Goal: Task Accomplishment & Management: Use online tool/utility

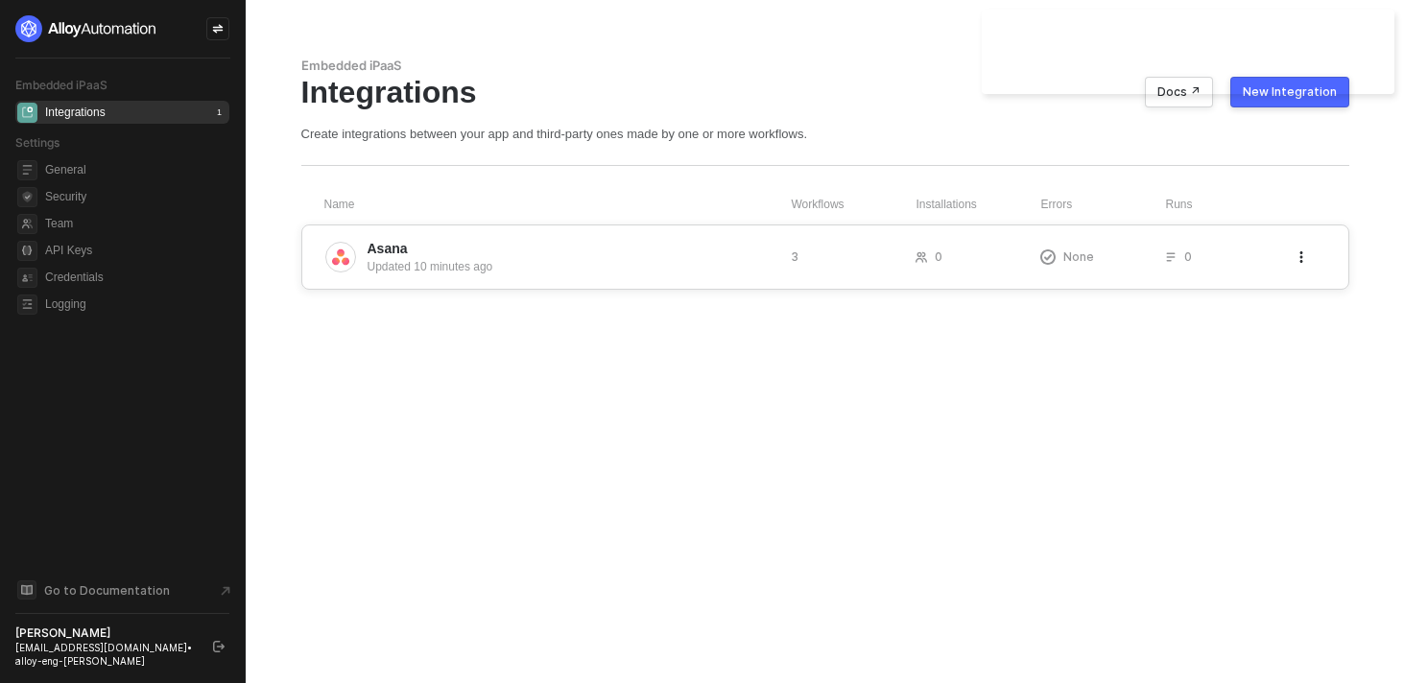
click at [551, 247] on span "Asana" at bounding box center [571, 248] width 408 height 19
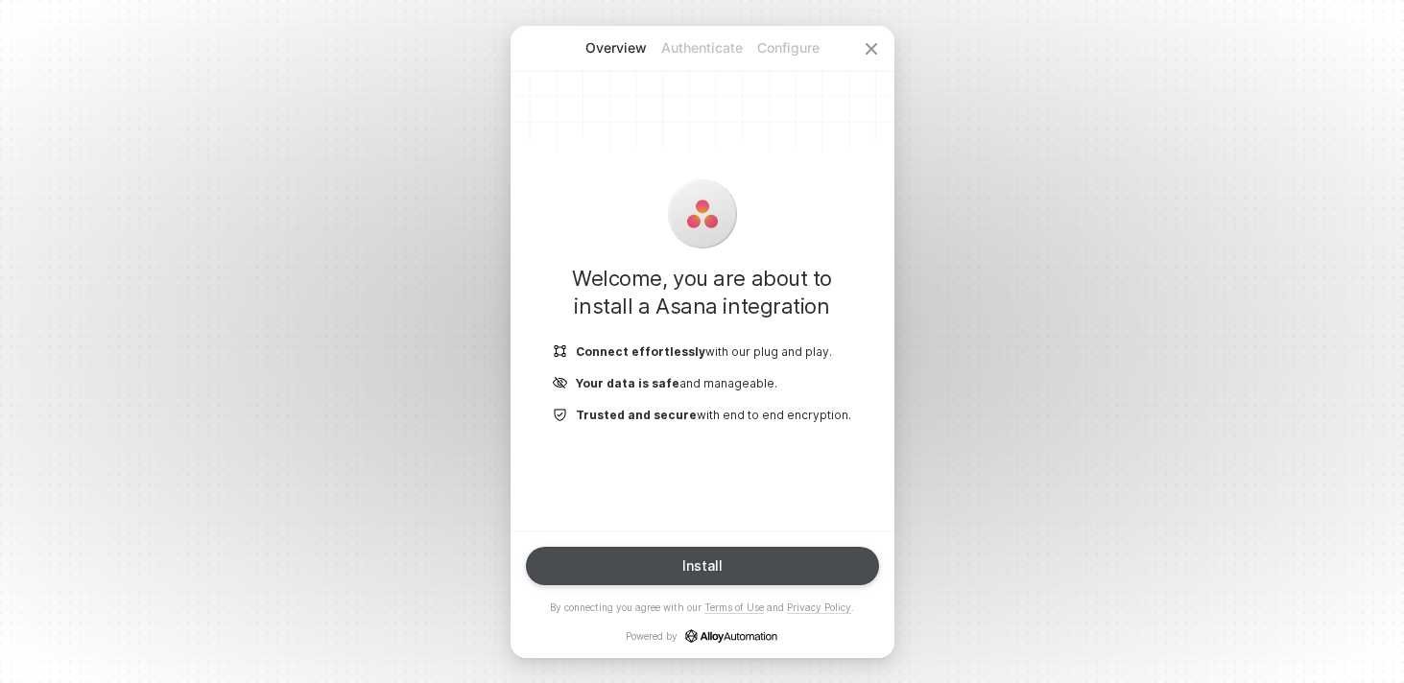
click at [710, 547] on button "Install" at bounding box center [702, 566] width 353 height 38
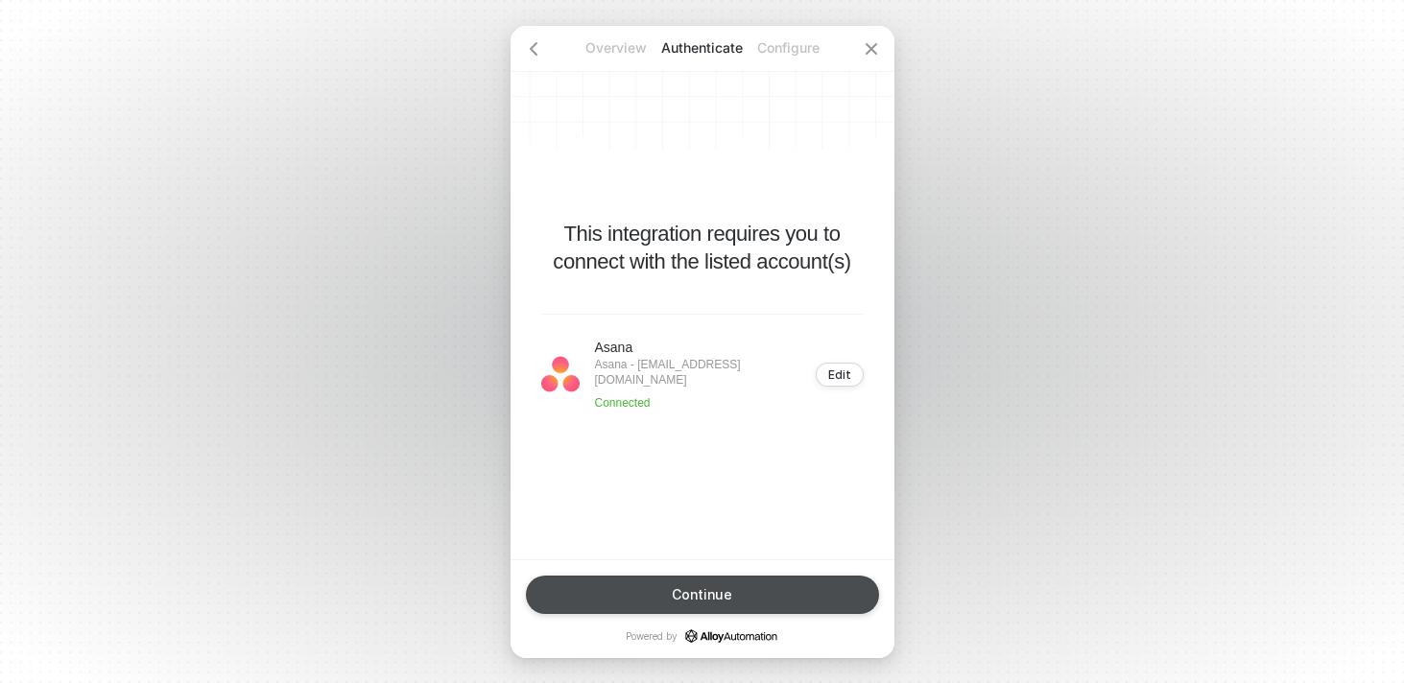
click at [707, 596] on div "Continue" at bounding box center [702, 594] width 60 height 15
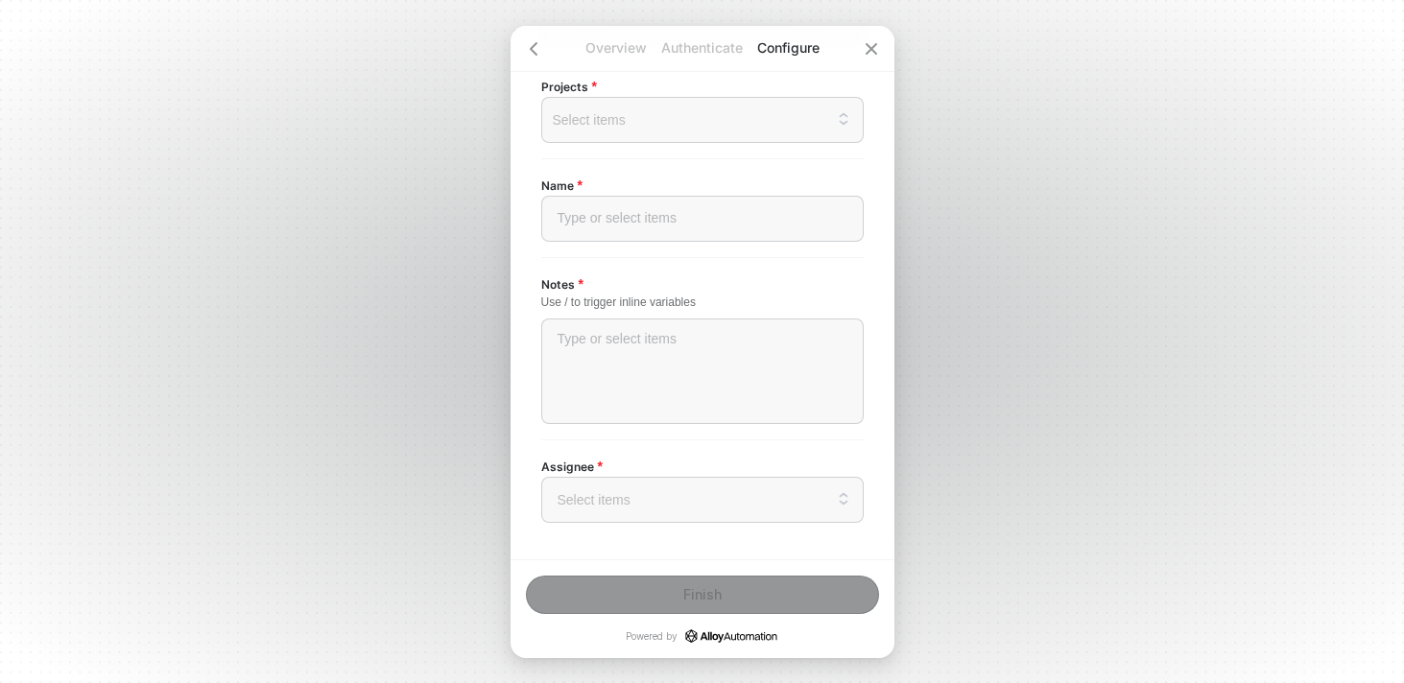
scroll to position [245, 0]
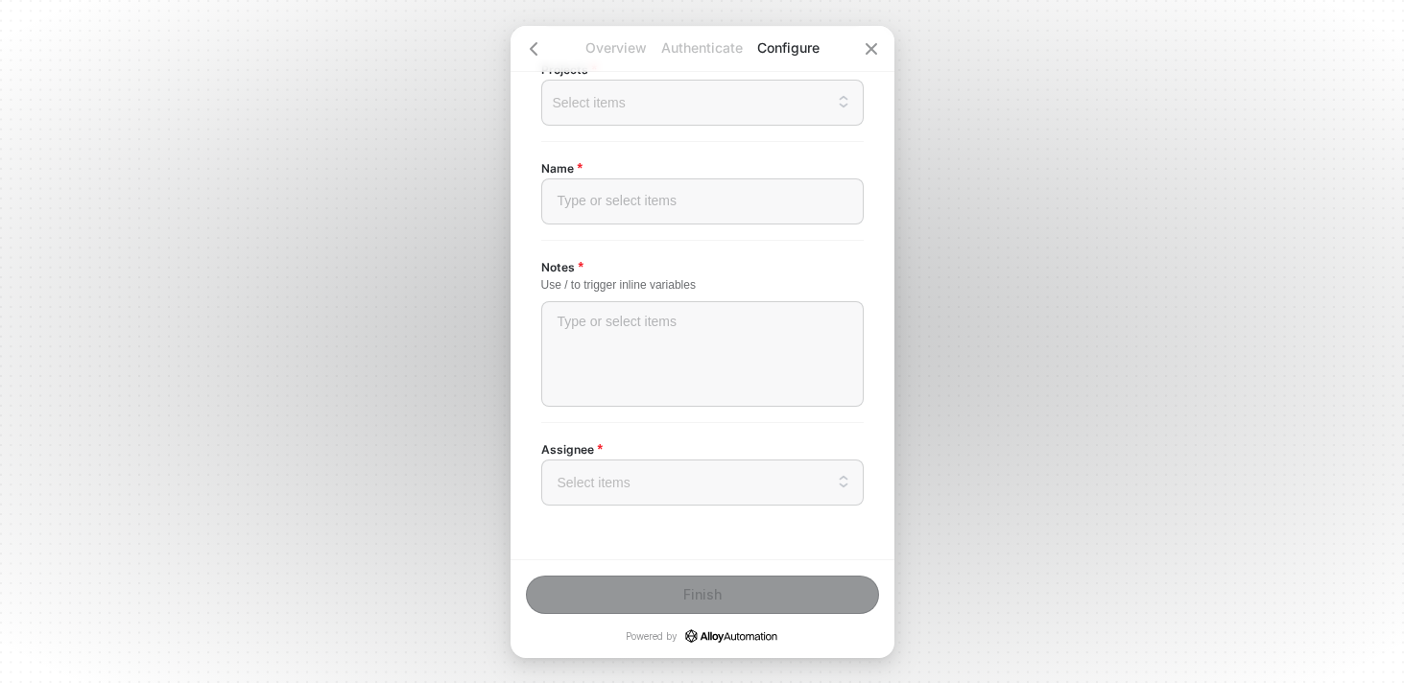
click at [606, 456] on label "Assignee" at bounding box center [578, 449] width 74 height 16
click at [600, 475] on input "search" at bounding box center [702, 482] width 299 height 44
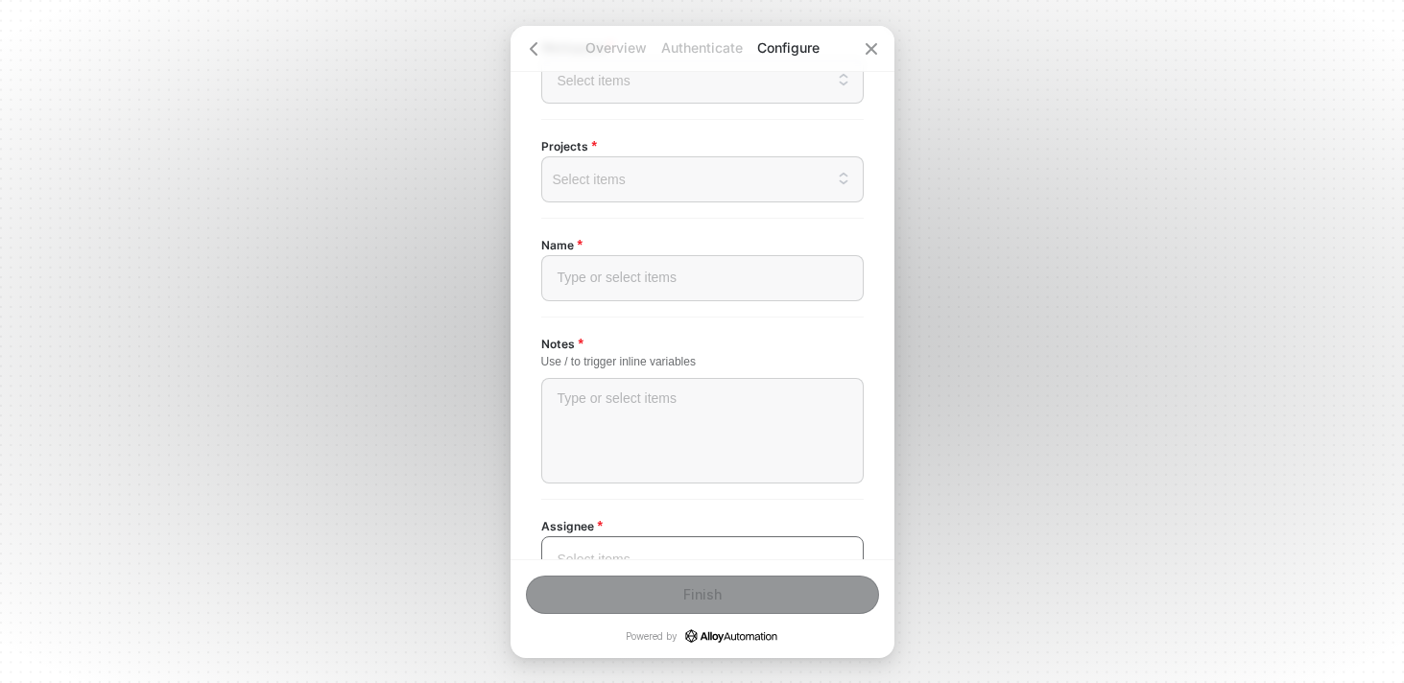
scroll to position [158, 0]
click at [605, 181] on div at bounding box center [702, 188] width 290 height 15
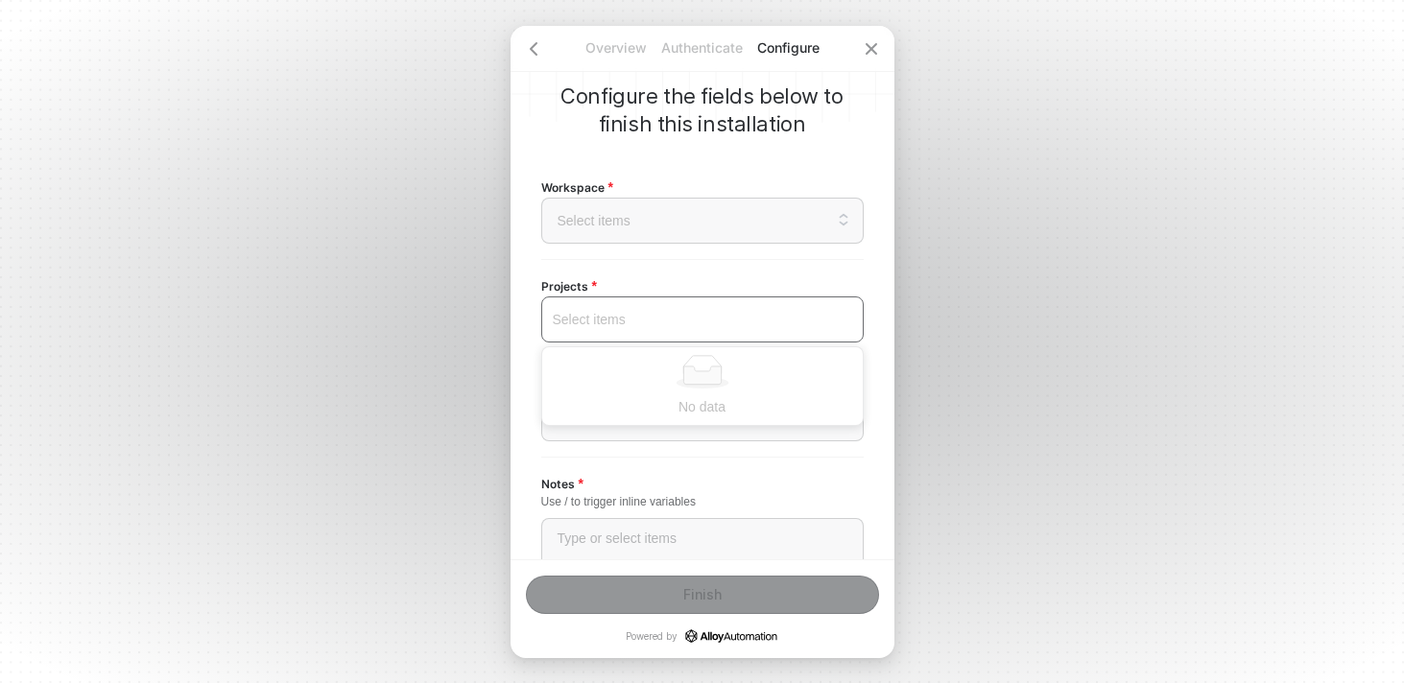
scroll to position [0, 0]
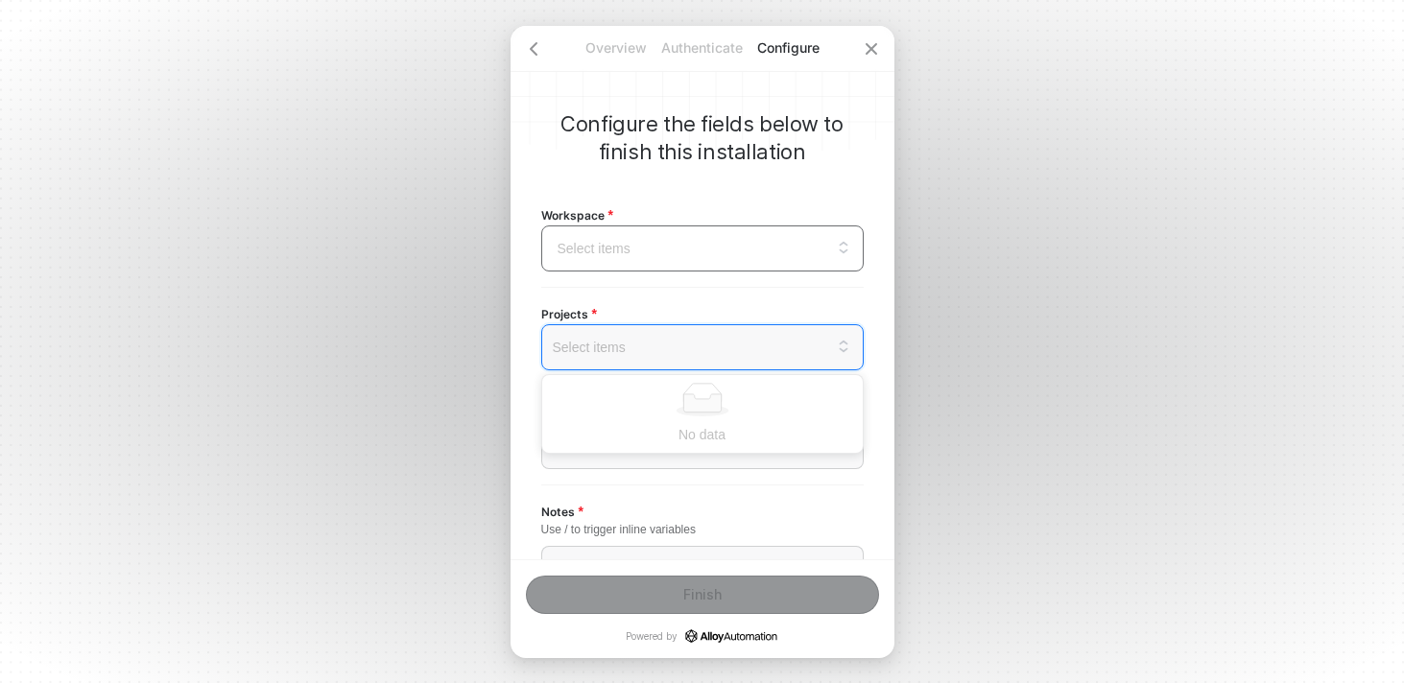
click at [605, 243] on input "search" at bounding box center [702, 248] width 299 height 44
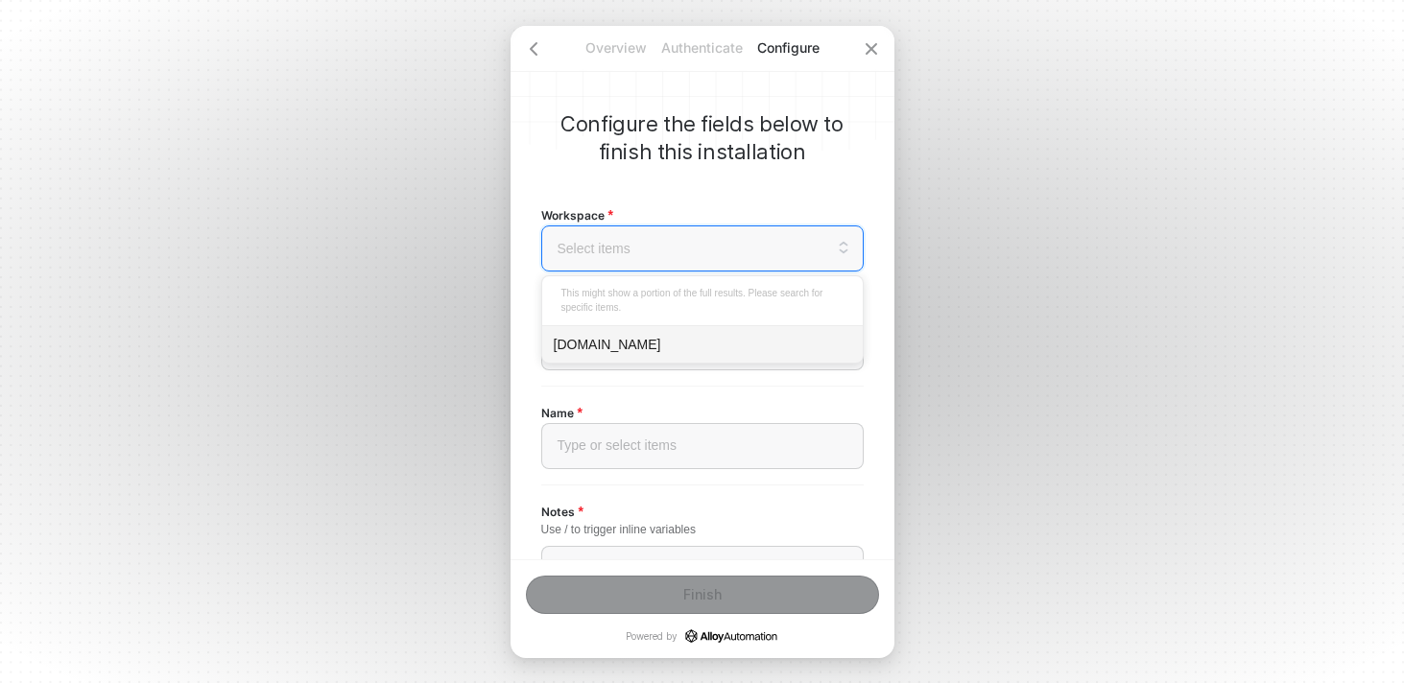
click at [617, 205] on div "Workspace Select items This might show a portion of the full results. Please se…" at bounding box center [702, 237] width 322 height 67
click at [722, 245] on input "search" at bounding box center [702, 248] width 299 height 44
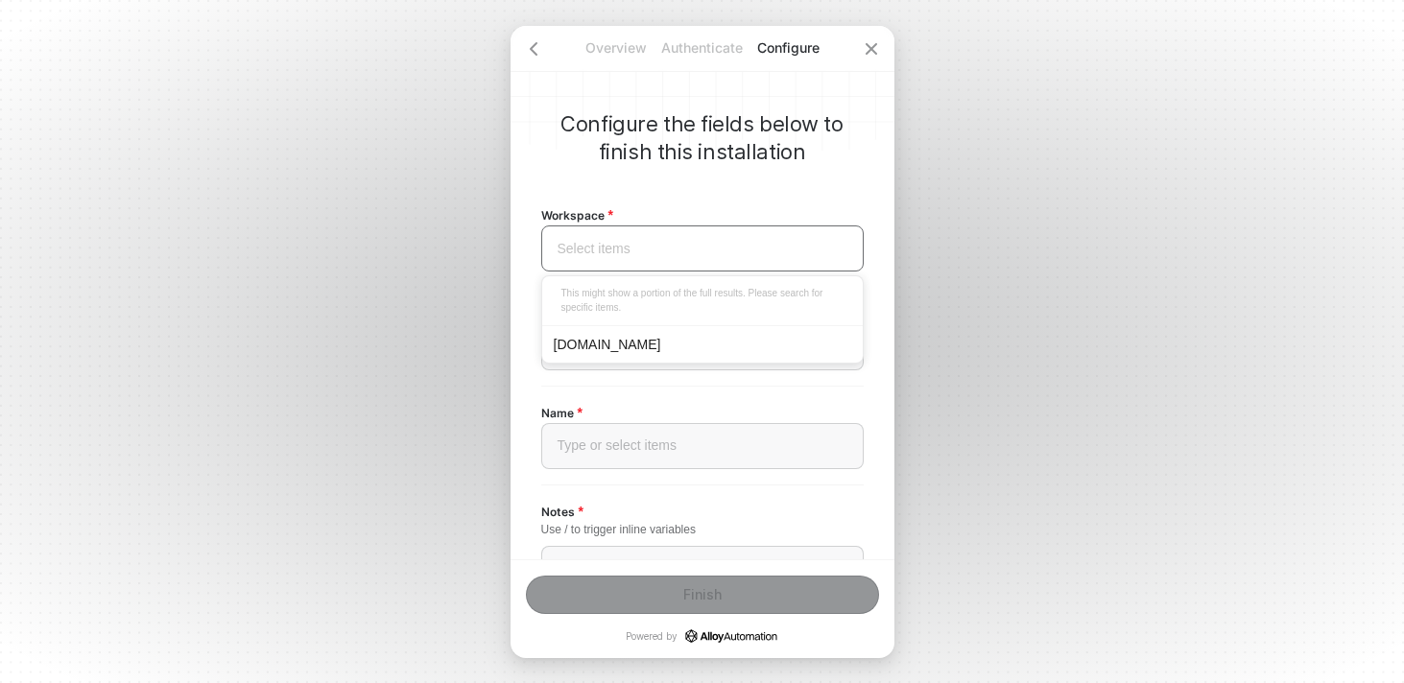
click at [625, 330] on div "runalloy.com" at bounding box center [702, 343] width 320 height 37
click at [734, 335] on div "Select items" at bounding box center [702, 347] width 322 height 46
click at [704, 448] on div "Cross-functional project plan" at bounding box center [702, 443] width 297 height 21
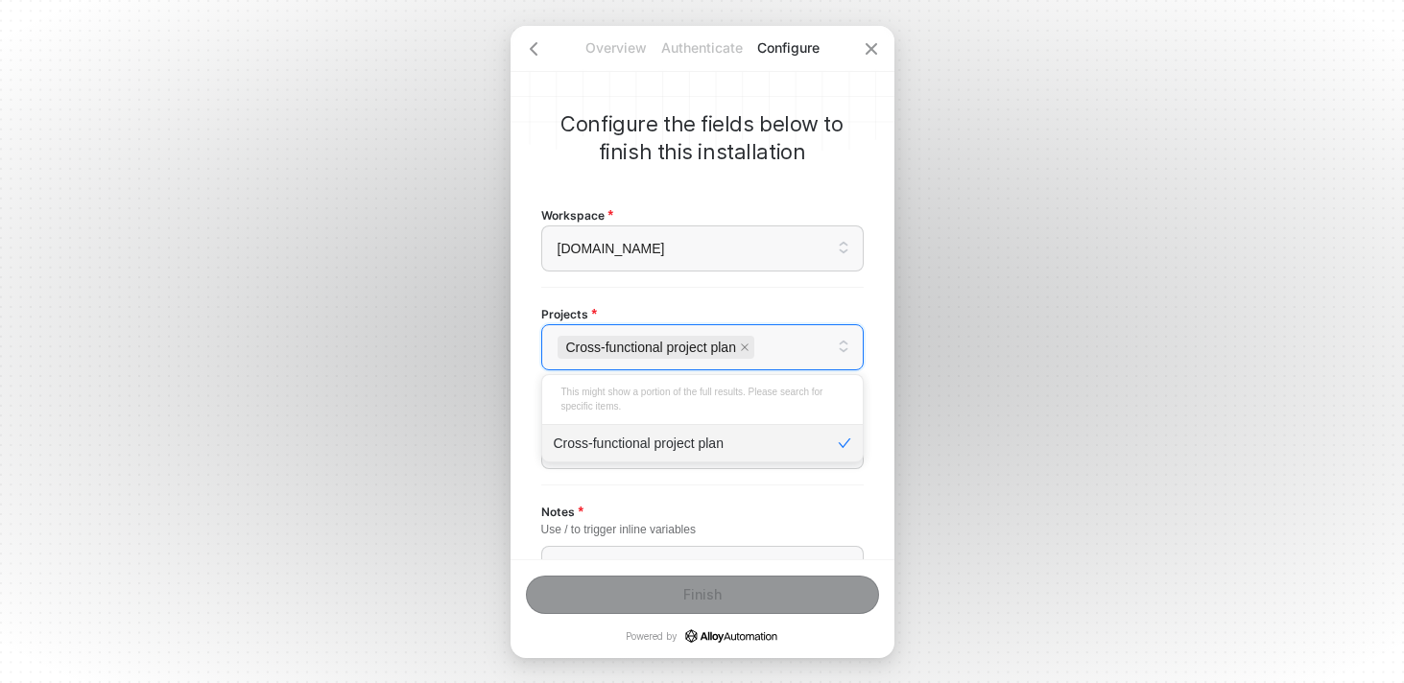
click at [970, 372] on div "Overview Authenticate Configure Configure the fields below to finish this insta…" at bounding box center [702, 341] width 1404 height 683
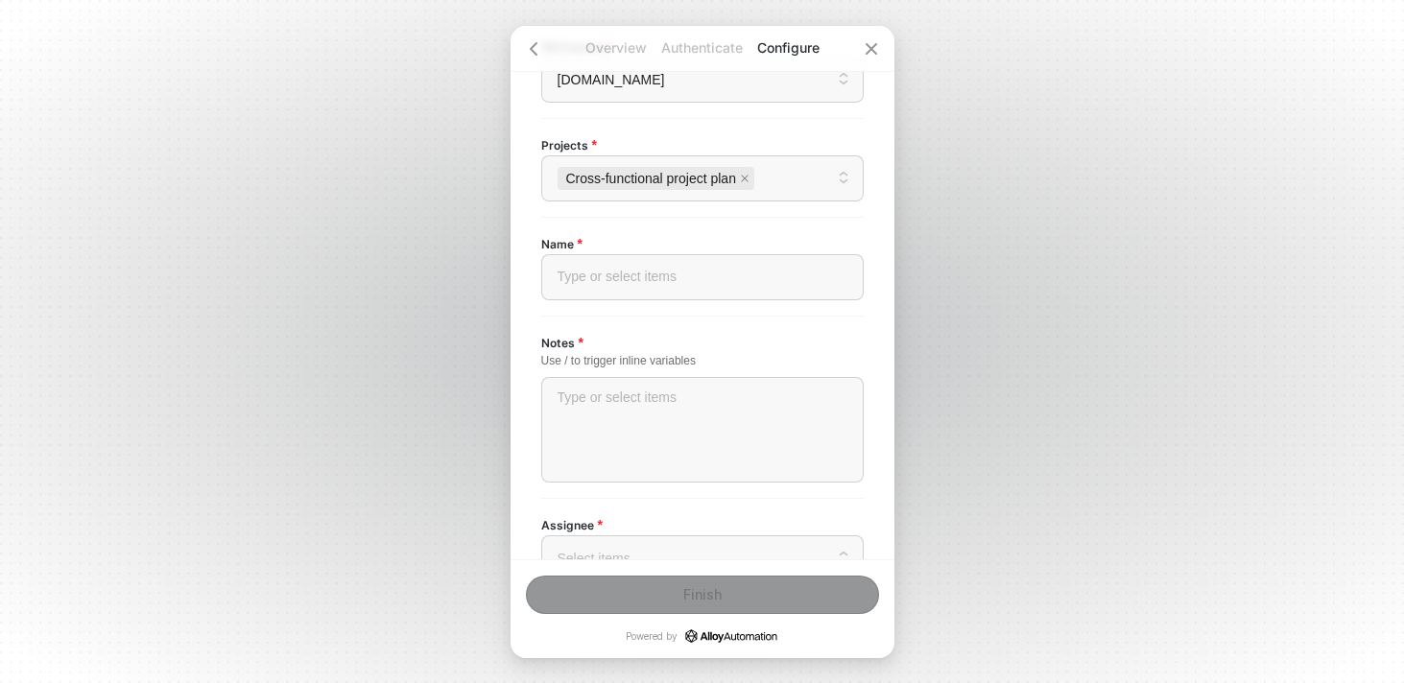
scroll to position [245, 0]
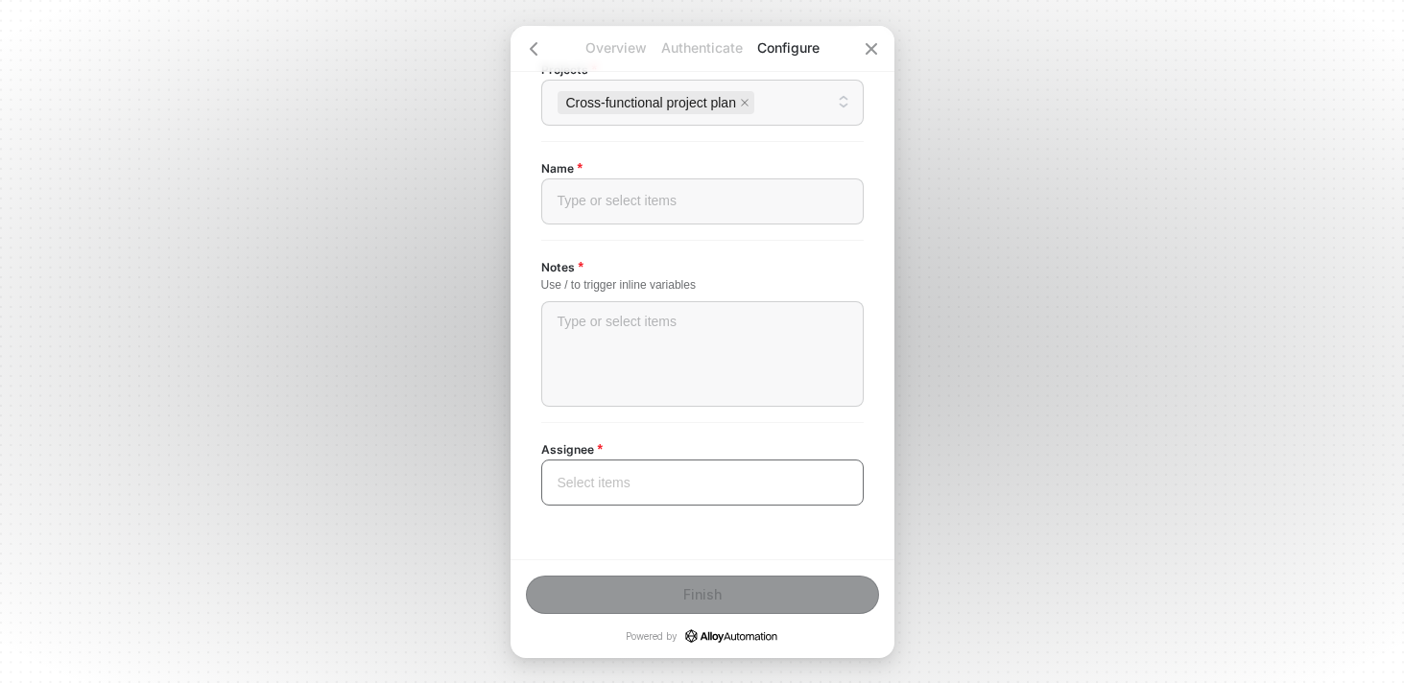
click at [643, 469] on input "search" at bounding box center [702, 482] width 299 height 44
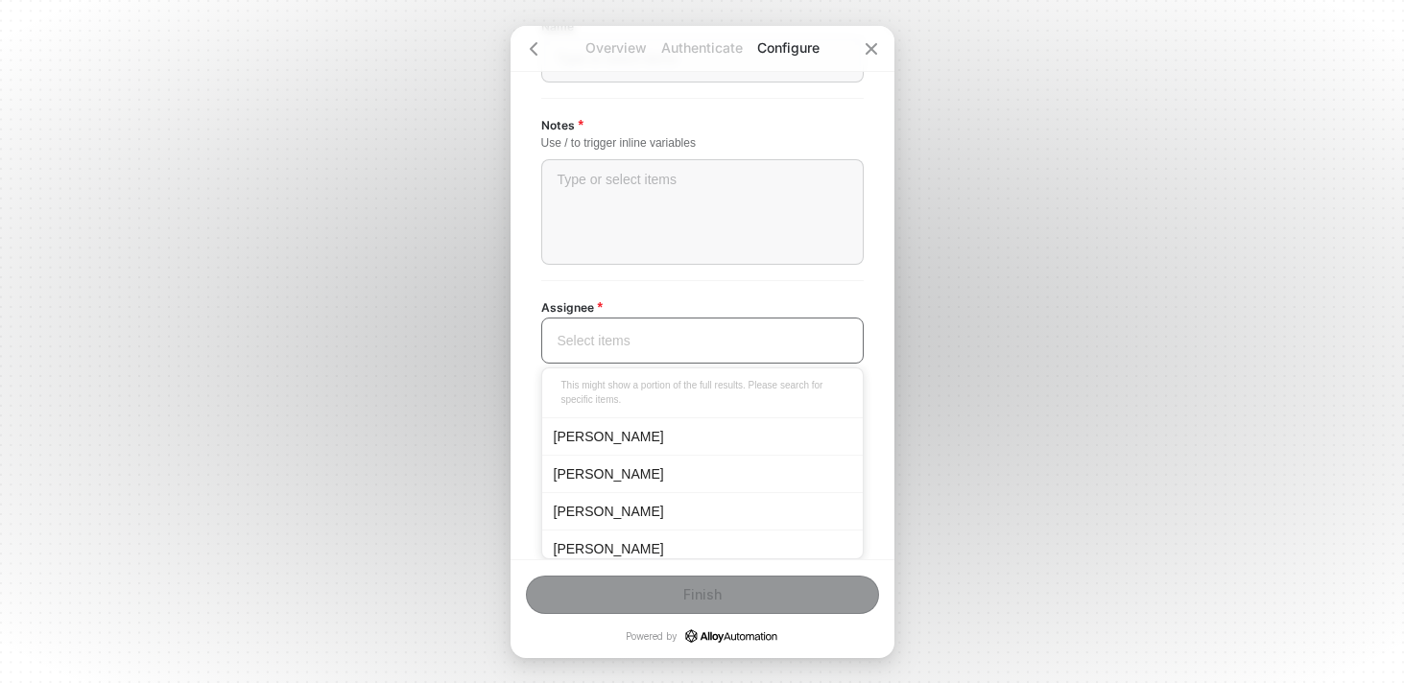
click at [619, 447] on div "[PERSON_NAME]" at bounding box center [702, 435] width 320 height 37
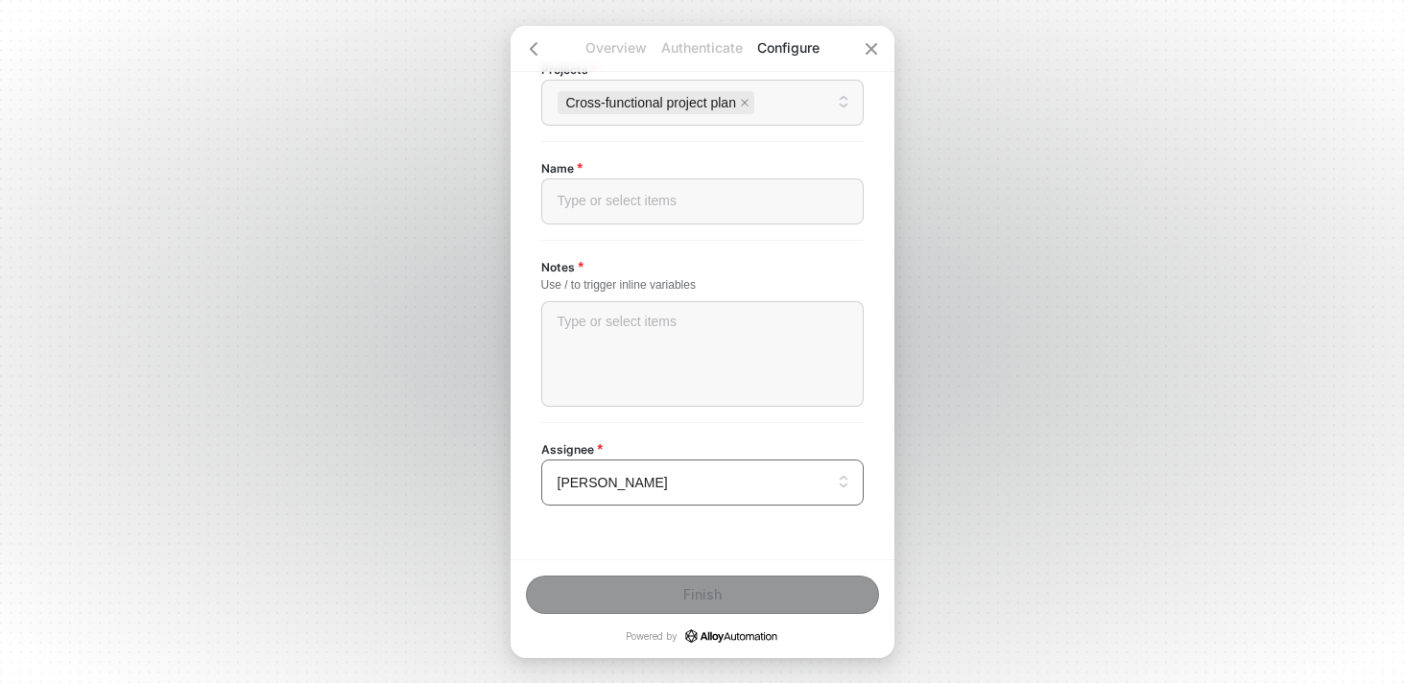
scroll to position [245, 0]
click at [704, 291] on div "Use / to trigger inline variables" at bounding box center [702, 285] width 322 height 16
click at [672, 347] on div "Type or select items ﻿" at bounding box center [702, 354] width 322 height 106
click at [683, 217] on div "Type or select items ﻿" at bounding box center [702, 201] width 322 height 46
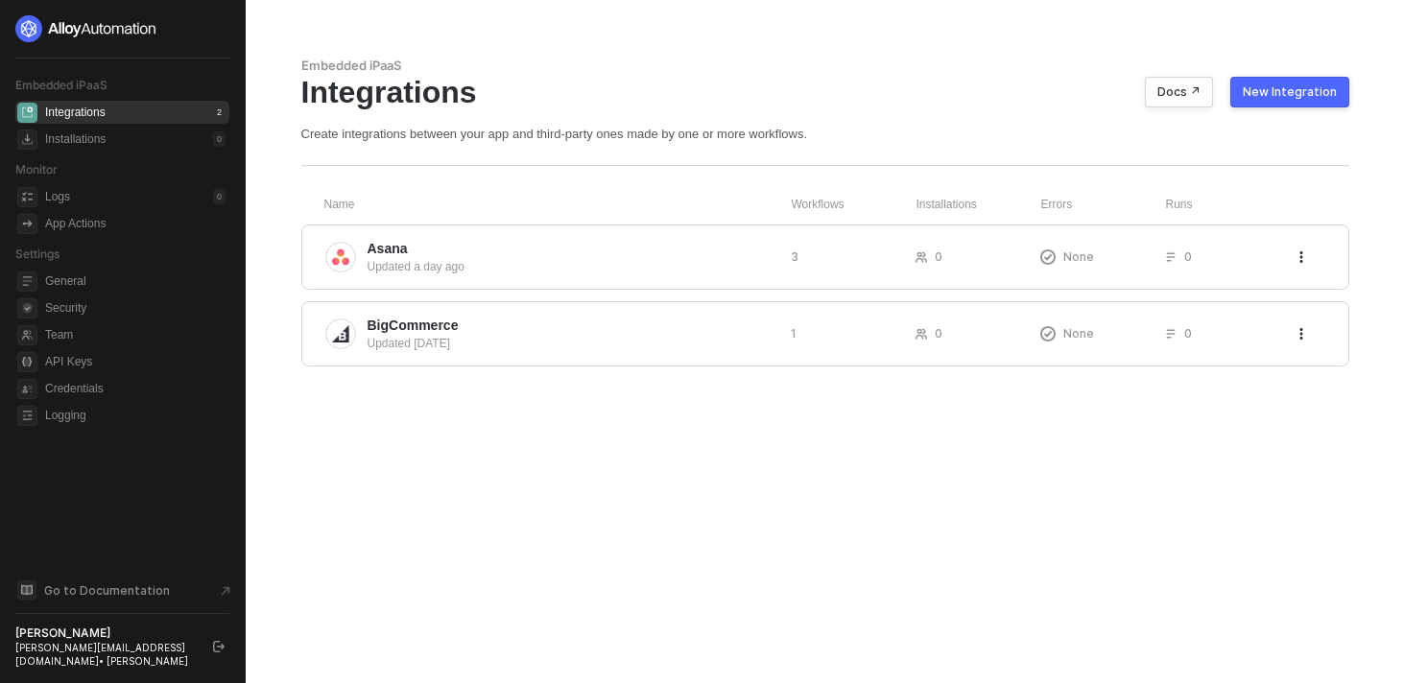
click at [1304, 89] on div "New Integration" at bounding box center [1289, 91] width 94 height 15
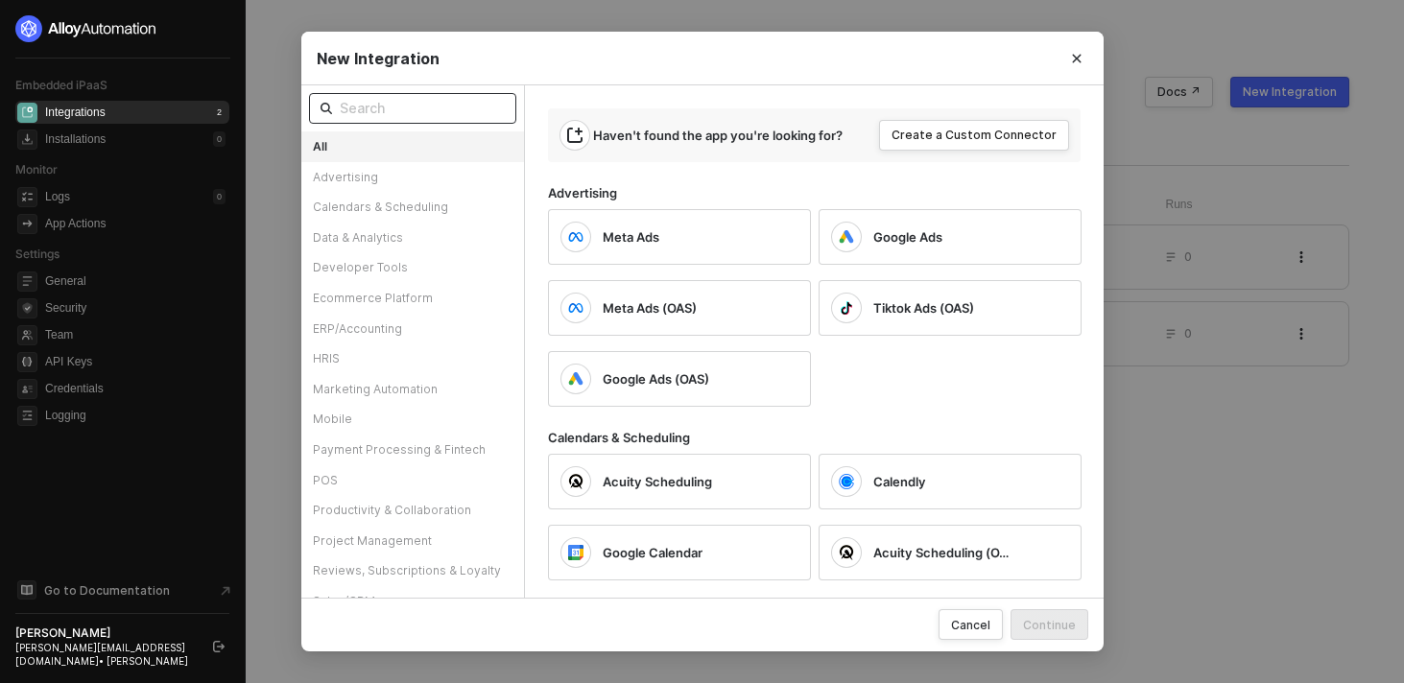
click at [494, 120] on span at bounding box center [412, 108] width 207 height 31
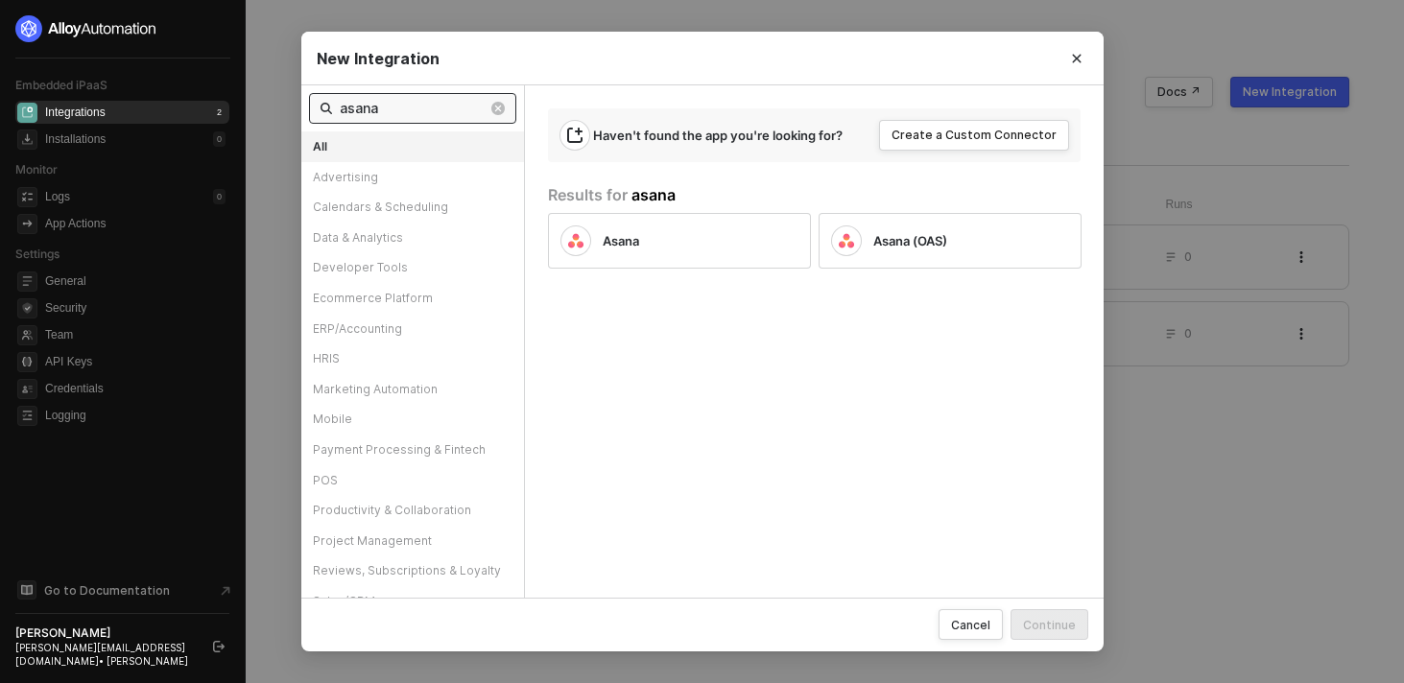
type input "asana"
drag, startPoint x: 543, startPoint y: 223, endPoint x: 596, endPoint y: 224, distance: 52.8
click at [548, 223] on div "Haven't found the app you're looking for? Create a Custom Connector Results for…" at bounding box center [813, 341] width 579 height 512
click at [596, 224] on div "Asana" at bounding box center [679, 241] width 263 height 56
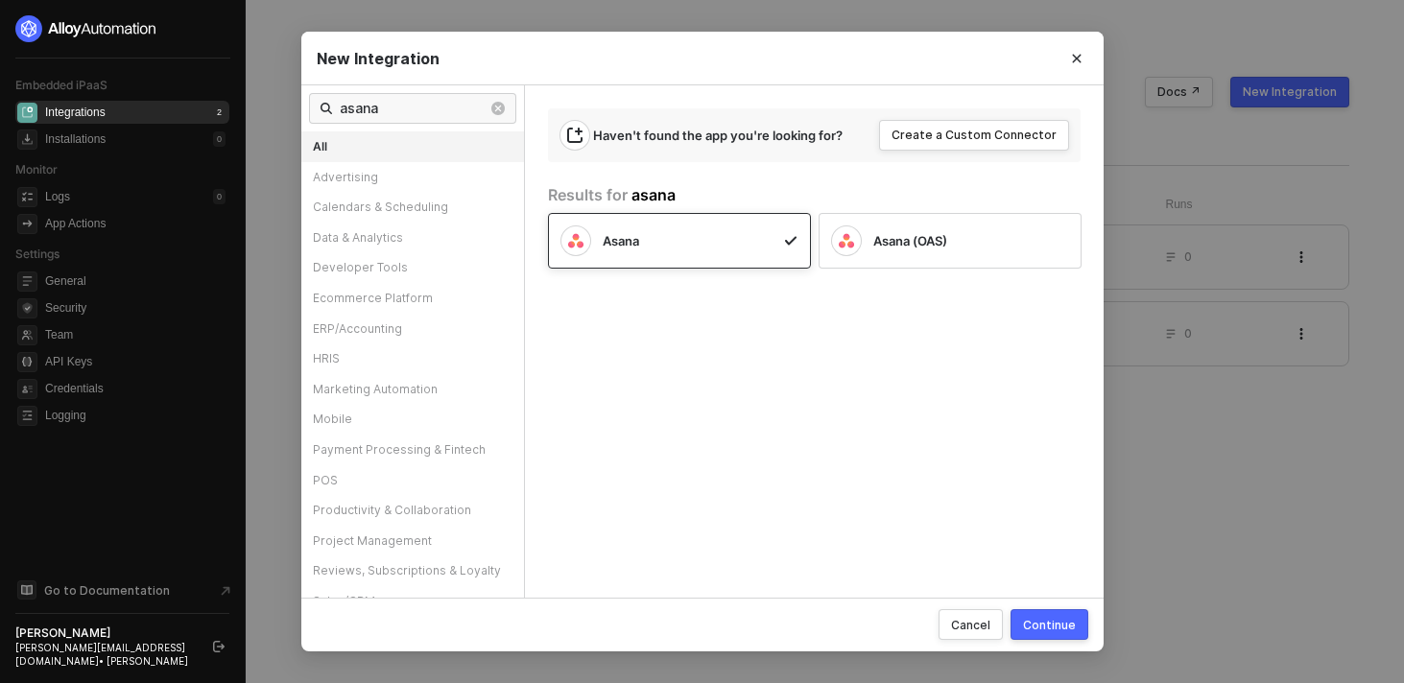
click at [1062, 627] on div "Continue" at bounding box center [1049, 625] width 53 height 16
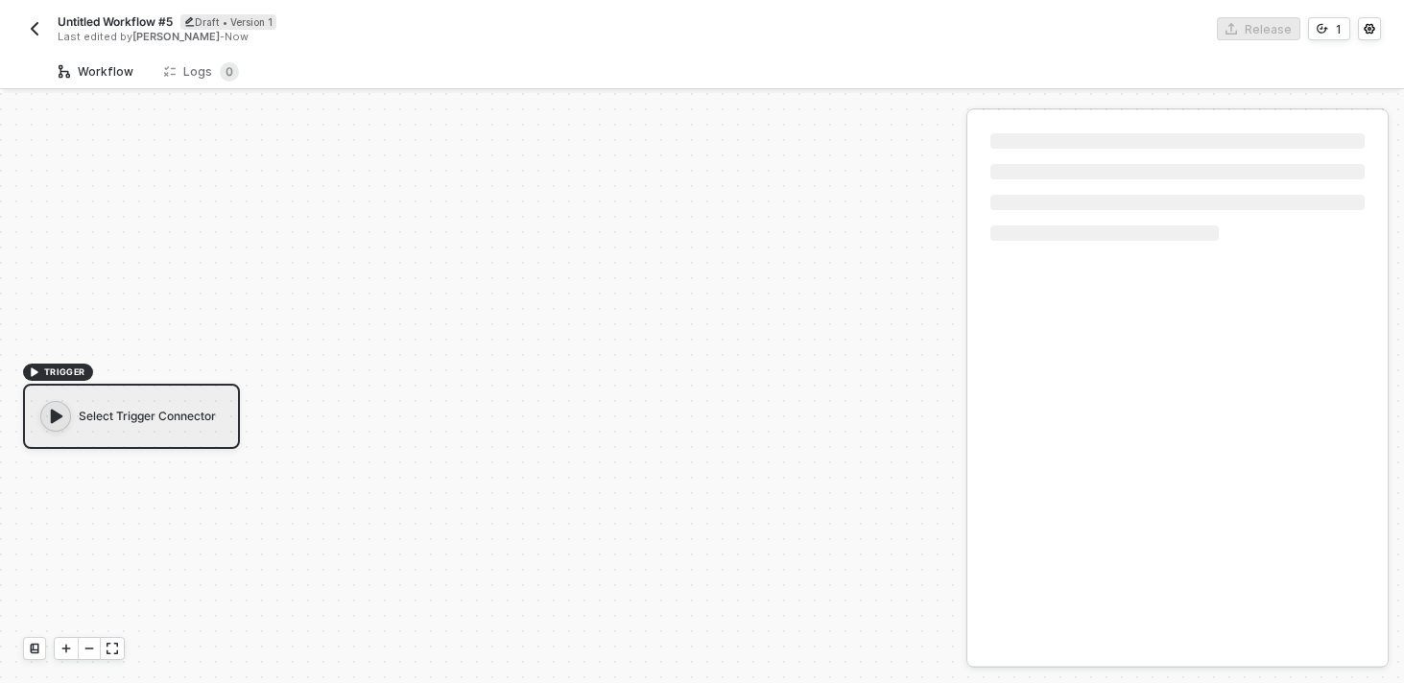
scroll to position [35, 0]
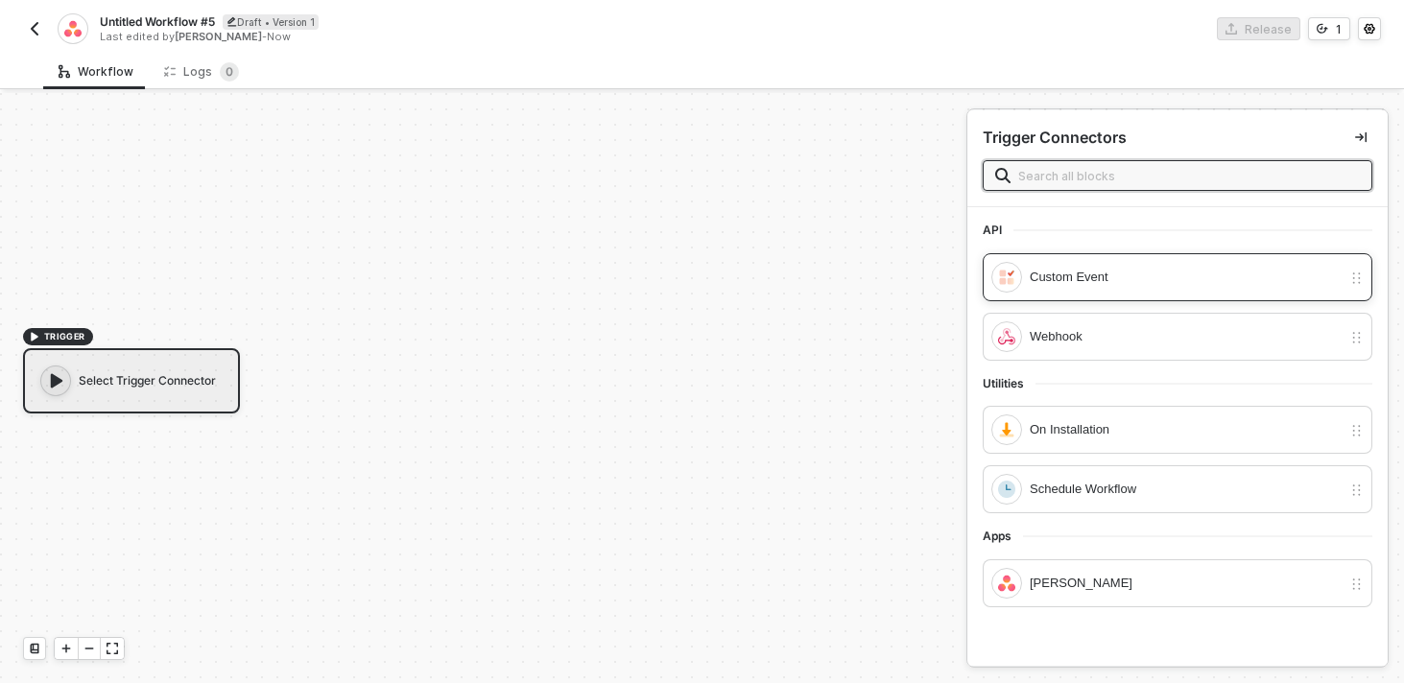
click at [1093, 284] on div "Custom Event" at bounding box center [1185, 277] width 312 height 21
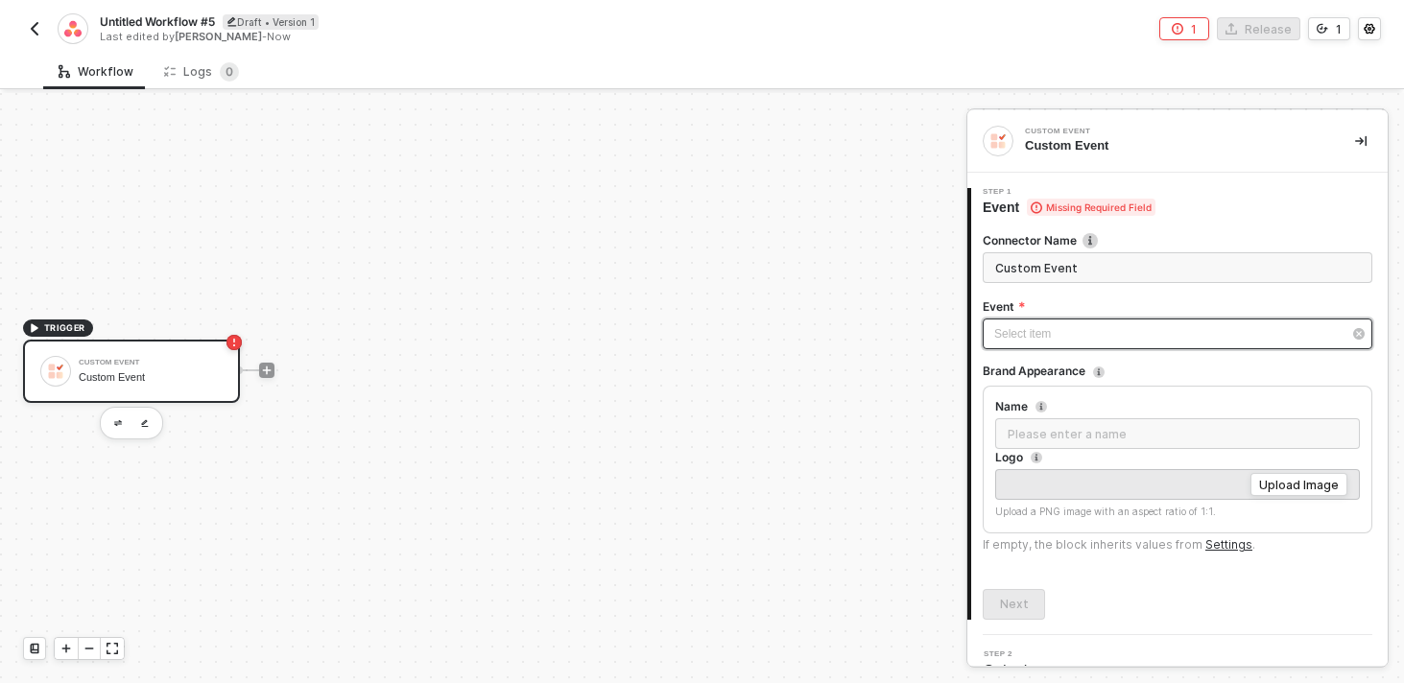
click at [1057, 337] on div "Select item ﻿" at bounding box center [1167, 334] width 347 height 18
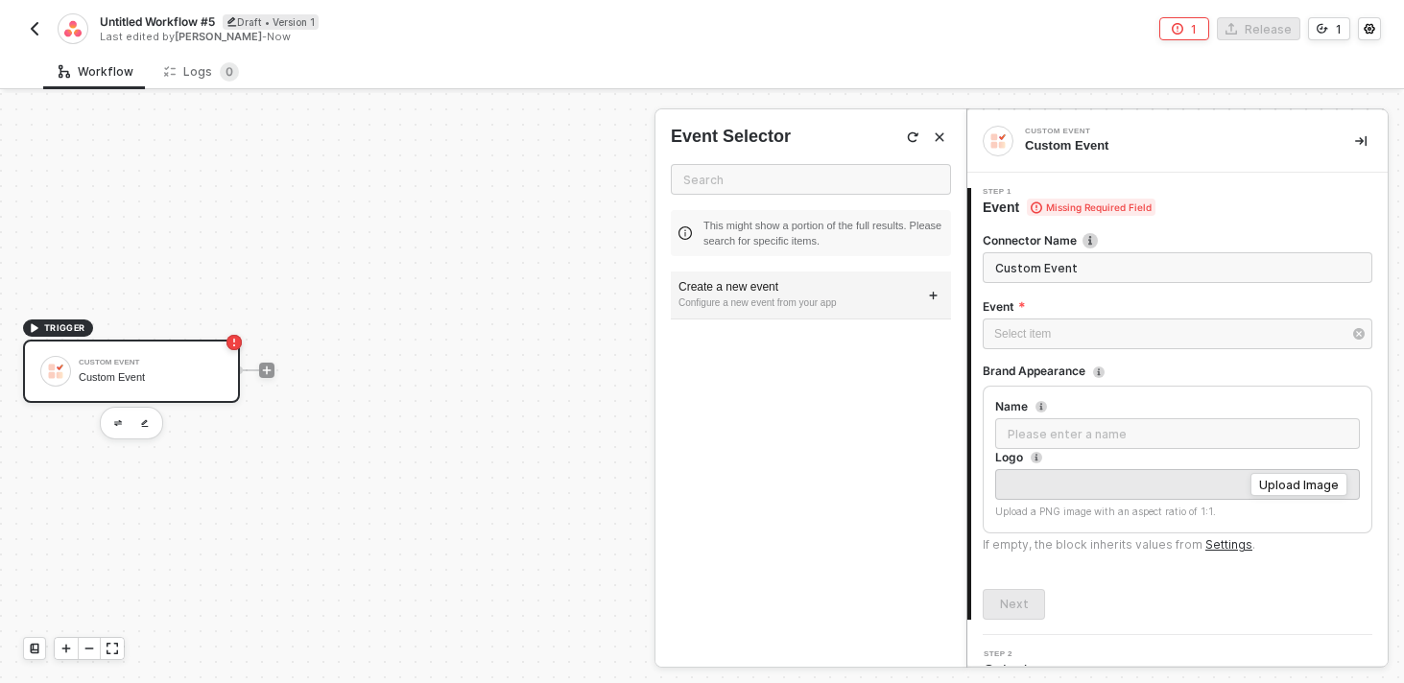
click at [807, 299] on div "Configure a new event from your app" at bounding box center [810, 302] width 265 height 15
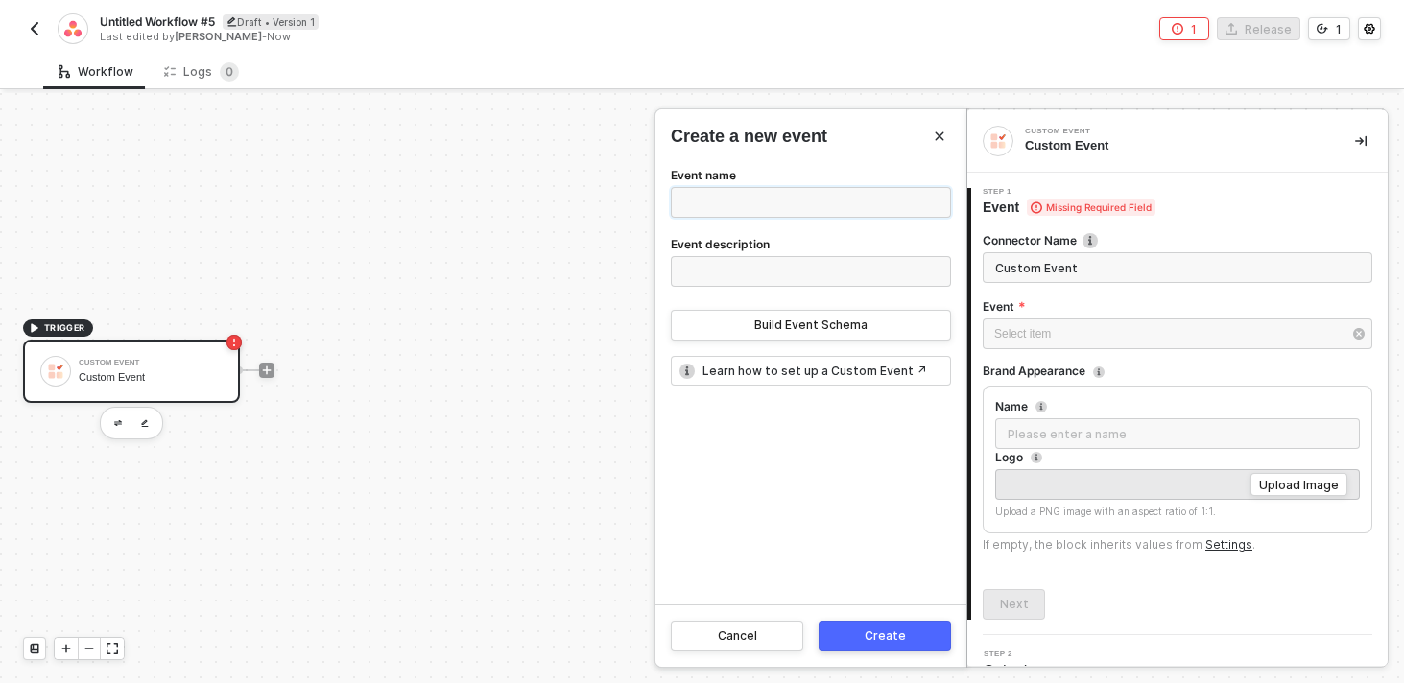
click at [794, 203] on input "Event name" at bounding box center [811, 202] width 280 height 31
type input "test-asana"
type input "asana test"
click at [892, 631] on div "Create" at bounding box center [884, 635] width 41 height 15
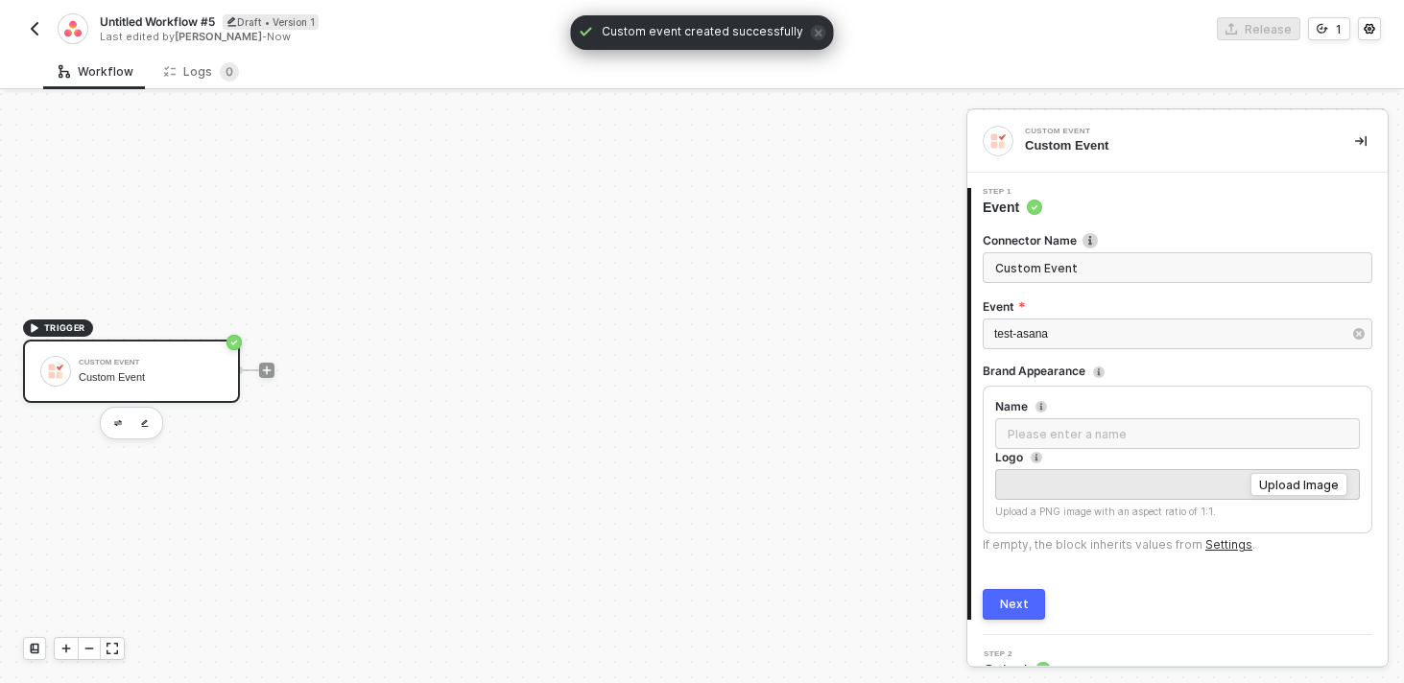
click at [1020, 607] on div "Next" at bounding box center [1014, 604] width 29 height 15
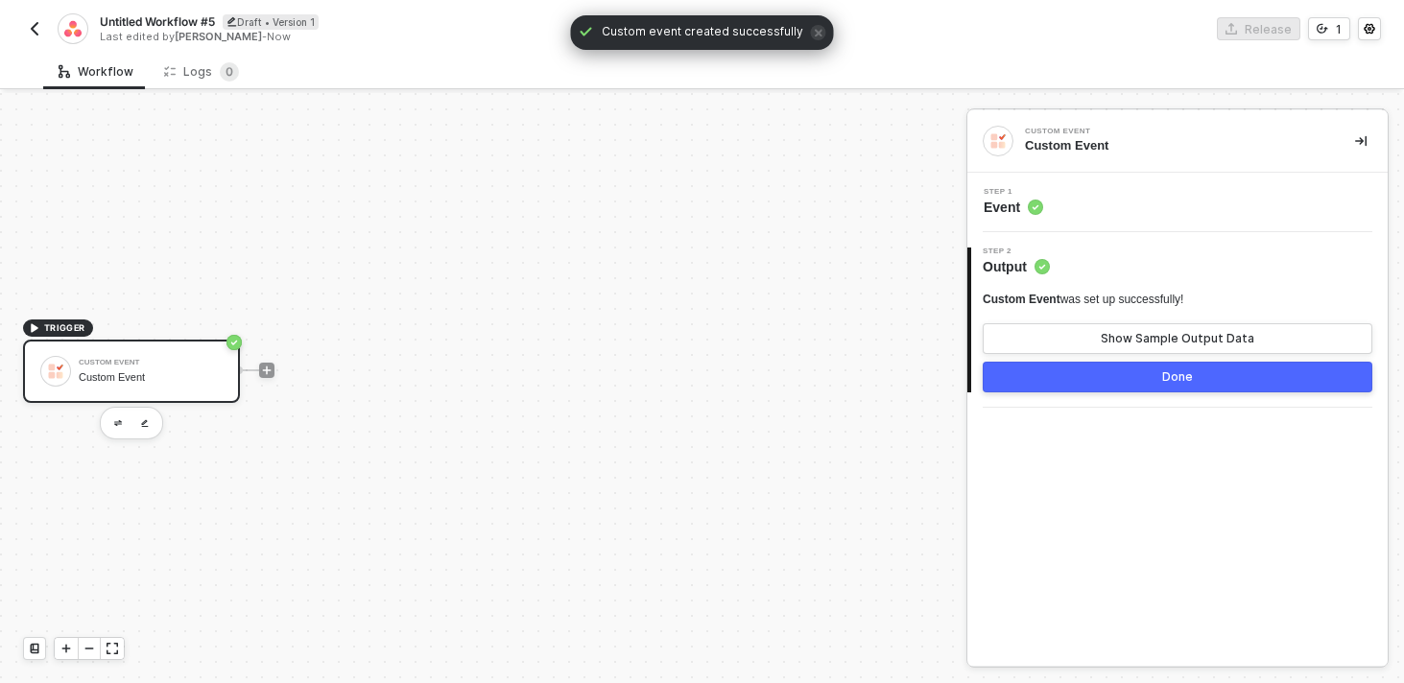
click at [1087, 377] on button "Done" at bounding box center [1176, 377] width 389 height 31
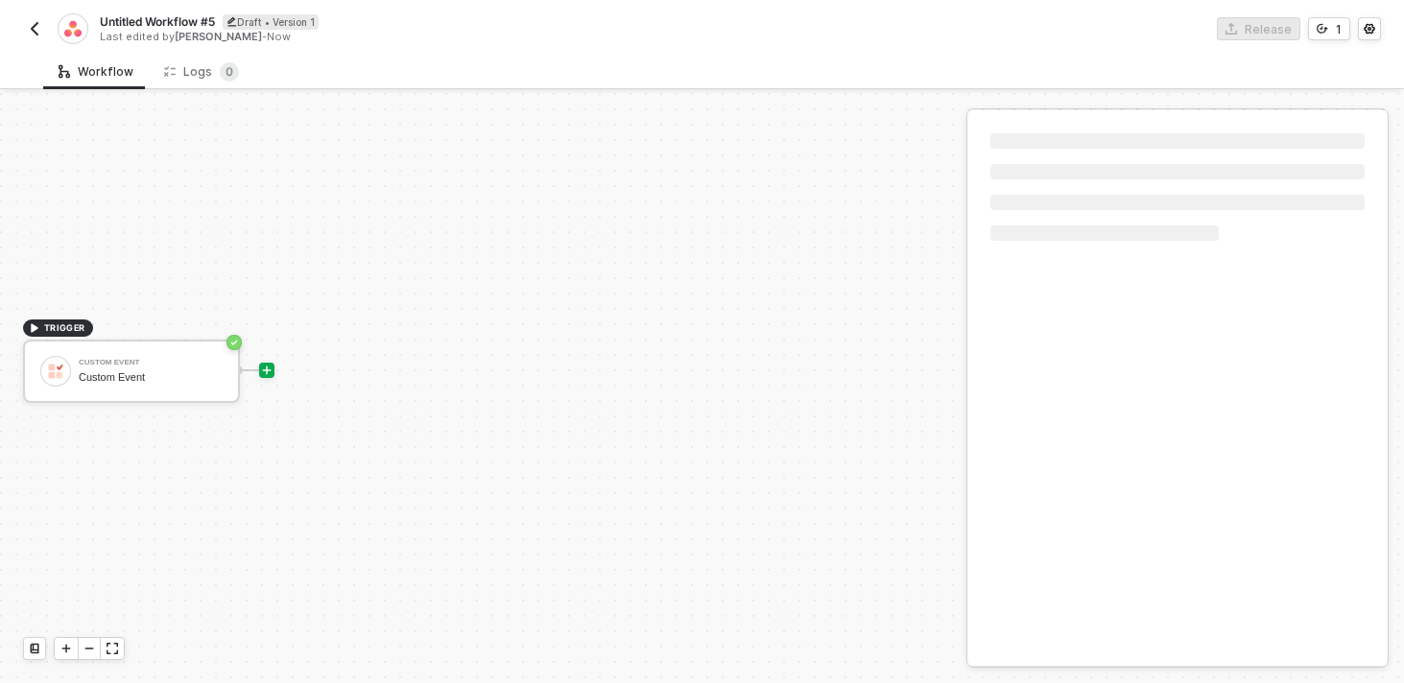
click at [261, 353] on div at bounding box center [266, 370] width 255 height 150
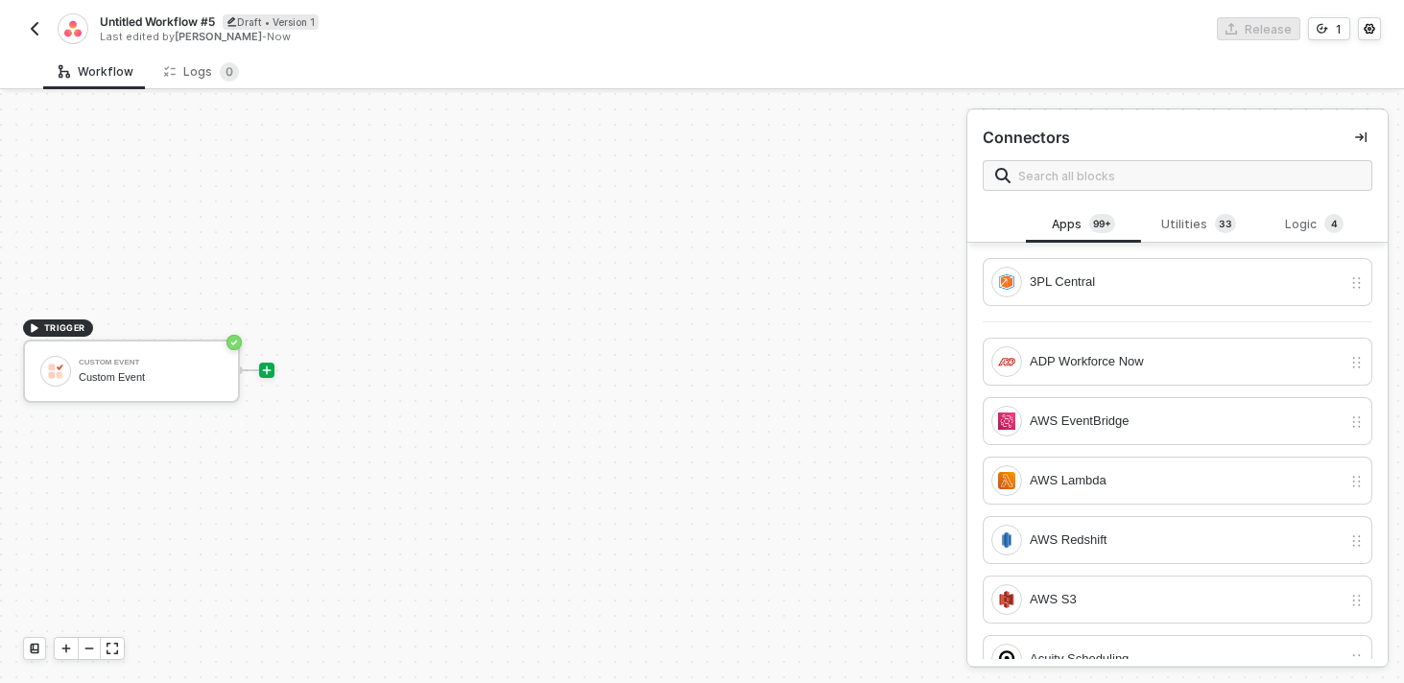
click at [263, 361] on div at bounding box center [266, 370] width 255 height 150
click at [263, 365] on icon "icon-play" at bounding box center [267, 371] width 12 height 12
click at [1086, 181] on input "text" at bounding box center [1189, 175] width 342 height 21
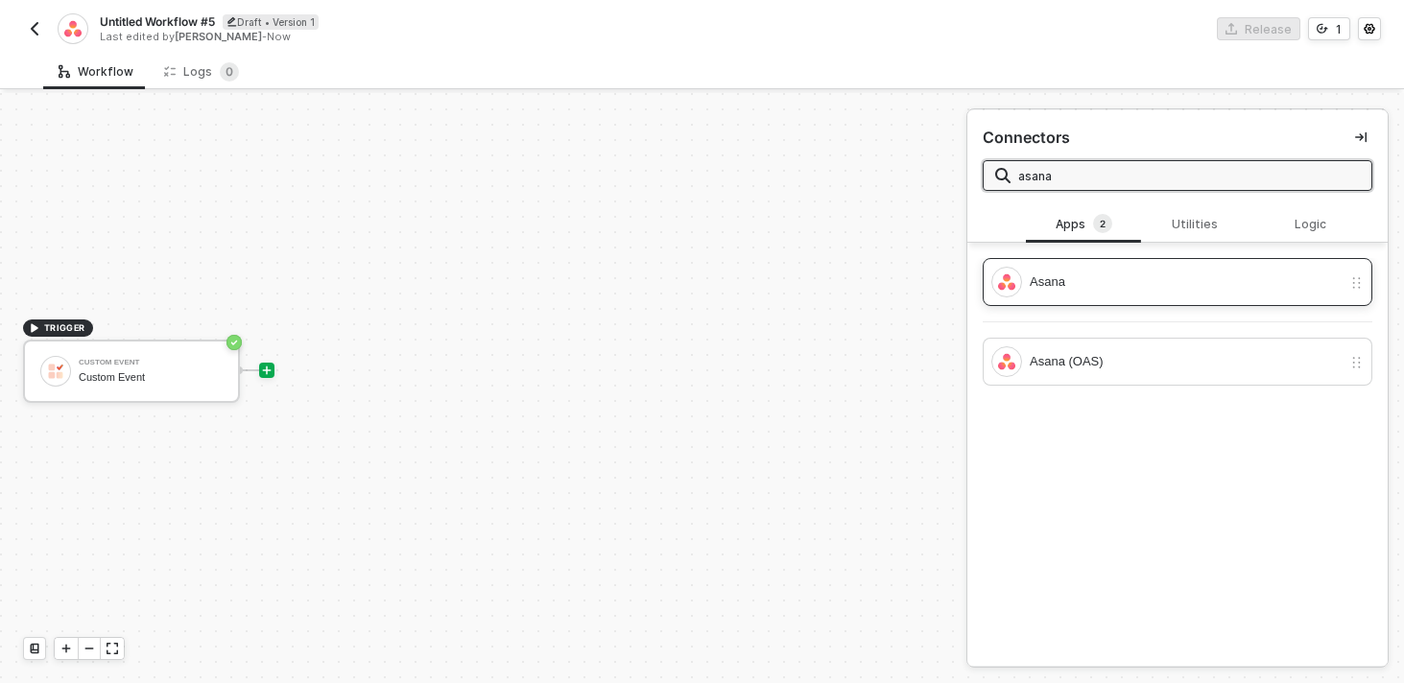
type input "asana"
click at [1051, 267] on div "Asana" at bounding box center [1166, 282] width 350 height 31
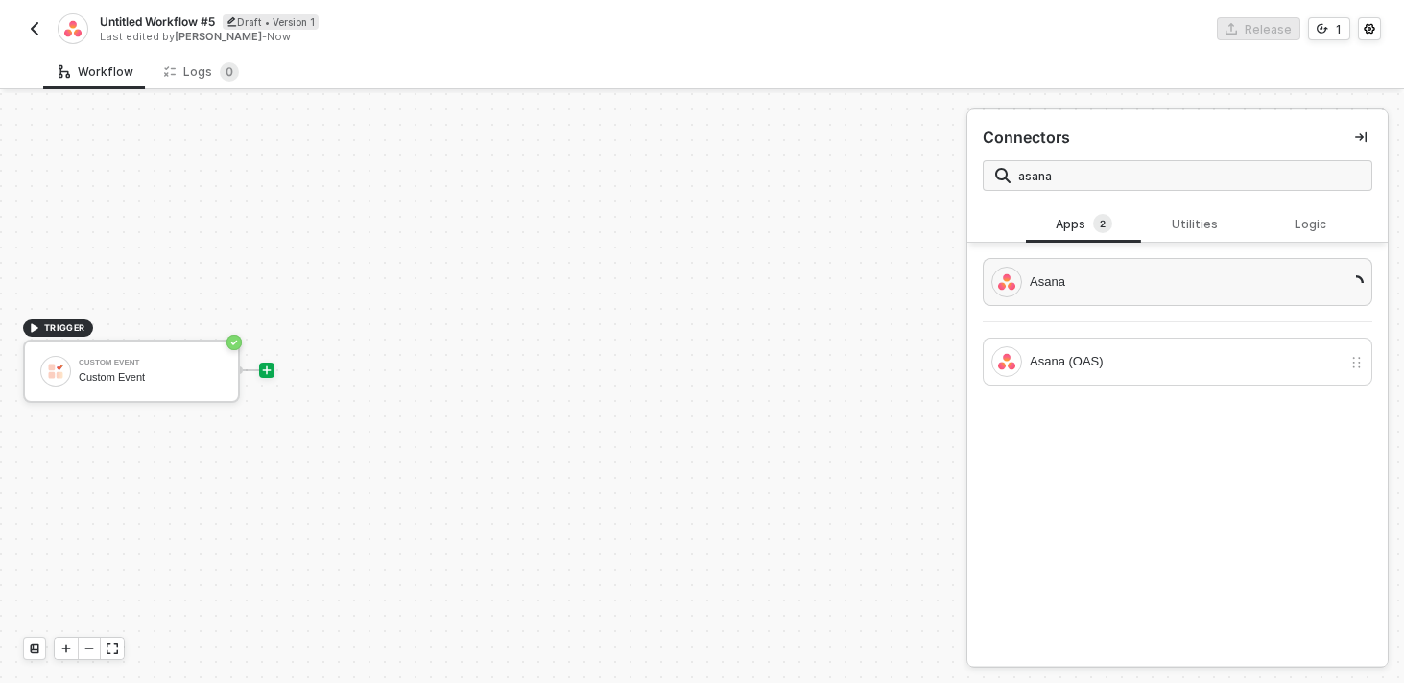
scroll to position [2, 0]
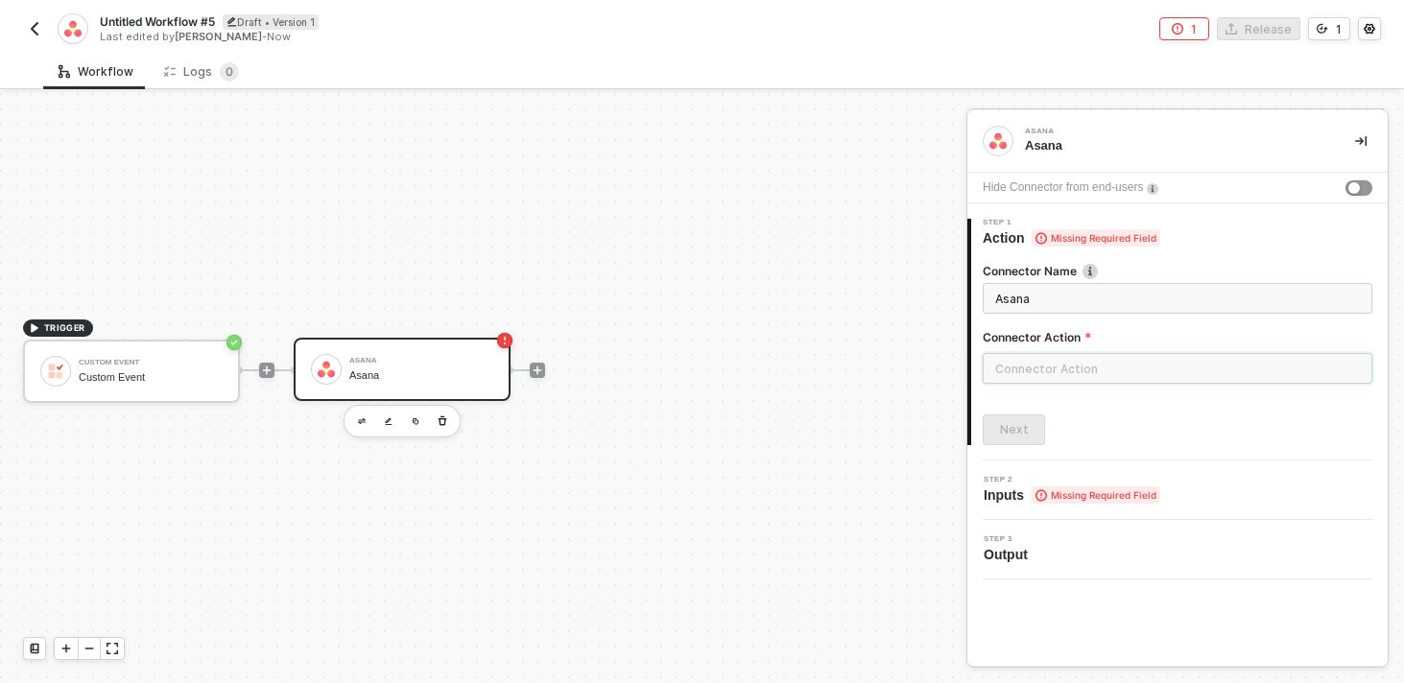
click at [1061, 374] on input "text" at bounding box center [1176, 368] width 389 height 31
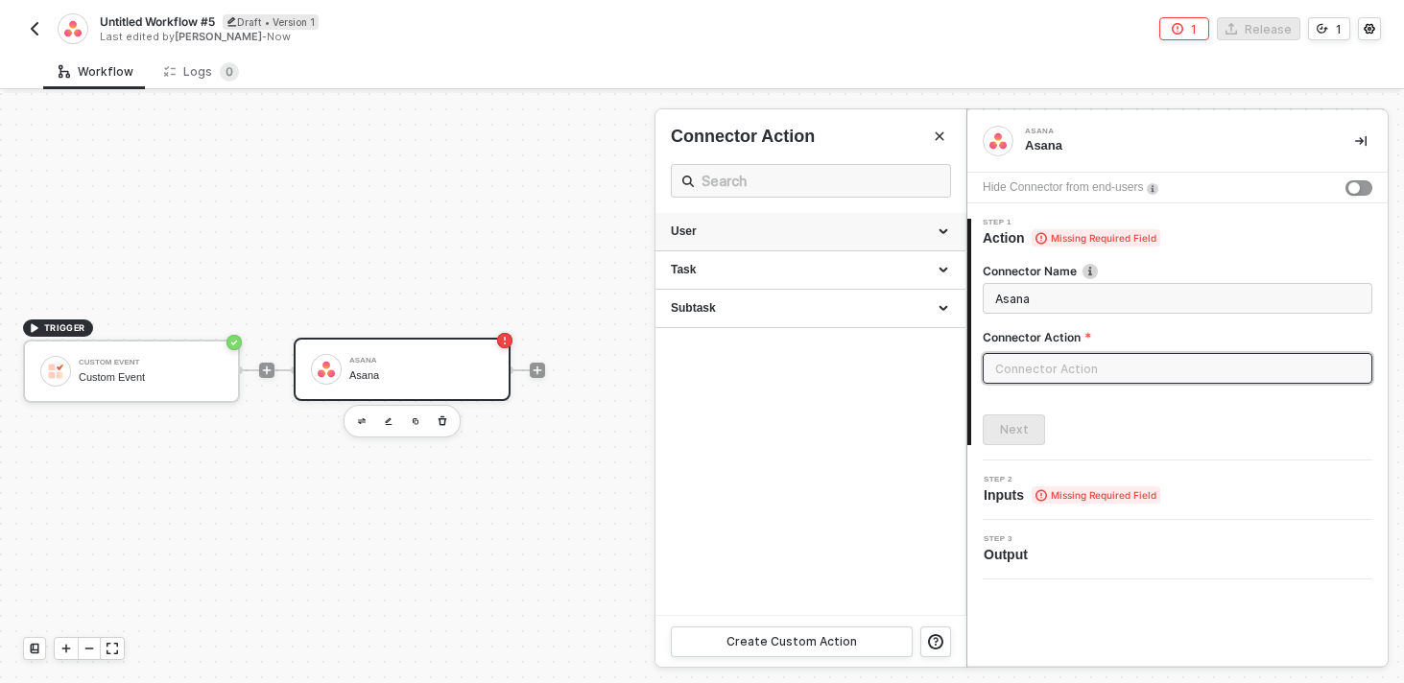
click at [794, 231] on div "User" at bounding box center [810, 232] width 279 height 16
click at [758, 263] on div "Get All Users" at bounding box center [810, 268] width 279 height 16
type input "Gets data of all Users"
type input "User - Get All Users"
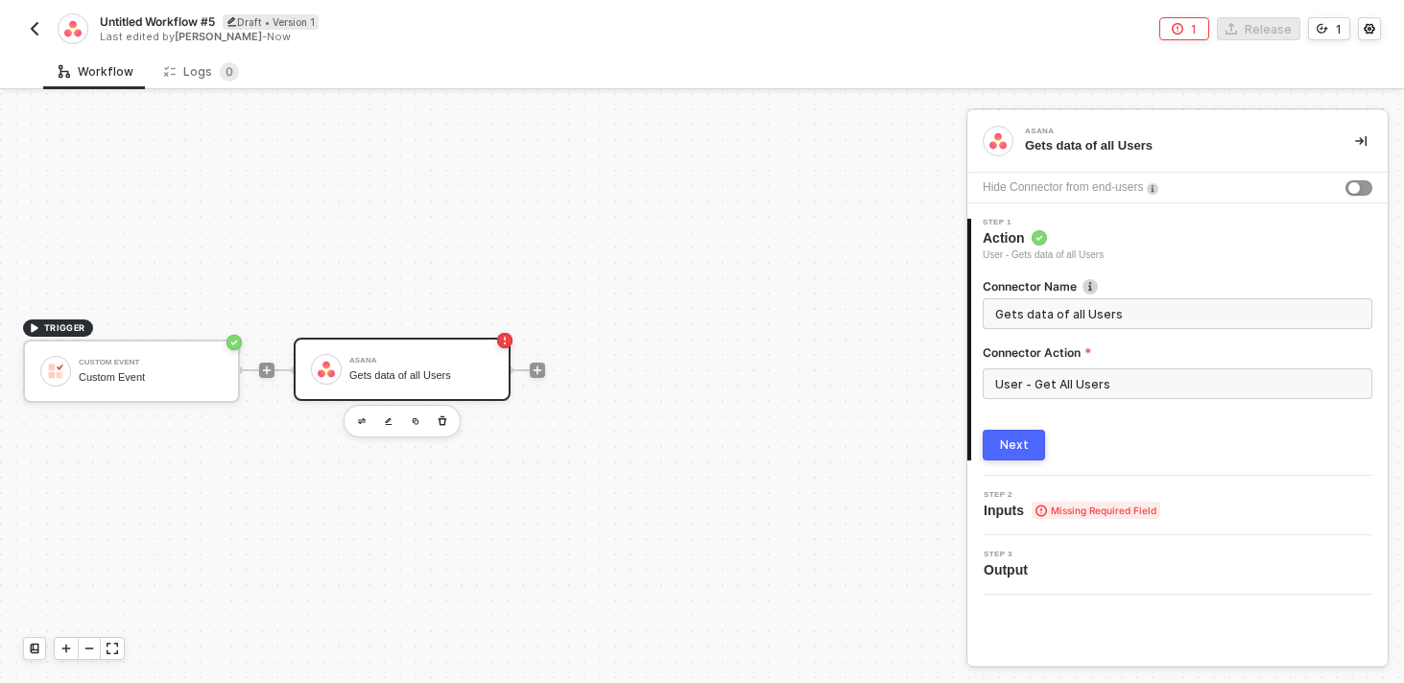
click at [1020, 440] on div "Next" at bounding box center [1014, 444] width 29 height 15
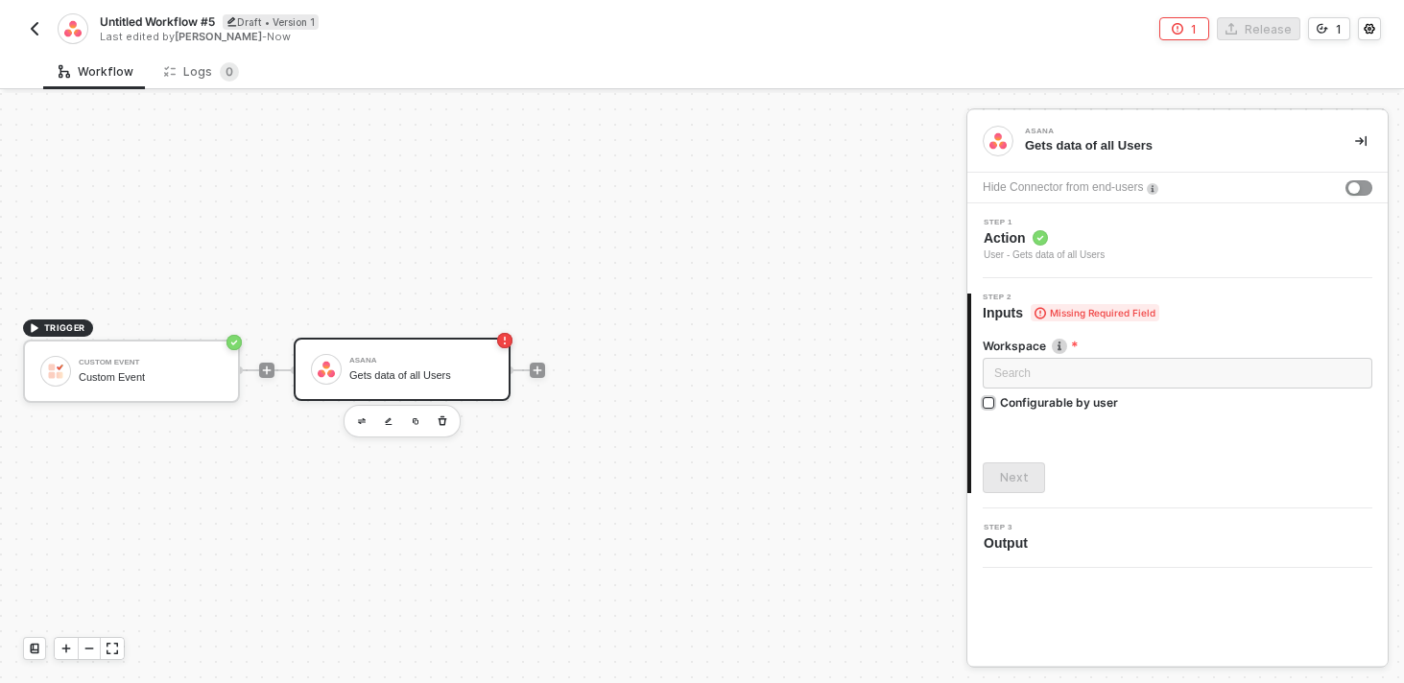
click at [1059, 404] on div "Configurable by user" at bounding box center [1059, 402] width 118 height 16
click at [996, 404] on input "Configurable by user" at bounding box center [988, 403] width 13 height 13
click at [1070, 402] on div "Configurable by user" at bounding box center [1059, 402] width 118 height 16
click at [996, 402] on input "Configurable by user" at bounding box center [988, 403] width 13 height 13
checkbox input "false"
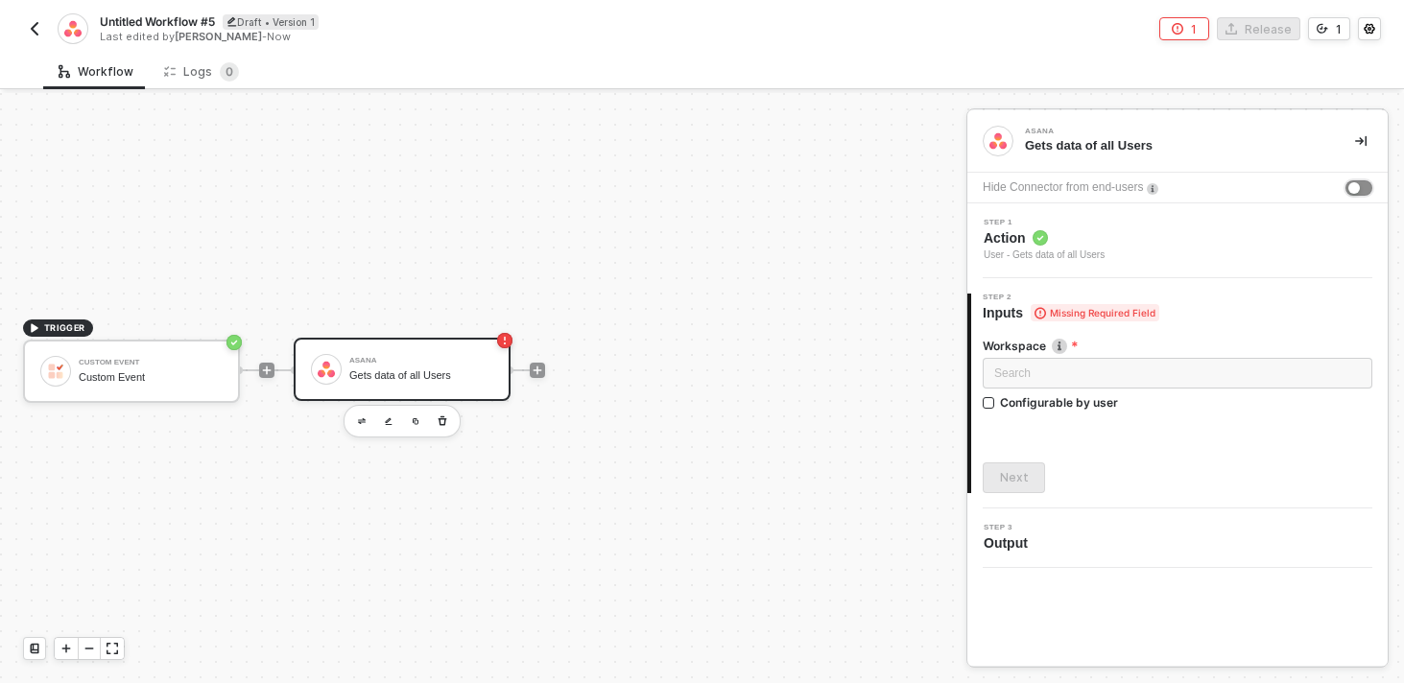
click at [1350, 191] on div "button" at bounding box center [1354, 188] width 12 height 12
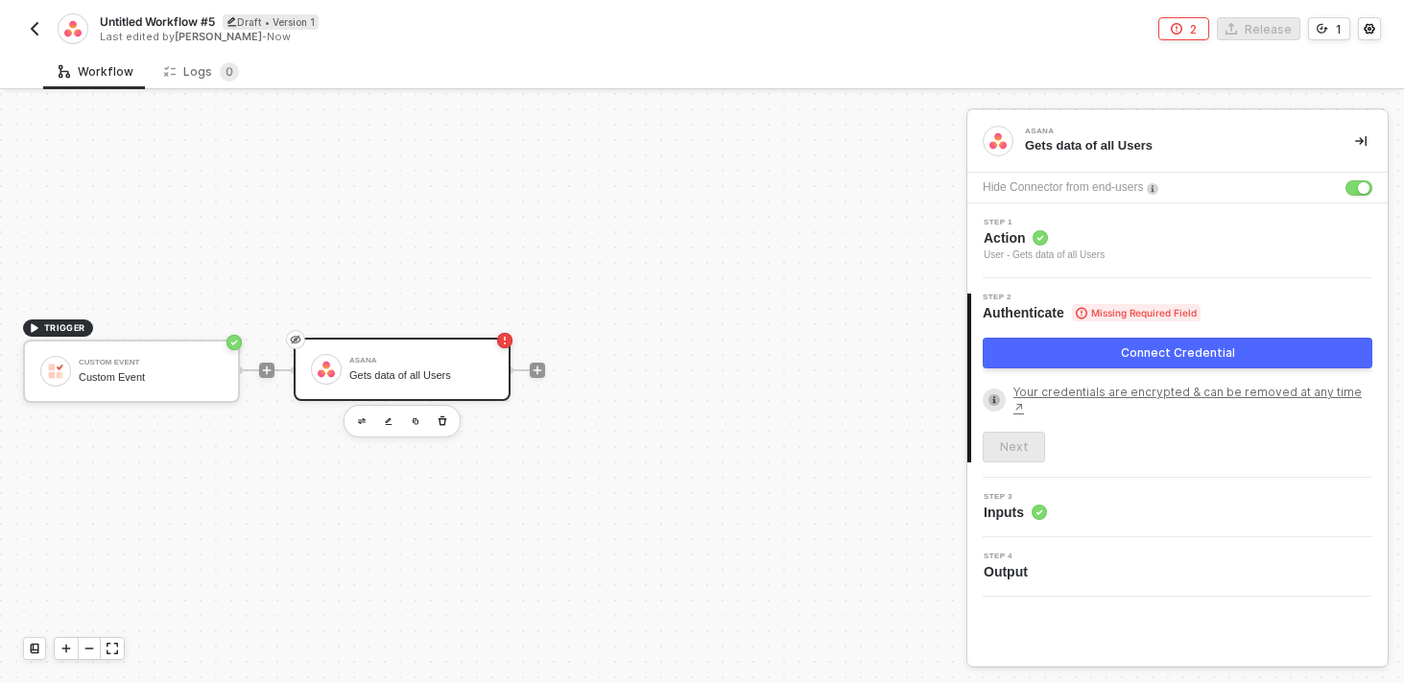
click at [1065, 363] on button "Connect Credential" at bounding box center [1176, 353] width 389 height 31
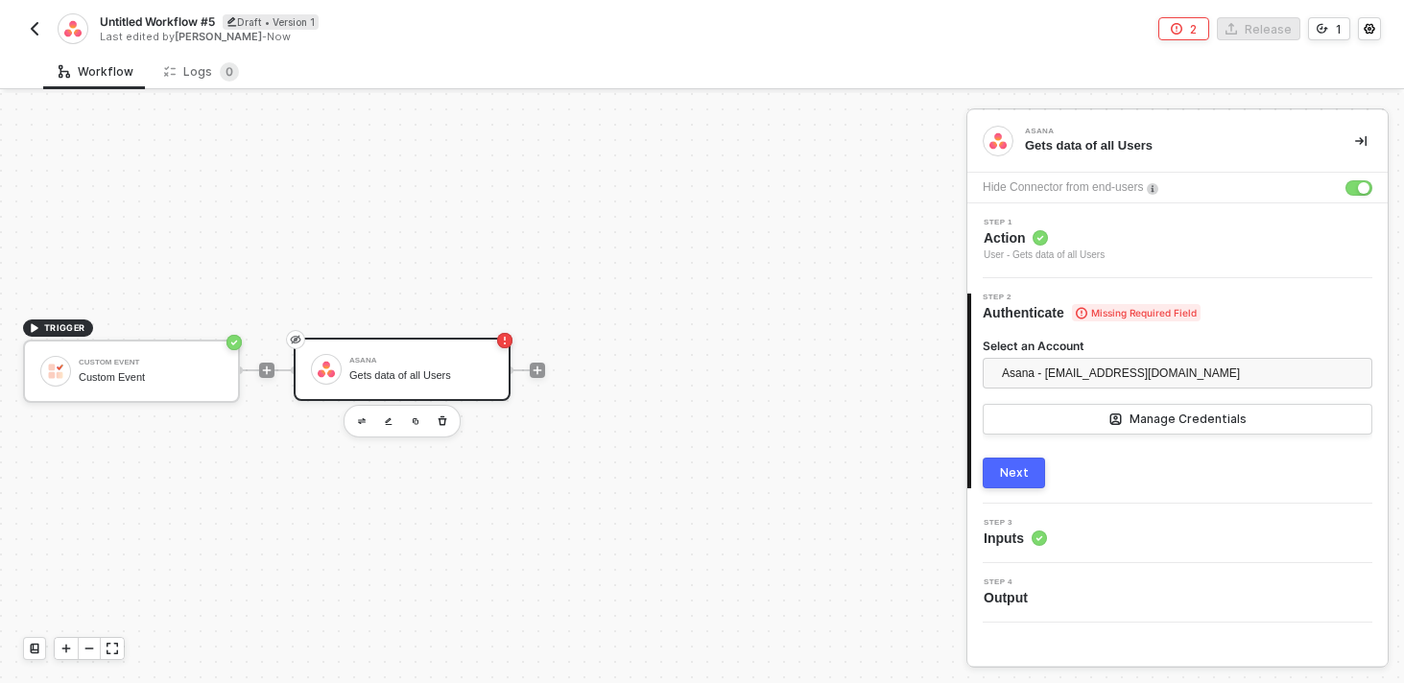
click at [1028, 484] on button "Next" at bounding box center [1013, 473] width 62 height 31
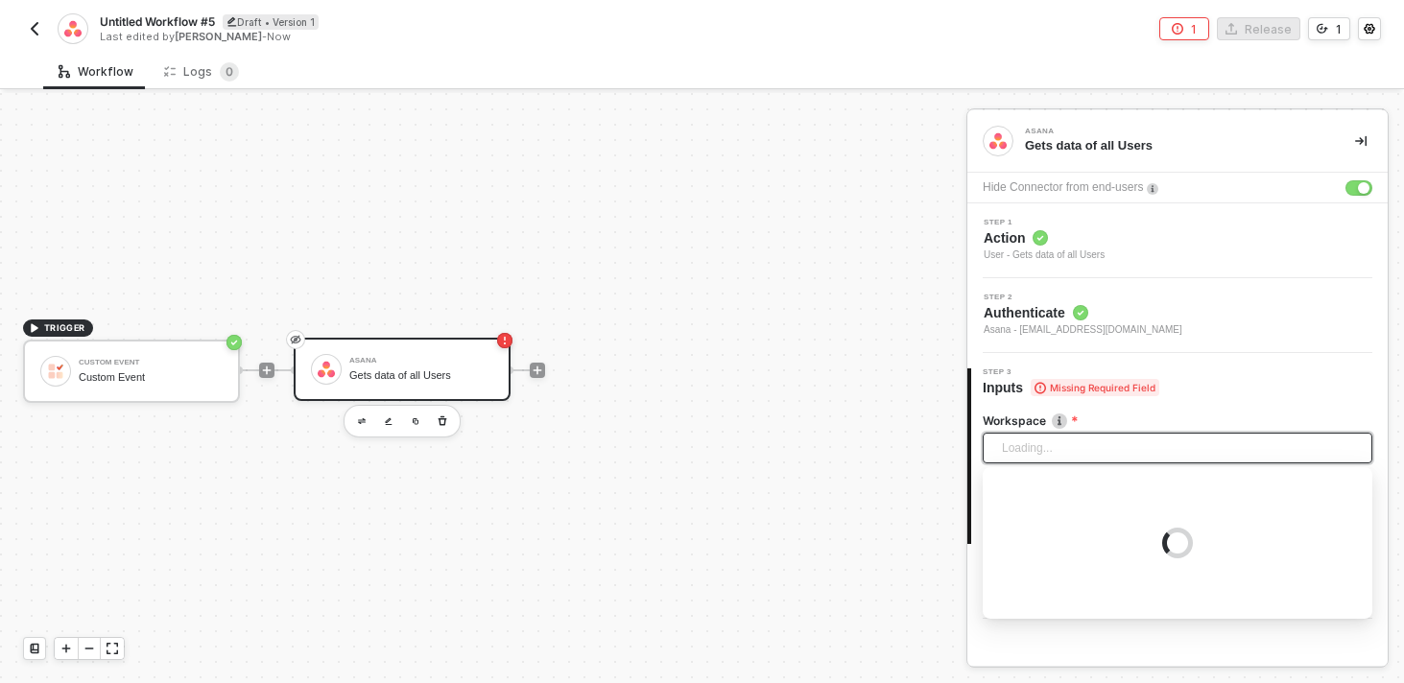
click at [1038, 458] on div "Loading..." at bounding box center [1176, 448] width 389 height 31
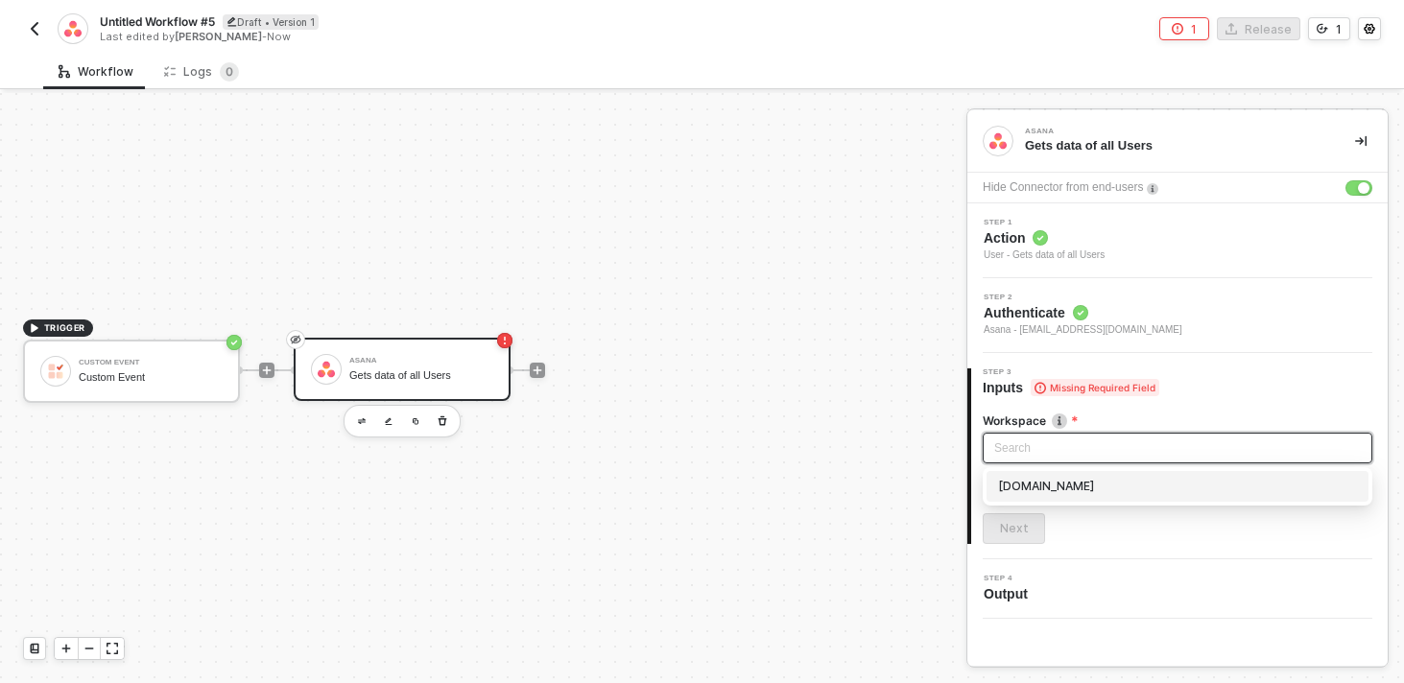
click at [1049, 478] on div "runalloy.com" at bounding box center [1177, 486] width 359 height 21
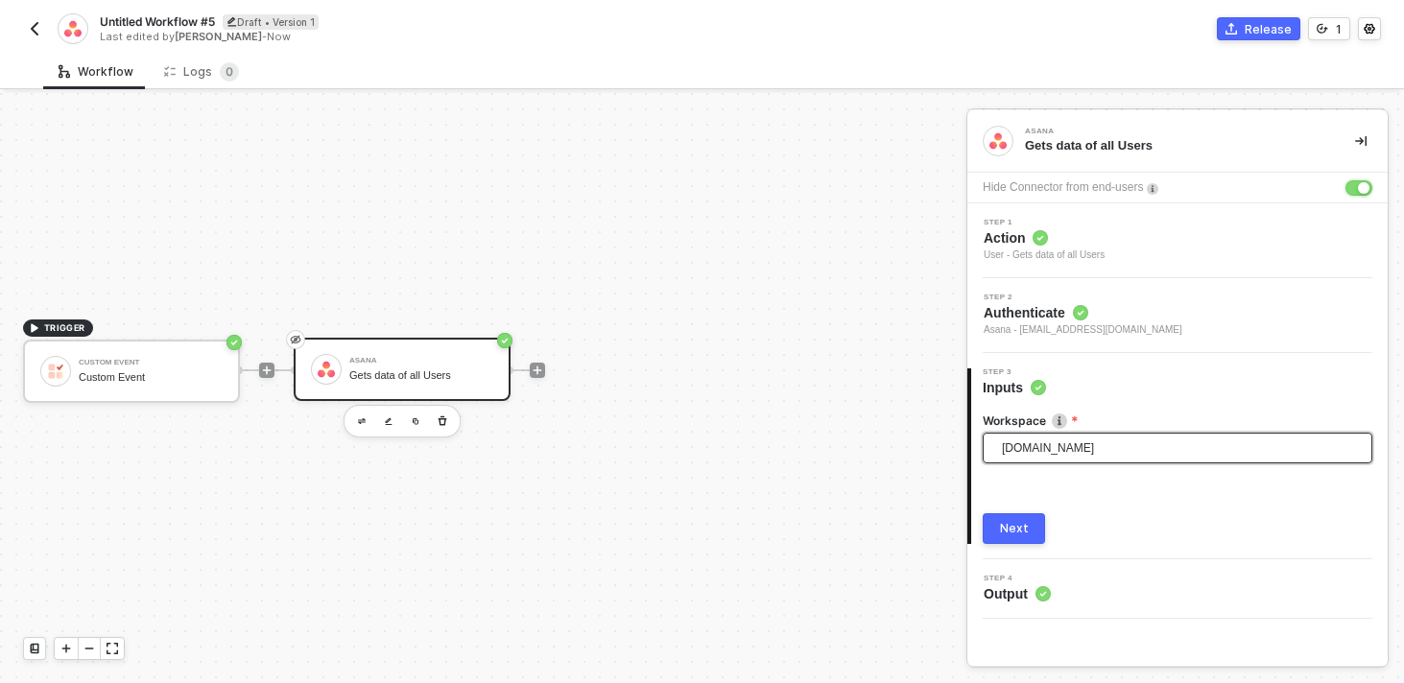
click at [1354, 186] on button "button" at bounding box center [1358, 187] width 27 height 15
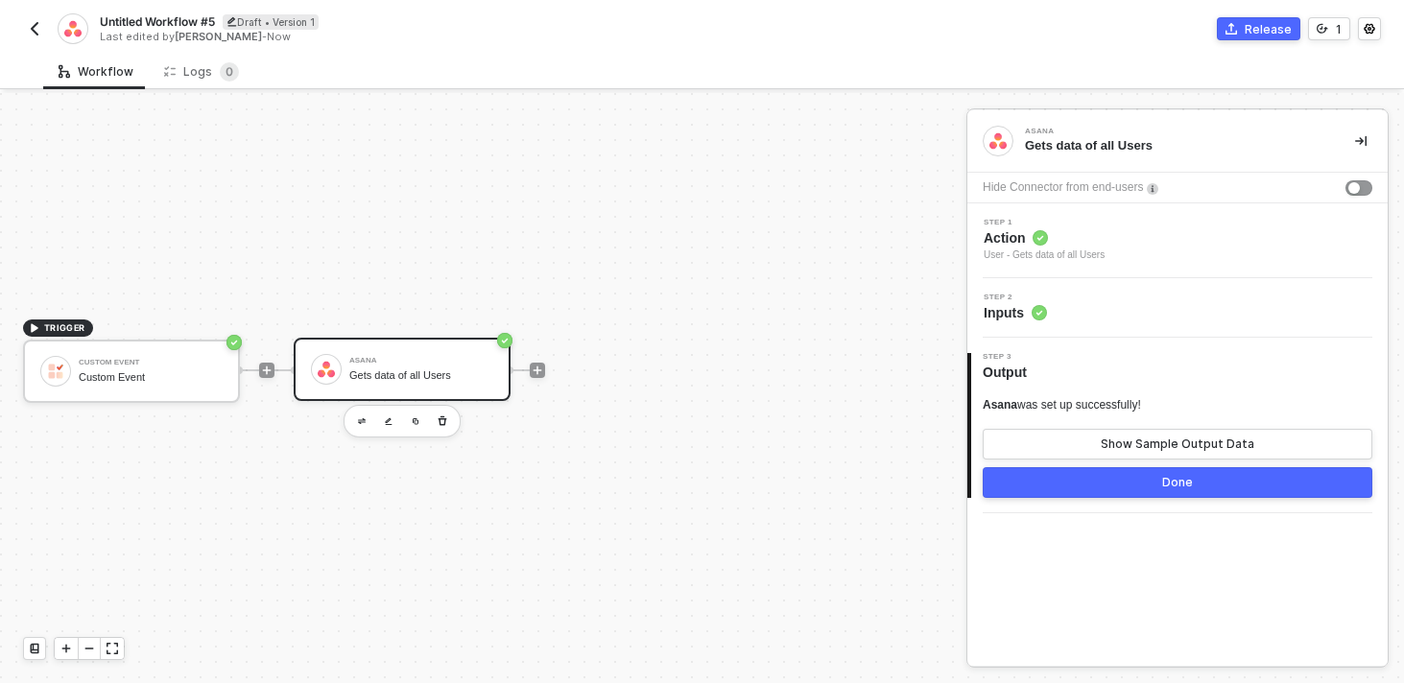
click at [1118, 331] on div "Step 2 Inputs" at bounding box center [1177, 307] width 420 height 59
click at [1050, 313] on div "Step 2 Inputs" at bounding box center [1179, 308] width 415 height 29
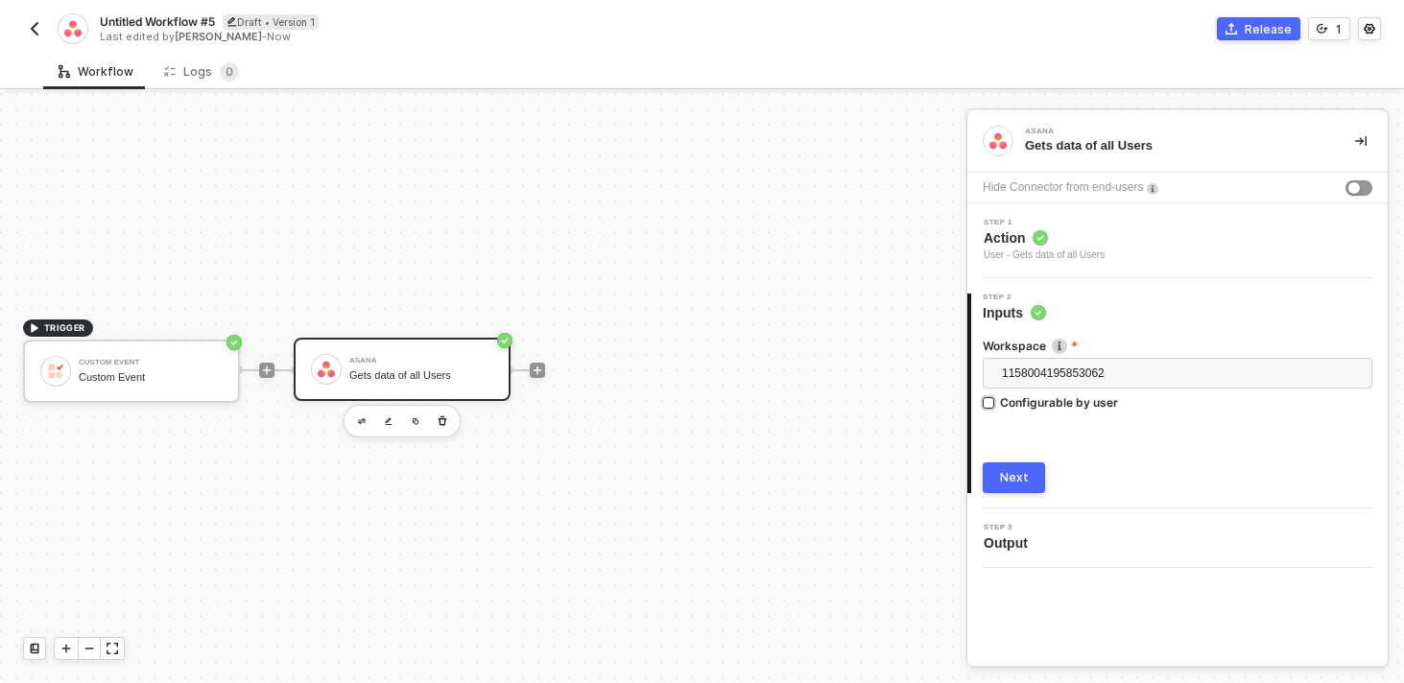
click at [1010, 396] on div "Configurable by user" at bounding box center [1059, 402] width 118 height 16
click at [996, 397] on input "Configurable by user" at bounding box center [988, 403] width 13 height 13
checkbox input "true"
click at [1356, 370] on icon "icon-settings" at bounding box center [1356, 373] width 17 height 15
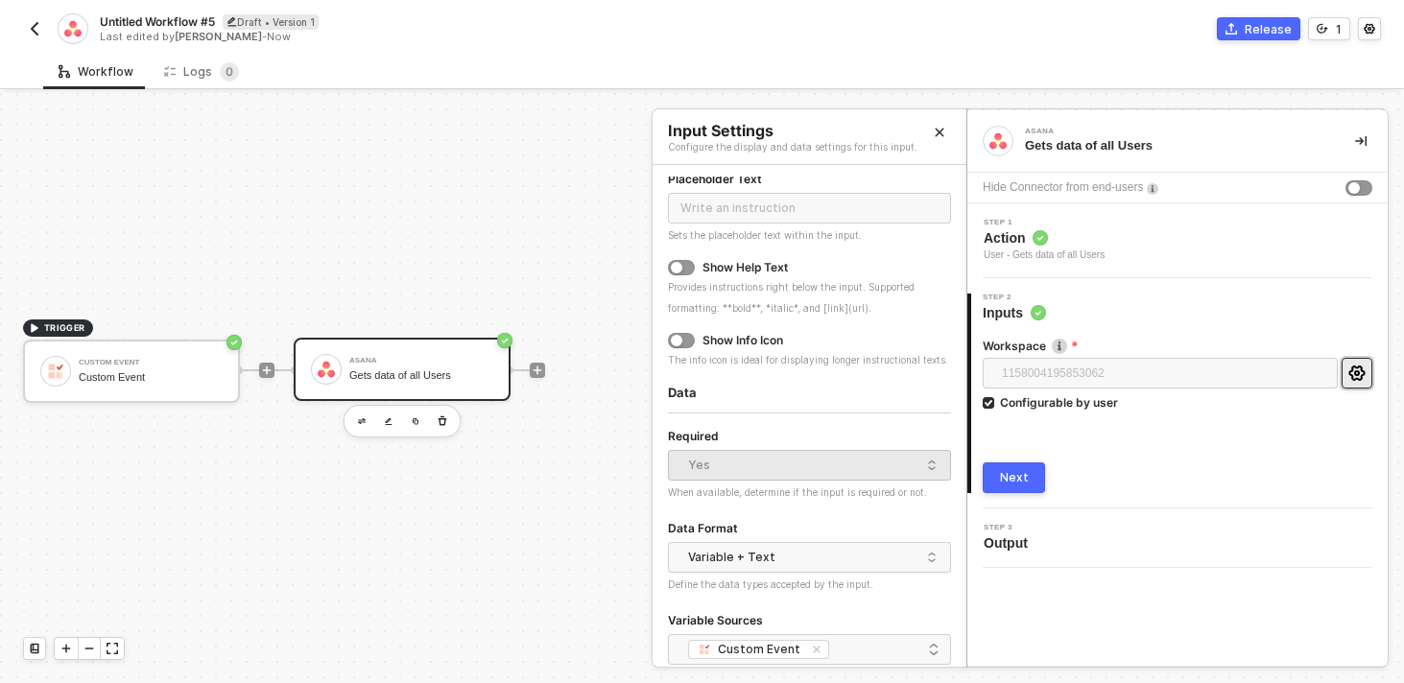
scroll to position [223, 0]
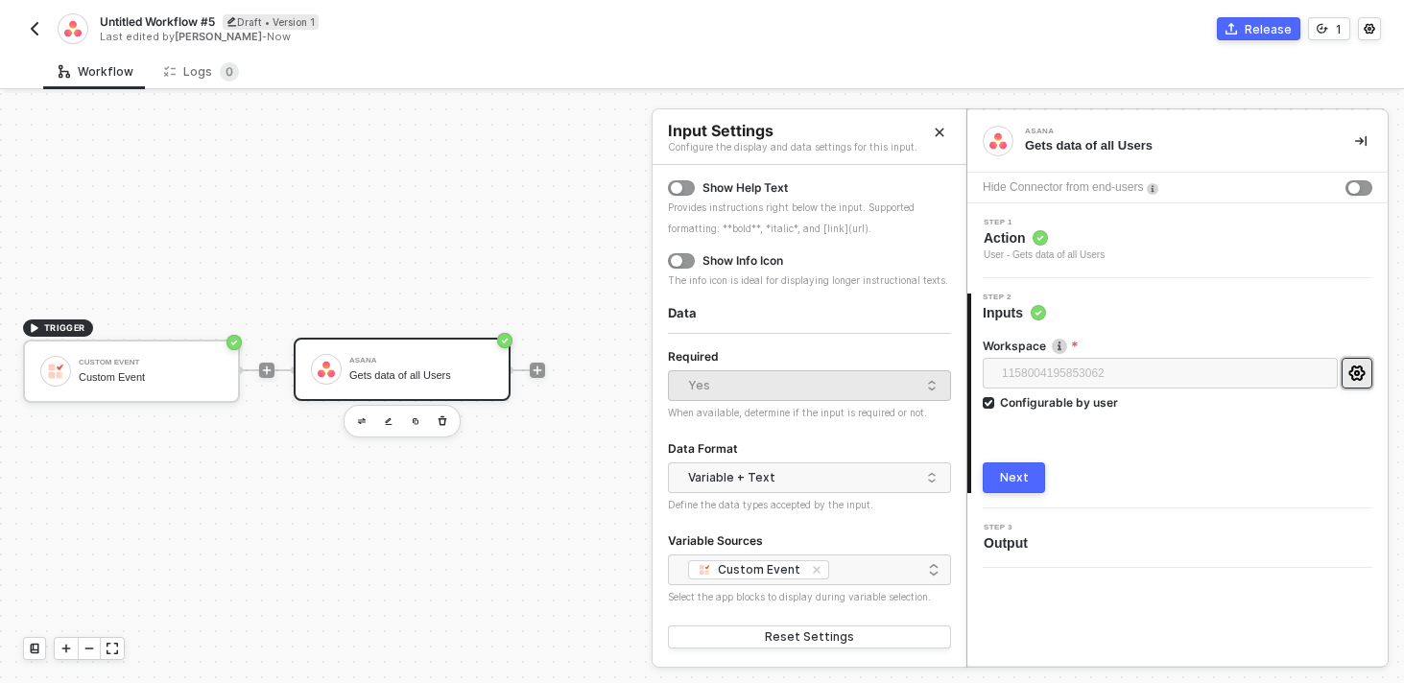
click at [933, 133] on icon "Close" at bounding box center [939, 133] width 12 height 12
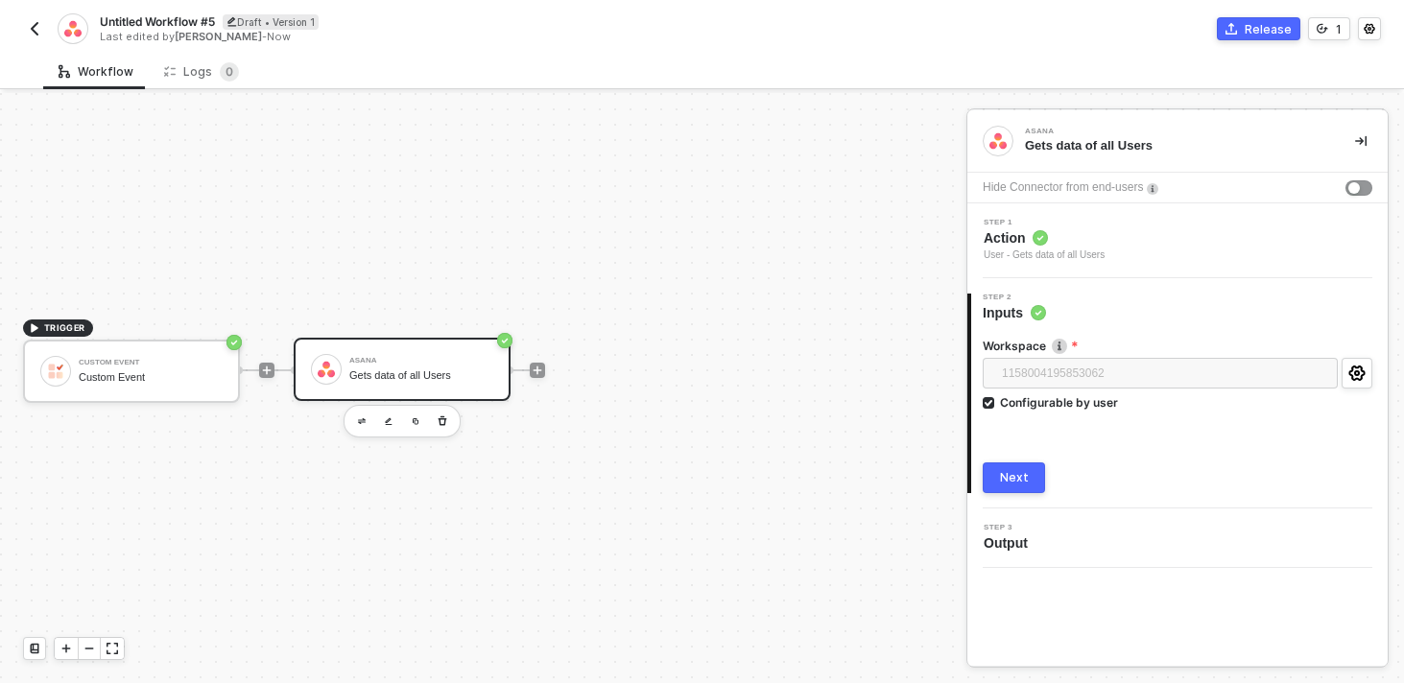
click at [1349, 196] on div "Hide Connector from end-users" at bounding box center [1177, 188] width 420 height 31
click at [1158, 237] on div "Step 1 Action User - Gets data of all Users" at bounding box center [1179, 241] width 415 height 44
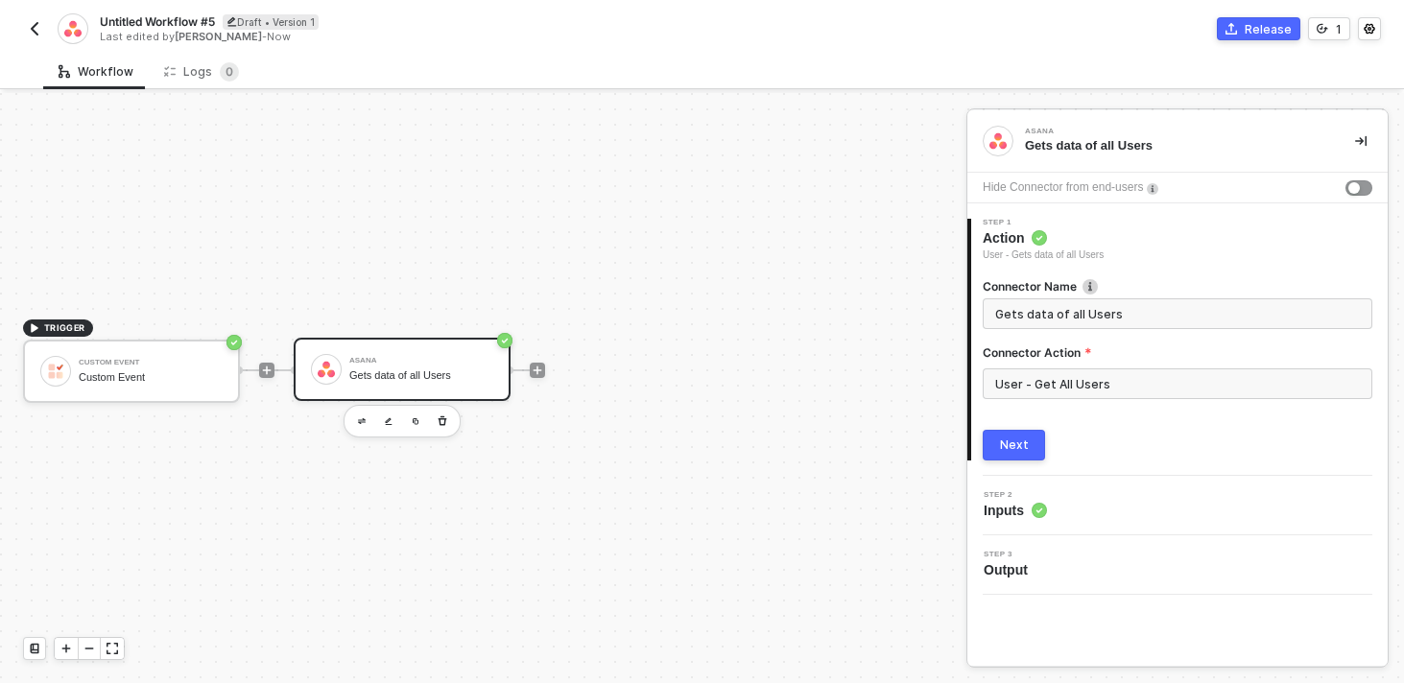
click at [1023, 437] on div "Next" at bounding box center [1014, 444] width 29 height 15
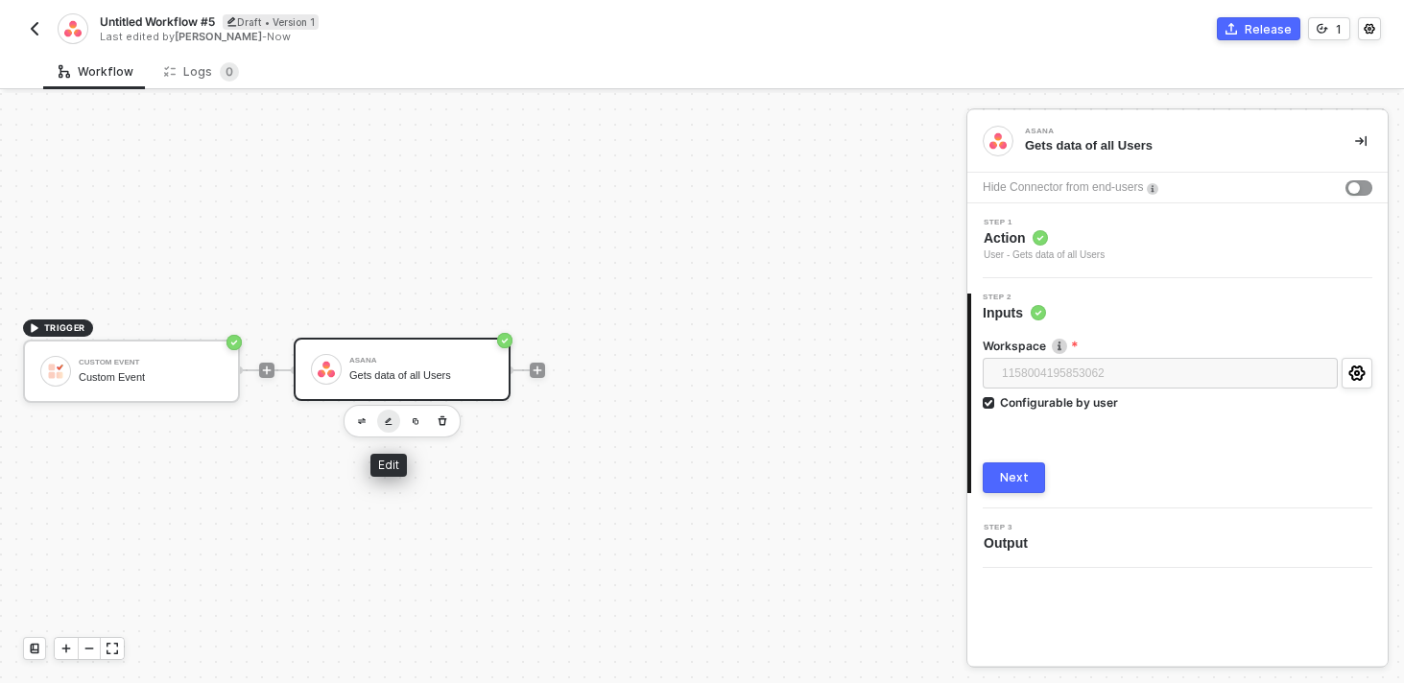
click at [388, 419] on img "button" at bounding box center [389, 421] width 8 height 9
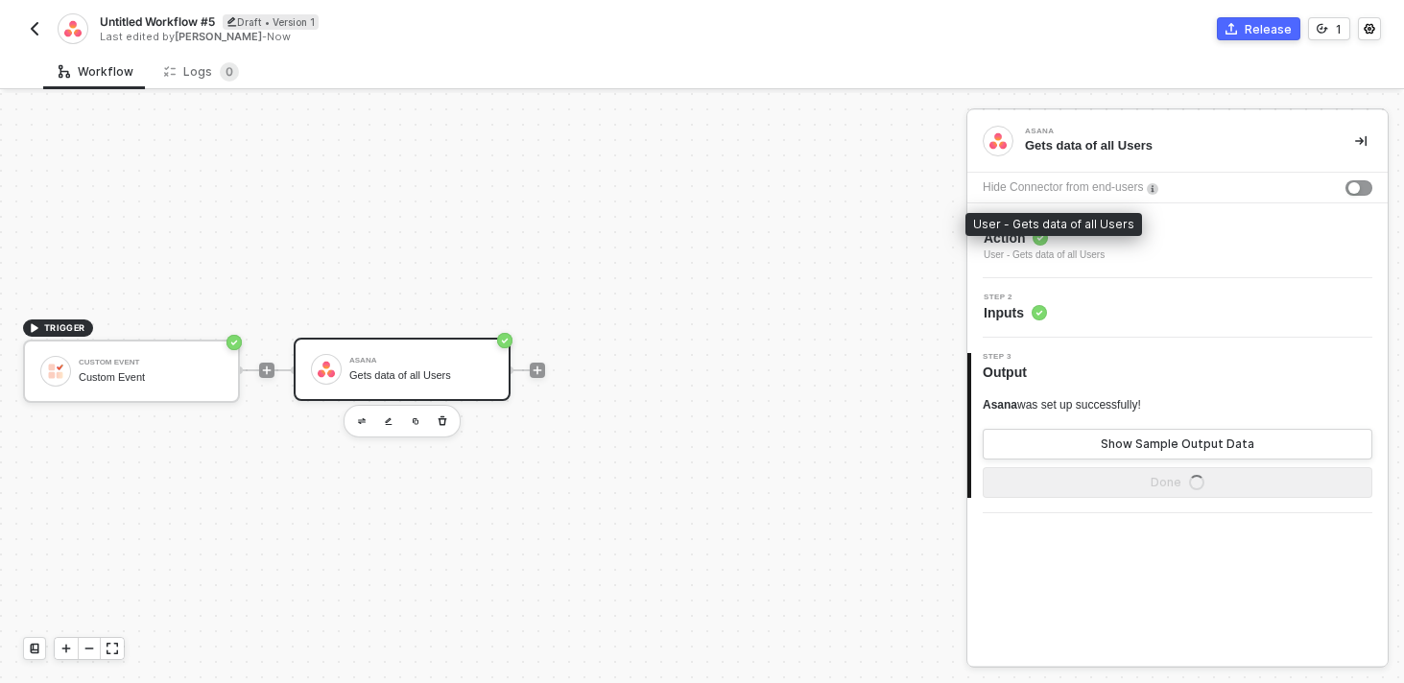
click at [1031, 257] on div "User - Gets data of all Users" at bounding box center [1043, 255] width 121 height 15
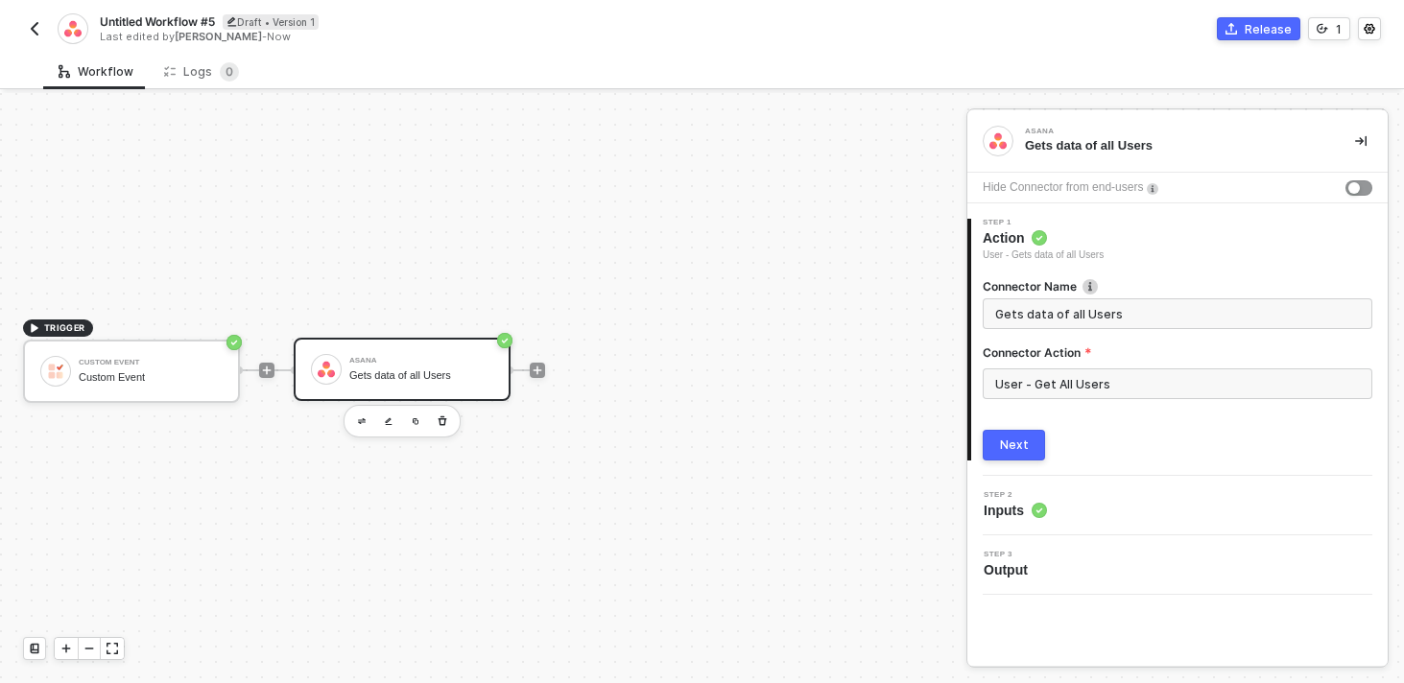
click at [1077, 359] on label "Connector Action" at bounding box center [1176, 352] width 389 height 16
click at [1084, 386] on input "User - Get All Users" at bounding box center [1176, 383] width 389 height 31
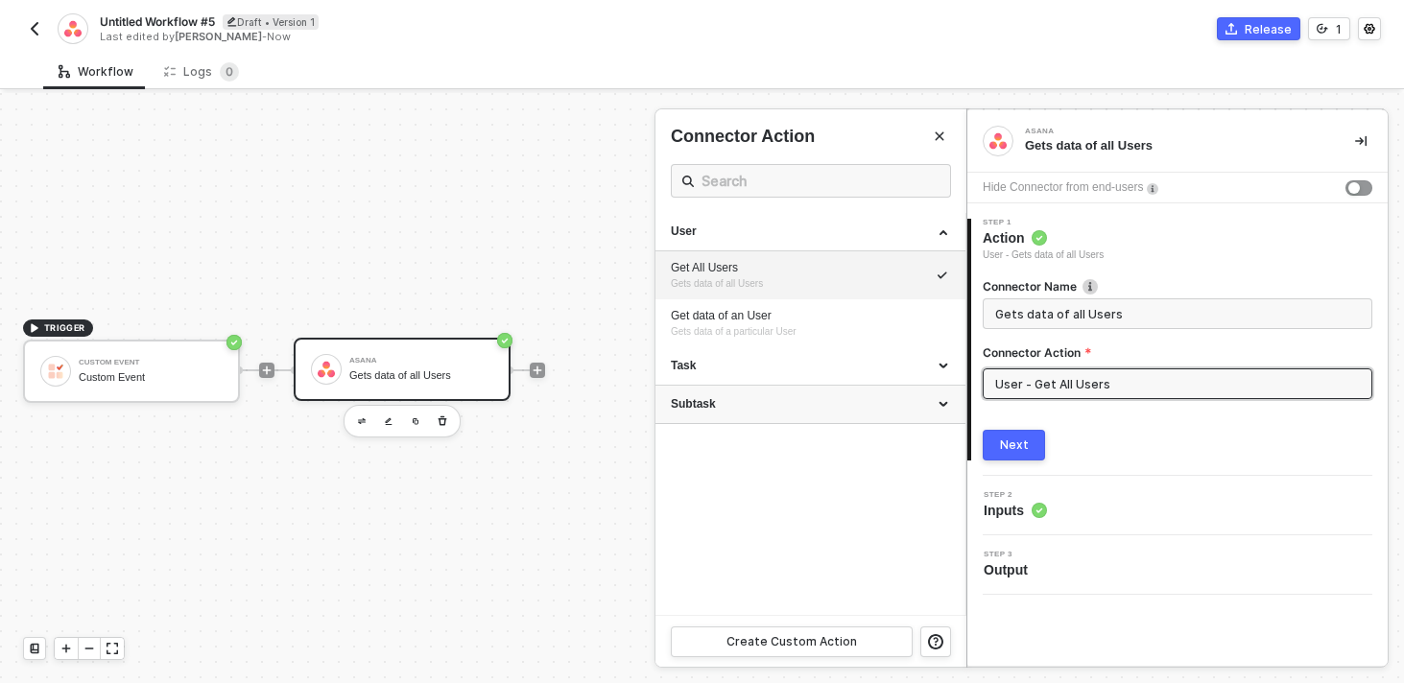
click at [836, 404] on div "Subtask" at bounding box center [810, 404] width 279 height 16
click at [793, 358] on div "Task" at bounding box center [810, 366] width 279 height 16
click at [771, 395] on div "Create a Task" at bounding box center [810, 402] width 279 height 16
type input "Creates a new Task"
type input "Task - Create a Task"
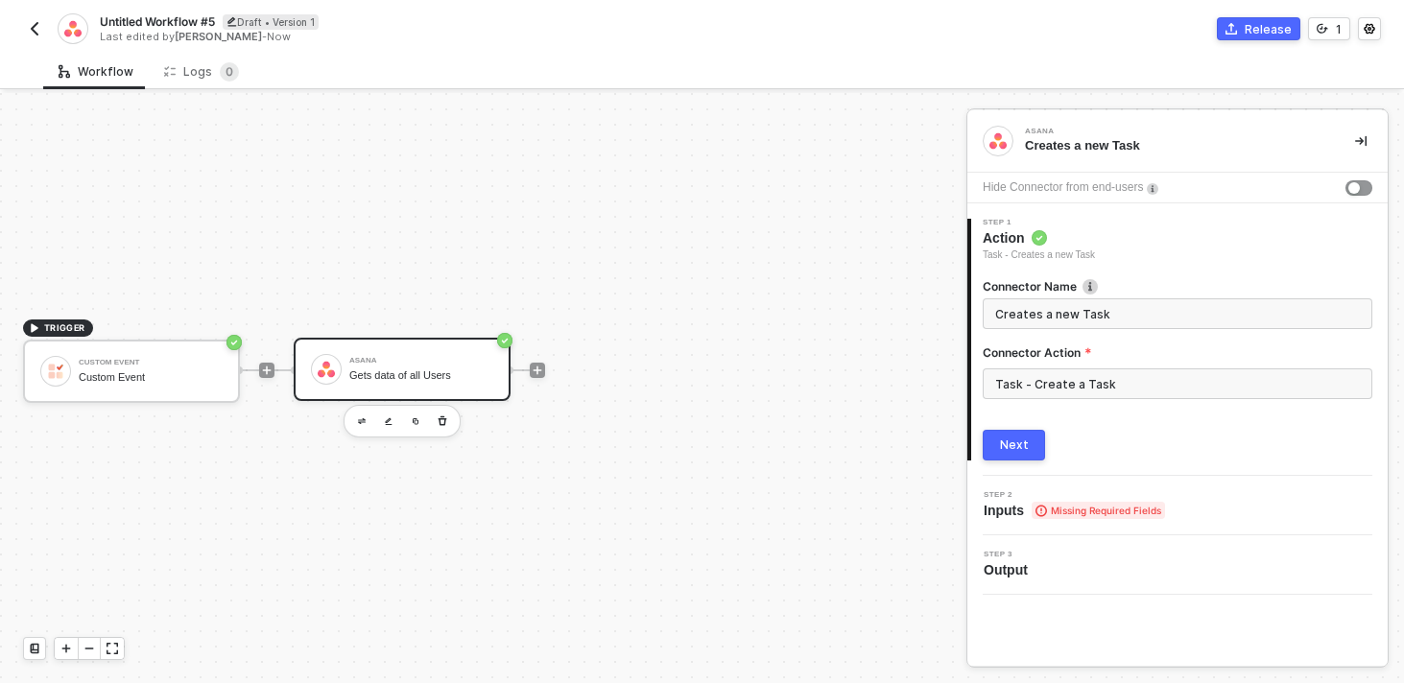
click at [999, 442] on button "Next" at bounding box center [1013, 445] width 62 height 31
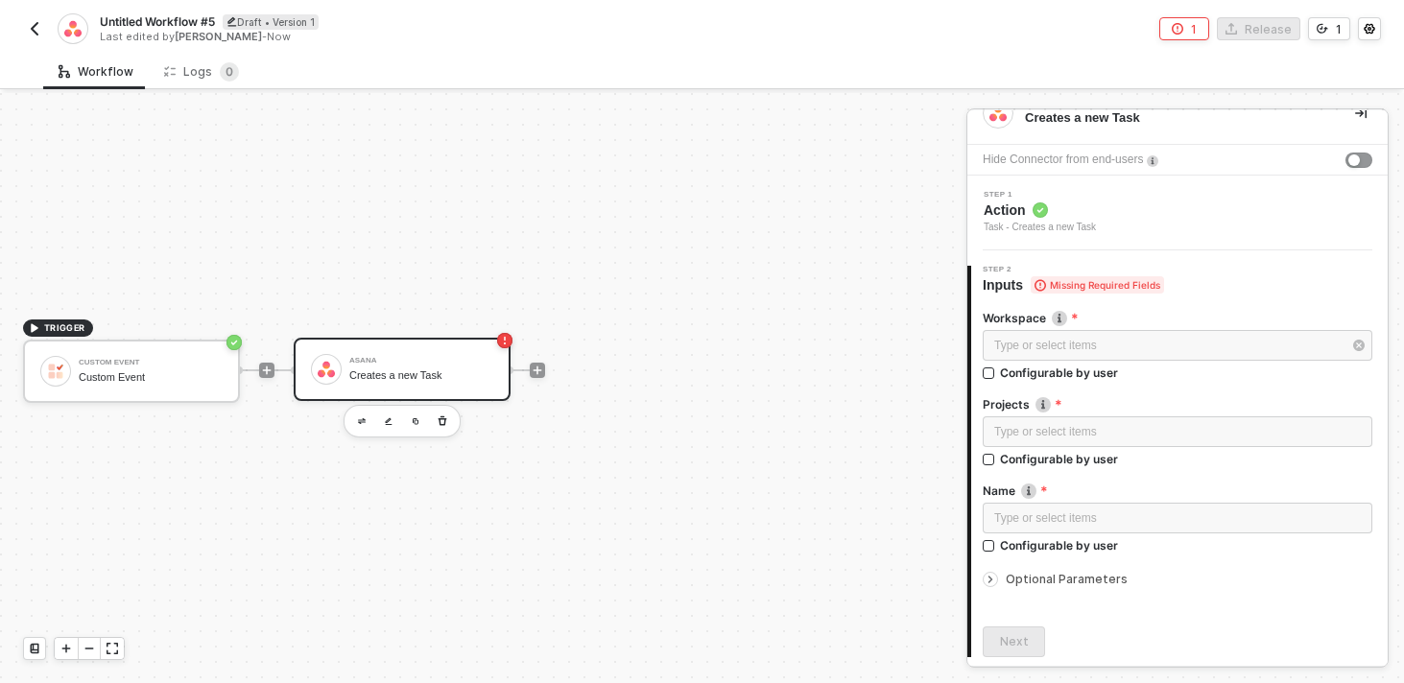
scroll to position [55, 0]
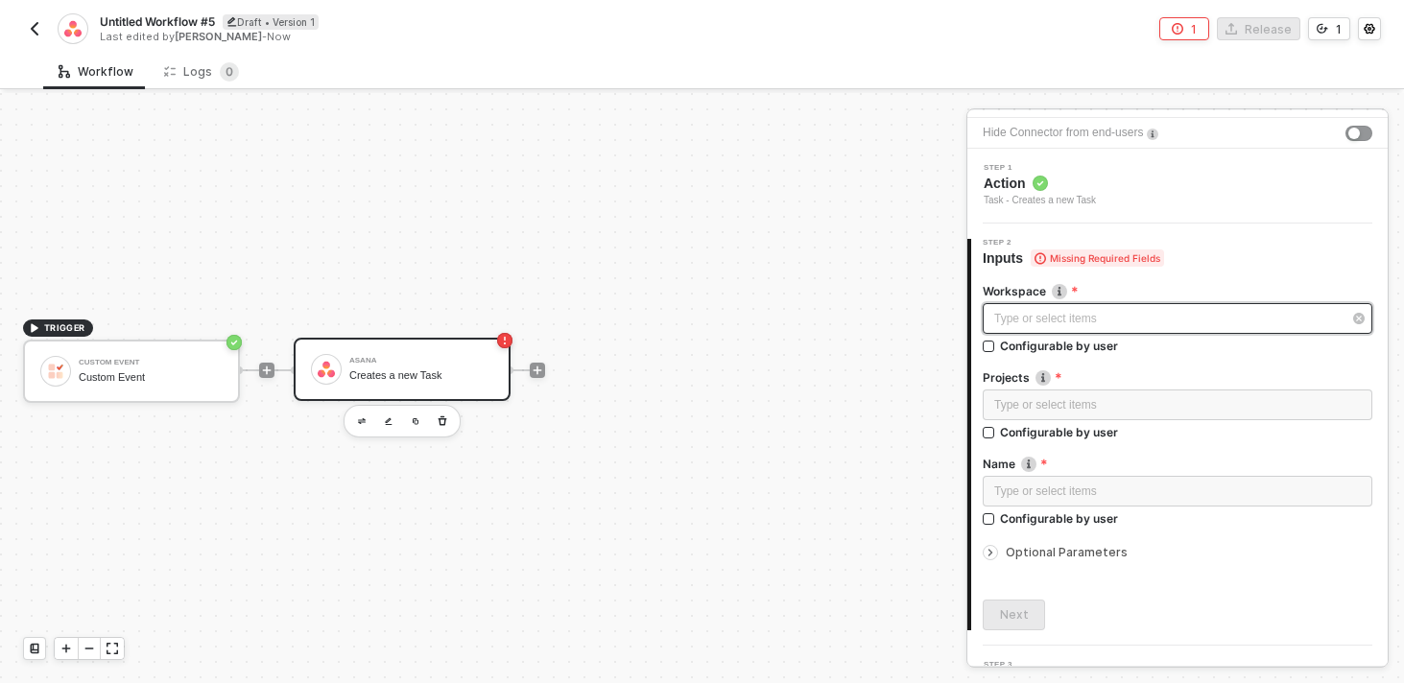
click at [1116, 316] on div "Type or select items ﻿" at bounding box center [1167, 319] width 347 height 18
click at [839, 192] on div "Blocks 1" at bounding box center [812, 183] width 91 height 23
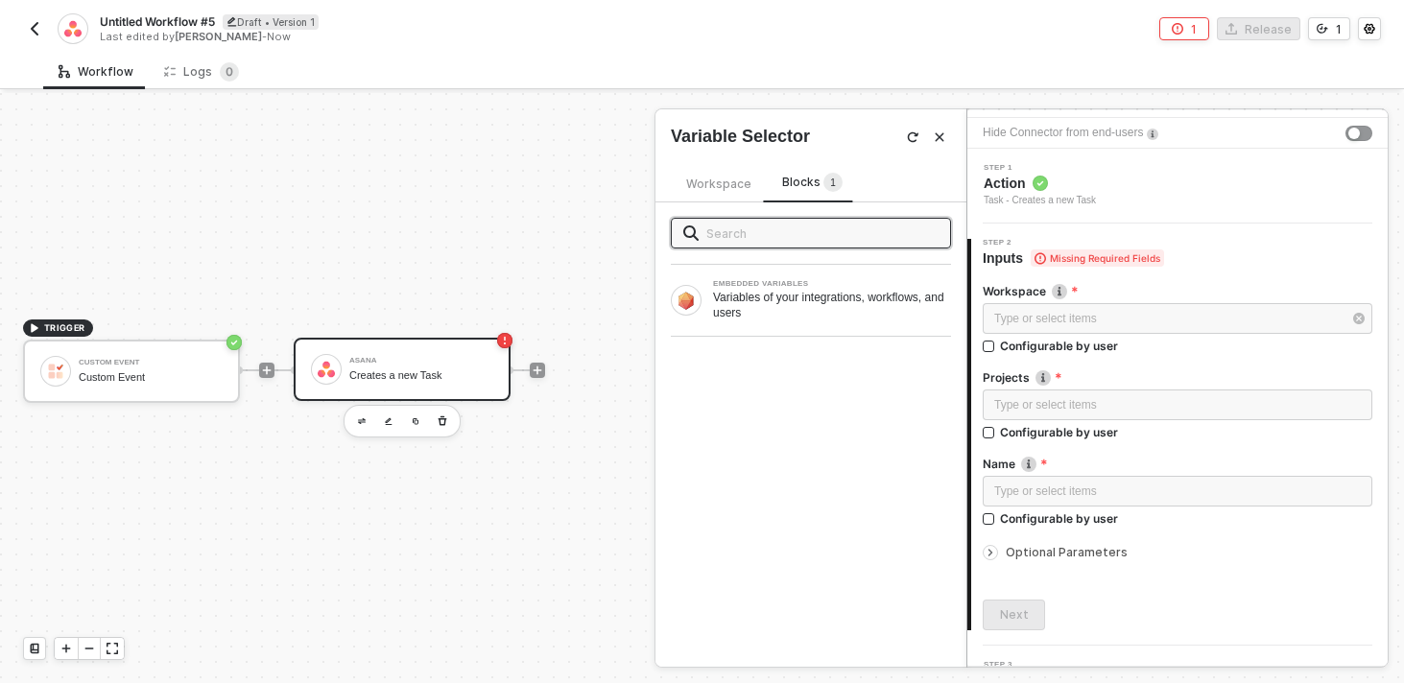
click at [702, 185] on span "Workspace" at bounding box center [718, 184] width 65 height 14
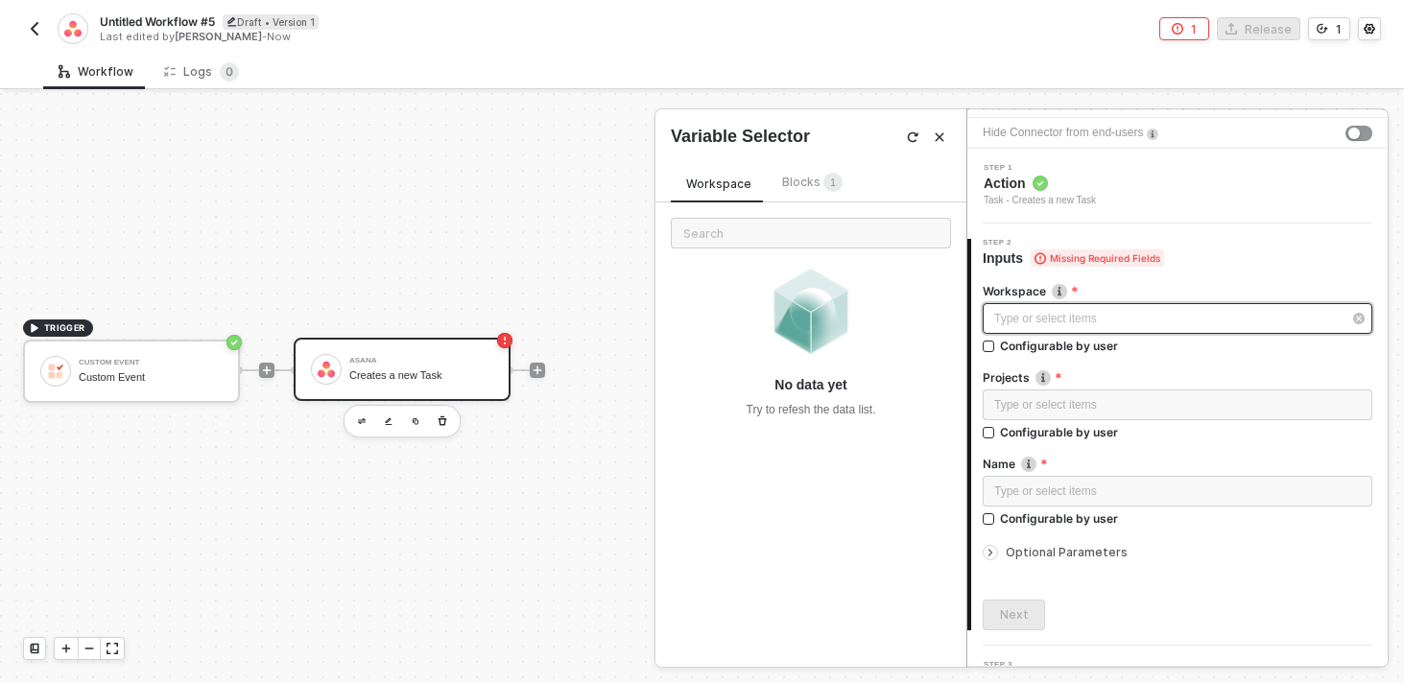
click at [1118, 321] on div "Type or select items ﻿" at bounding box center [1167, 319] width 347 height 18
click at [1061, 360] on div "Type or select items ﻿ Configurable by user" at bounding box center [1176, 332] width 389 height 59
click at [1060, 344] on div "Configurable by user" at bounding box center [1059, 346] width 118 height 16
click at [996, 344] on input "Configurable by user" at bounding box center [988, 347] width 13 height 13
checkbox input "true"
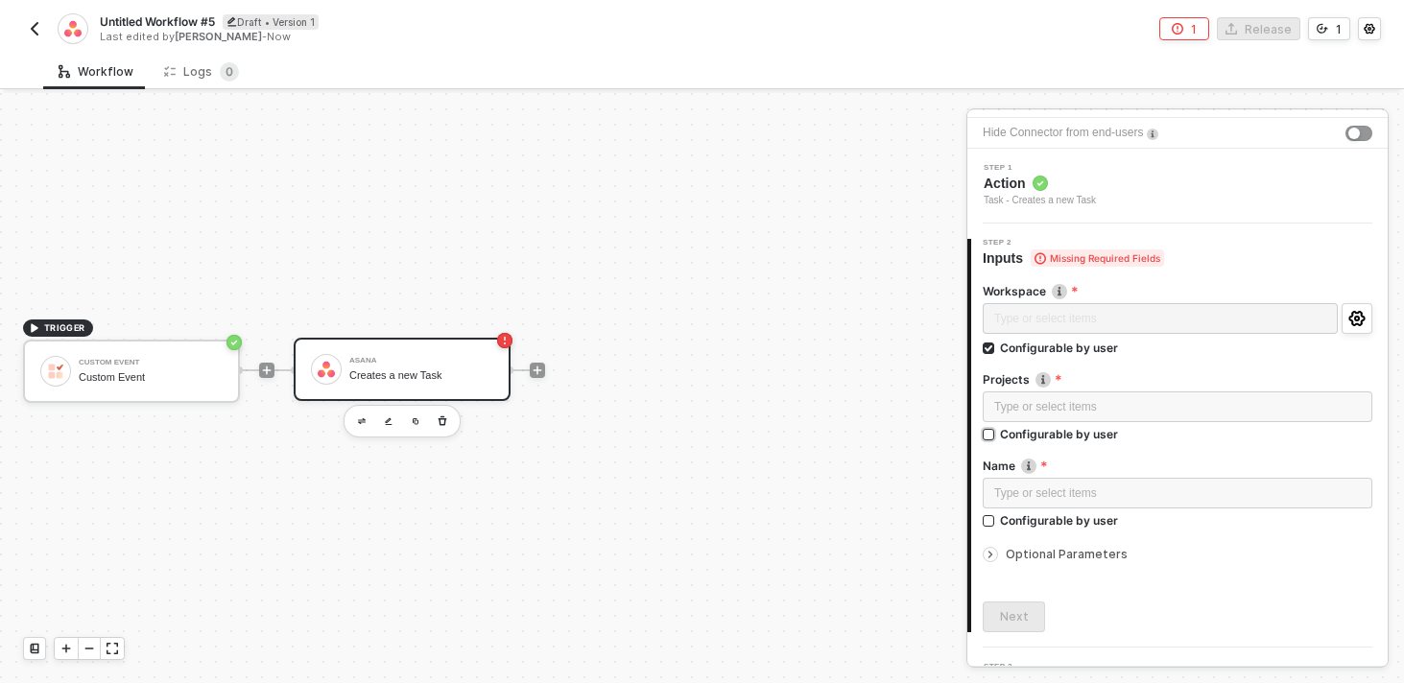
click at [1060, 432] on div "Configurable by user" at bounding box center [1059, 434] width 118 height 16
click at [996, 432] on input "Configurable by user" at bounding box center [988, 435] width 13 height 13
checkbox input "true"
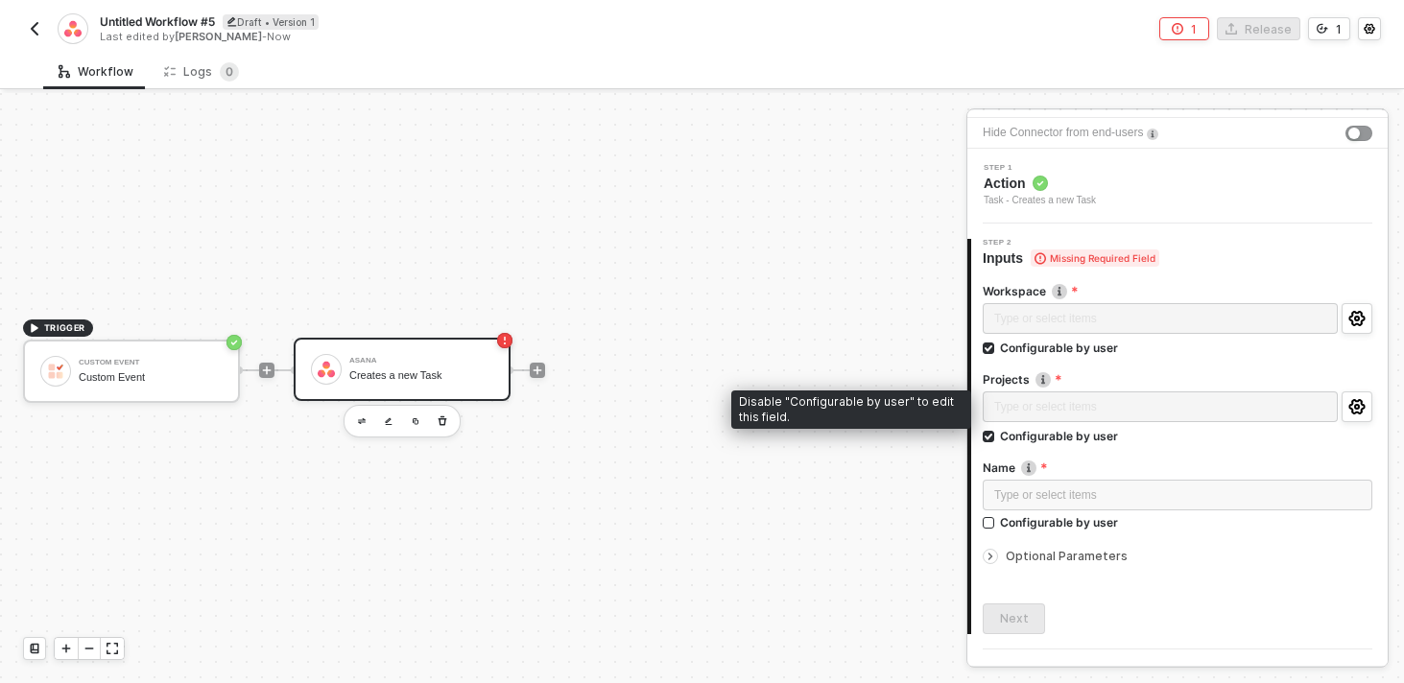
scroll to position [98, 0]
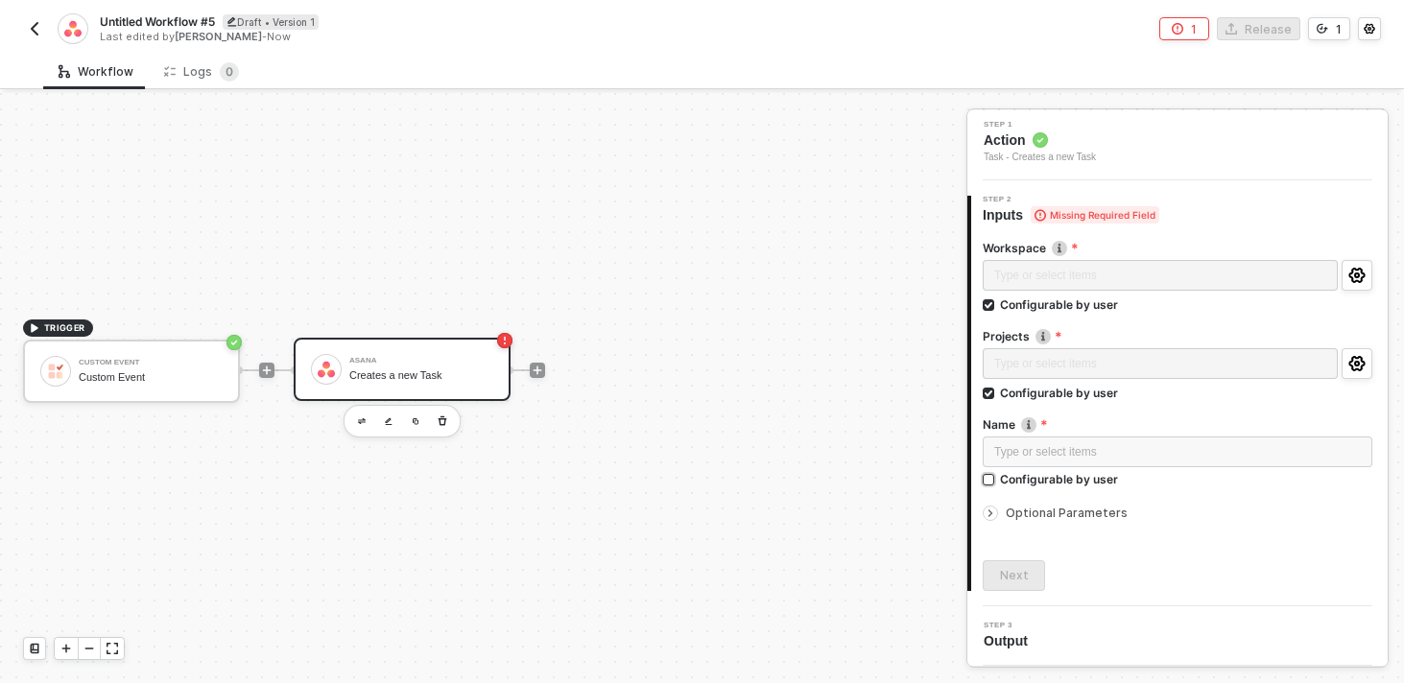
click at [1070, 477] on div "Configurable by user" at bounding box center [1059, 479] width 118 height 16
click at [996, 477] on input "Configurable by user" at bounding box center [988, 480] width 13 height 13
checkbox input "true"
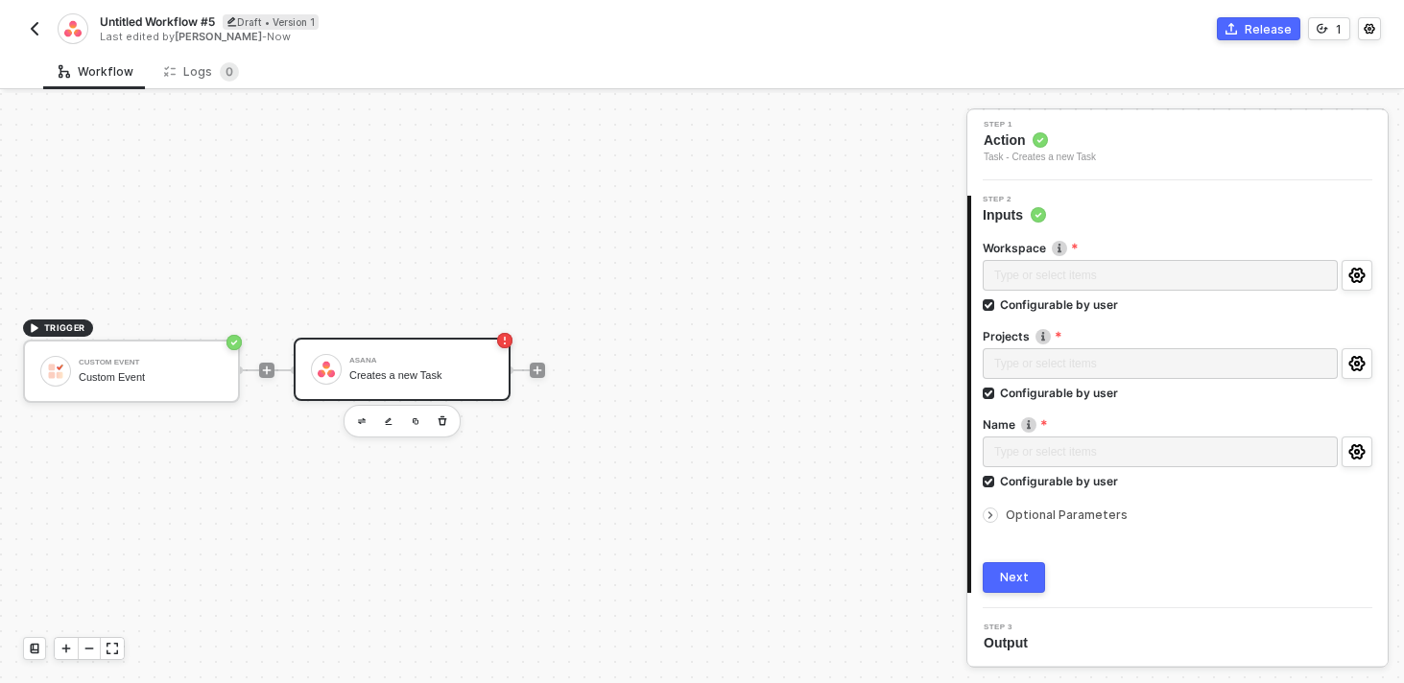
click at [1064, 520] on span "Optional Parameters" at bounding box center [1066, 514] width 122 height 14
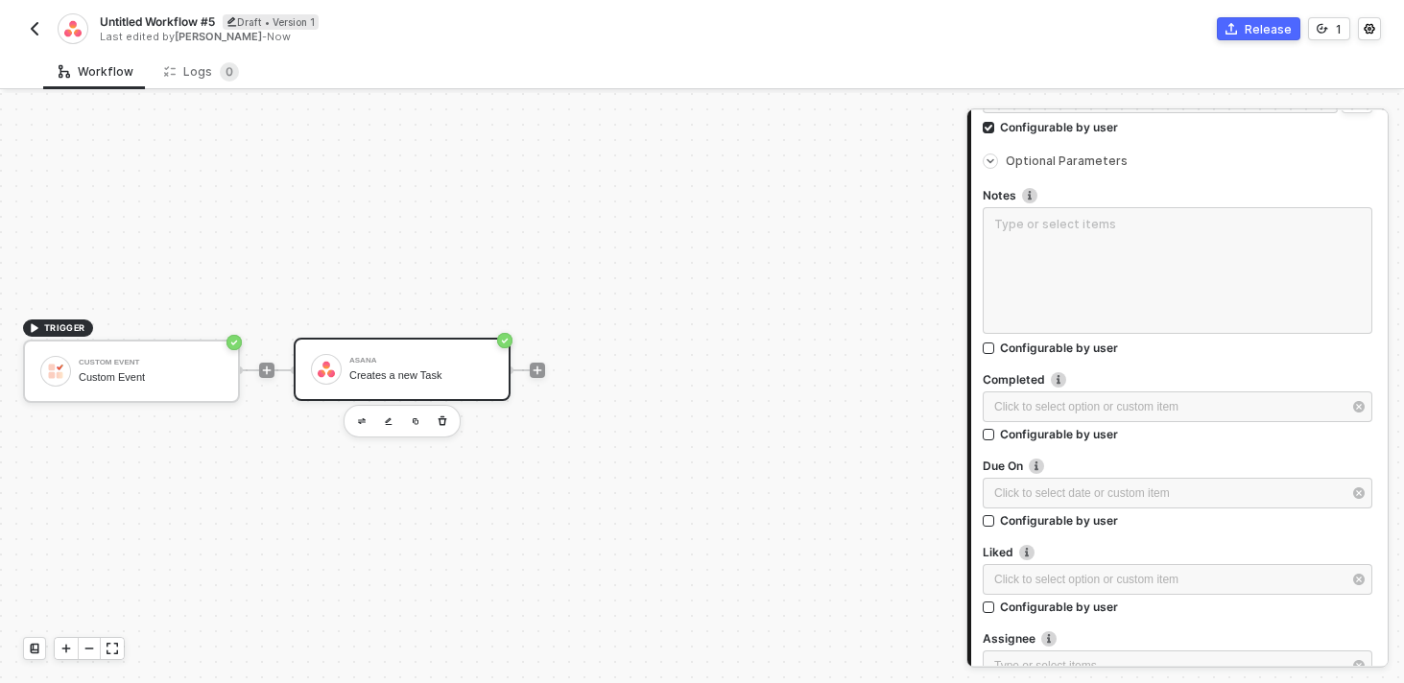
scroll to position [460, 0]
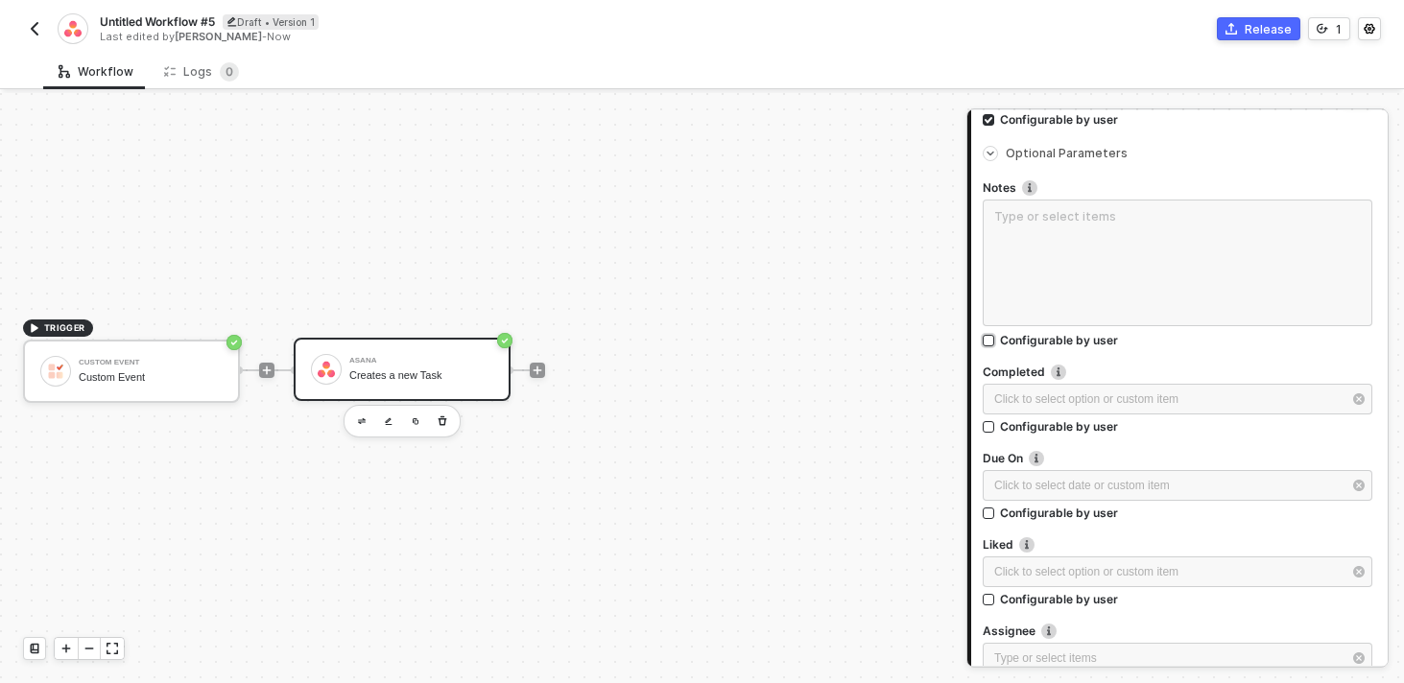
click at [1076, 337] on div "Configurable by user" at bounding box center [1059, 340] width 118 height 16
click at [996, 337] on input "Configurable by user" at bounding box center [988, 341] width 13 height 13
checkbox input "true"
click at [1069, 426] on div "Configurable by user" at bounding box center [1059, 426] width 118 height 16
click at [996, 426] on input "Configurable by user" at bounding box center [988, 427] width 13 height 13
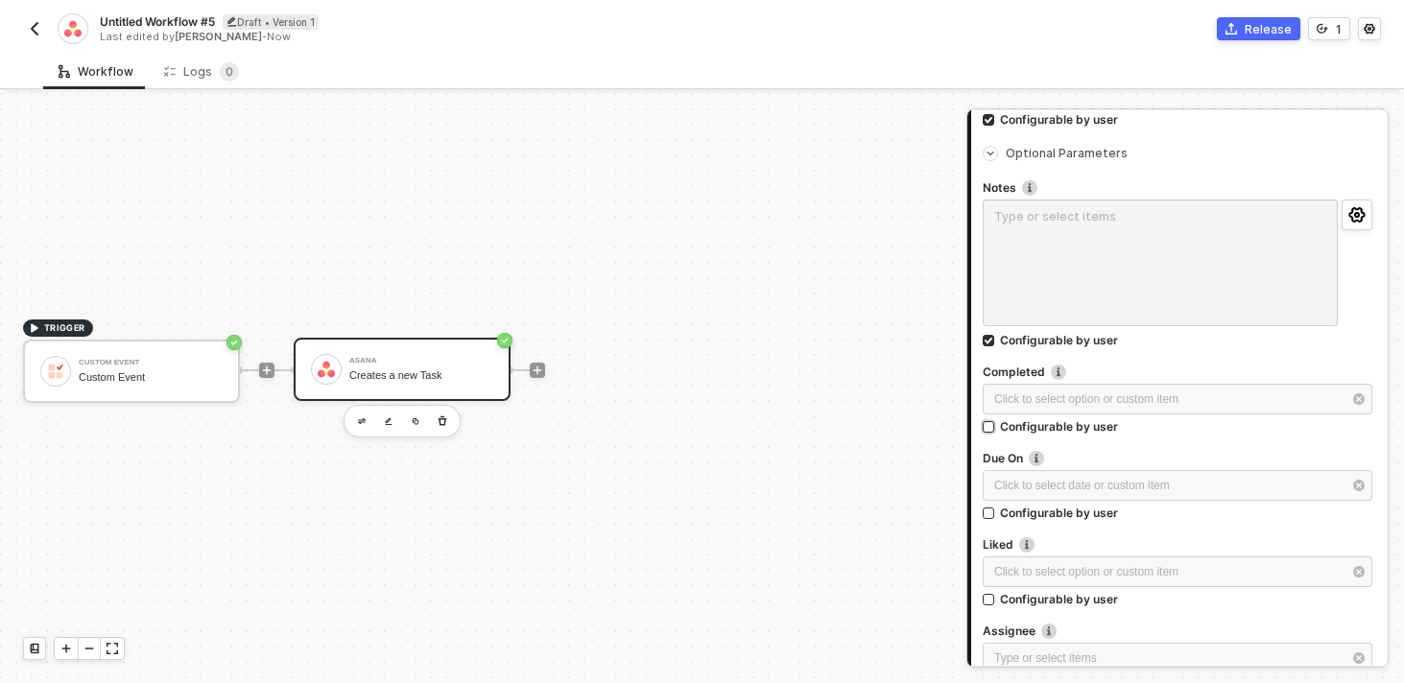
checkbox input "true"
click at [997, 520] on span "Configurable by user" at bounding box center [1056, 515] width 124 height 16
click at [996, 520] on input "Configurable by user" at bounding box center [988, 515] width 13 height 13
checkbox input "true"
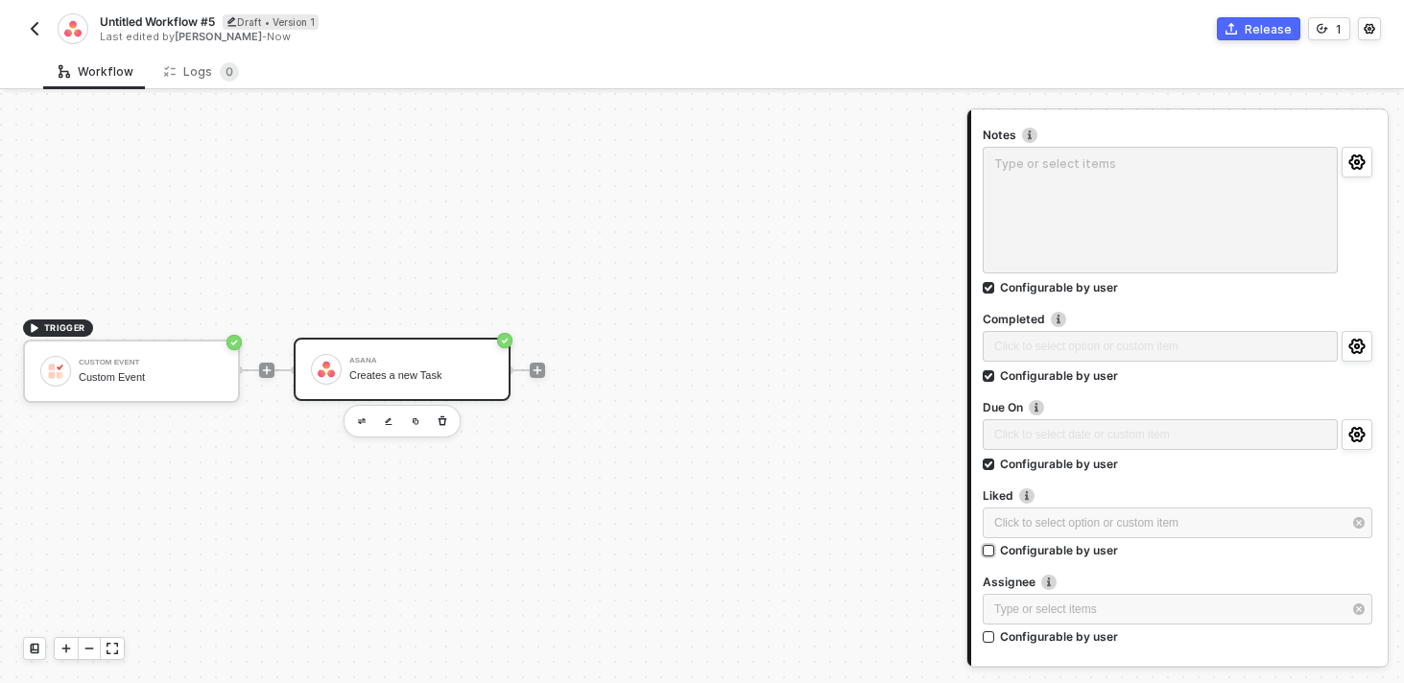
click at [1000, 549] on div "Configurable by user" at bounding box center [1059, 550] width 118 height 16
click at [996, 549] on input "Configurable by user" at bounding box center [988, 551] width 13 height 13
checkbox input "true"
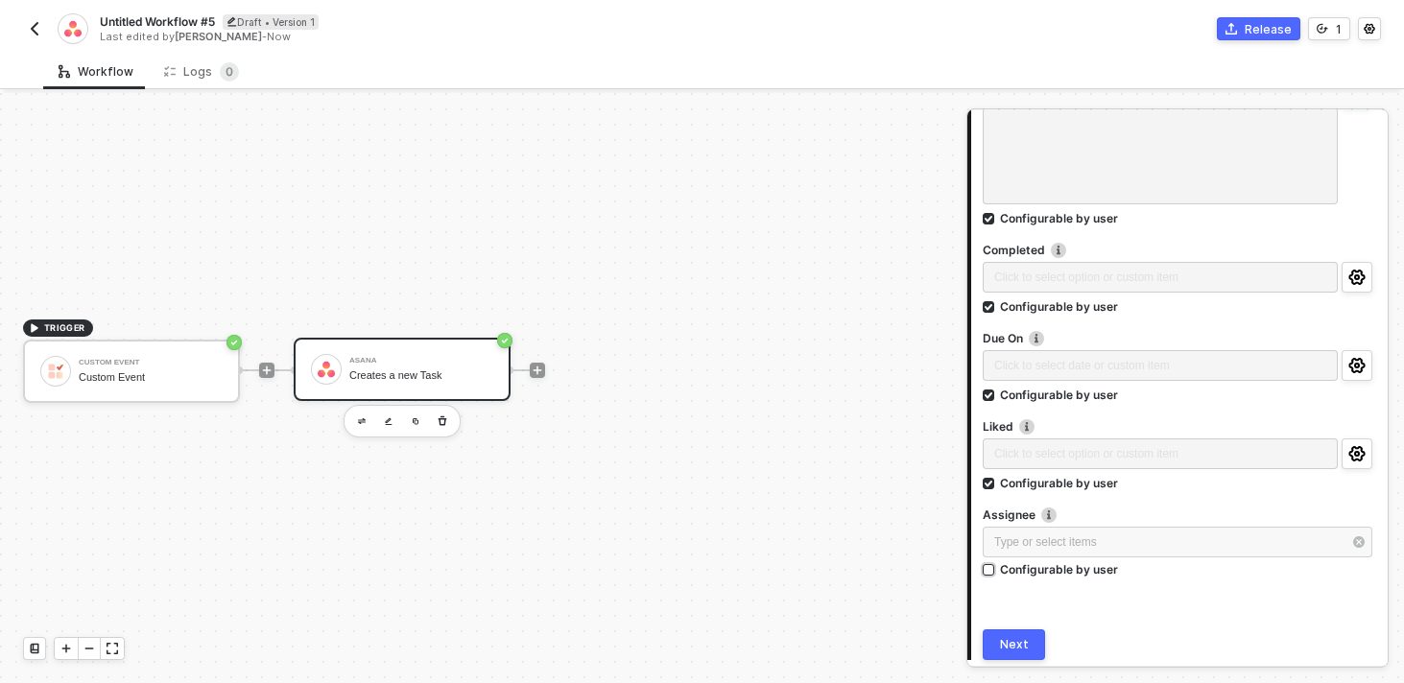
click at [1000, 567] on div "Configurable by user" at bounding box center [1059, 569] width 118 height 16
click at [996, 567] on input "Configurable by user" at bounding box center [988, 570] width 13 height 13
checkbox input "true"
click at [1014, 653] on div "Next" at bounding box center [1014, 646] width 29 height 15
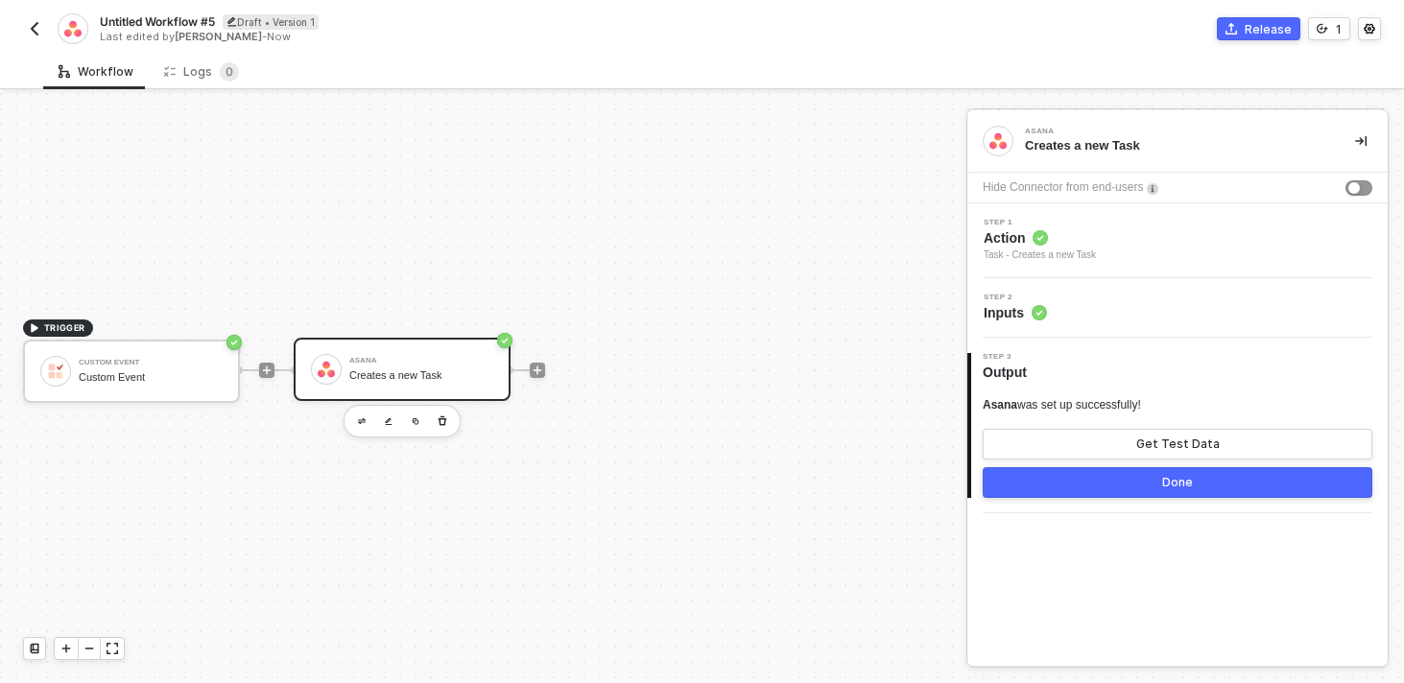
click at [1126, 503] on div "3 Step 3 Output Asana was set up successfully! Get Test Data Done" at bounding box center [1177, 426] width 420 height 176
click at [1121, 485] on button "Done" at bounding box center [1176, 482] width 389 height 31
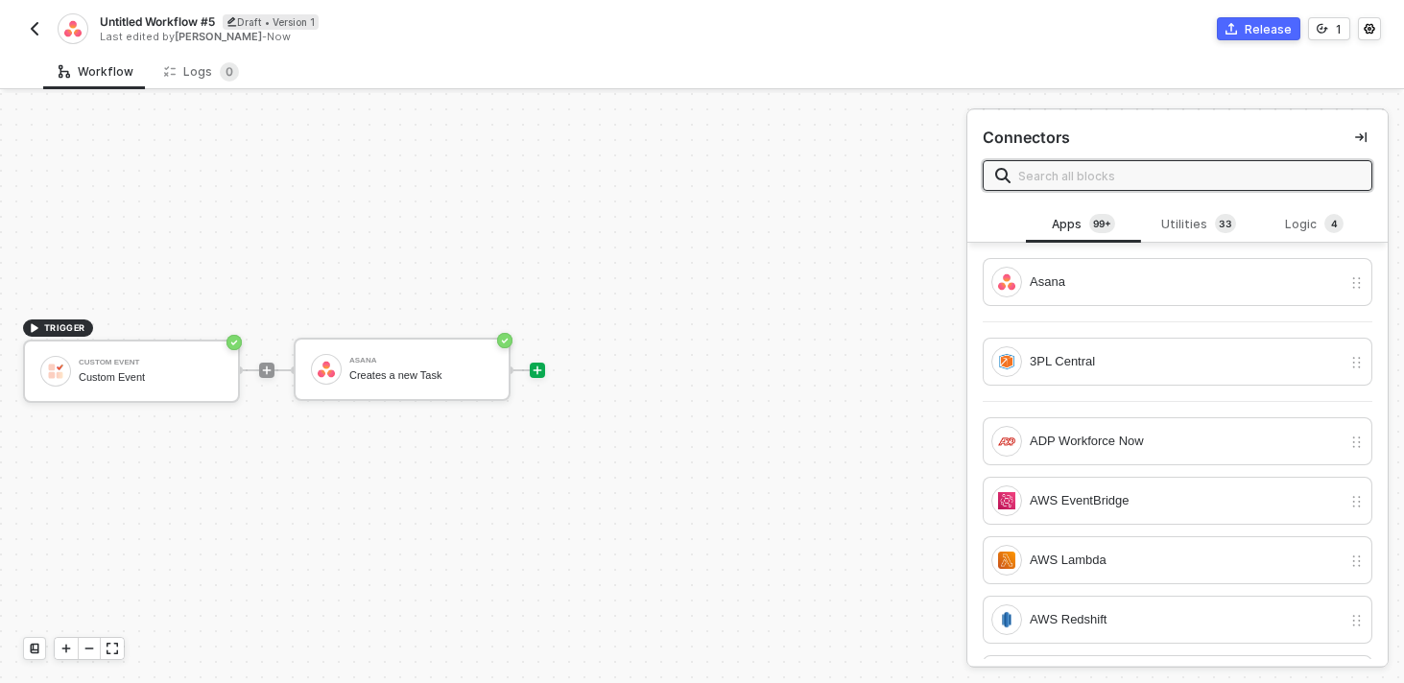
click at [1275, 47] on div "Untitled Workflow #5 Draft • Version 1 Last edited by Lucas Goncalves - Now Rel…" at bounding box center [701, 27] width 1357 height 54
click at [1269, 33] on div "Release" at bounding box center [1267, 29] width 47 height 16
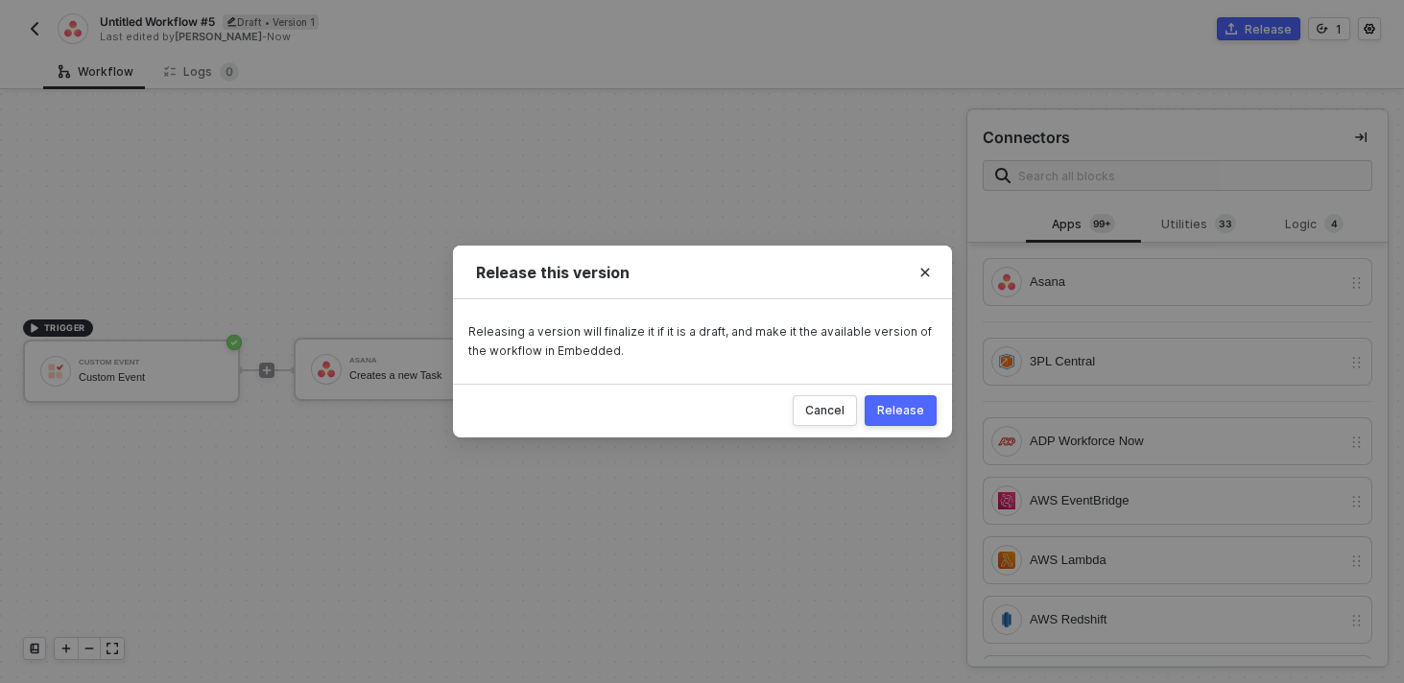
click at [902, 424] on button "Release" at bounding box center [900, 410] width 72 height 31
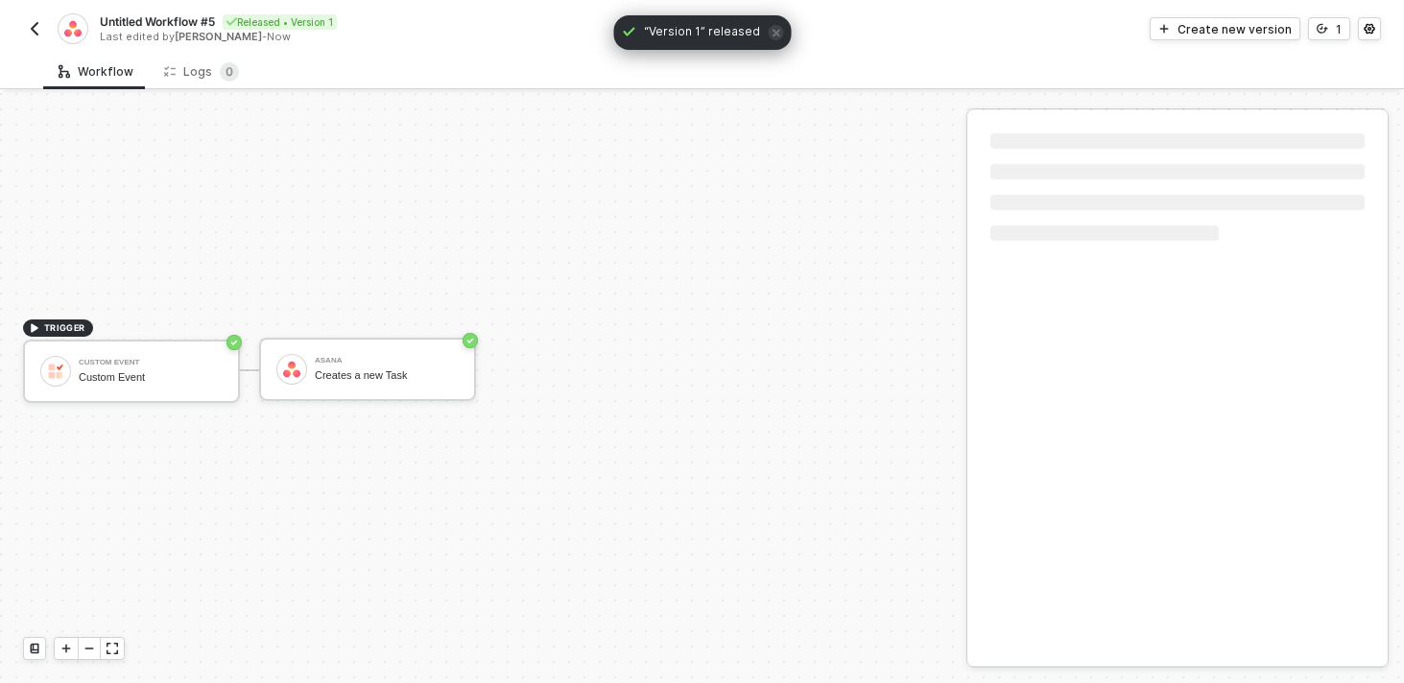
click at [51, 37] on div "Untitled Workflow #5 Released • Version 1 Last edited by Lucas Goncalves - Now" at bounding box center [362, 28] width 679 height 31
click at [34, 34] on img "button" at bounding box center [34, 28] width 15 height 15
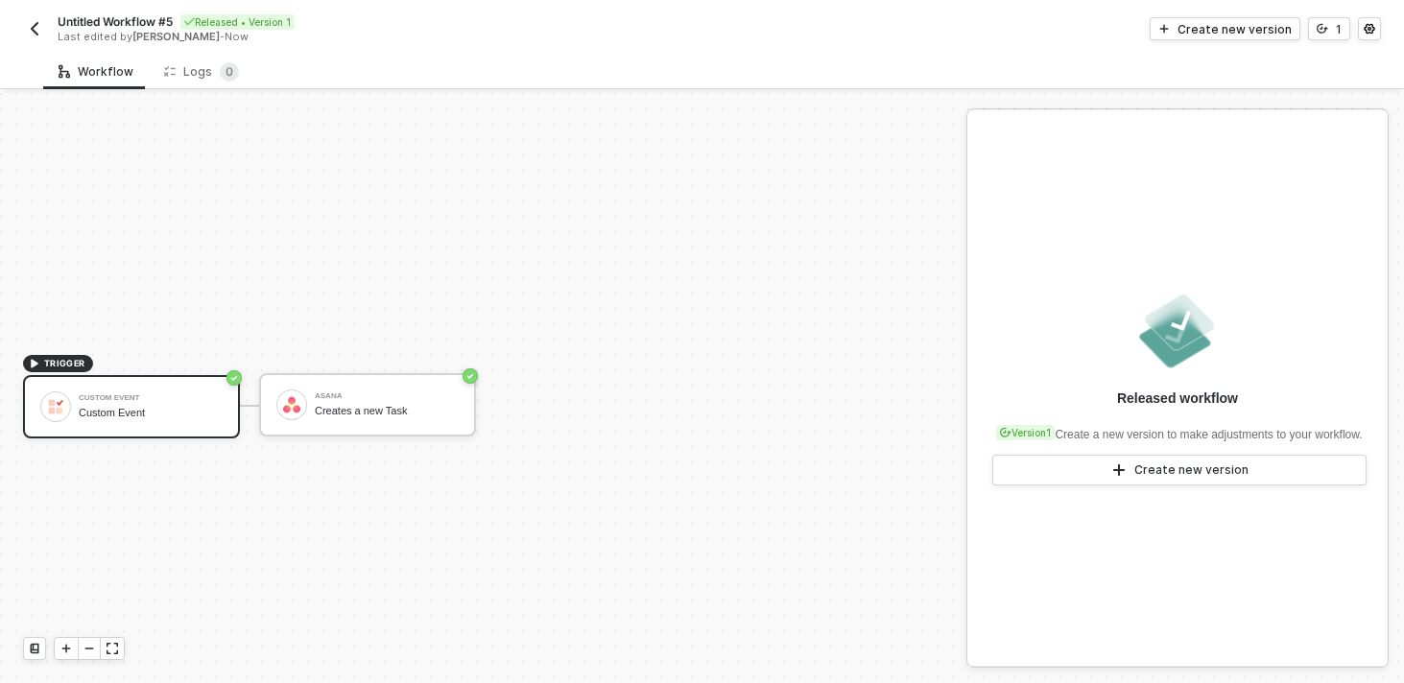
scroll to position [35, 0]
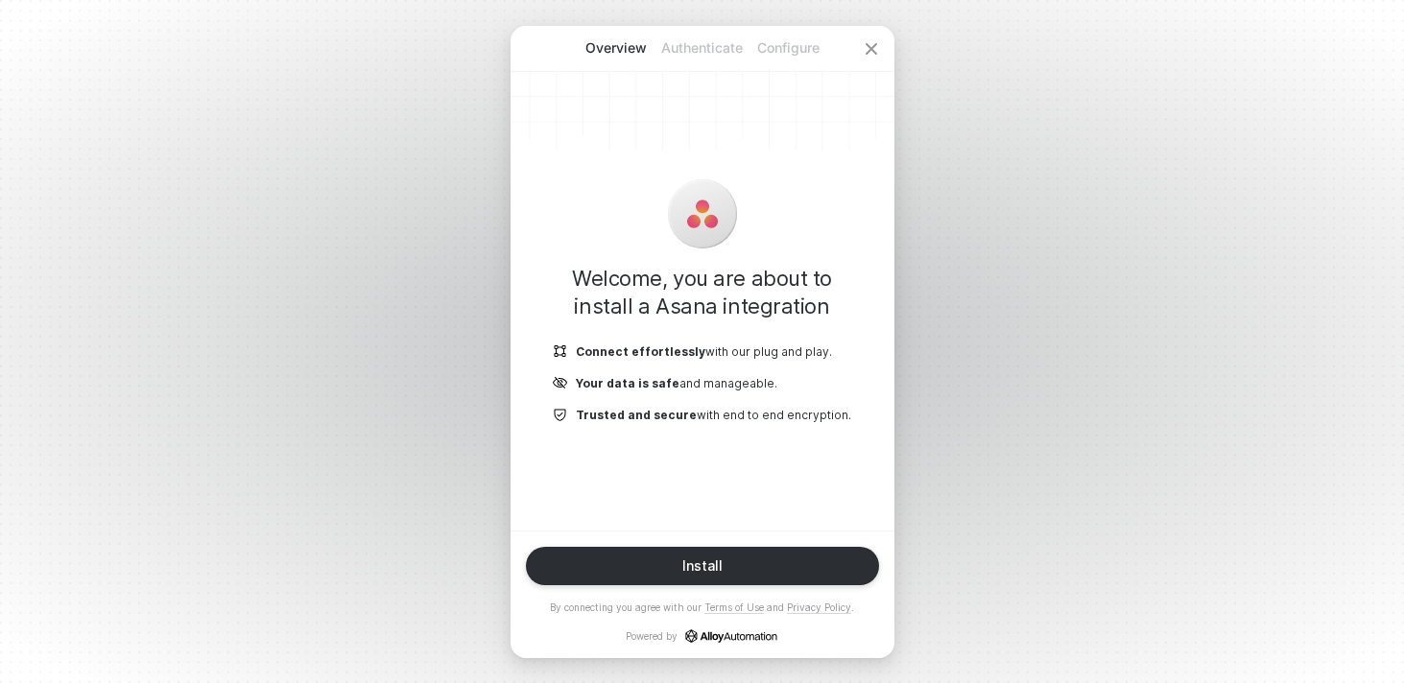
click at [1045, 396] on div "Overview Authenticate Configure Welcome, you are about to install a Asana integ…" at bounding box center [702, 341] width 1404 height 683
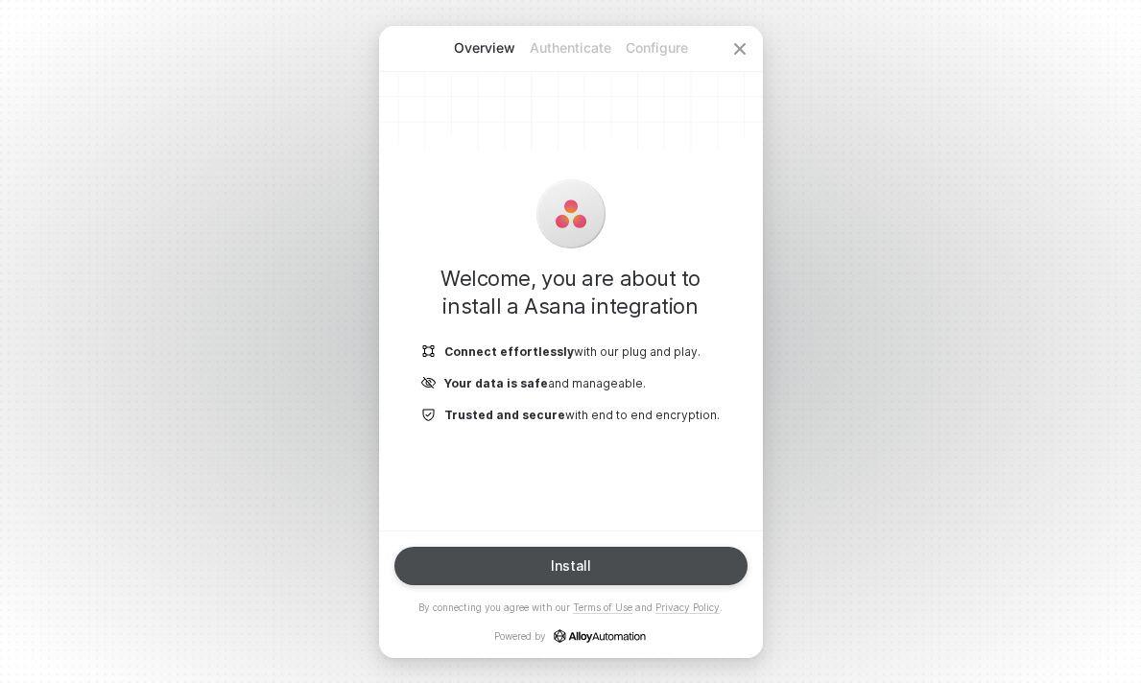
click at [620, 572] on button "Install" at bounding box center [570, 566] width 353 height 38
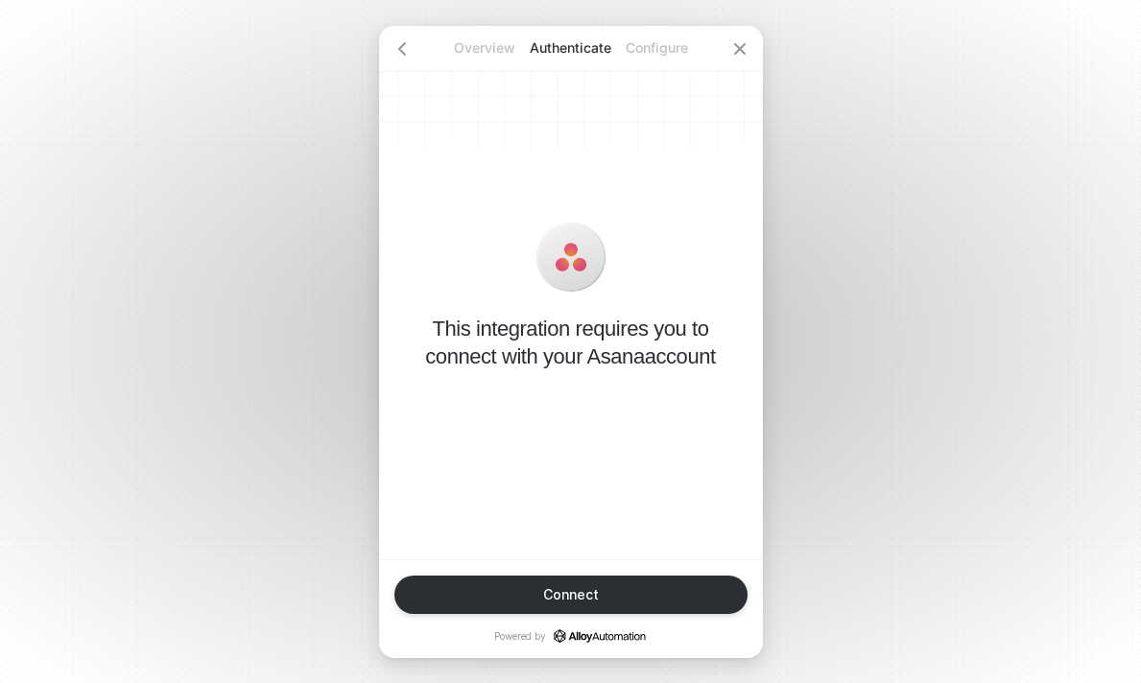
click at [620, 572] on div "Connect Powered by" at bounding box center [571, 608] width 384 height 99
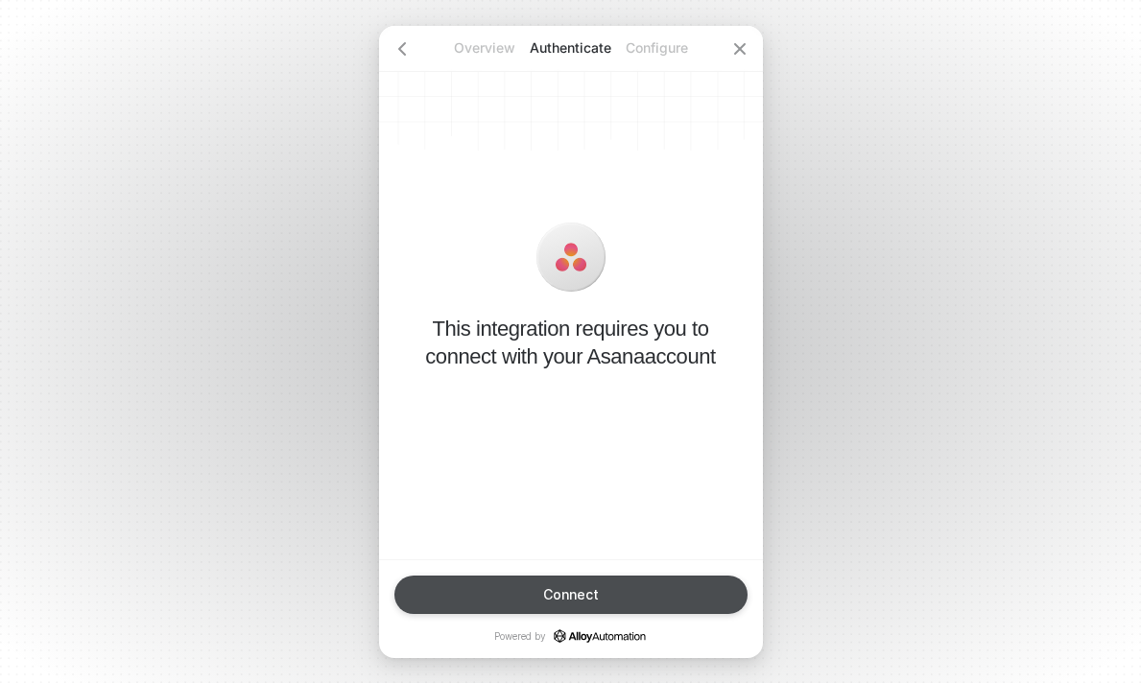
click at [597, 585] on button "Connect" at bounding box center [570, 595] width 353 height 38
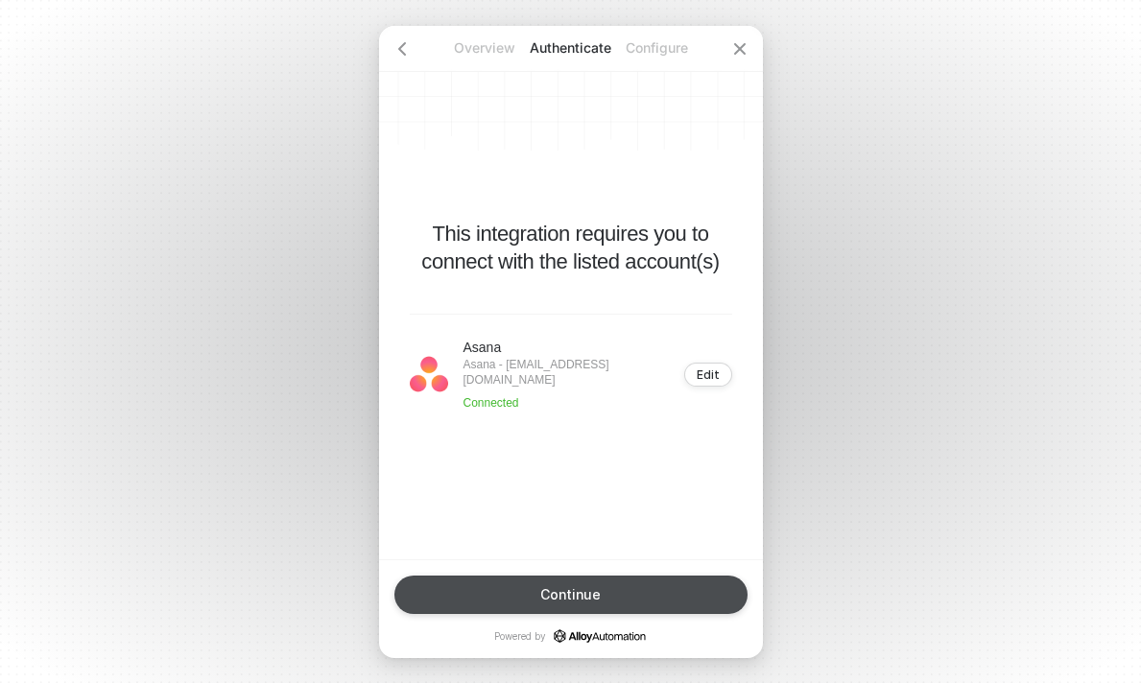
click at [596, 579] on button "Continue" at bounding box center [570, 595] width 353 height 38
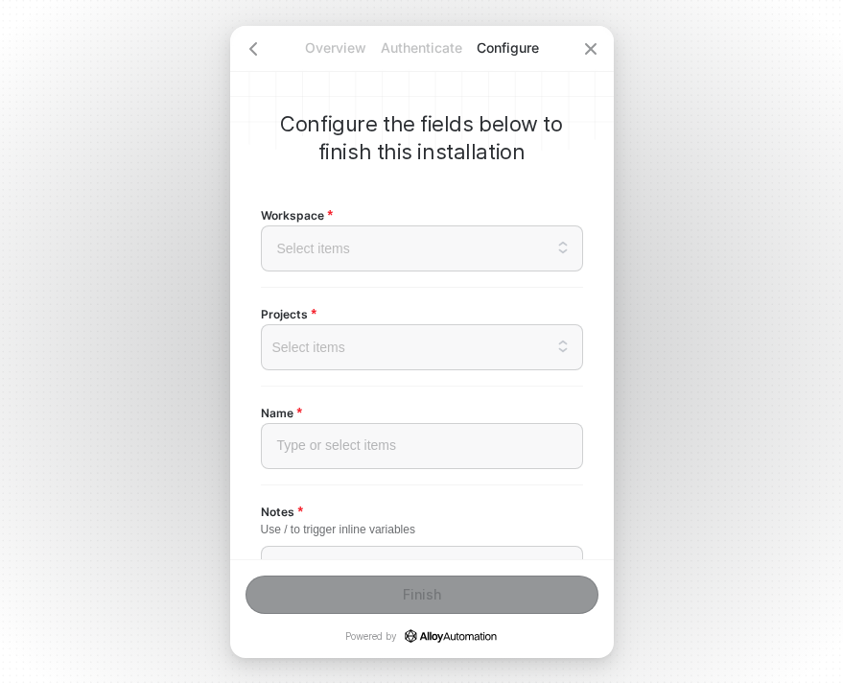
click at [419, 357] on div "Select items" at bounding box center [422, 347] width 322 height 46
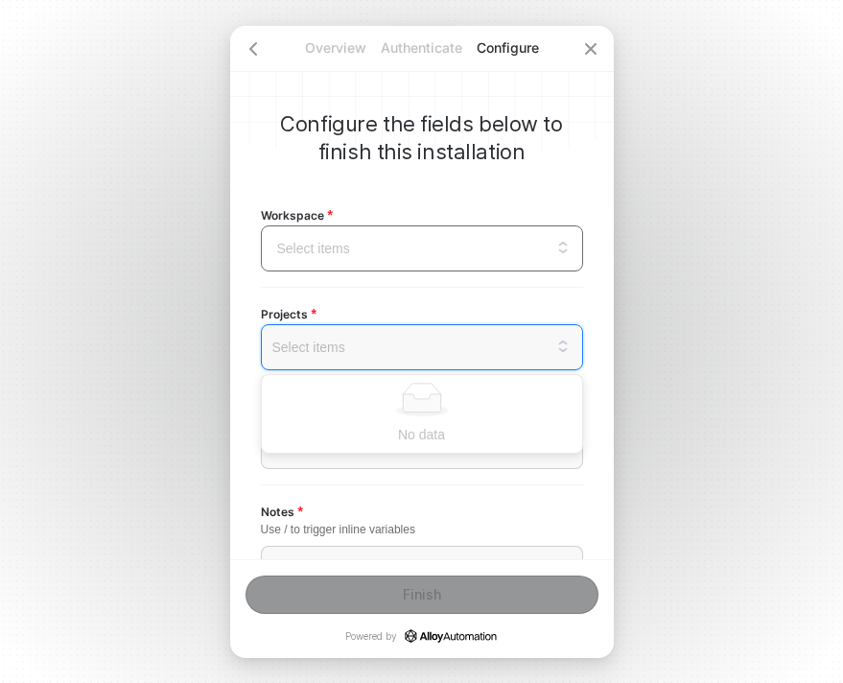
click at [412, 253] on input "search" at bounding box center [421, 248] width 299 height 44
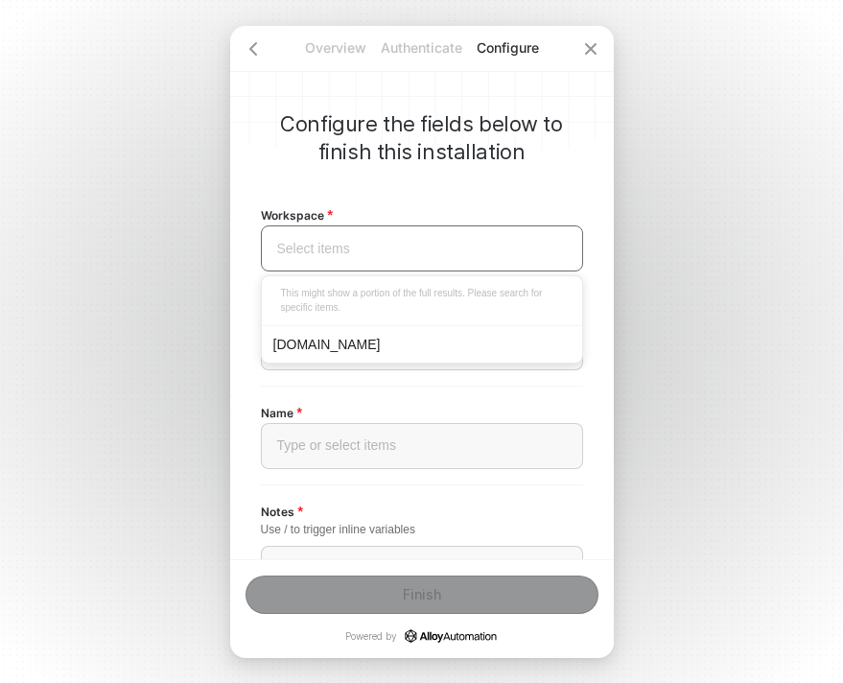
click at [353, 350] on div "runalloy.com" at bounding box center [421, 344] width 297 height 21
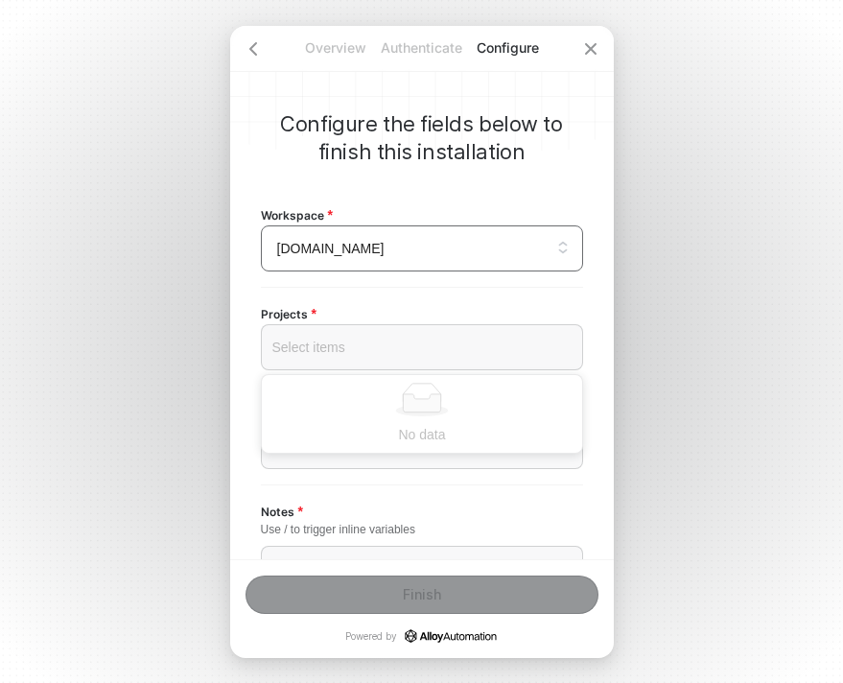
click at [424, 345] on div at bounding box center [422, 347] width 290 height 15
click at [428, 248] on span "runalloy.com" at bounding box center [422, 248] width 290 height 29
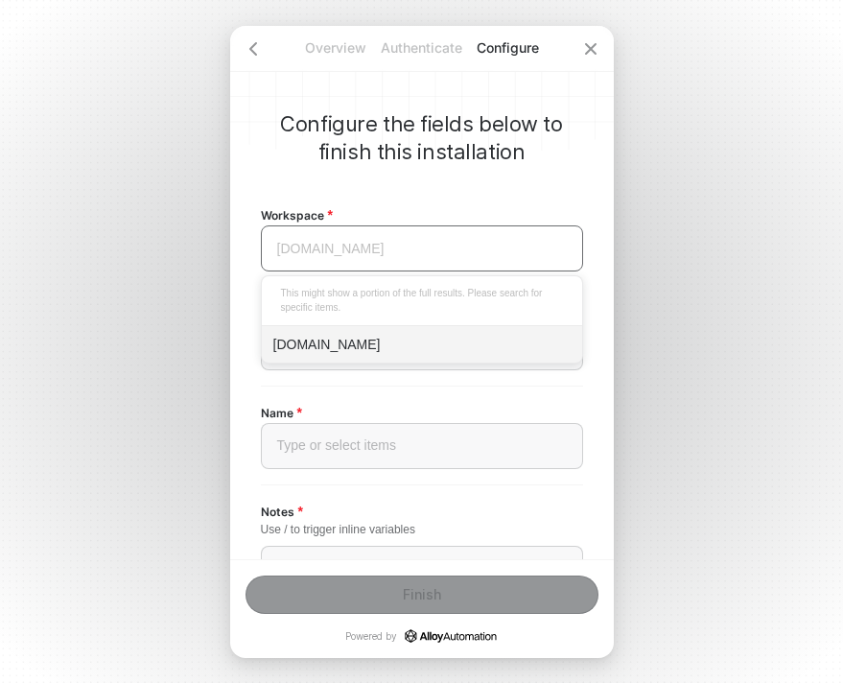
click at [366, 336] on div "runalloy.com" at bounding box center [421, 344] width 297 height 21
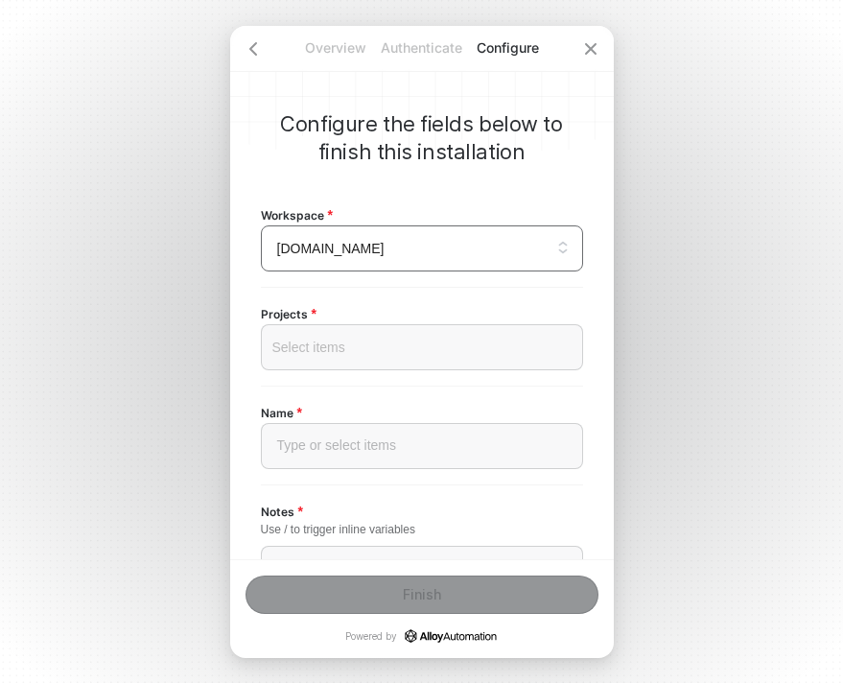
click at [428, 347] on div at bounding box center [422, 347] width 290 height 15
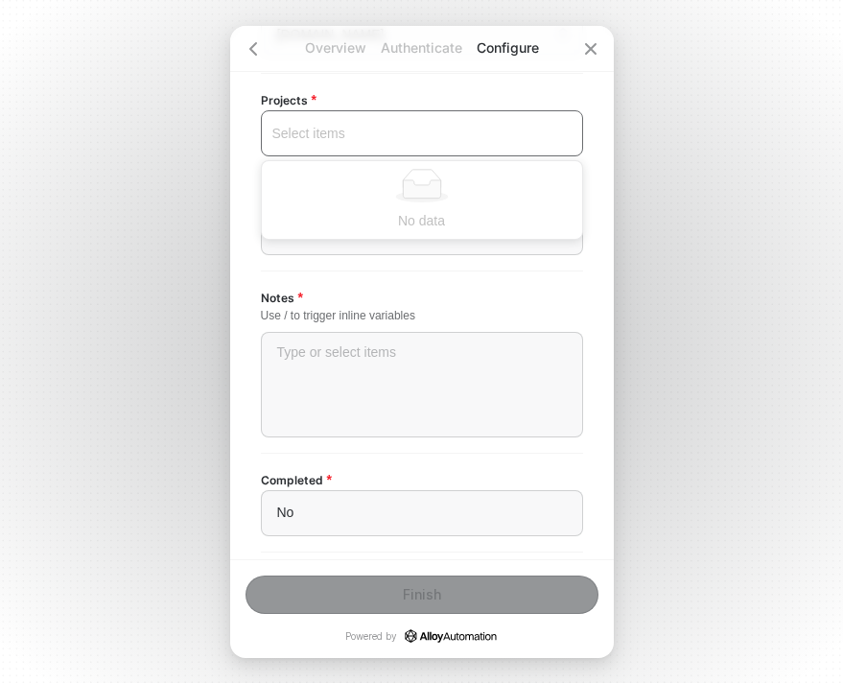
scroll to position [220, 0]
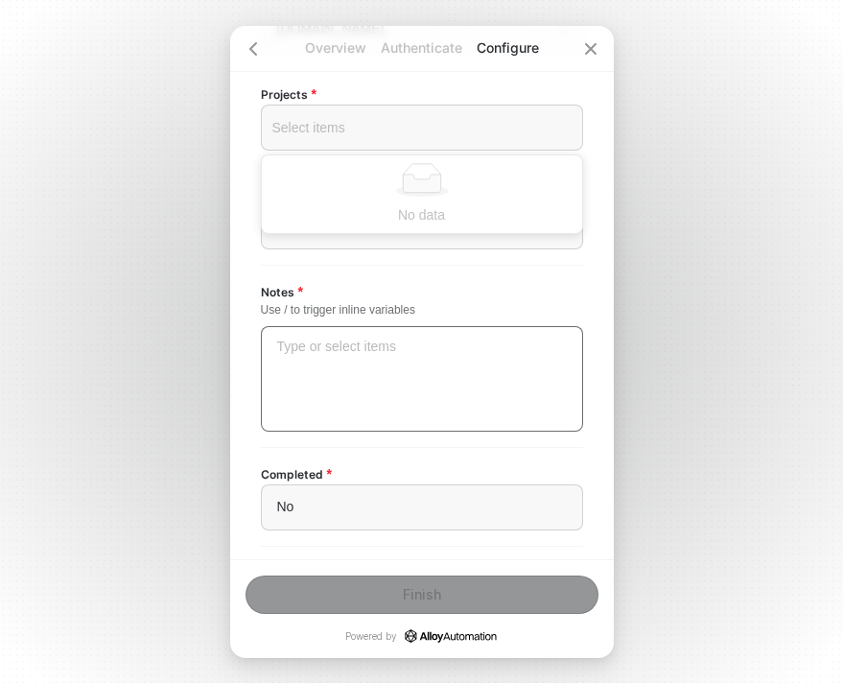
click at [456, 357] on div "Type or select items ﻿" at bounding box center [422, 379] width 322 height 106
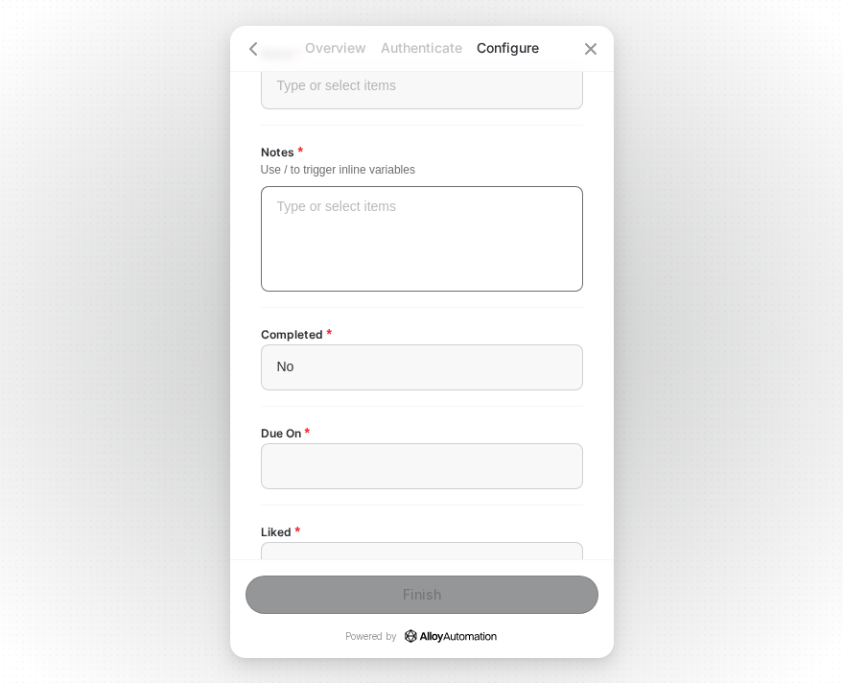
scroll to position [416, 0]
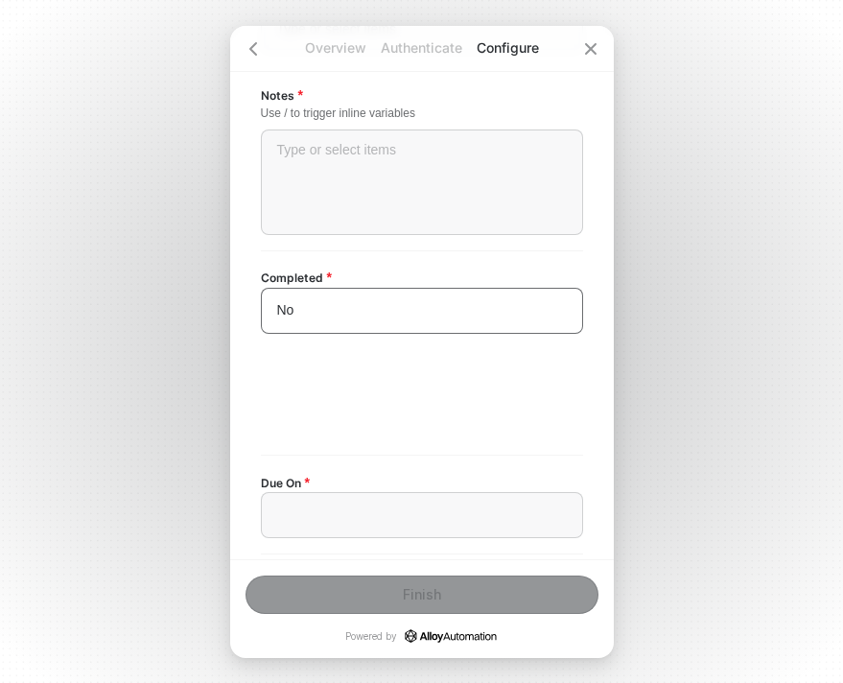
click at [415, 310] on div "No" at bounding box center [422, 310] width 290 height 16
click at [416, 250] on div "Completed No Yes No" at bounding box center [422, 352] width 322 height 204
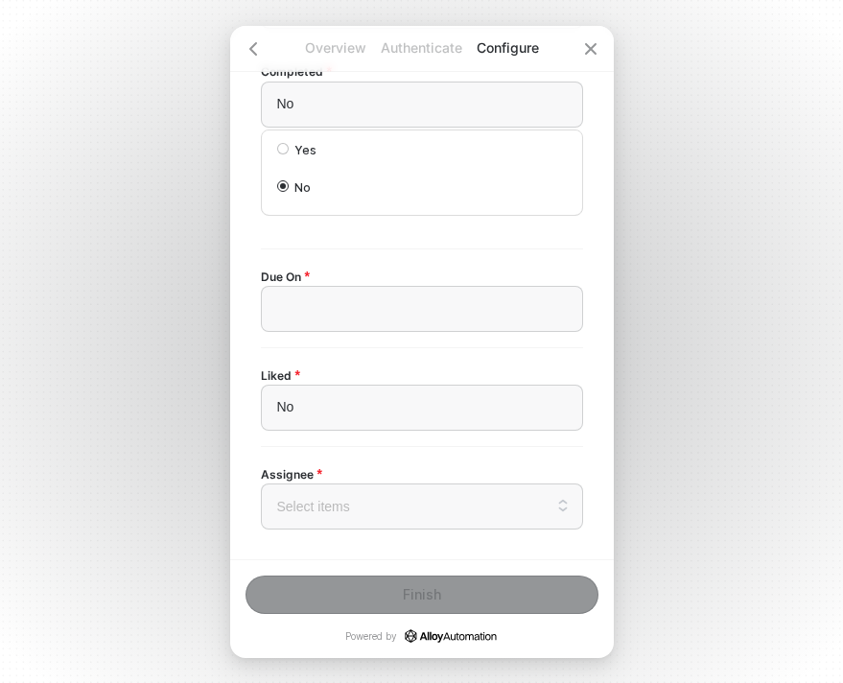
scroll to position [647, 0]
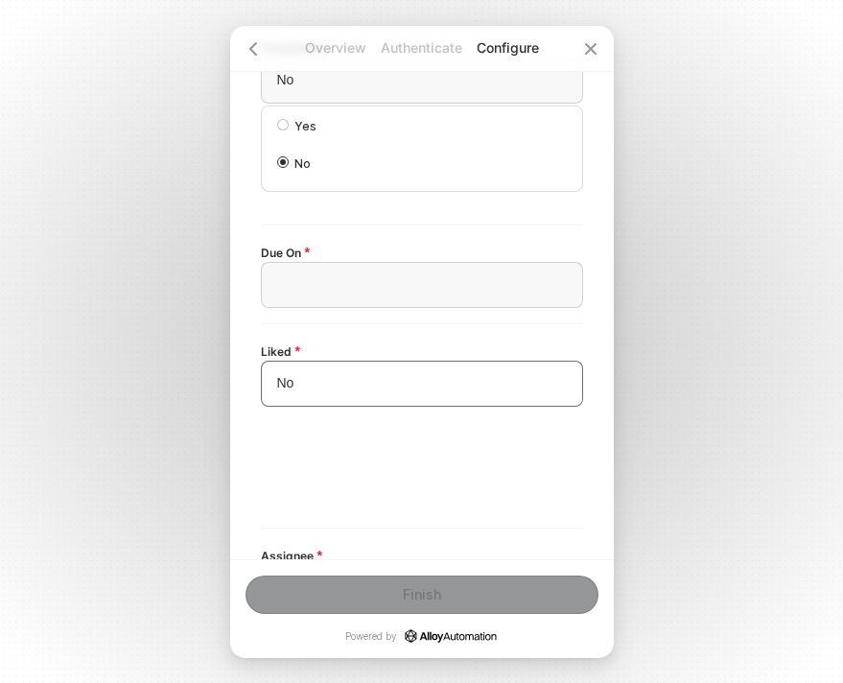
click at [402, 373] on div "No" at bounding box center [422, 384] width 322 height 46
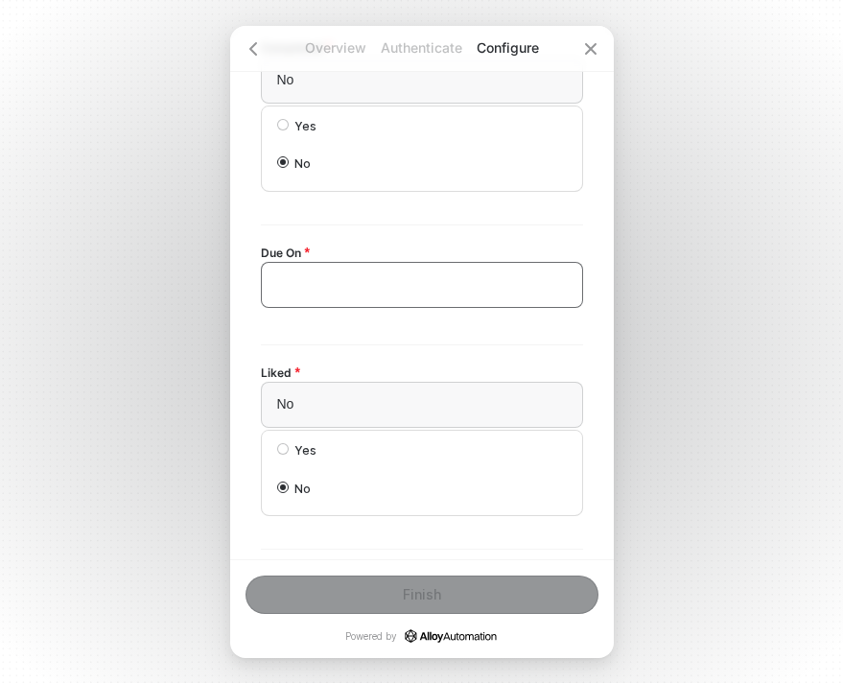
click at [402, 276] on div "﻿" at bounding box center [422, 284] width 290 height 16
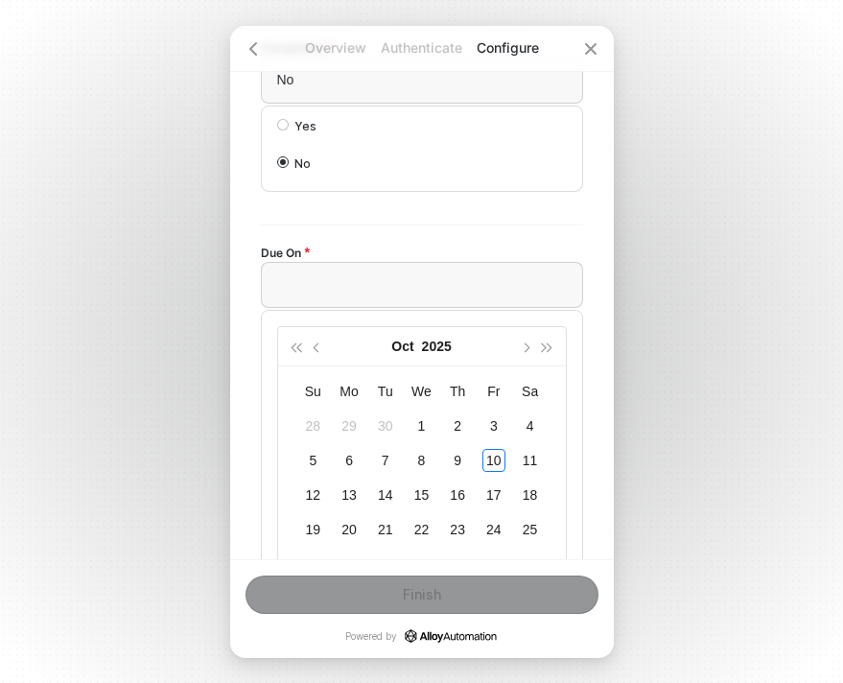
click at [446, 252] on div "Due On ﻿ Oct 2025 Su Mo Tu We Th Fr Sa 28 29 30 1 2 3 4 5 6 7 8 9 10 11 12 13 1…" at bounding box center [422, 468] width 322 height 455
type input "2025-10-18"
type input "2025-10-11"
type input "2025-10-10"
click at [503, 463] on div "10" at bounding box center [494, 460] width 23 height 23
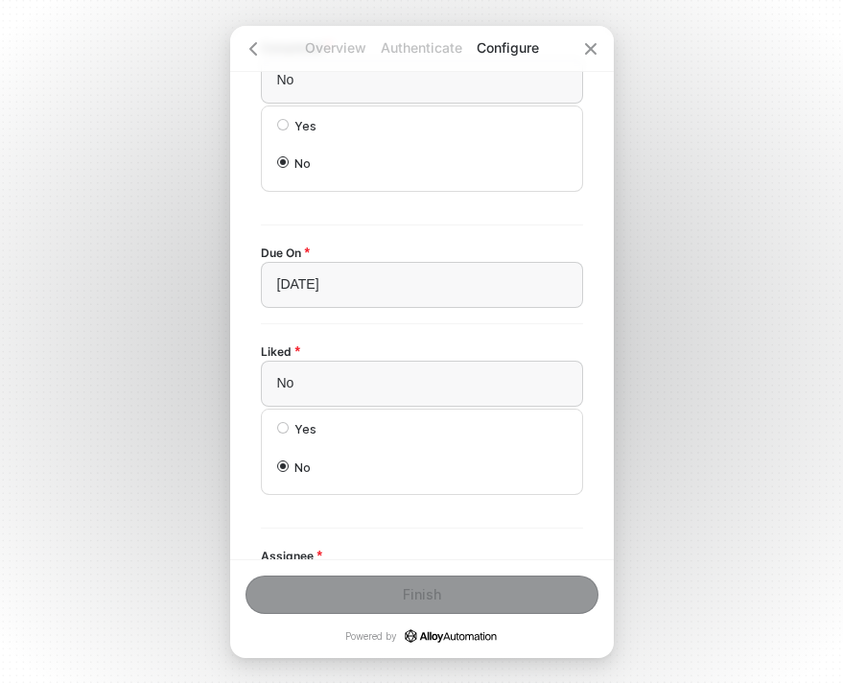
click at [583, 306] on div "Configure the fields below to finish this installation Workspace runalloy.com T…" at bounding box center [422, 292] width 384 height 533
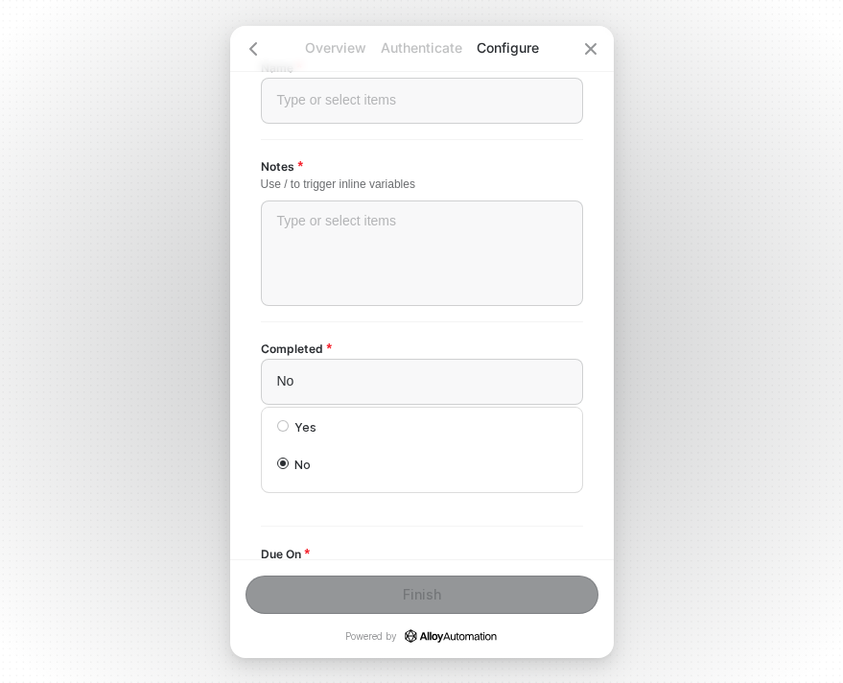
scroll to position [340, 0]
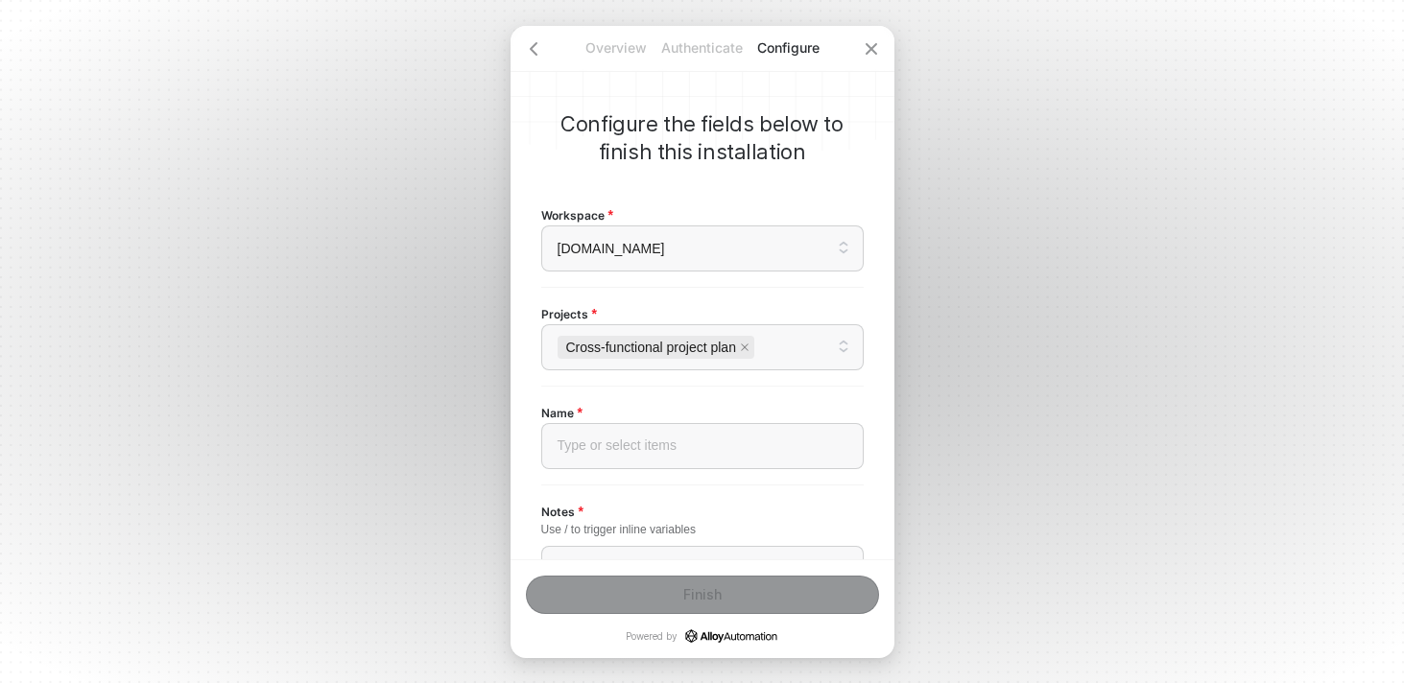
scroll to position [245, 0]
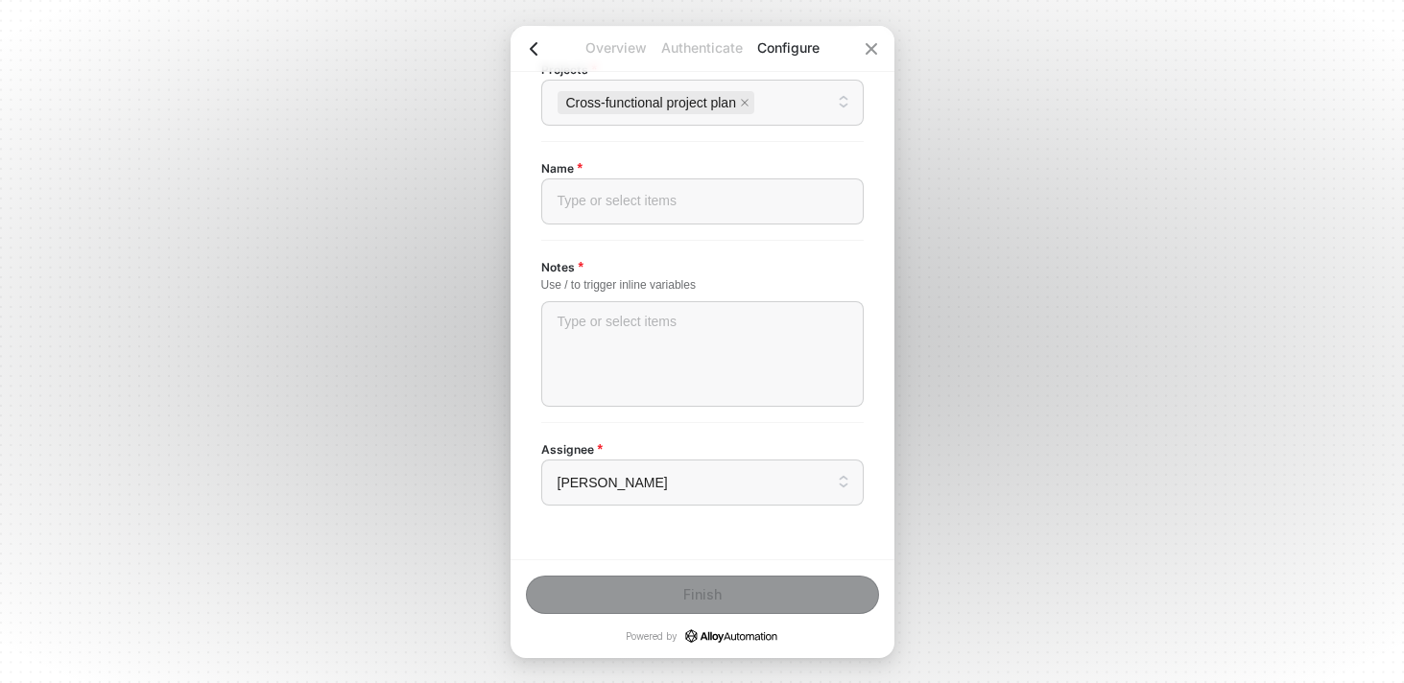
click at [530, 45] on icon "icon-arrow-left" at bounding box center [533, 48] width 15 height 15
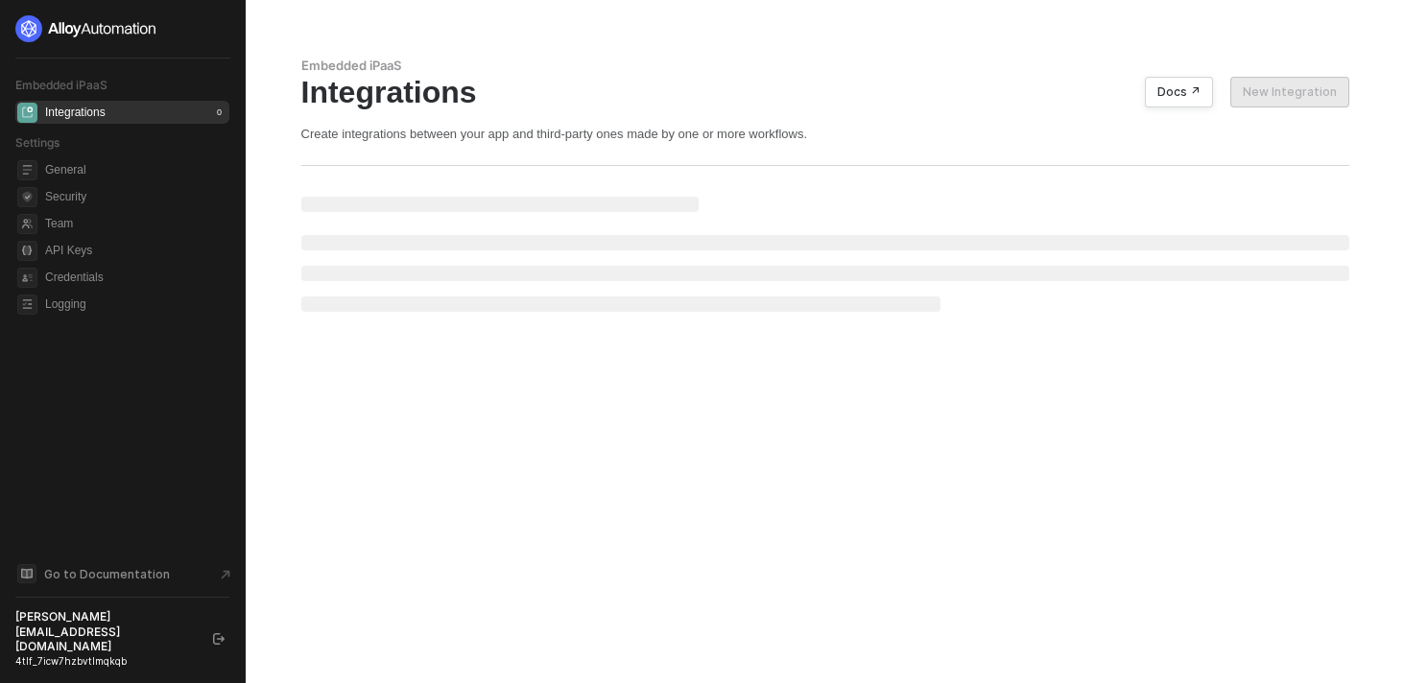
click at [122, 655] on div "4tlf_7icw7hzbvtlmqkqb" at bounding box center [105, 660] width 180 height 13
click at [229, 650] on button "button" at bounding box center [218, 638] width 23 height 23
click at [225, 650] on button "button" at bounding box center [218, 638] width 23 height 23
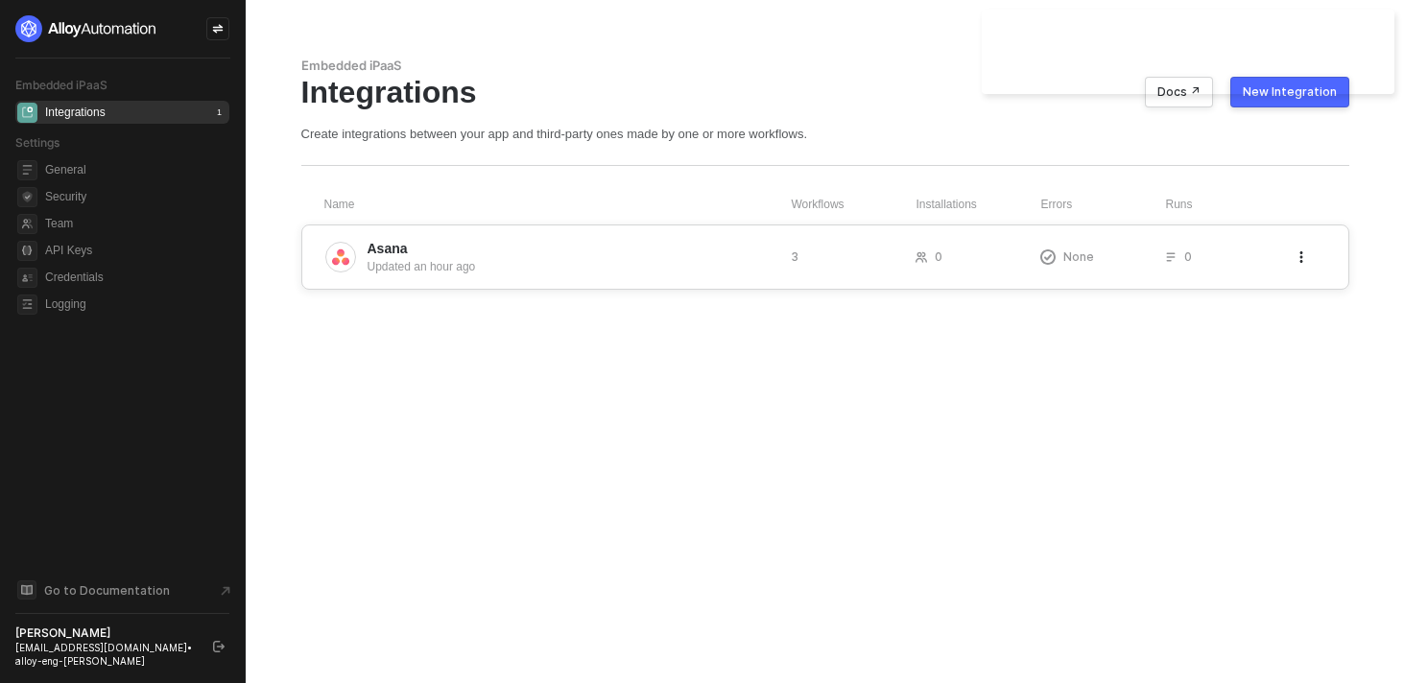
click at [526, 261] on div "Updated an hour ago" at bounding box center [571, 266] width 408 height 17
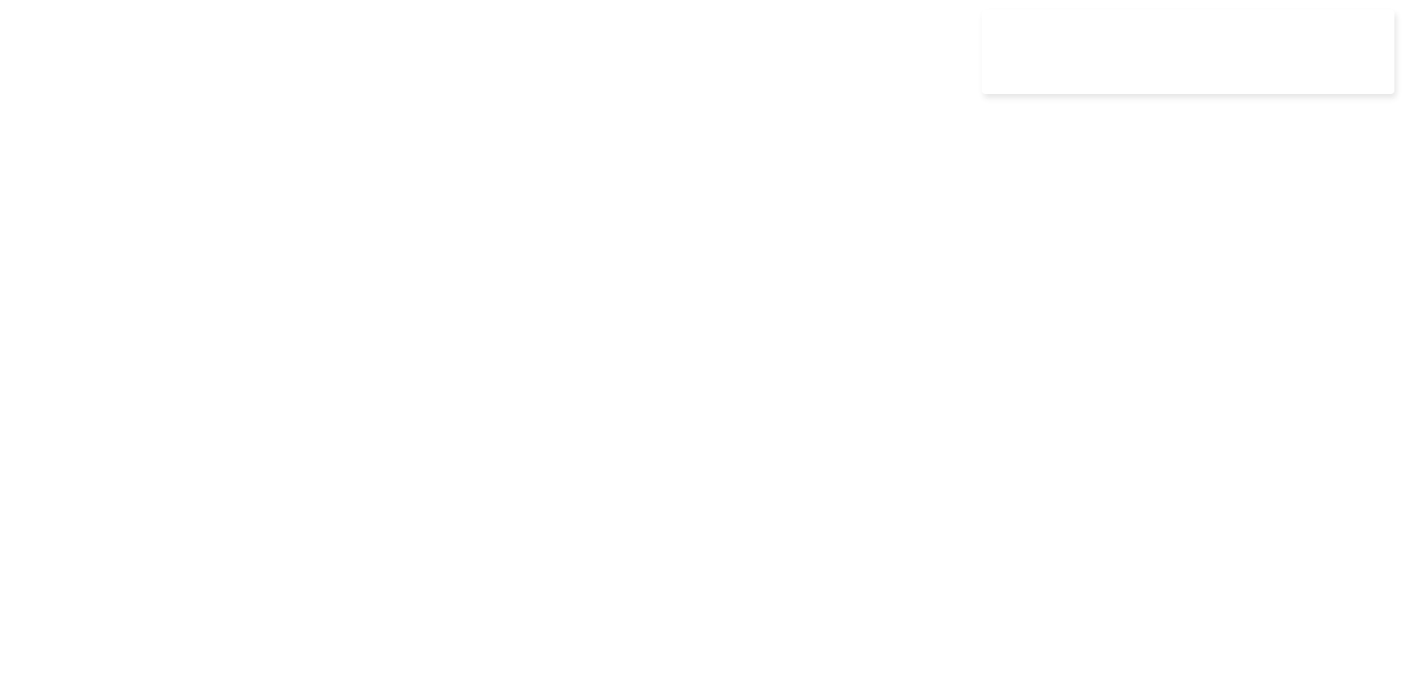
click at [710, 302] on div at bounding box center [702, 341] width 1404 height 683
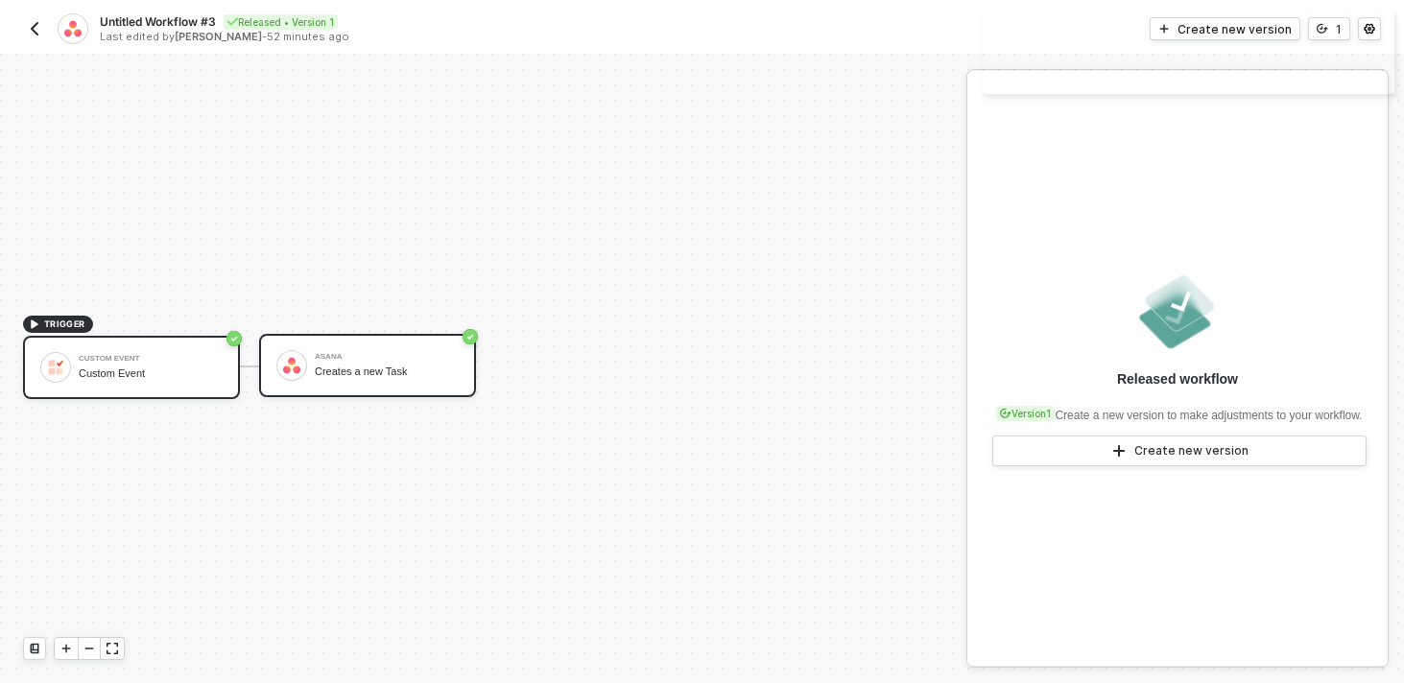
click at [365, 361] on div "[PERSON_NAME] Creates a new Task" at bounding box center [387, 365] width 144 height 36
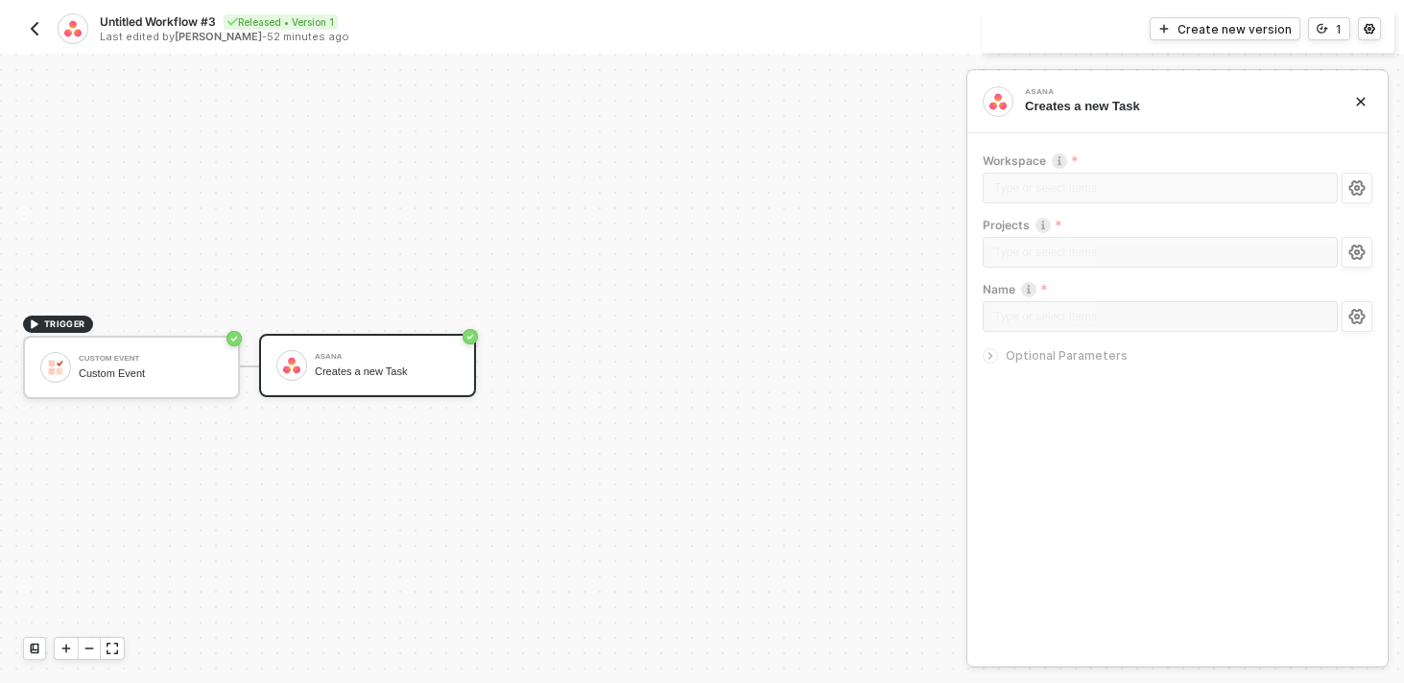
click at [1032, 353] on span "Optional Parameters" at bounding box center [1066, 355] width 122 height 14
click at [1341, 183] on div "Type or select items ﻿" at bounding box center [1176, 191] width 389 height 36
click at [1352, 180] on icon "icon-settings" at bounding box center [1356, 187] width 17 height 15
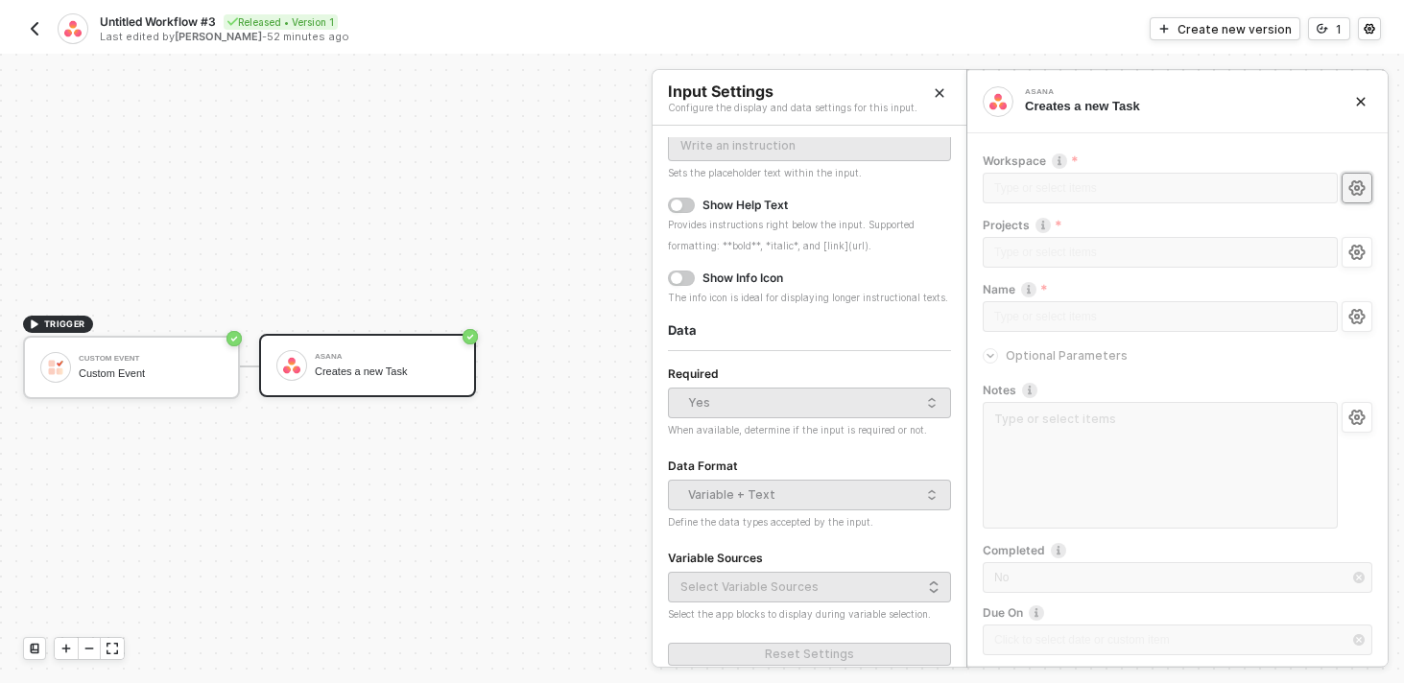
scroll to position [183, 0]
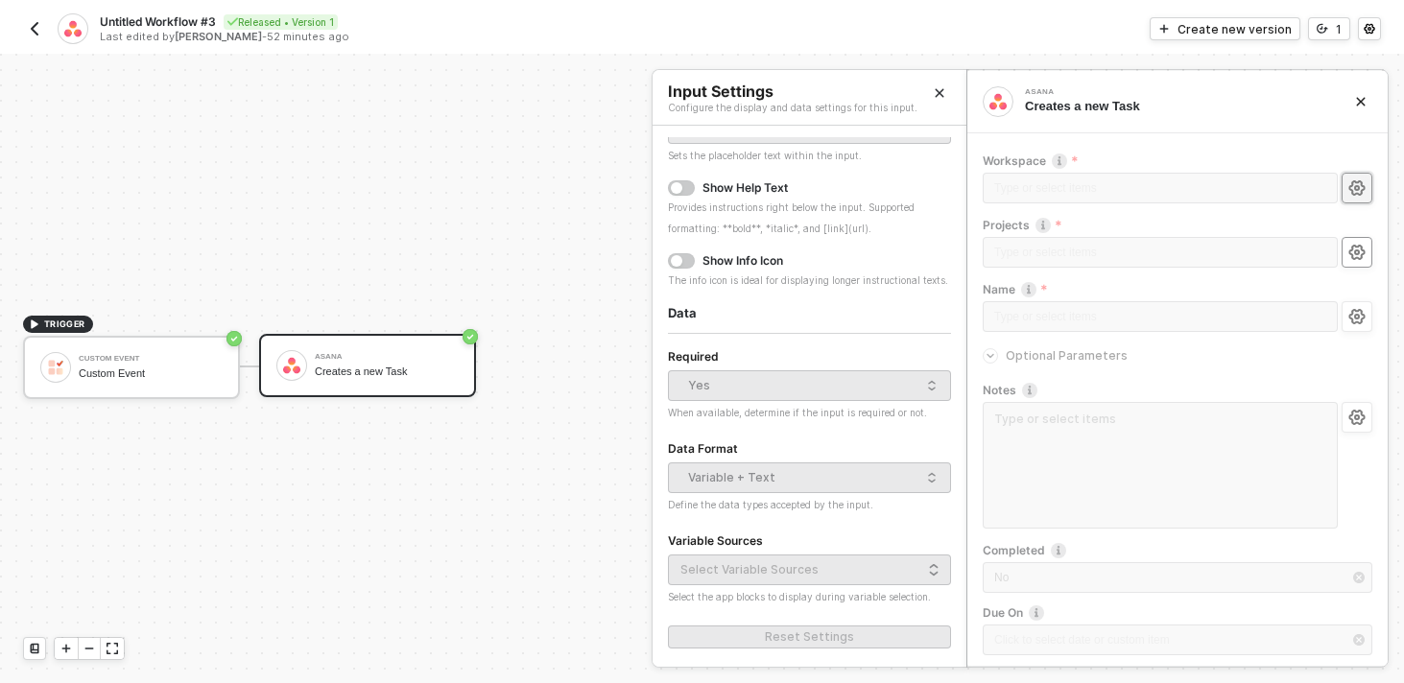
click at [1358, 242] on button "button" at bounding box center [1356, 252] width 31 height 31
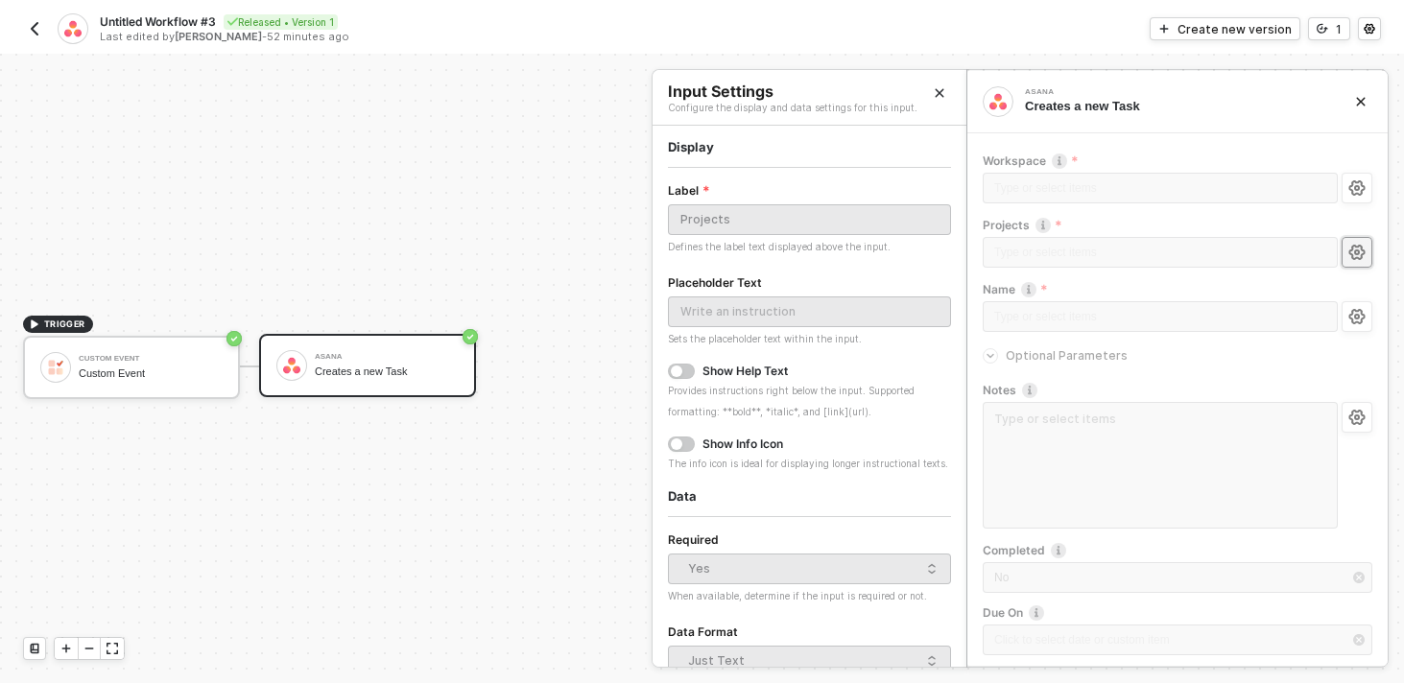
scroll to position [91, 0]
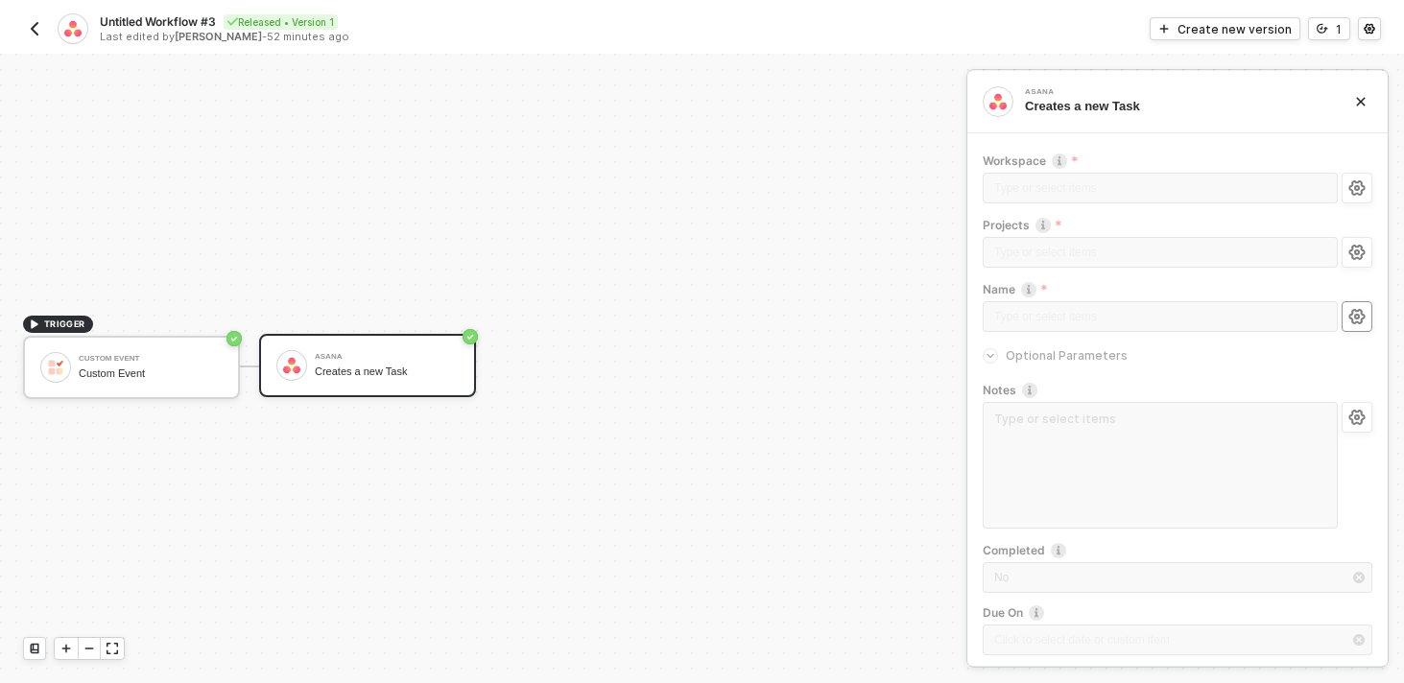
click at [1350, 307] on button "button" at bounding box center [1356, 316] width 31 height 31
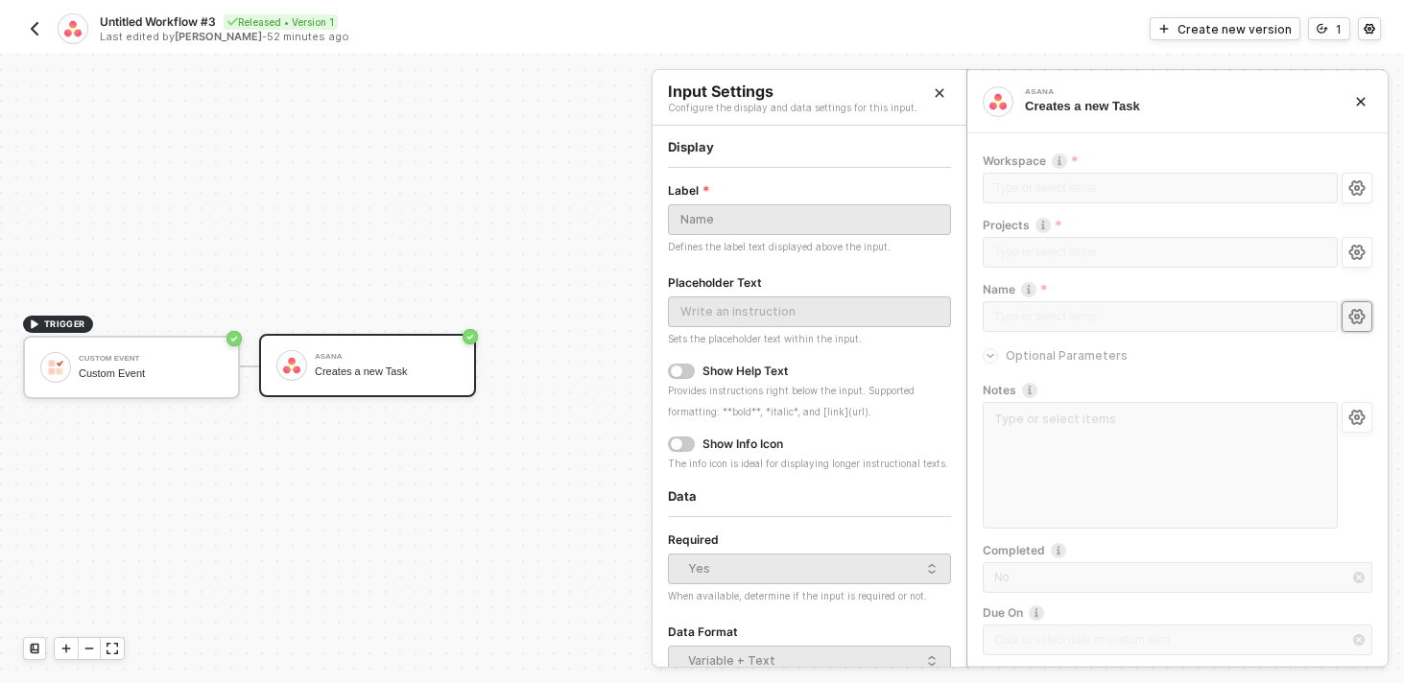
scroll to position [183, 0]
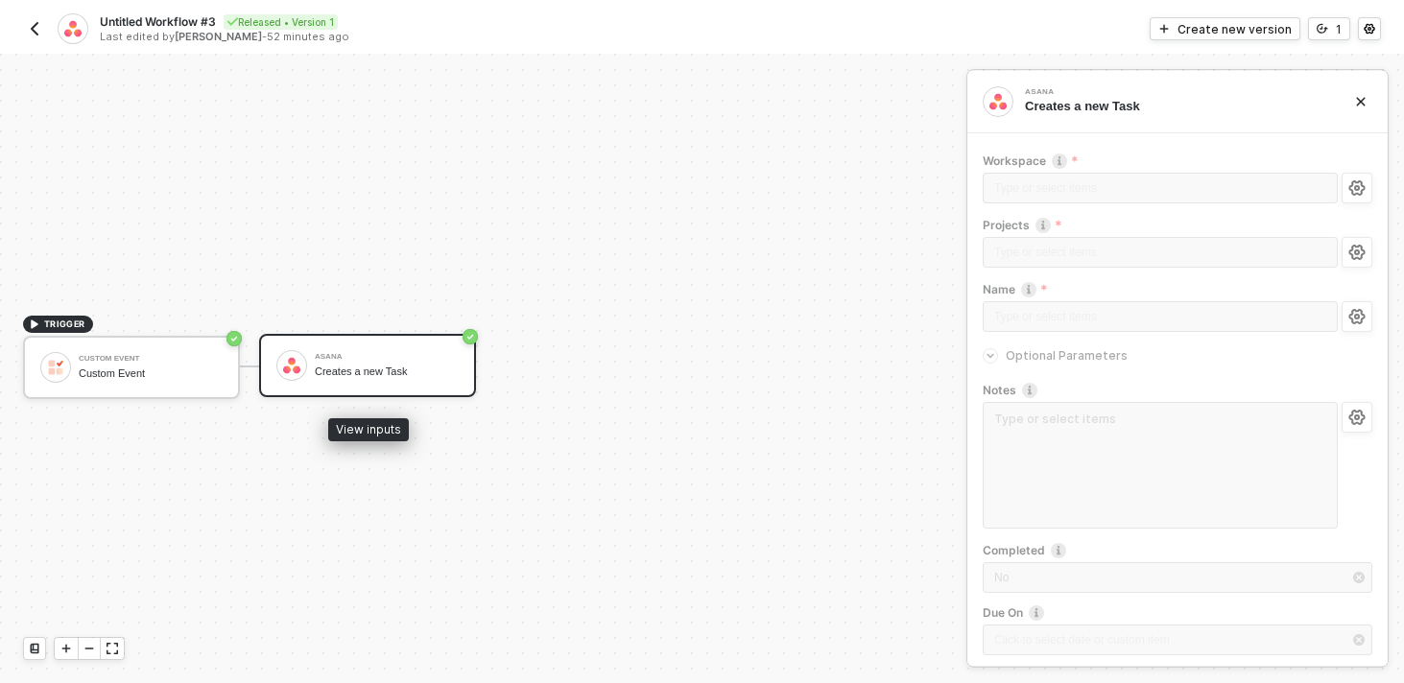
click at [311, 366] on div "Asana Creates a new Task" at bounding box center [383, 365] width 152 height 36
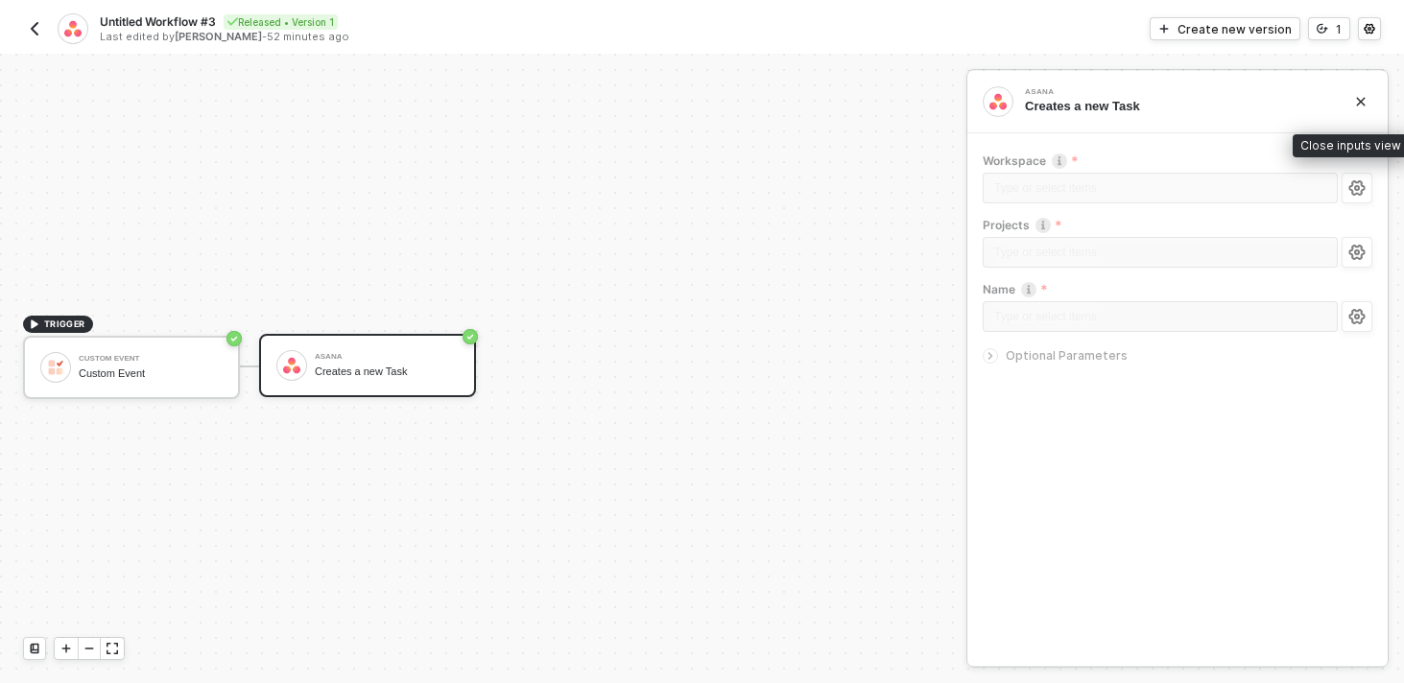
click at [1361, 104] on icon "icon-close" at bounding box center [1360, 102] width 9 height 9
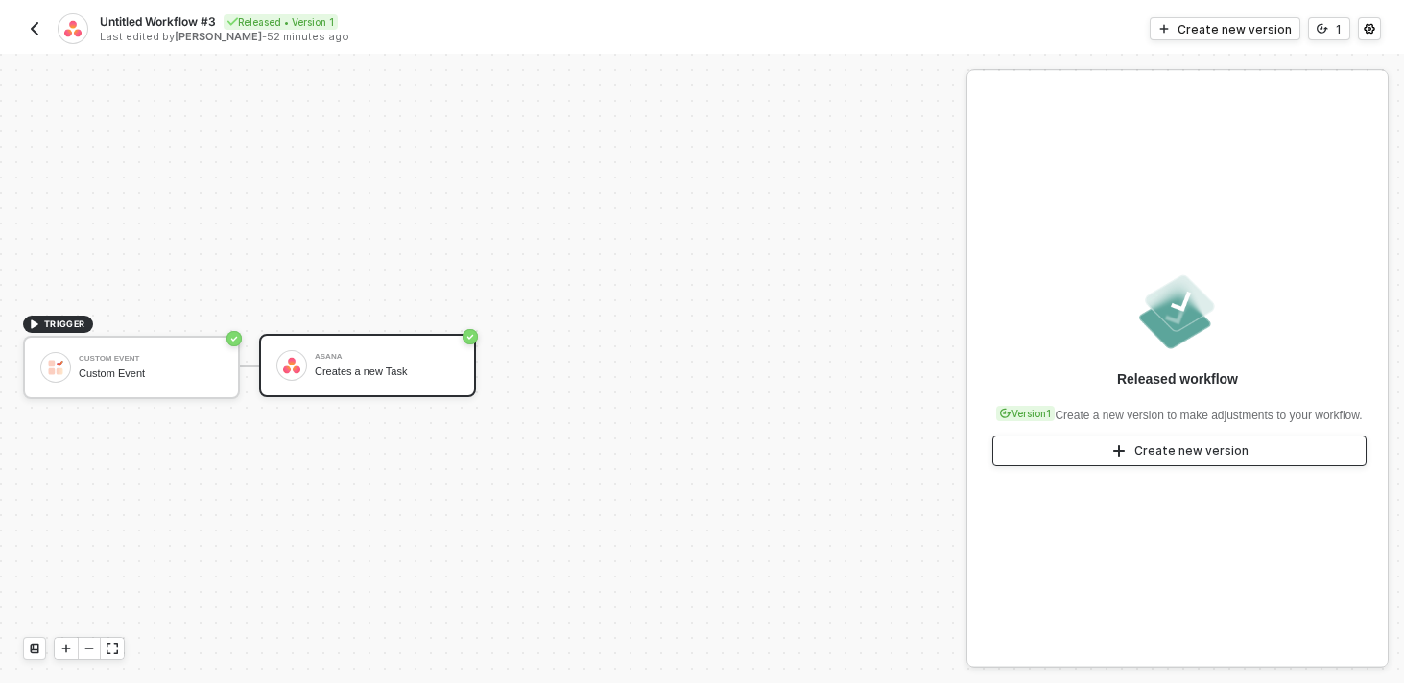
click at [1115, 458] on icon "icon-play" at bounding box center [1118, 450] width 15 height 15
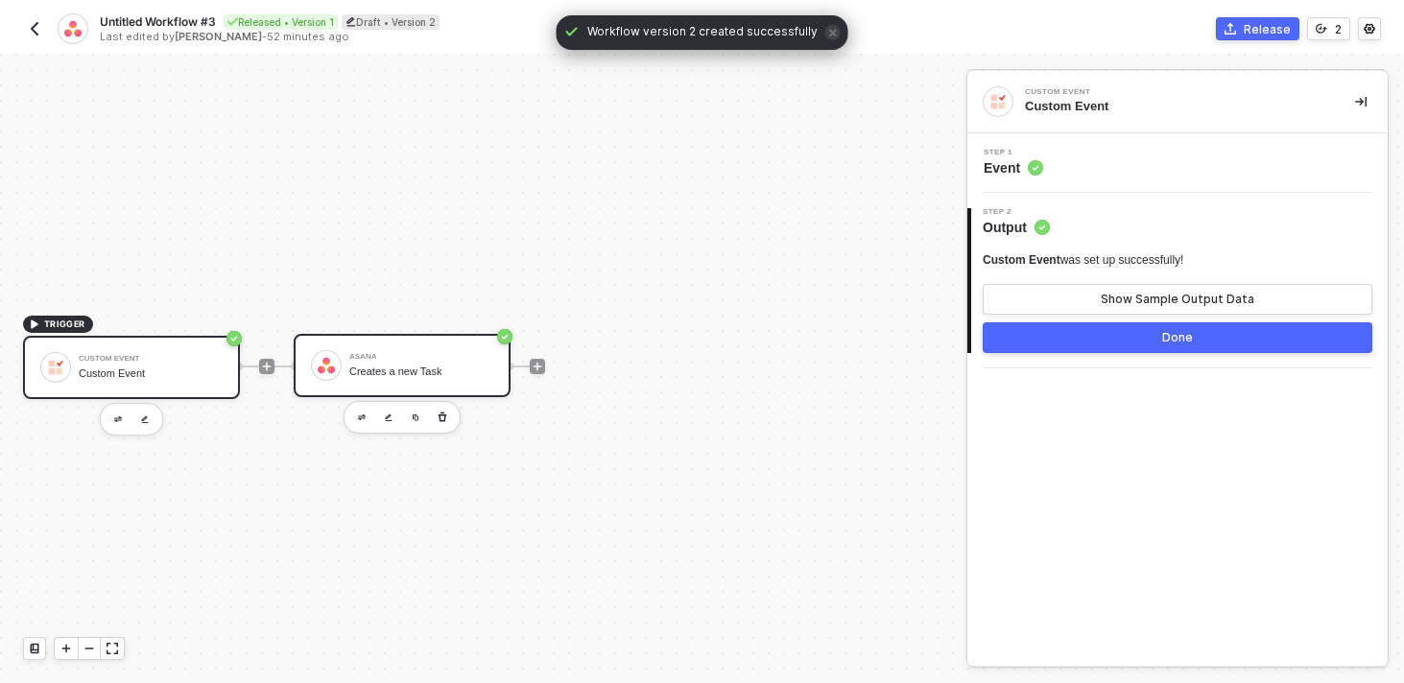
click at [394, 358] on div "Asana" at bounding box center [421, 357] width 144 height 8
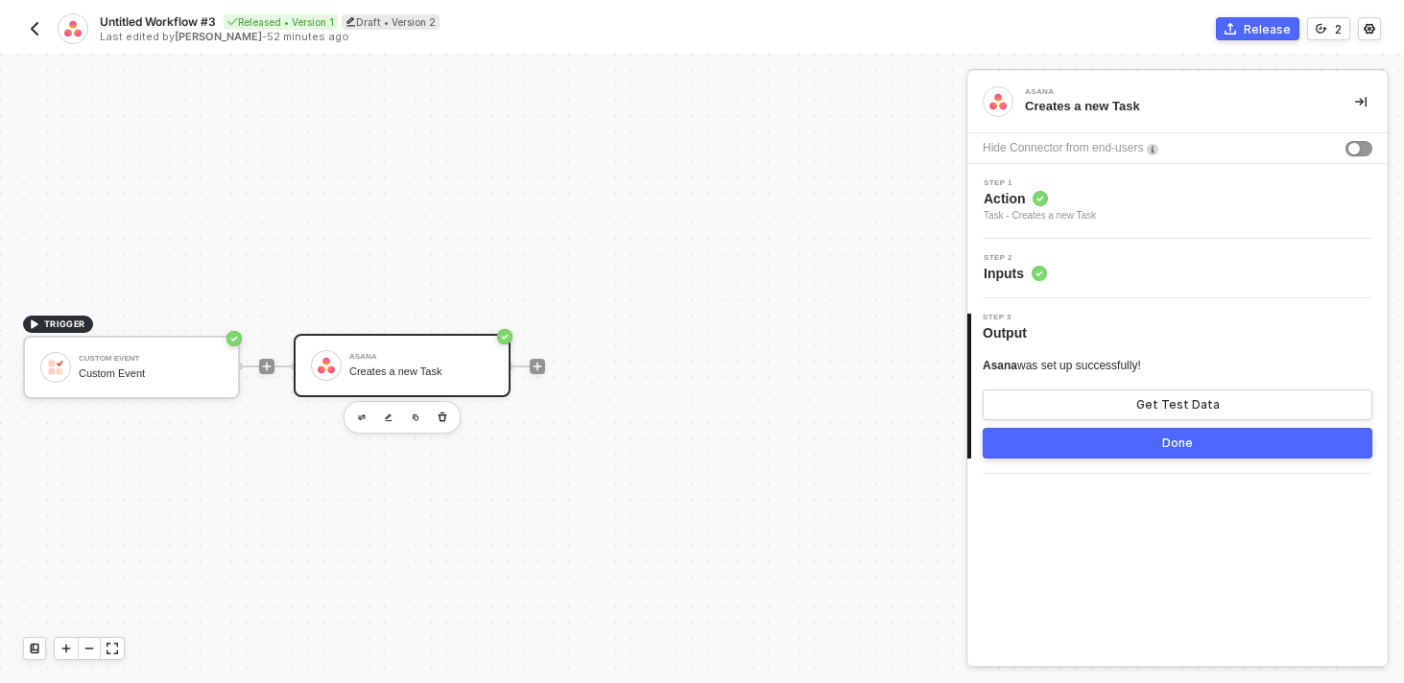
click at [1058, 266] on div "Step 2 Inputs" at bounding box center [1179, 268] width 415 height 29
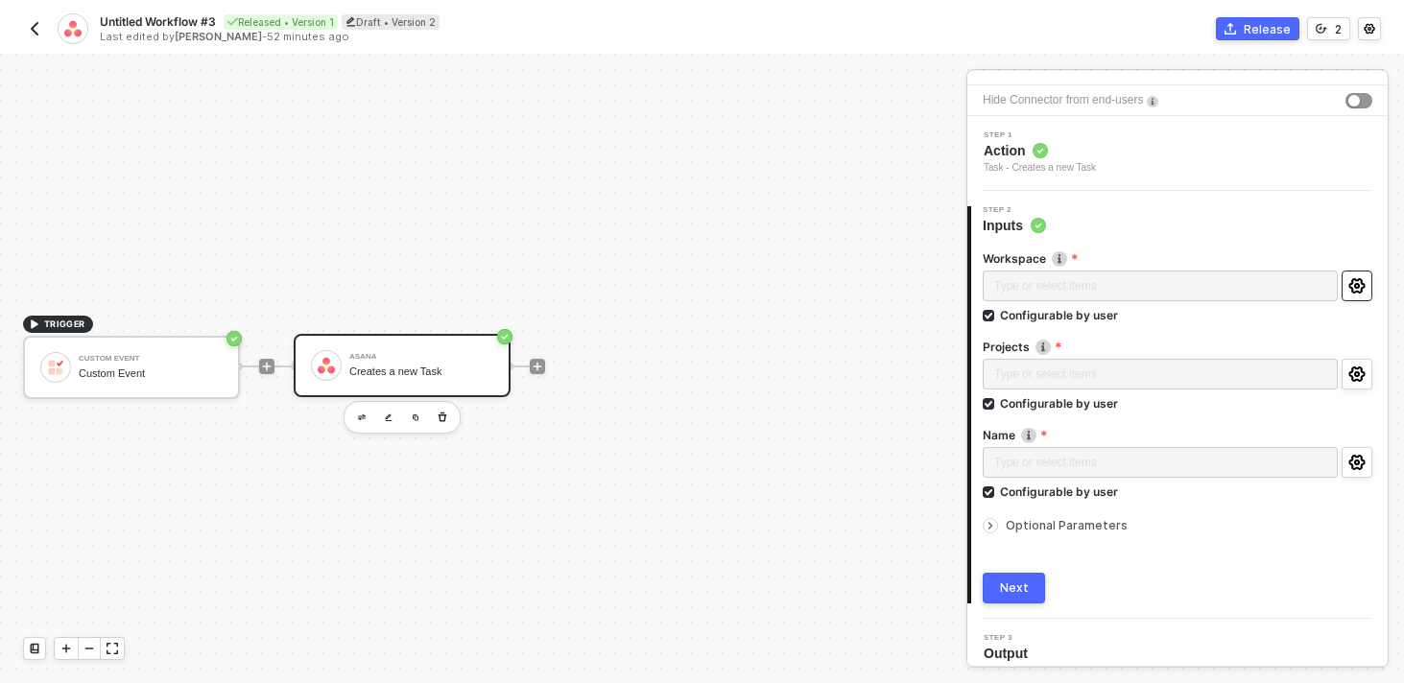
scroll to position [60, 0]
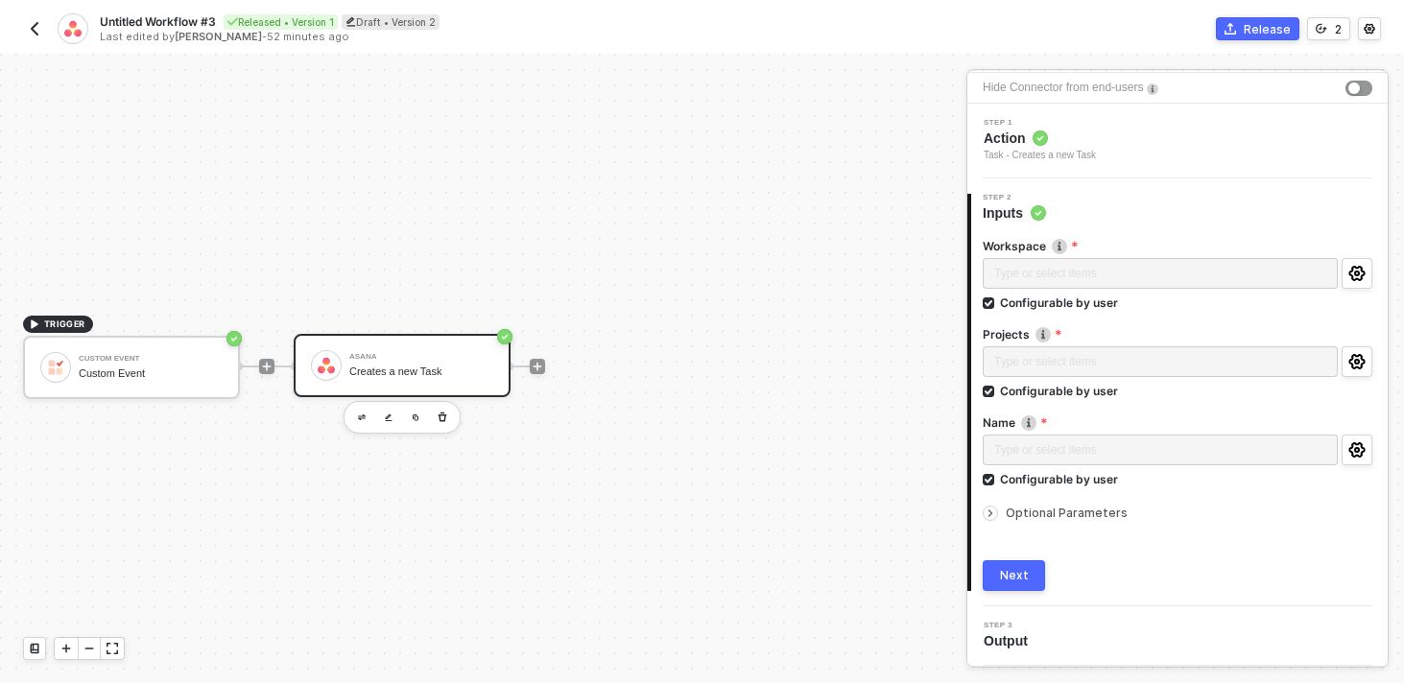
click at [1068, 512] on span "Optional Parameters" at bounding box center [1066, 513] width 122 height 14
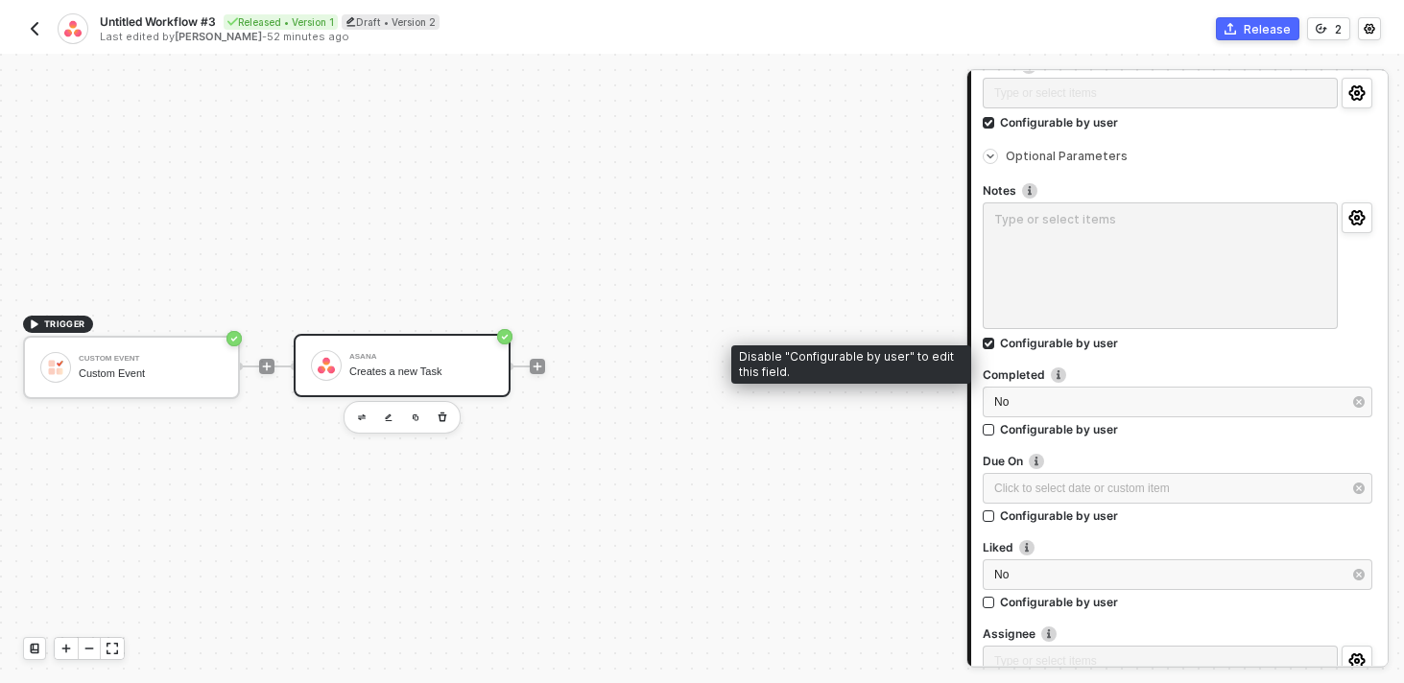
scroll to position [578, 0]
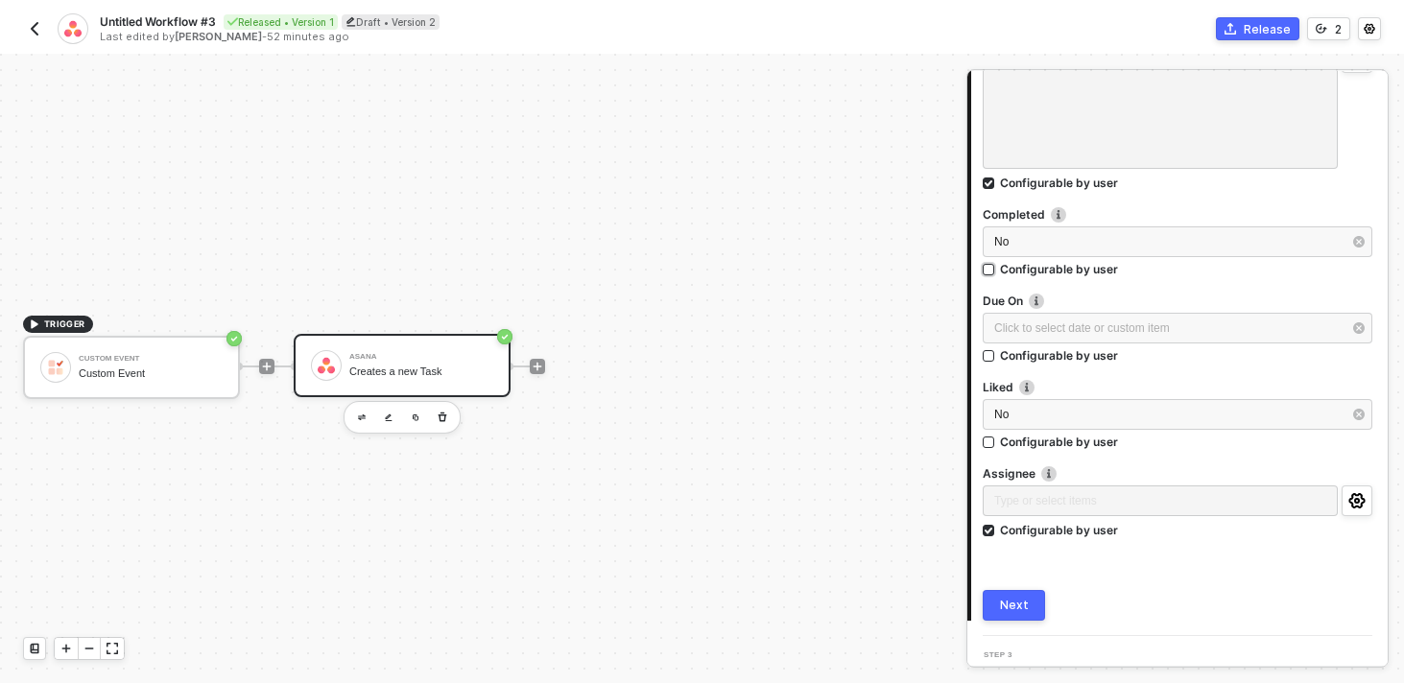
click at [1061, 272] on div "Configurable by user" at bounding box center [1059, 269] width 118 height 16
click at [996, 272] on input "Configurable by user" at bounding box center [988, 270] width 13 height 13
checkbox input "true"
click at [1041, 358] on div "Configurable by user" at bounding box center [1059, 355] width 118 height 16
click at [996, 358] on input "Configurable by user" at bounding box center [988, 356] width 13 height 13
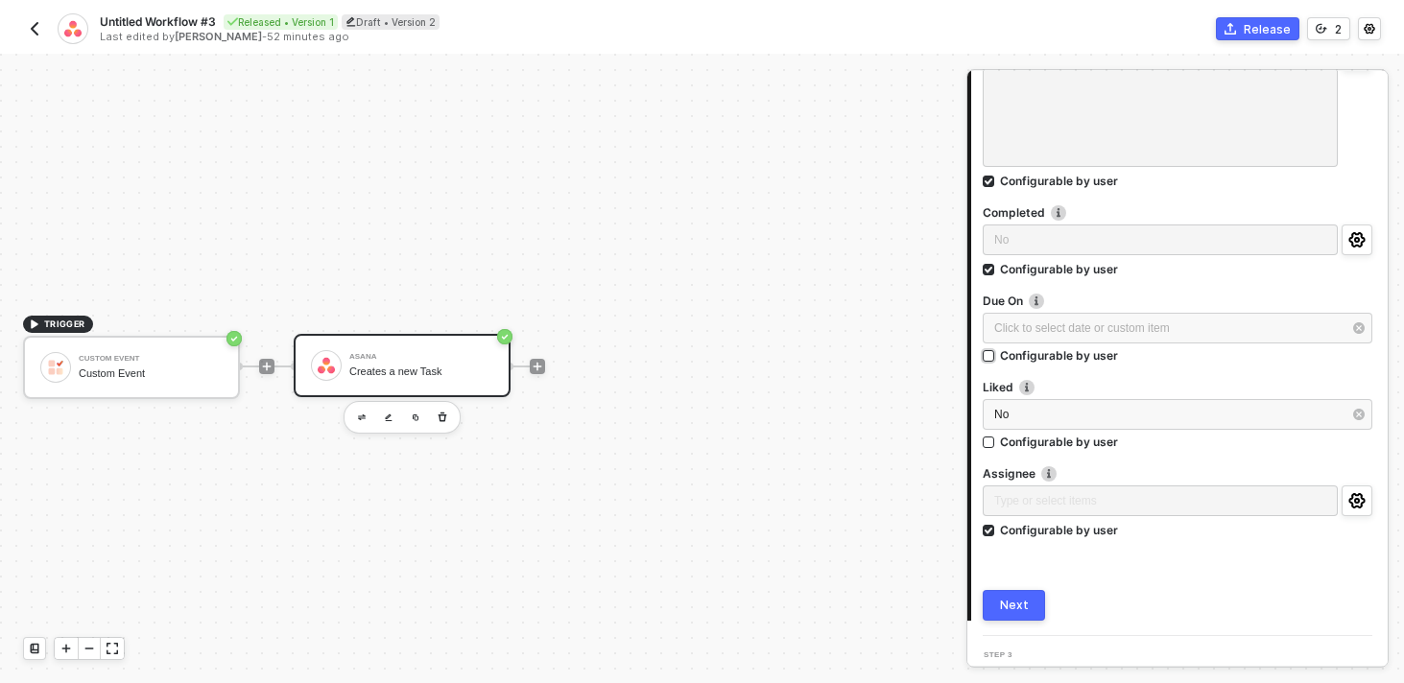
checkbox input "true"
click at [1009, 448] on div "Configurable by user" at bounding box center [1059, 442] width 118 height 16
click at [996, 448] on input "Configurable by user" at bounding box center [988, 442] width 13 height 13
checkbox input "true"
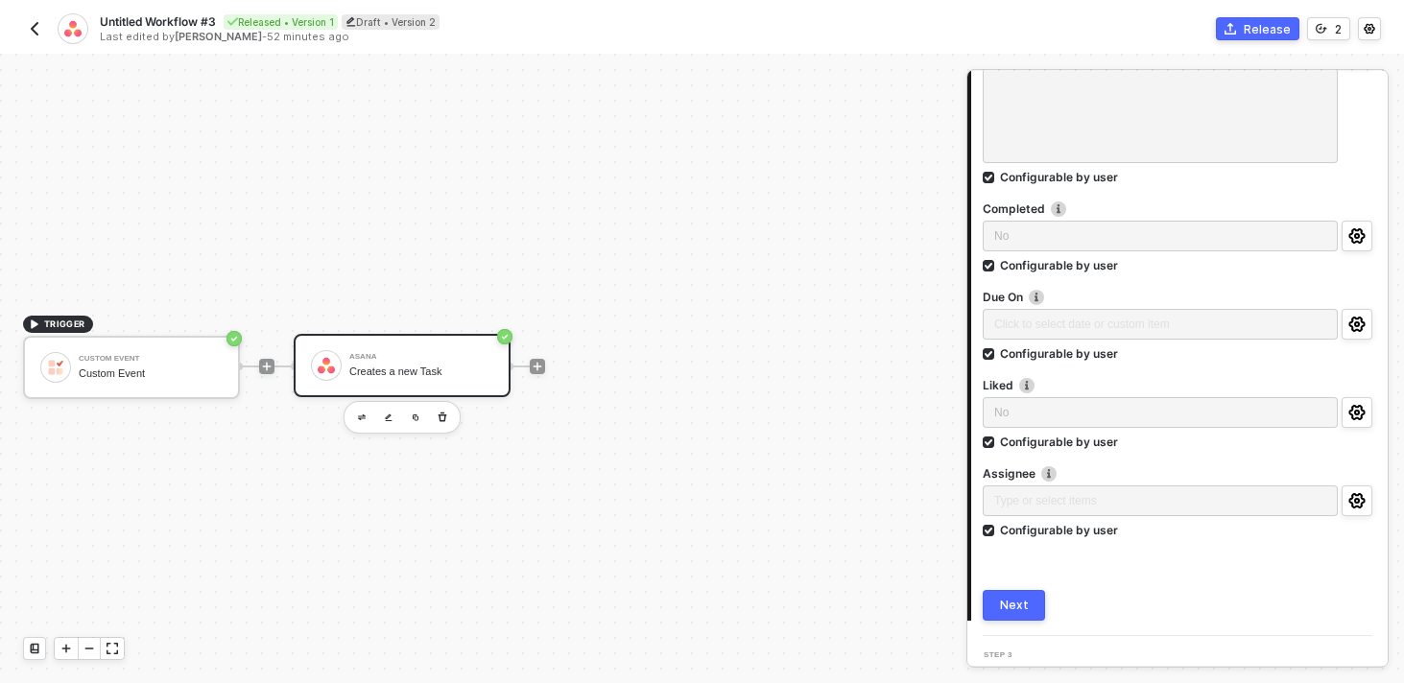
click at [1002, 601] on div "Next" at bounding box center [1014, 605] width 29 height 15
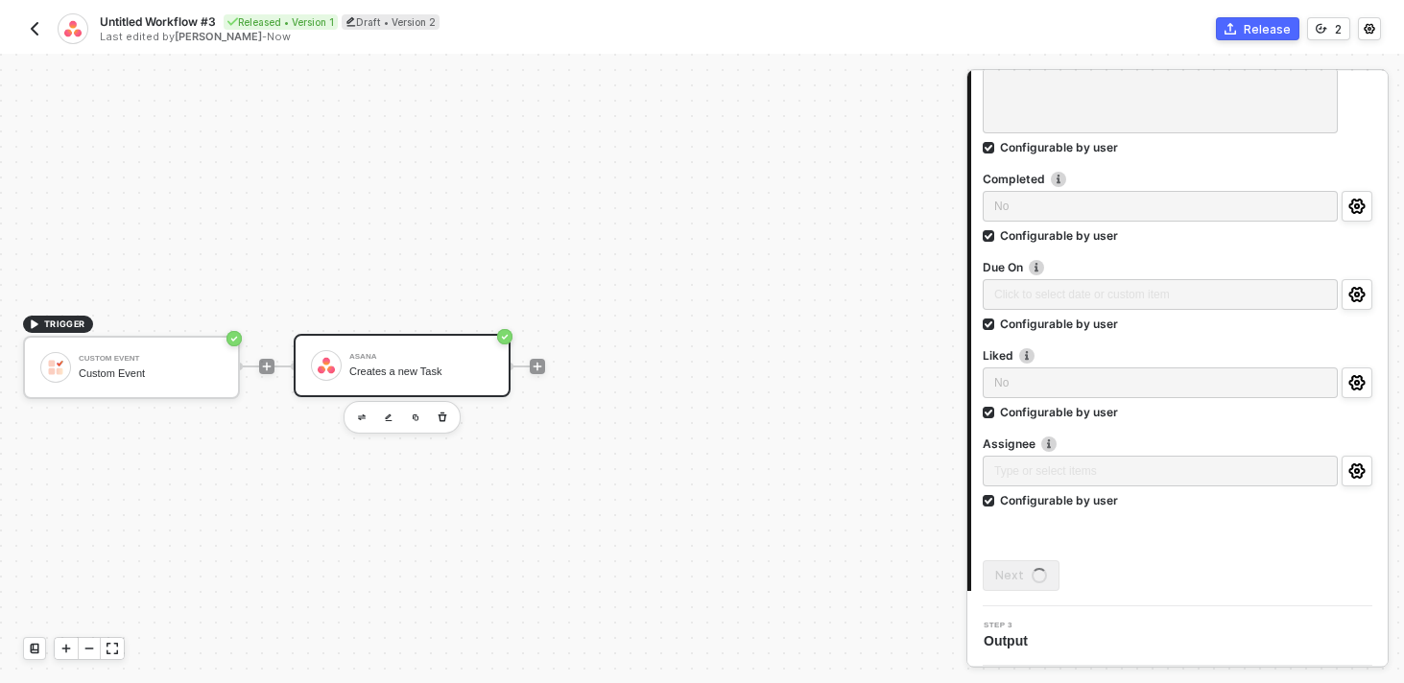
scroll to position [0, 0]
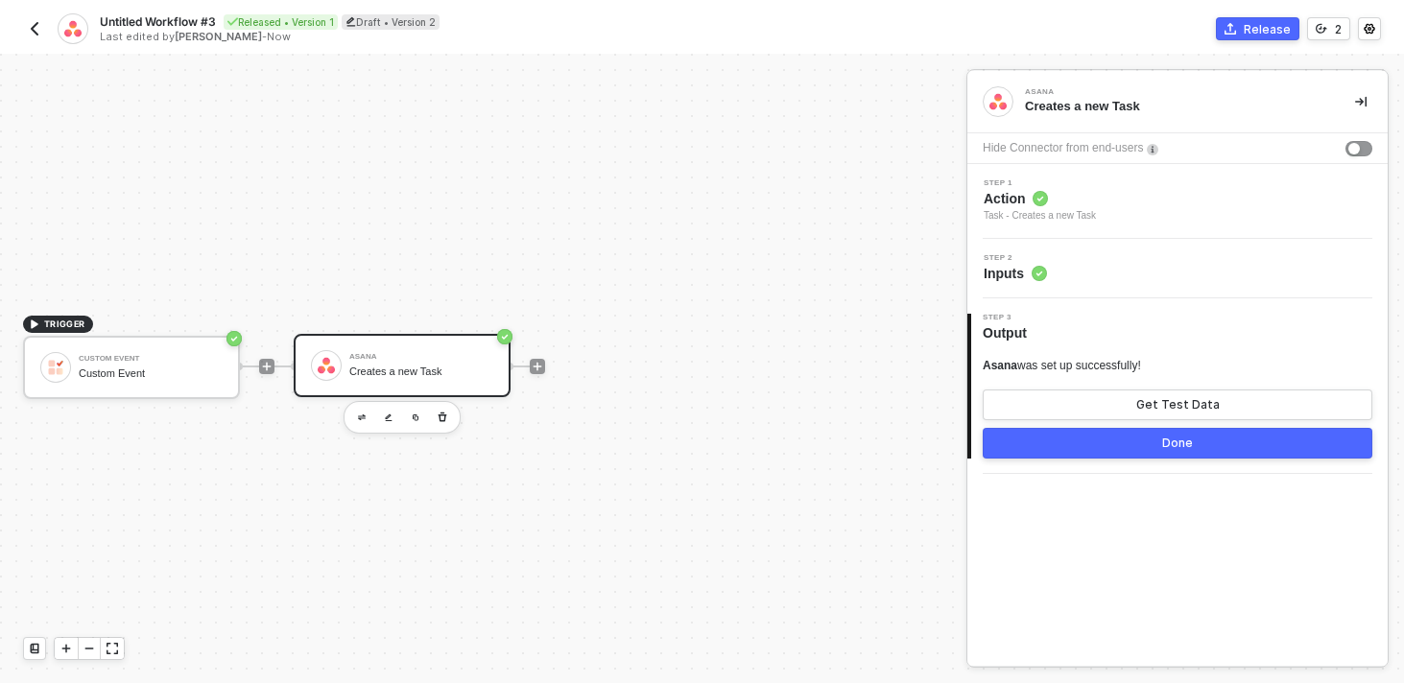
click at [1198, 456] on button "Done" at bounding box center [1176, 443] width 389 height 31
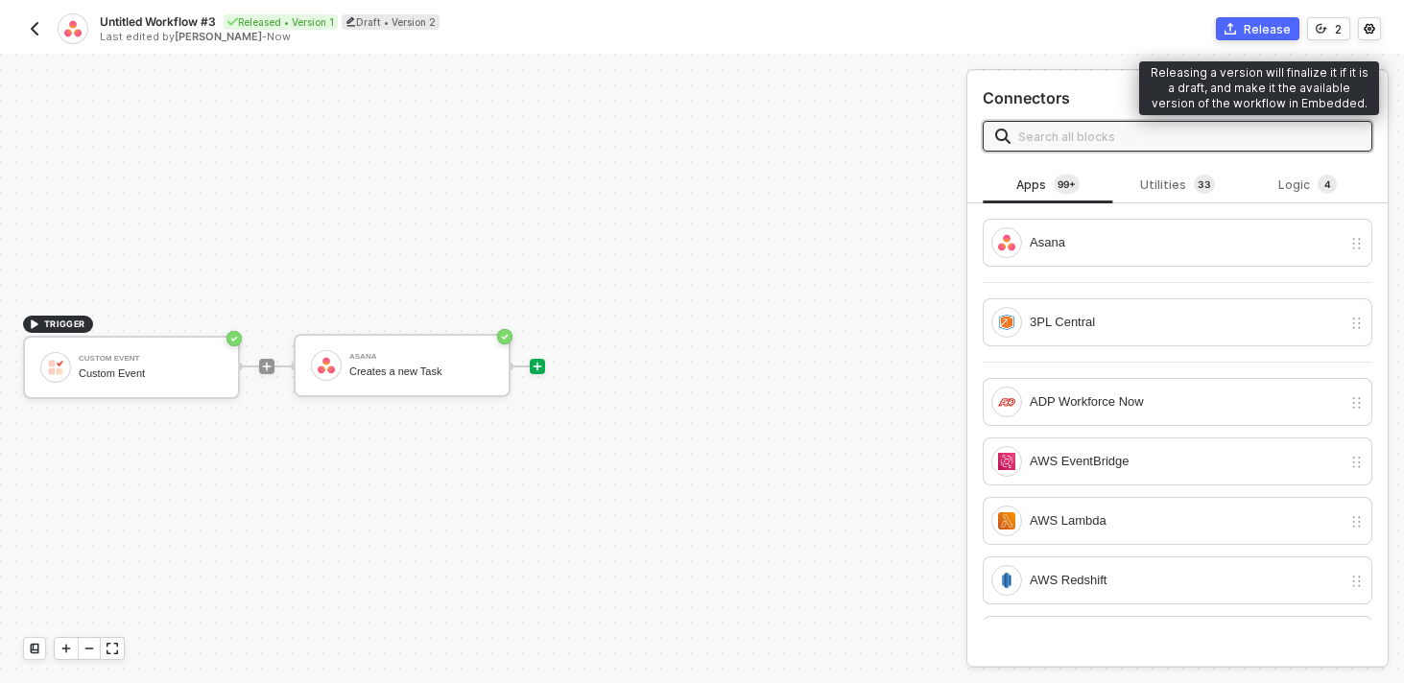
click at [1265, 34] on div "Release" at bounding box center [1266, 29] width 47 height 16
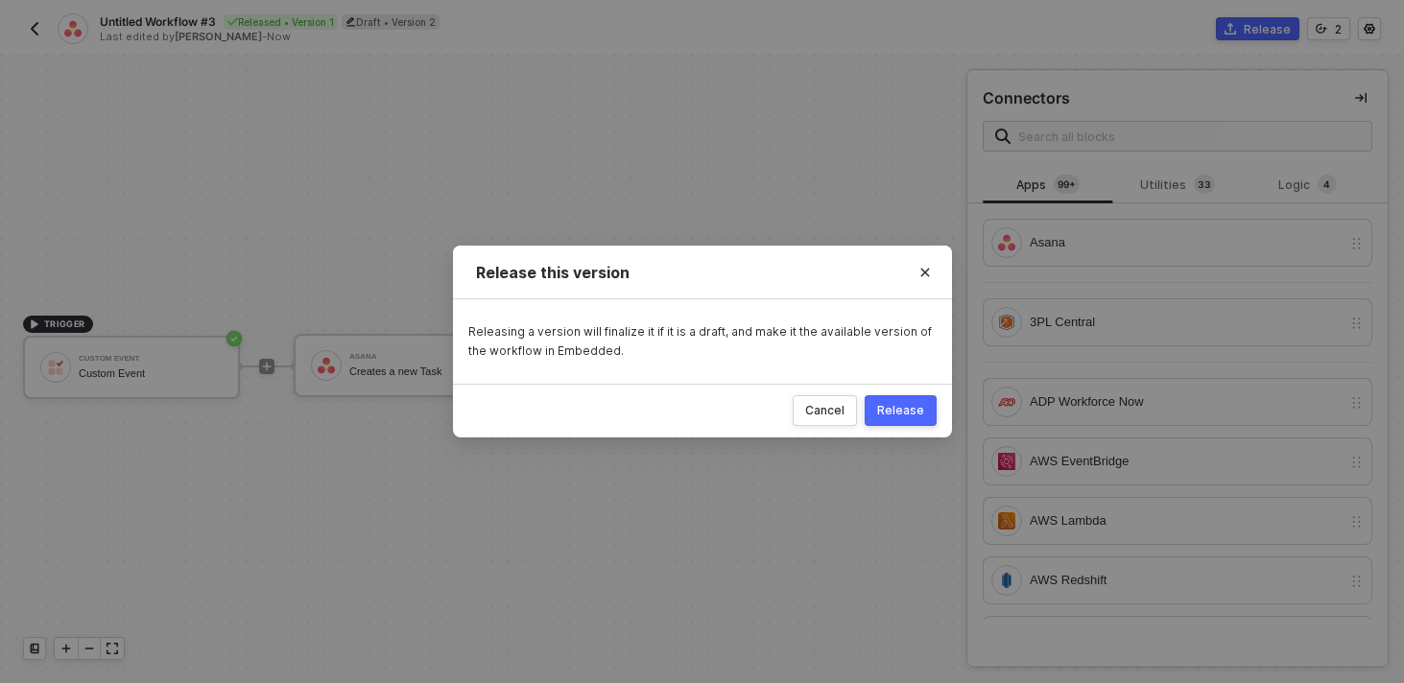
click at [917, 409] on div "Release" at bounding box center [900, 410] width 47 height 15
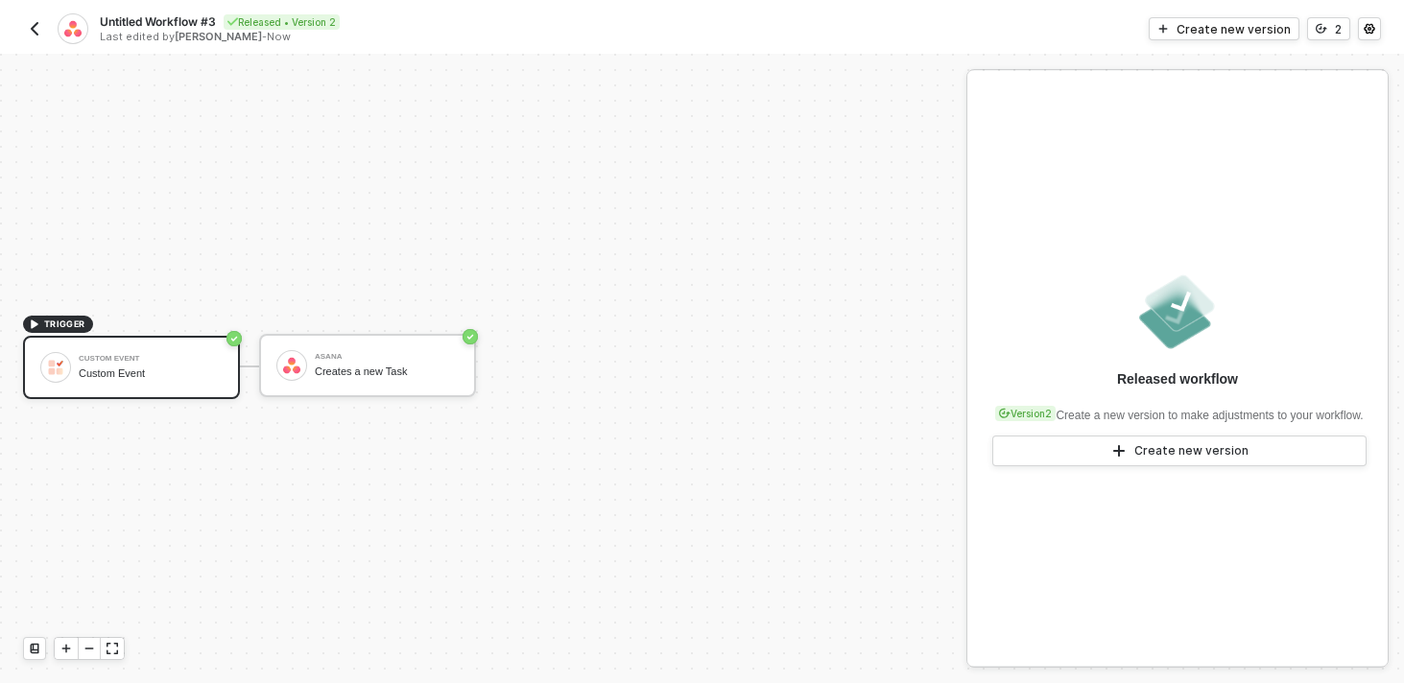
click at [36, 33] on img "button" at bounding box center [34, 28] width 15 height 15
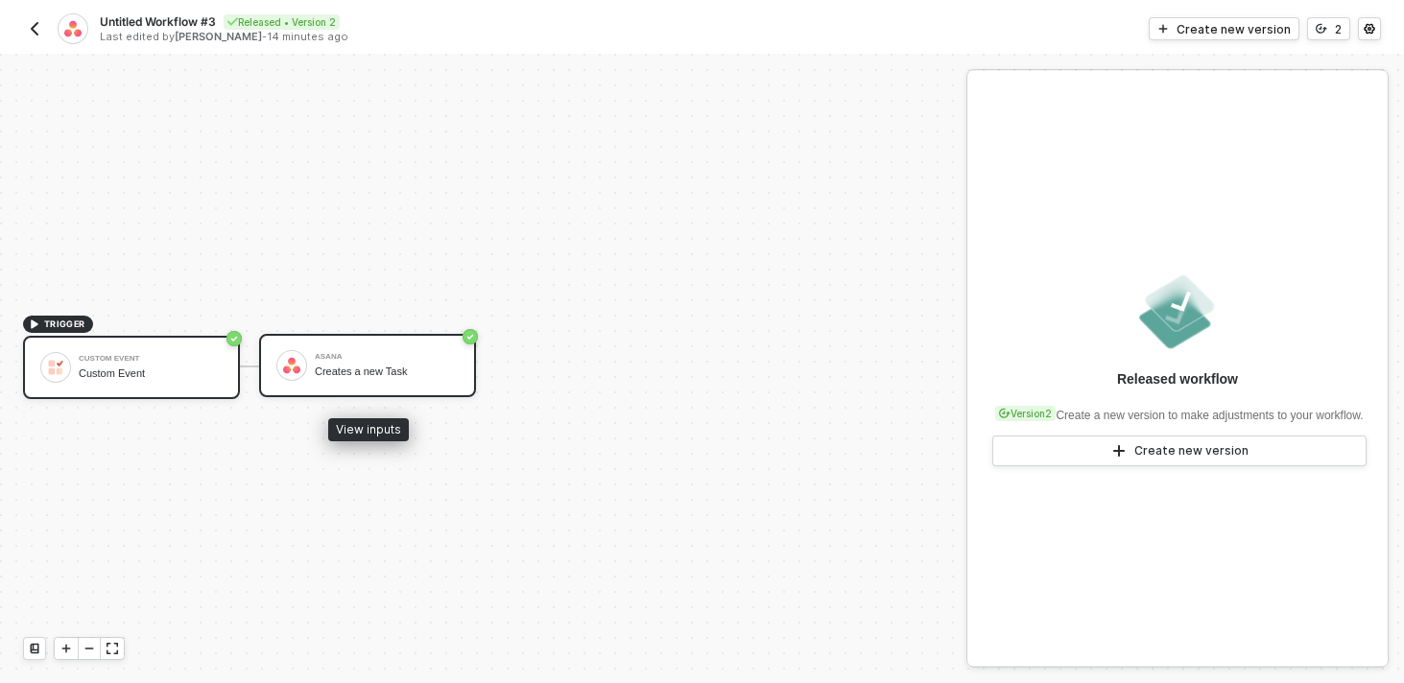
click at [333, 357] on div "Asana" at bounding box center [387, 357] width 144 height 8
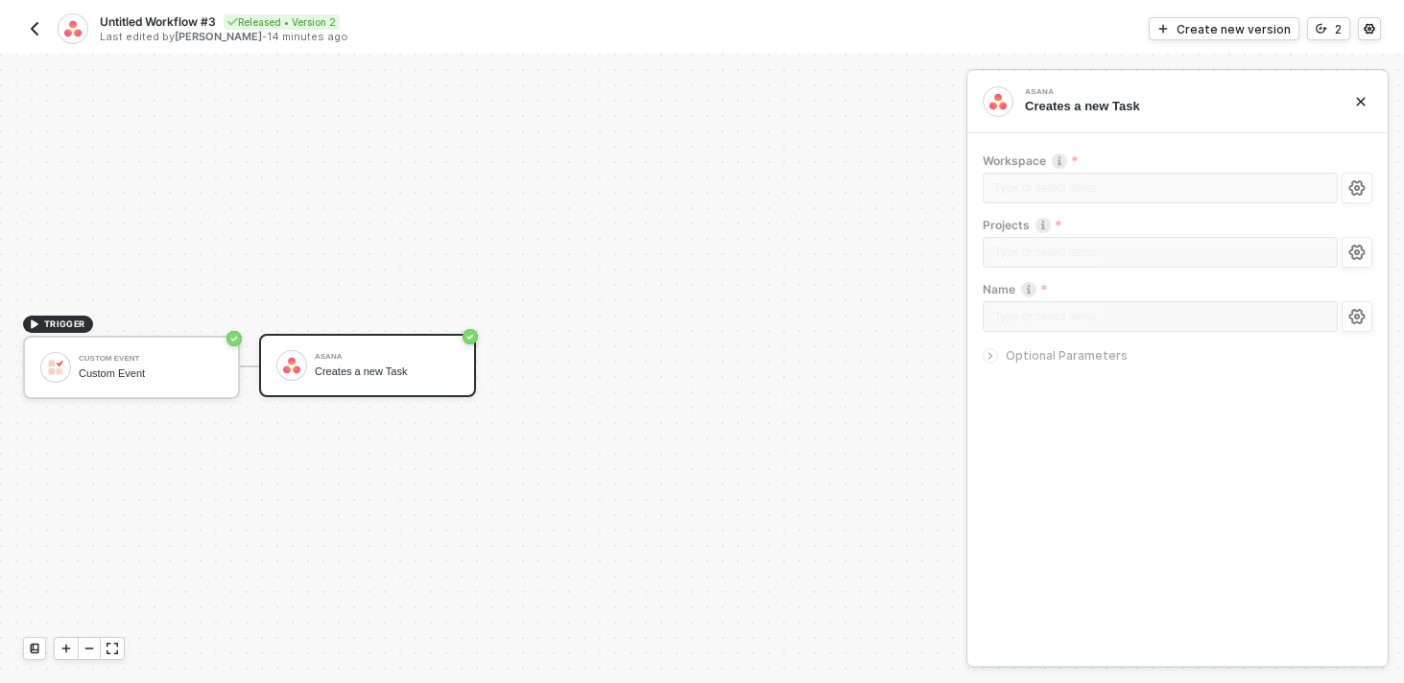
click at [1020, 344] on div "Workspace Type or select items ﻿ Projects Type or select items ﻿ Name Type or s…" at bounding box center [1176, 260] width 389 height 214
click at [995, 351] on icon "icon-arrow-right-small" at bounding box center [990, 356] width 12 height 12
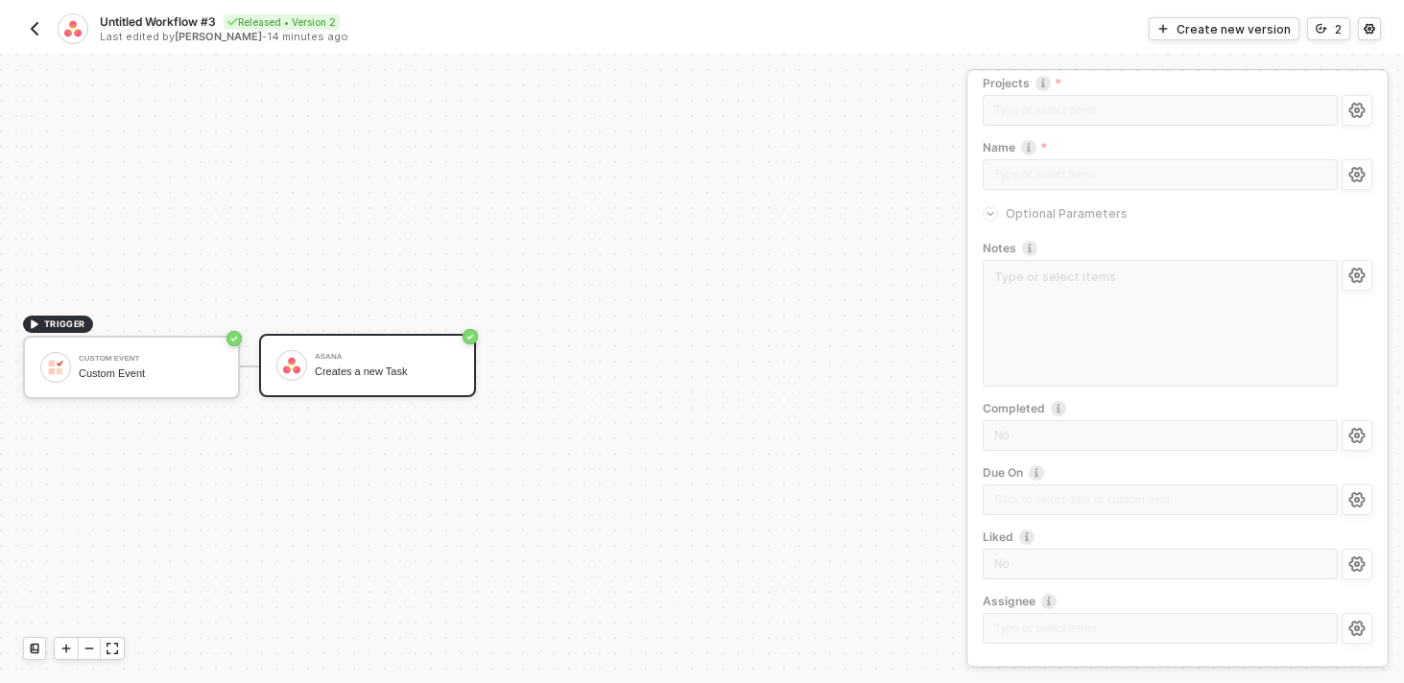
scroll to position [158, 0]
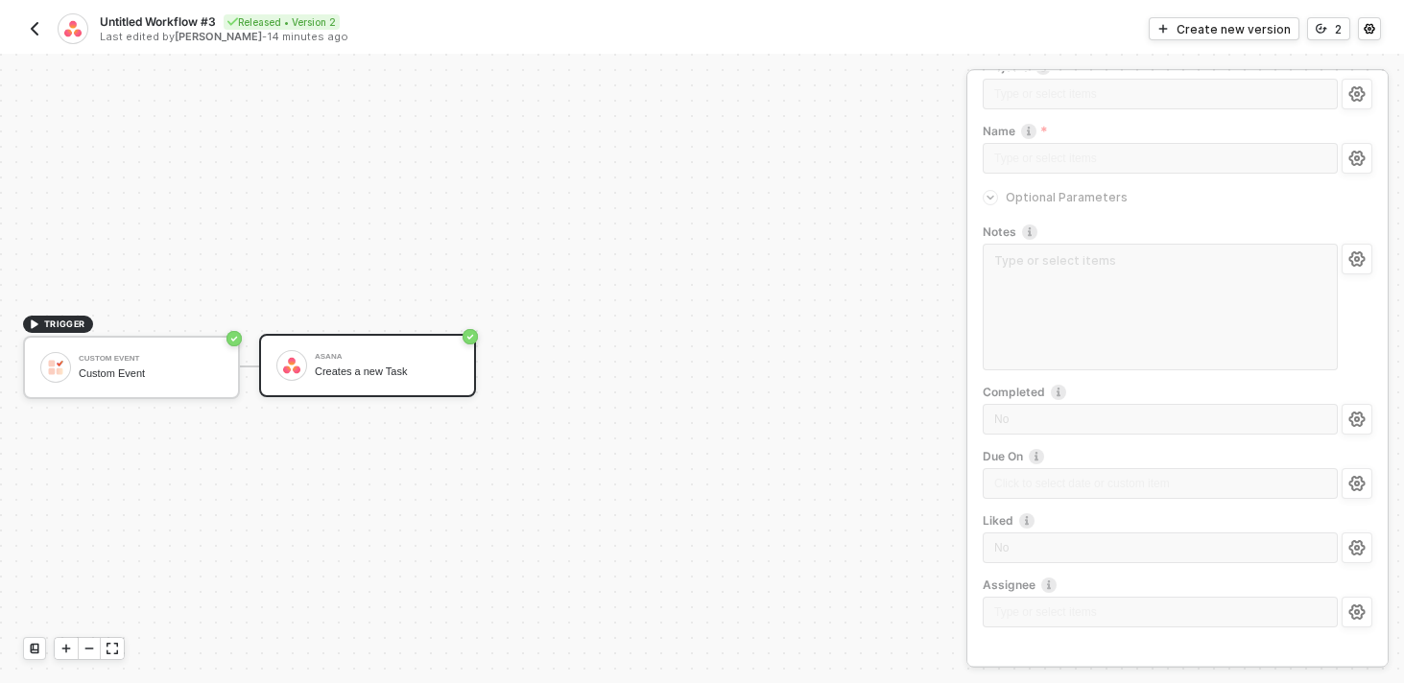
click at [23, 32] on button "button" at bounding box center [34, 28] width 23 height 23
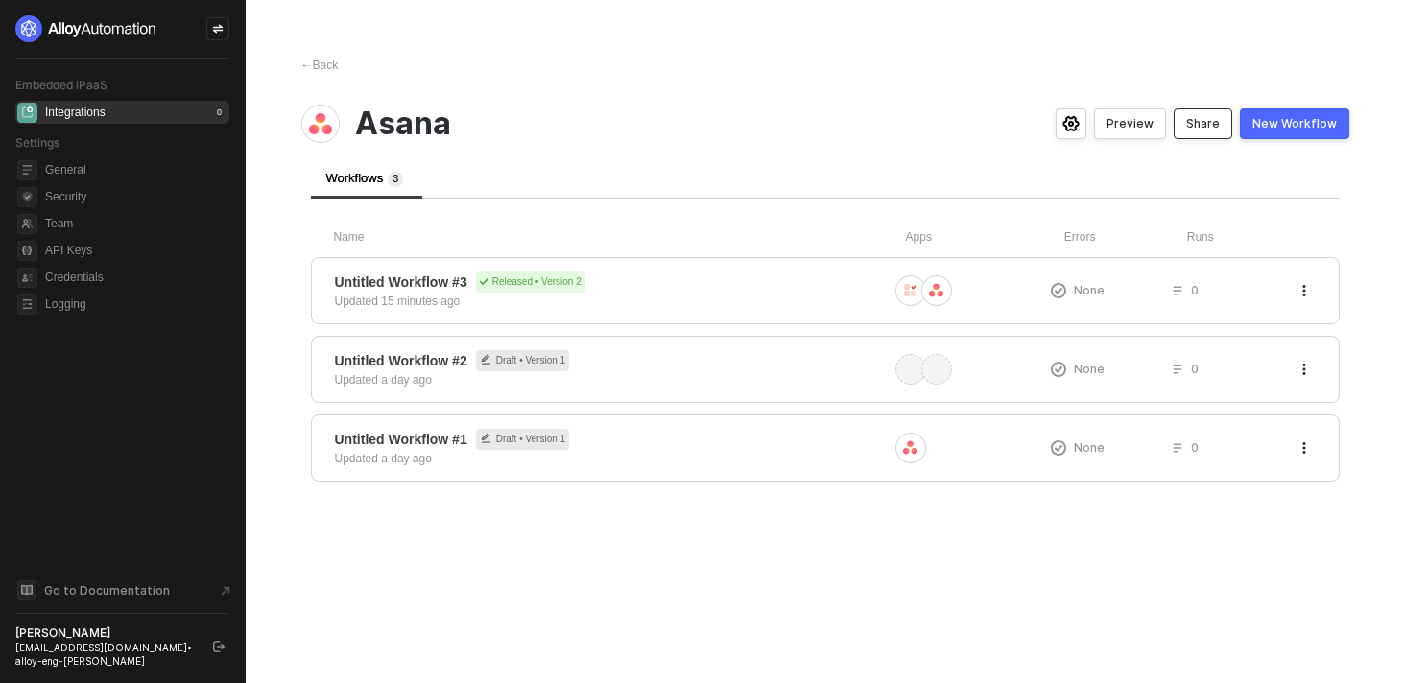
click at [1208, 130] on div "Share" at bounding box center [1203, 123] width 34 height 15
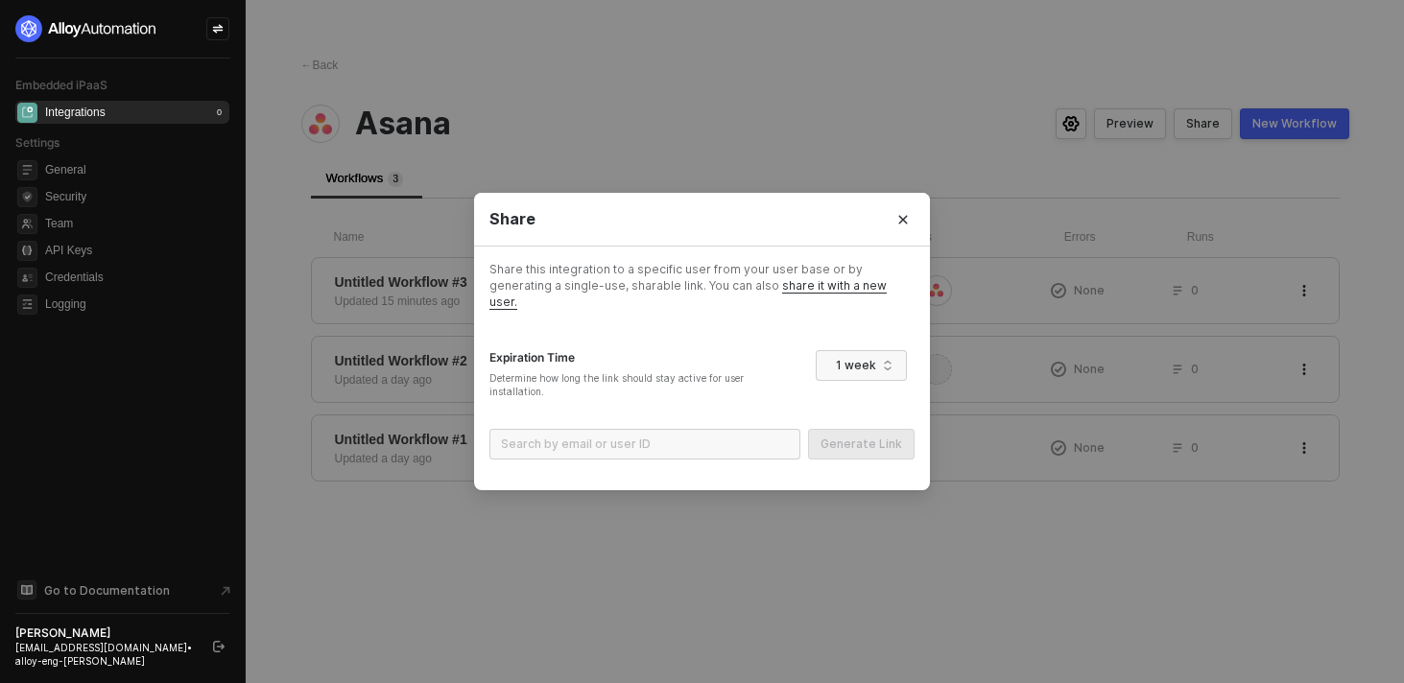
click at [810, 303] on div "Share this integration to a specific user from your user base or by generating …" at bounding box center [701, 368] width 425 height 213
click at [809, 295] on span "share it with a new user." at bounding box center [687, 293] width 397 height 31
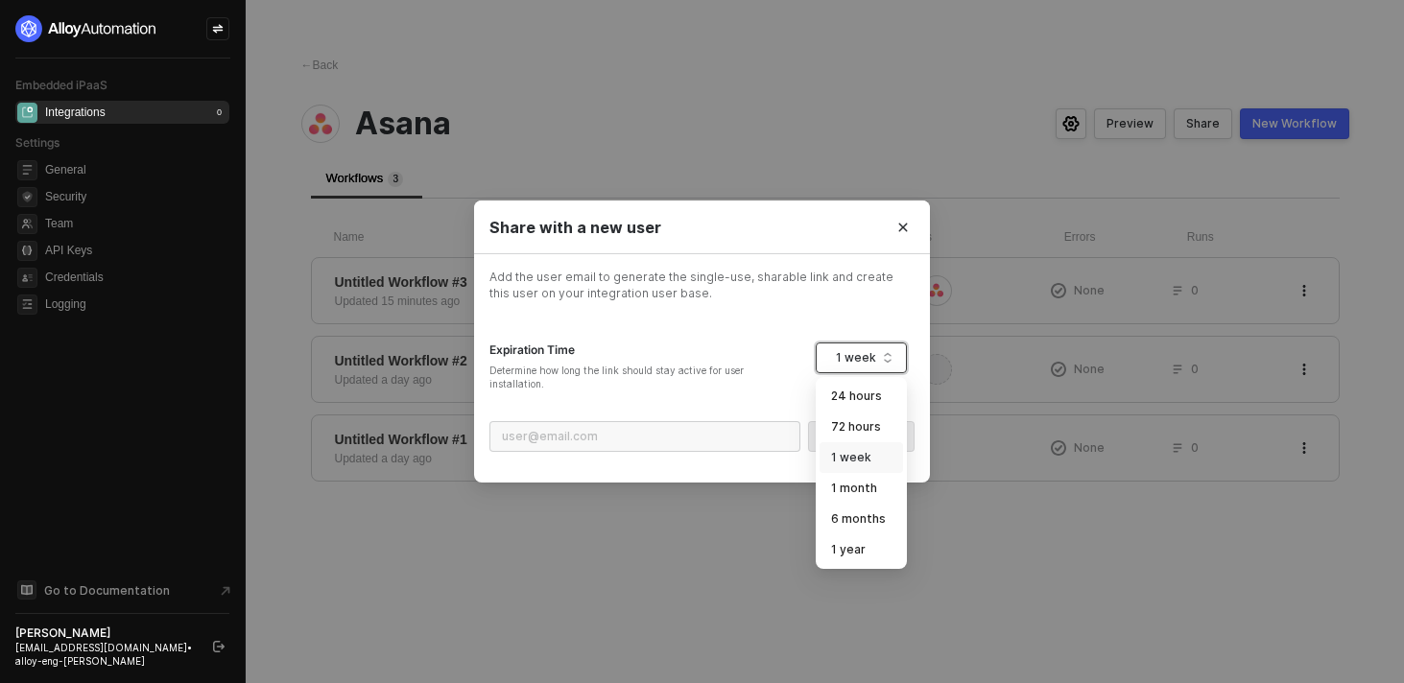
click at [837, 360] on div "1 week" at bounding box center [856, 357] width 41 height 29
click at [841, 544] on div "1 year" at bounding box center [861, 549] width 60 height 18
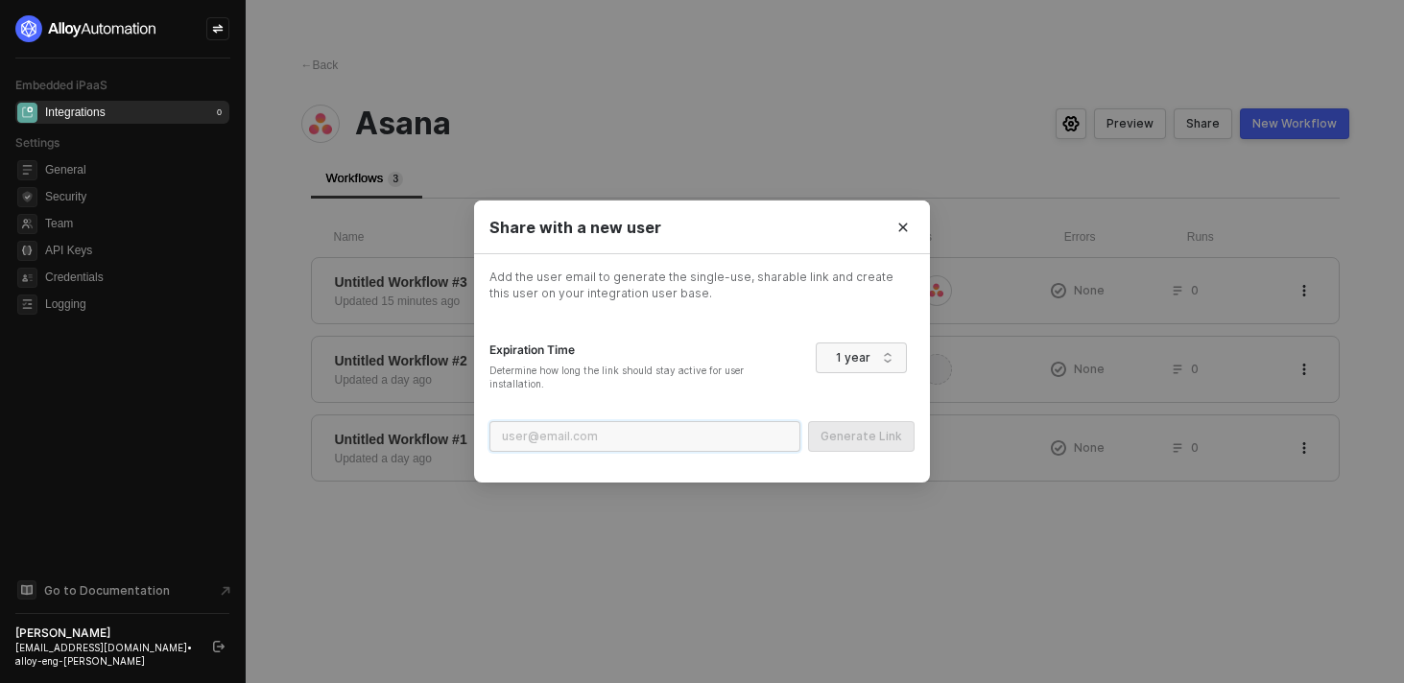
click at [732, 439] on input "email" at bounding box center [644, 436] width 311 height 31
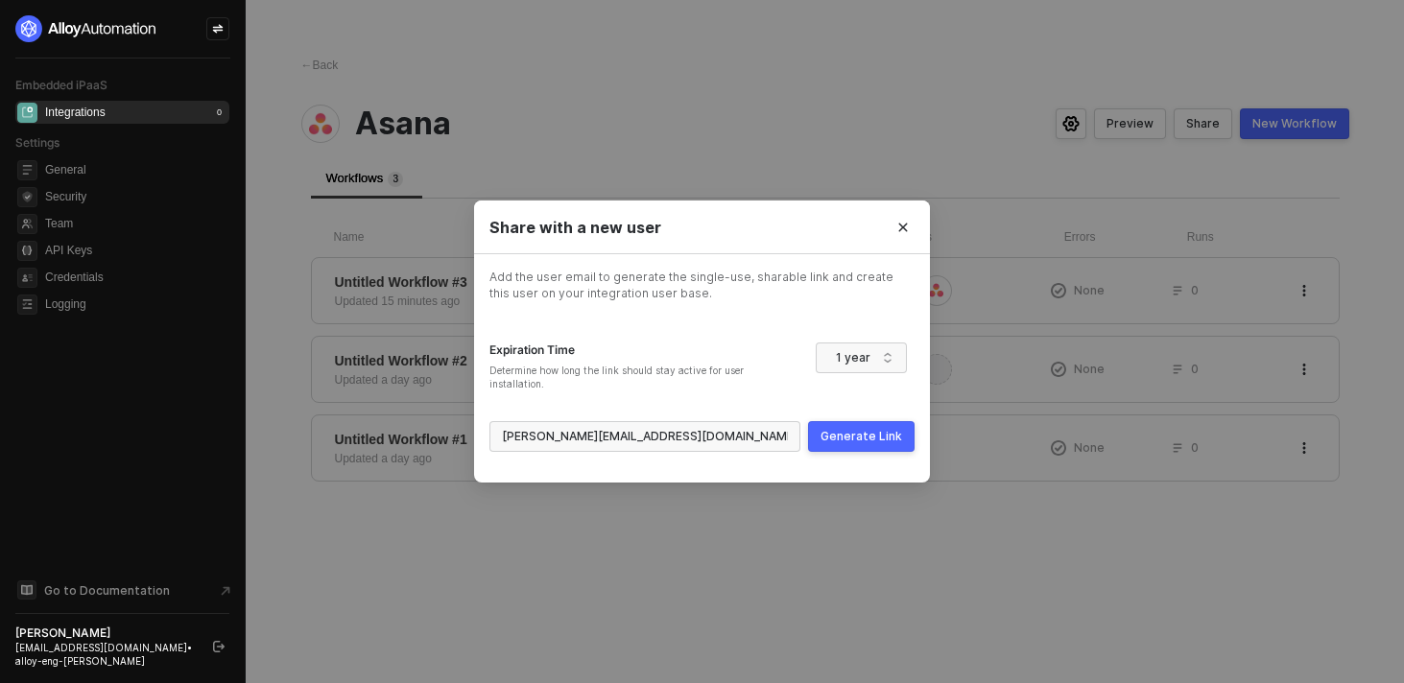
click at [846, 434] on div "Generate Link" at bounding box center [861, 436] width 82 height 15
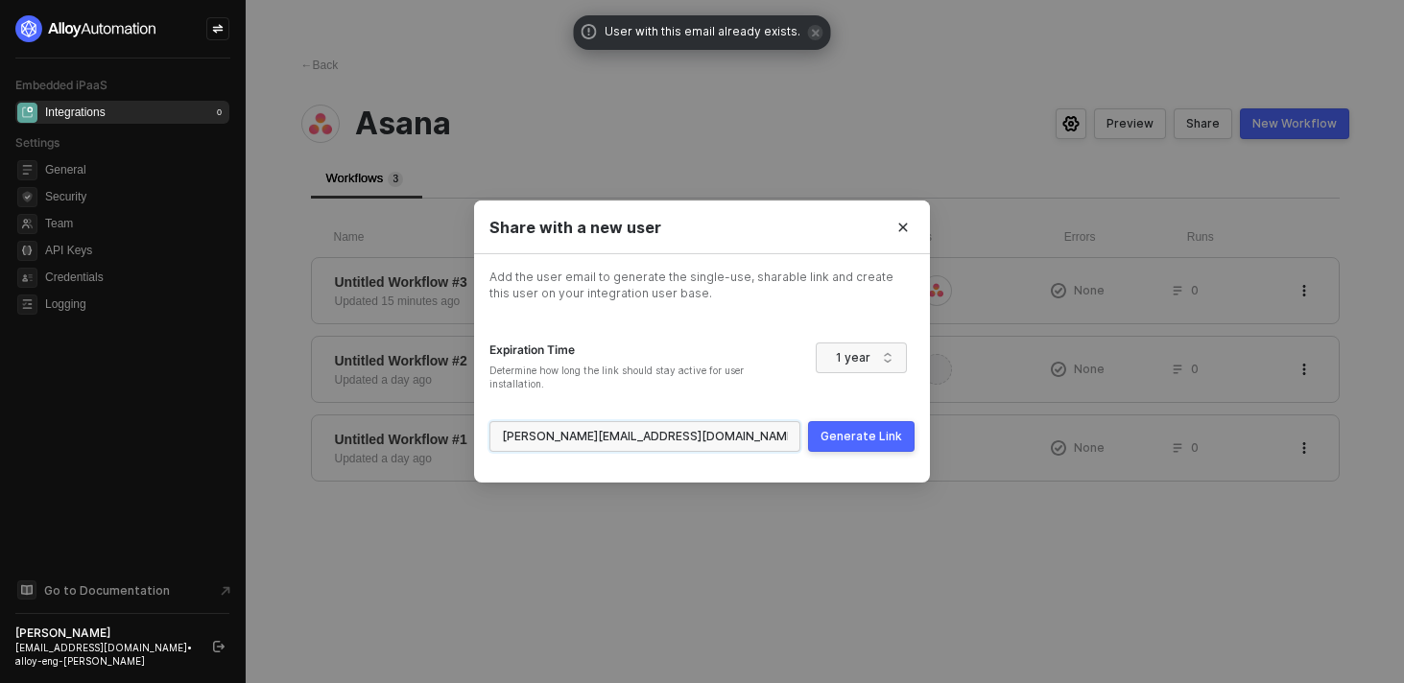
click at [540, 442] on input "lucas+g@runalloy.com" at bounding box center [644, 436] width 311 height 31
click at [545, 441] on input "lucas+g@runalloy.com" at bounding box center [644, 436] width 311 height 31
type input "lucas+g2@runalloy.com"
click at [843, 440] on div "Generate Link" at bounding box center [861, 436] width 82 height 15
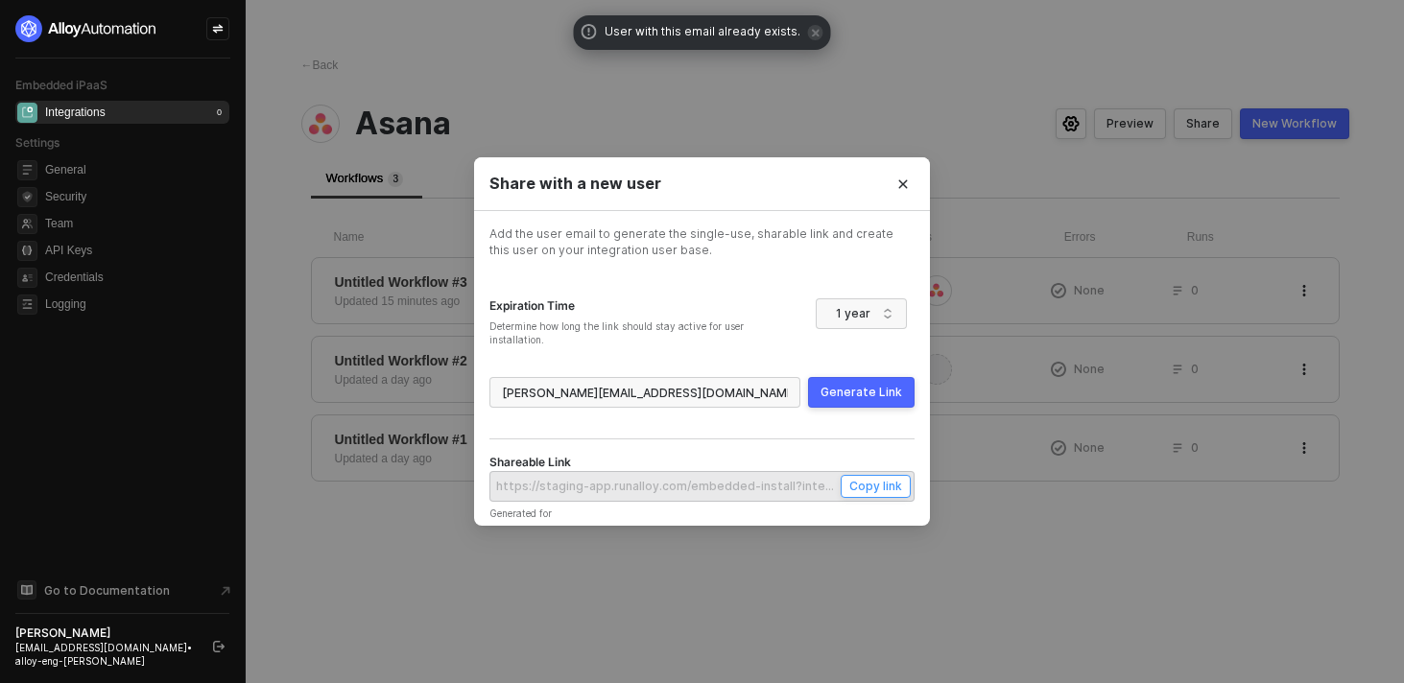
click at [868, 484] on div "Copy link" at bounding box center [875, 486] width 53 height 16
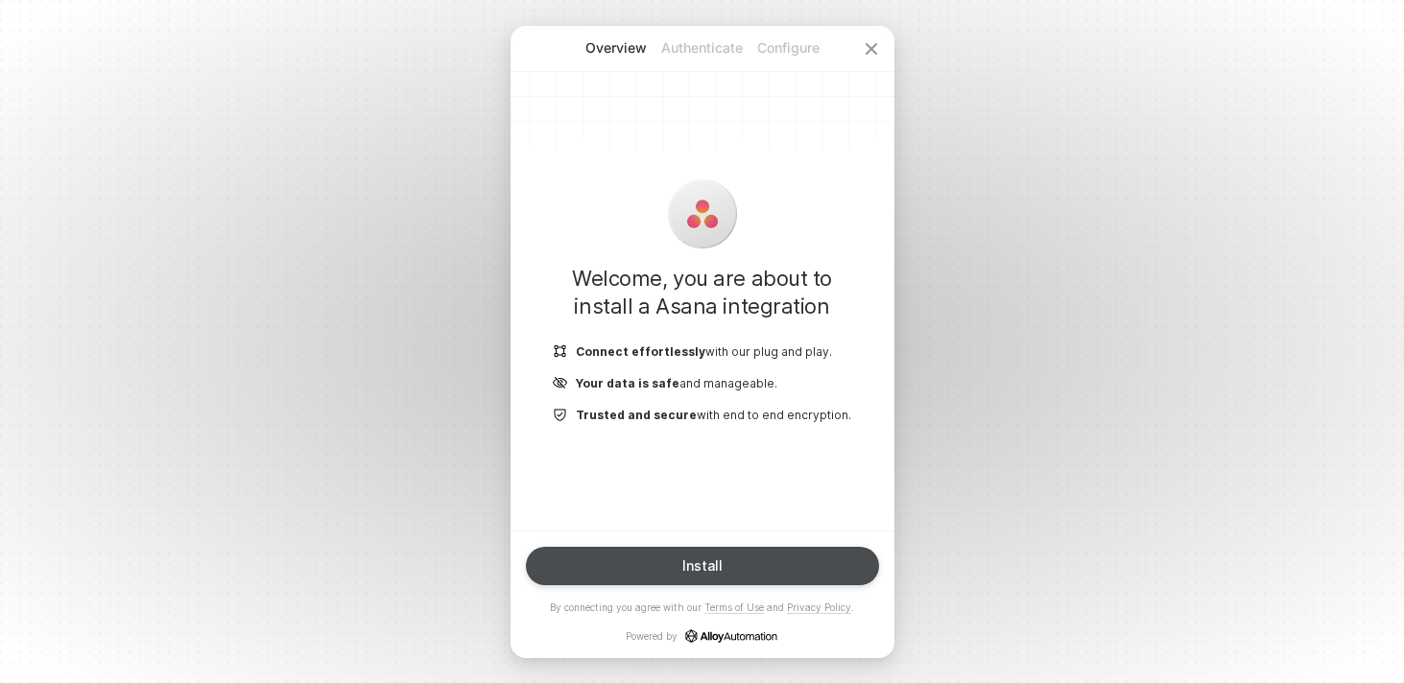
click at [703, 573] on div "Install" at bounding box center [702, 565] width 40 height 15
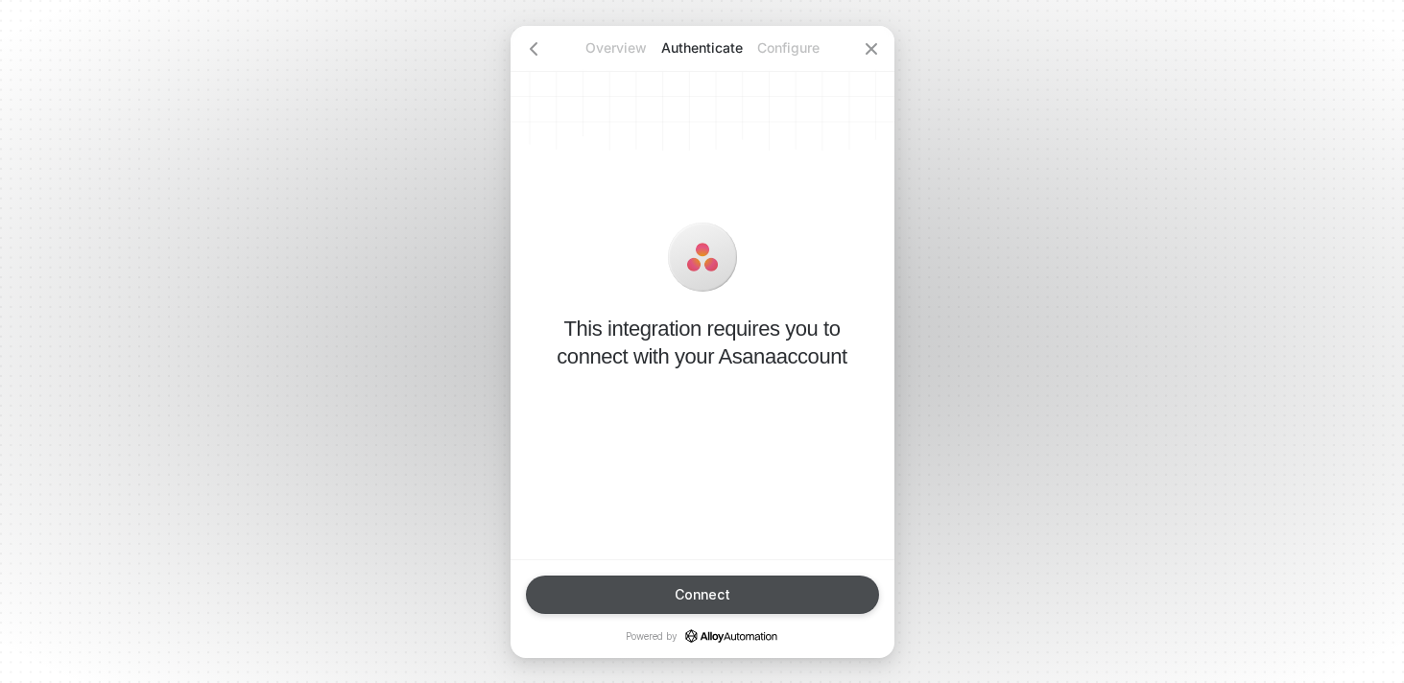
click at [709, 581] on button "Connect" at bounding box center [702, 595] width 353 height 38
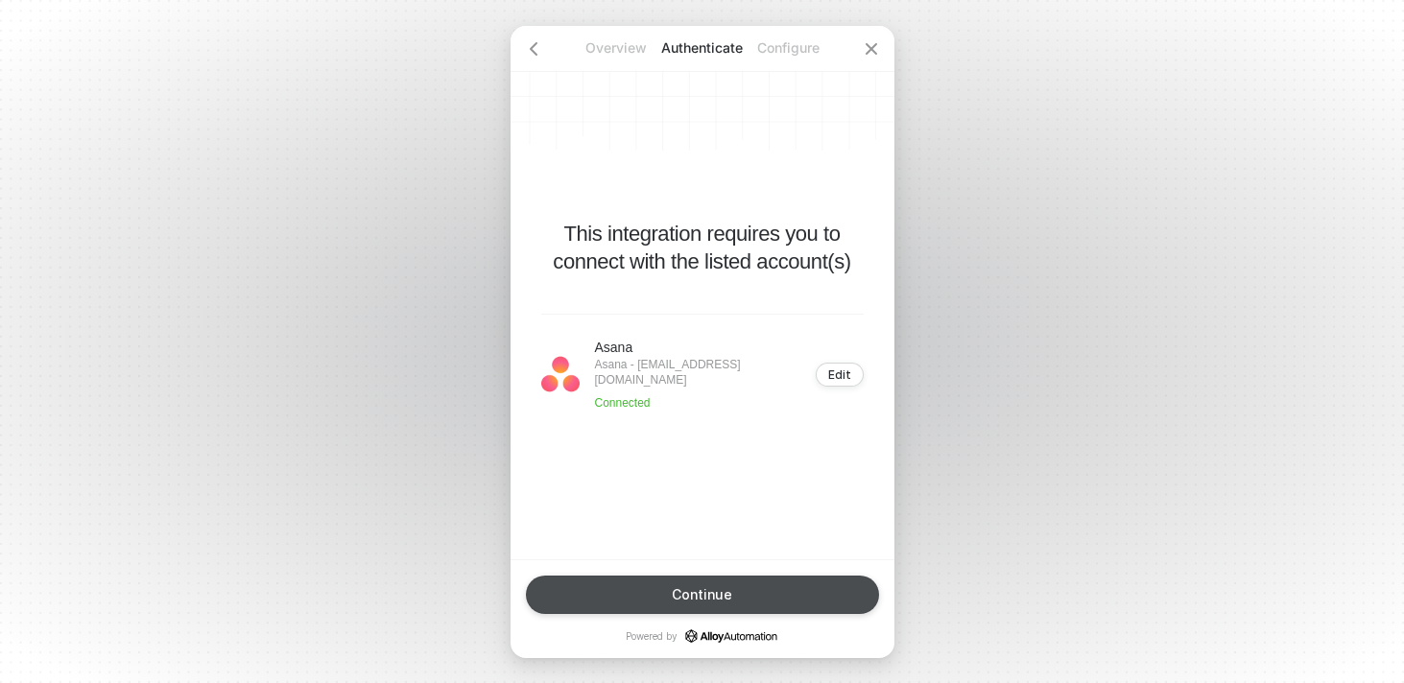
click at [728, 576] on button "Continue" at bounding box center [702, 595] width 353 height 38
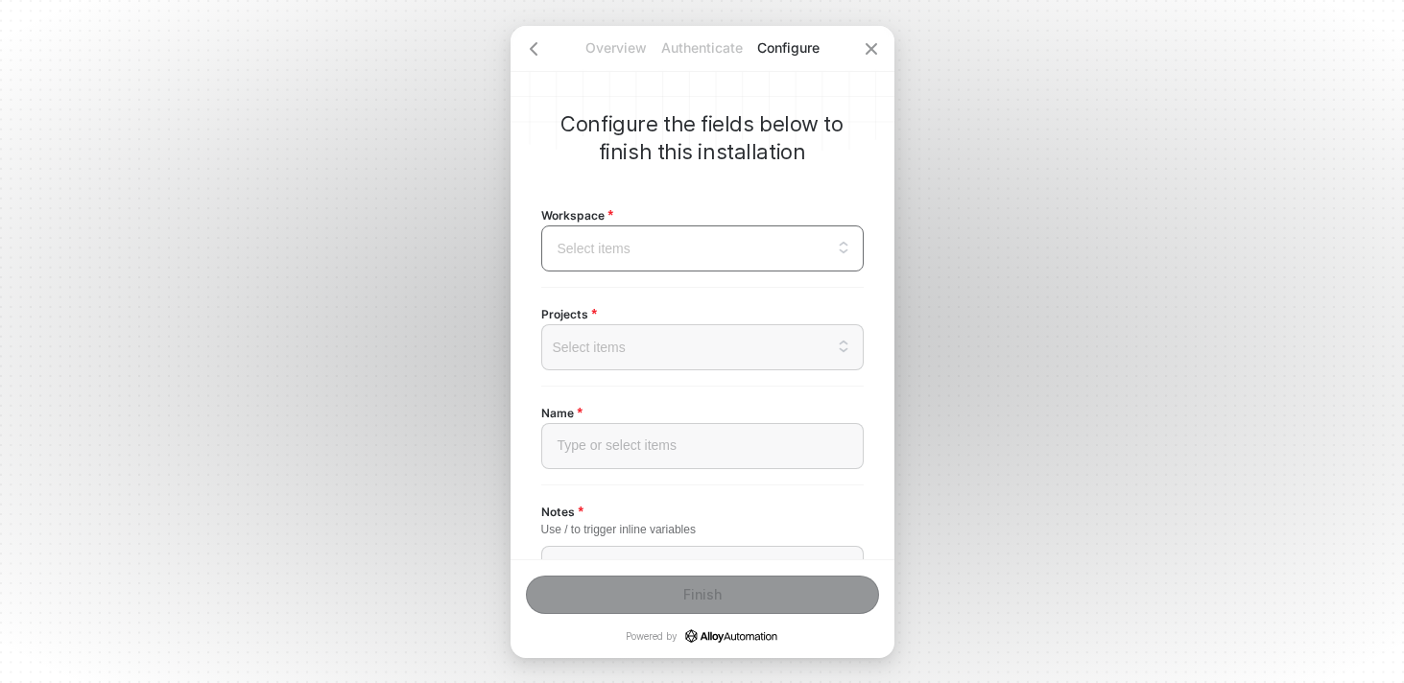
click at [688, 262] on input "search" at bounding box center [702, 248] width 299 height 44
click at [640, 323] on div "This might show a portion of the full results. Please search for specific items." at bounding box center [702, 305] width 320 height 39
click at [640, 339] on div "[DOMAIN_NAME]" at bounding box center [702, 344] width 297 height 21
click at [654, 358] on div "Select items" at bounding box center [702, 347] width 322 height 46
click at [628, 355] on div "Select items" at bounding box center [702, 347] width 322 height 46
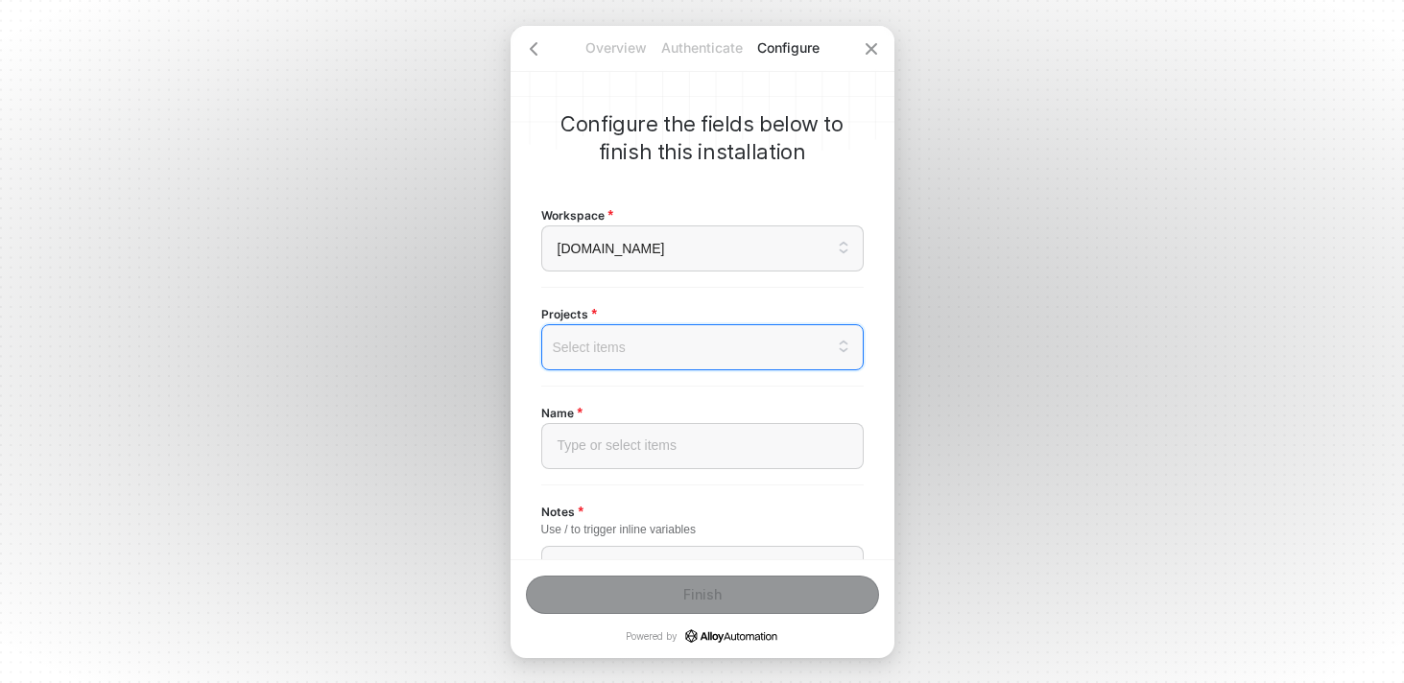
click at [721, 484] on div "Notes Use / to trigger inline variables Type or select items ﻿" at bounding box center [702, 575] width 322 height 182
click at [696, 454] on div "Type or select items ﻿" at bounding box center [702, 446] width 322 height 46
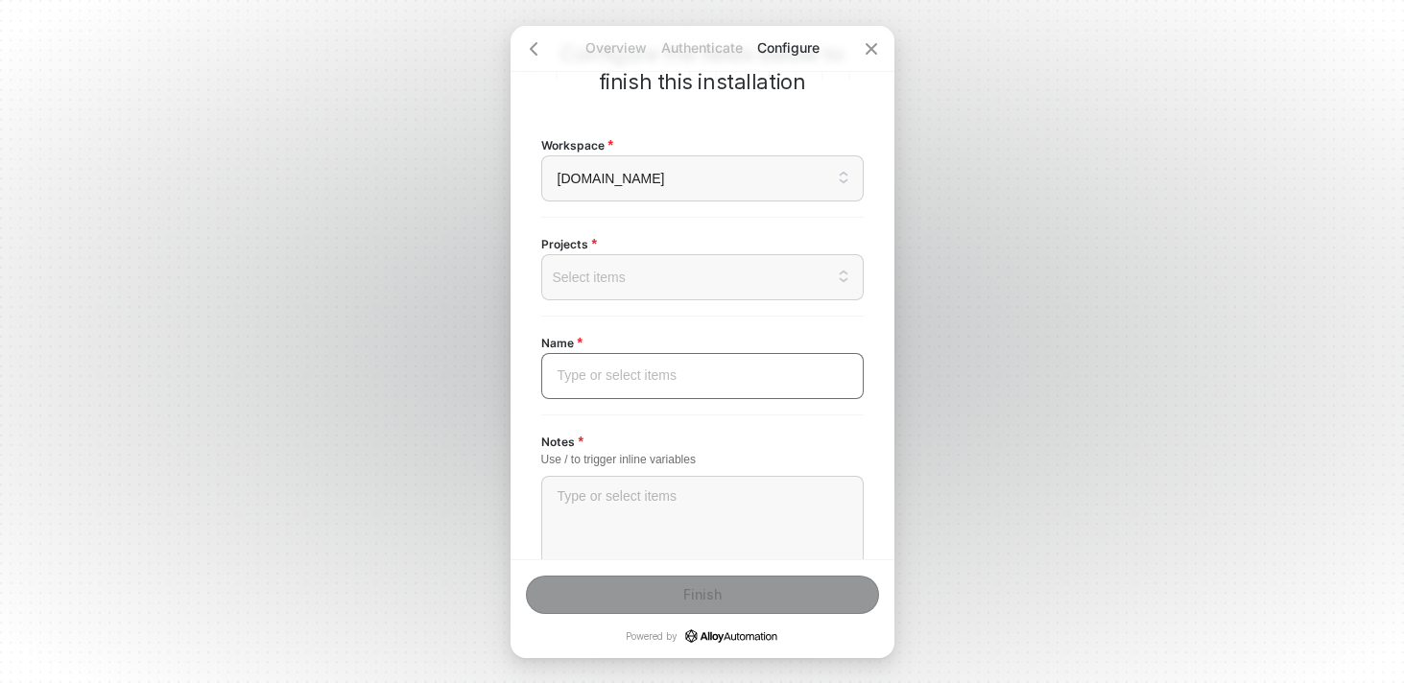
scroll to position [83, 0]
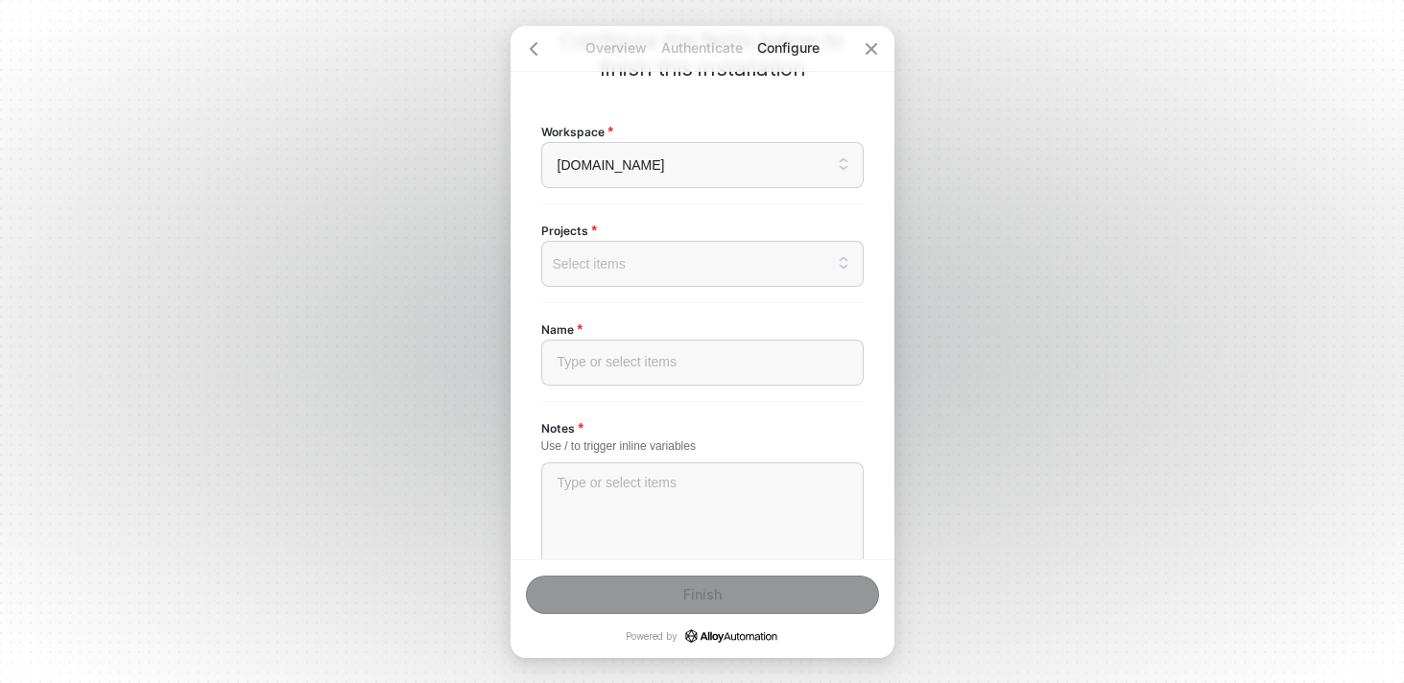
click at [684, 238] on div "Projects Select items No data" at bounding box center [702, 253] width 322 height 67
click at [663, 263] on div at bounding box center [702, 263] width 290 height 15
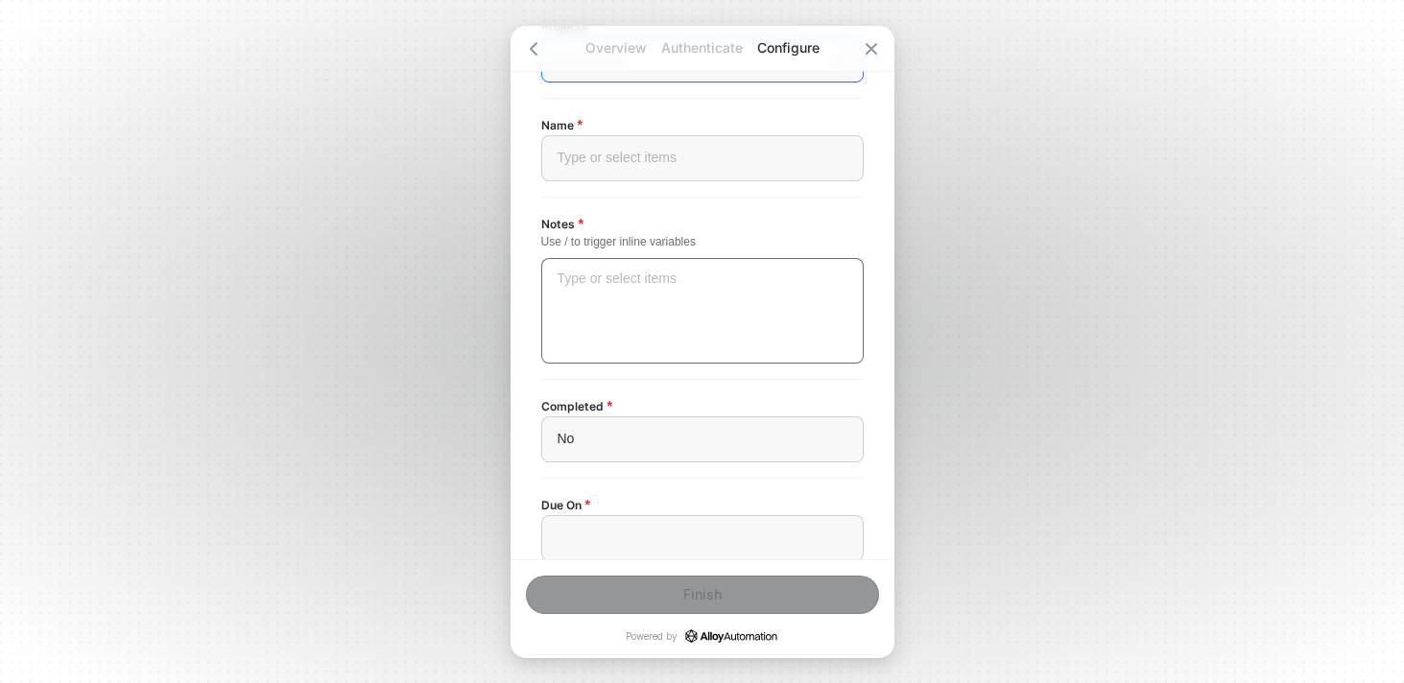
click at [640, 318] on div "Type or select items ﻿" at bounding box center [702, 311] width 322 height 106
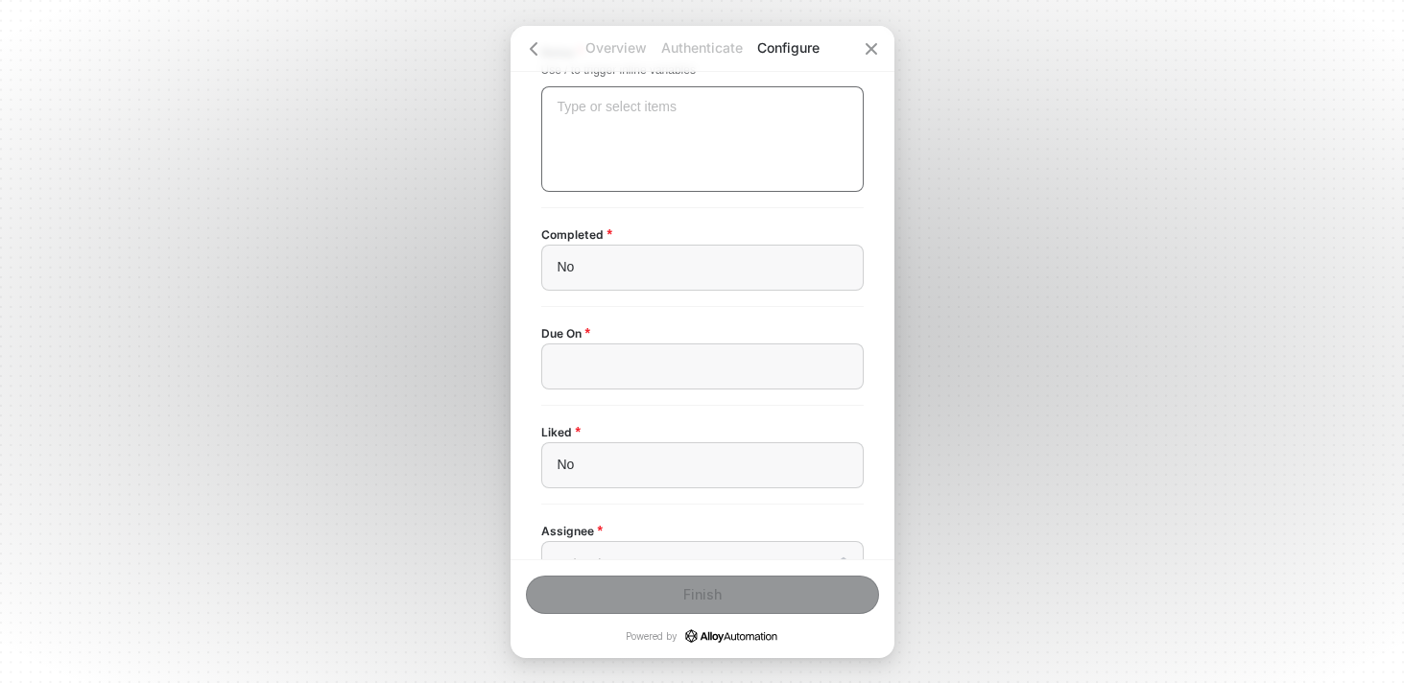
scroll to position [533, 0]
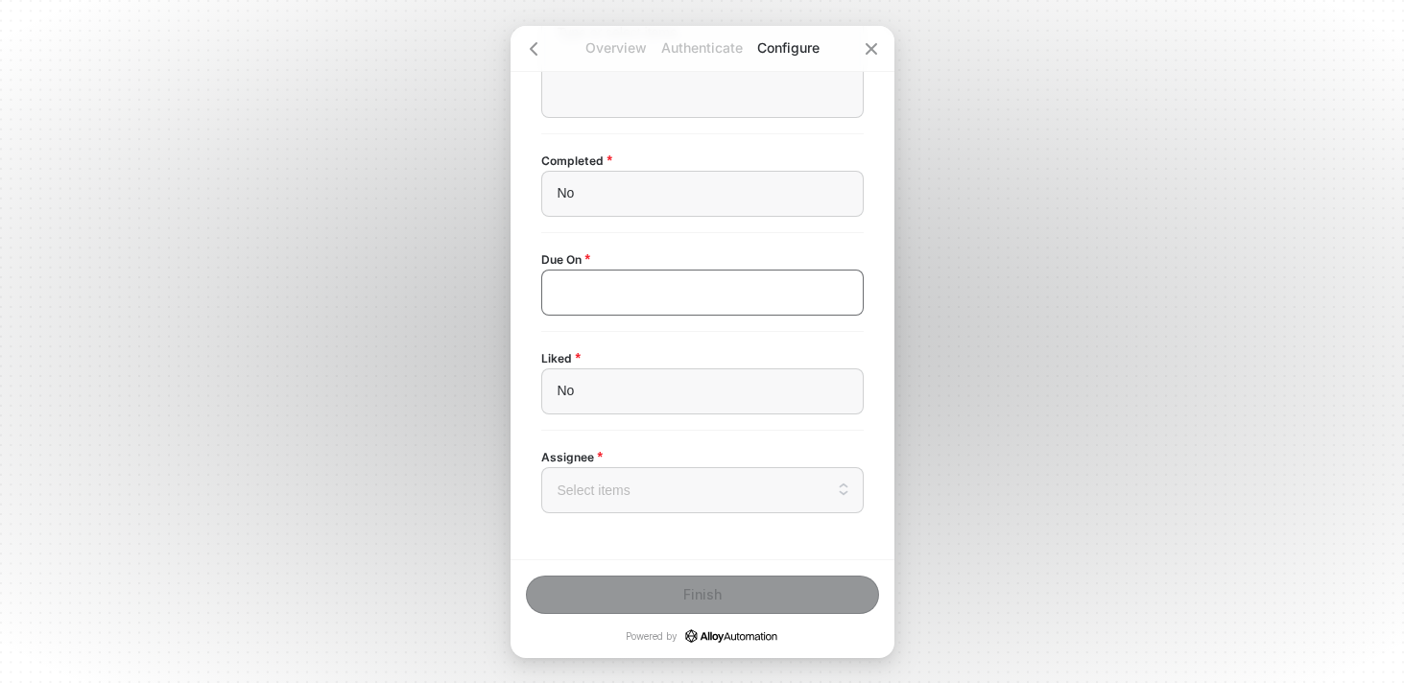
click at [619, 270] on div "﻿" at bounding box center [702, 293] width 322 height 46
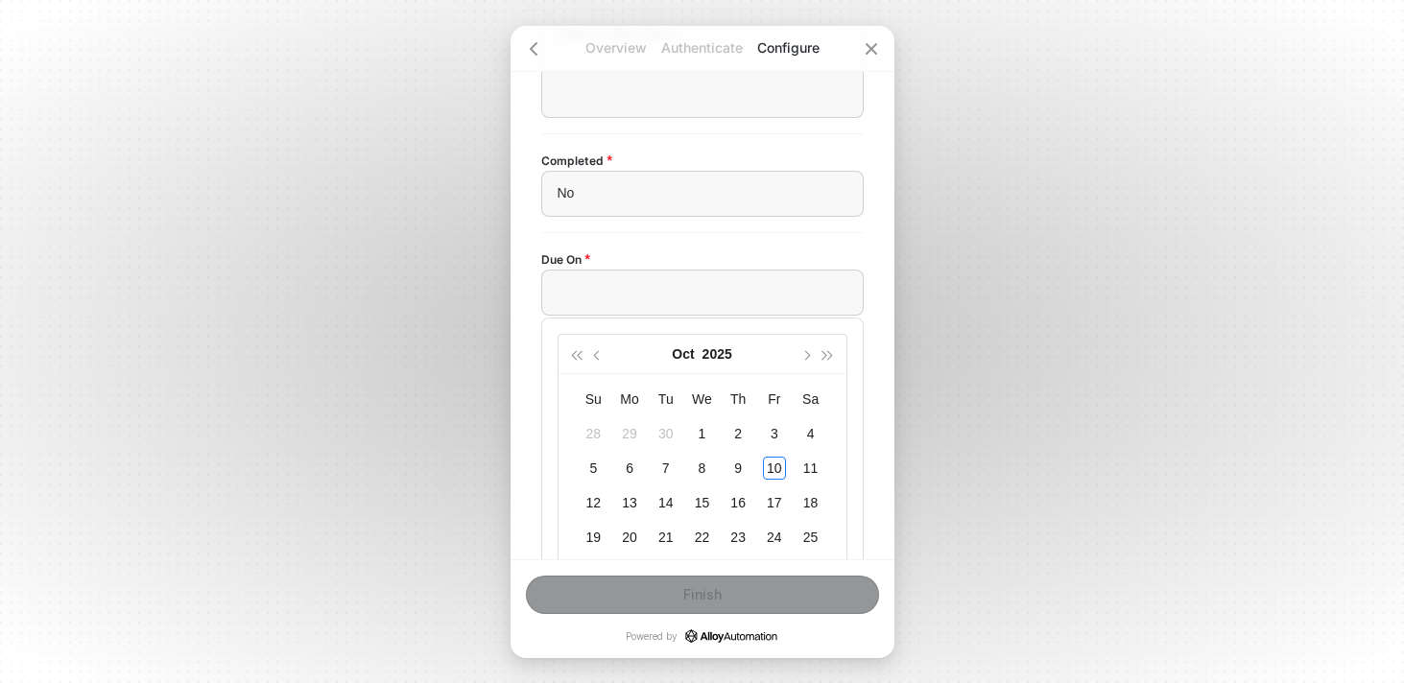
click at [627, 264] on div "Due On ﻿ Oct 2025 Su Mo Tu We Th Fr Sa 28 29 30 1 2 3 4 5 6 7 8 9 10 11 12 13 1…" at bounding box center [702, 475] width 322 height 455
click at [636, 235] on div "Due On ﻿ Oct 2025 Su Mo Tu We Th Fr Sa 28 29 30 1 2 3 4 5 6 7 8 9 10 11 12 13 1…" at bounding box center [702, 475] width 322 height 486
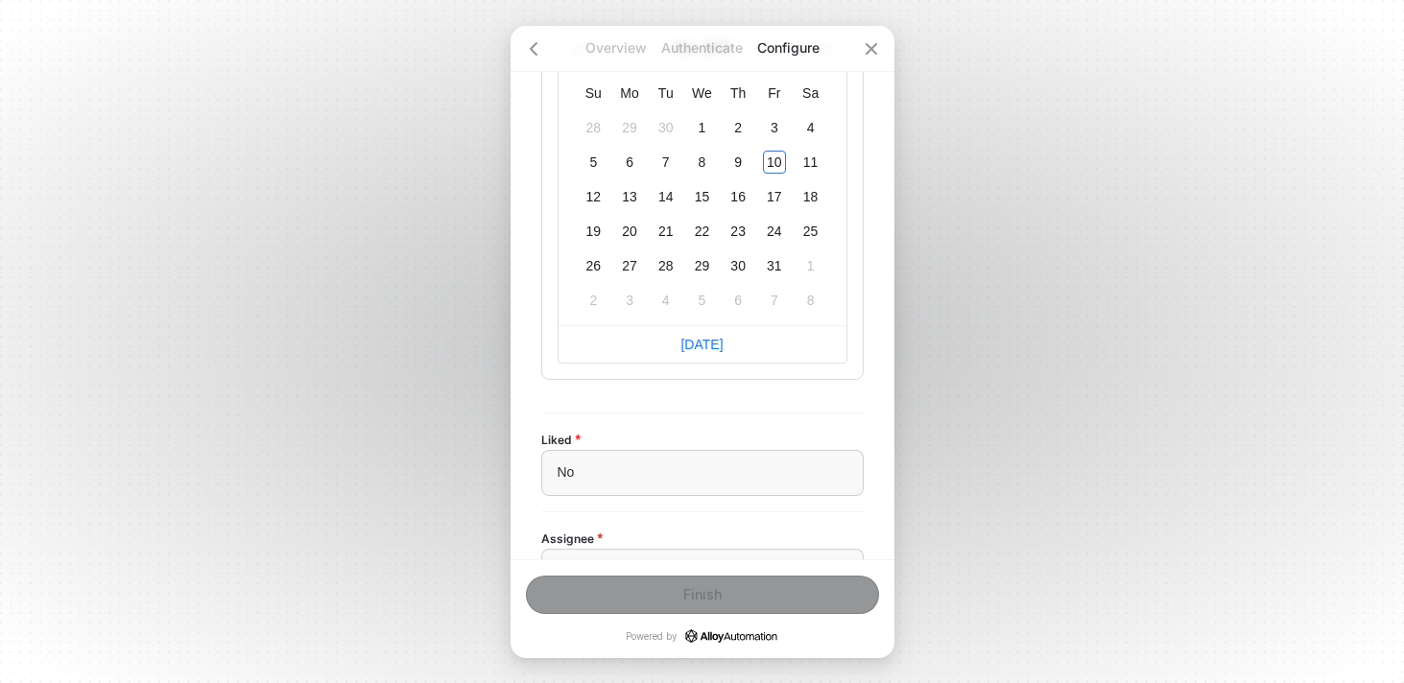
type input "2025-11-03"
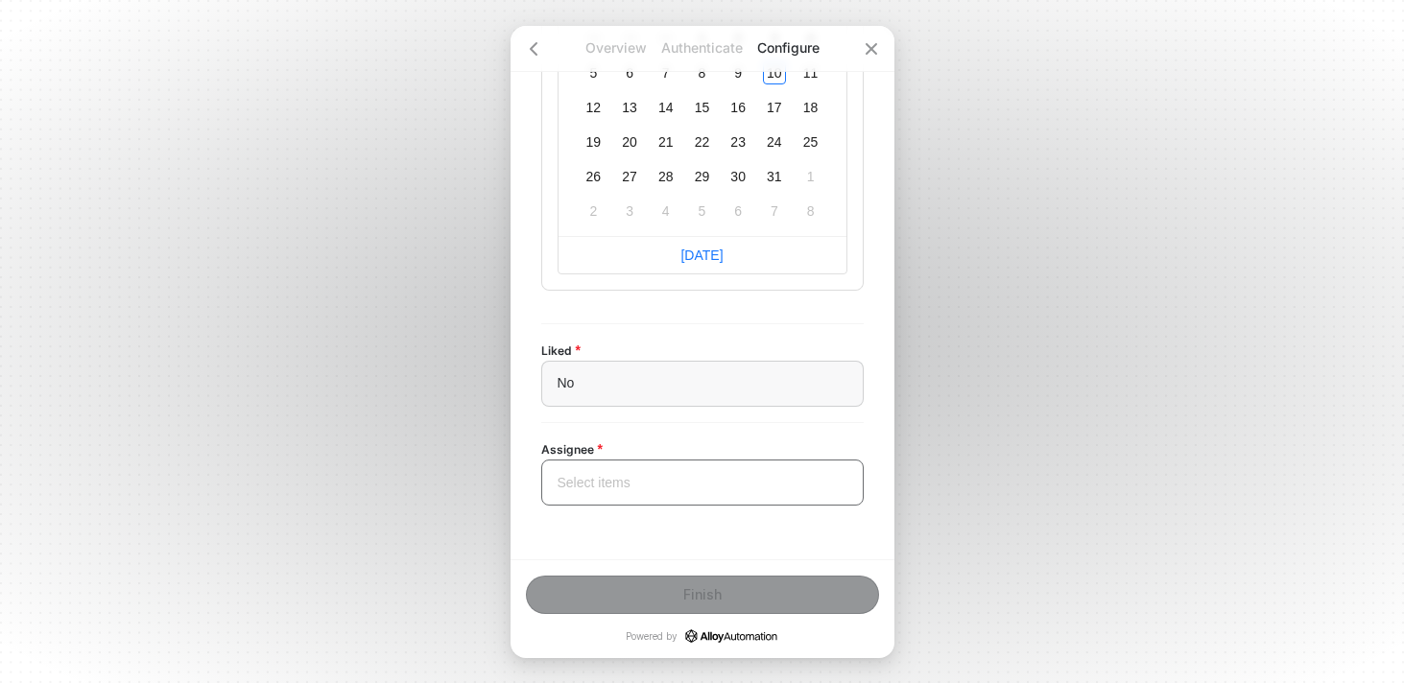
click at [587, 467] on input "search" at bounding box center [702, 482] width 299 height 44
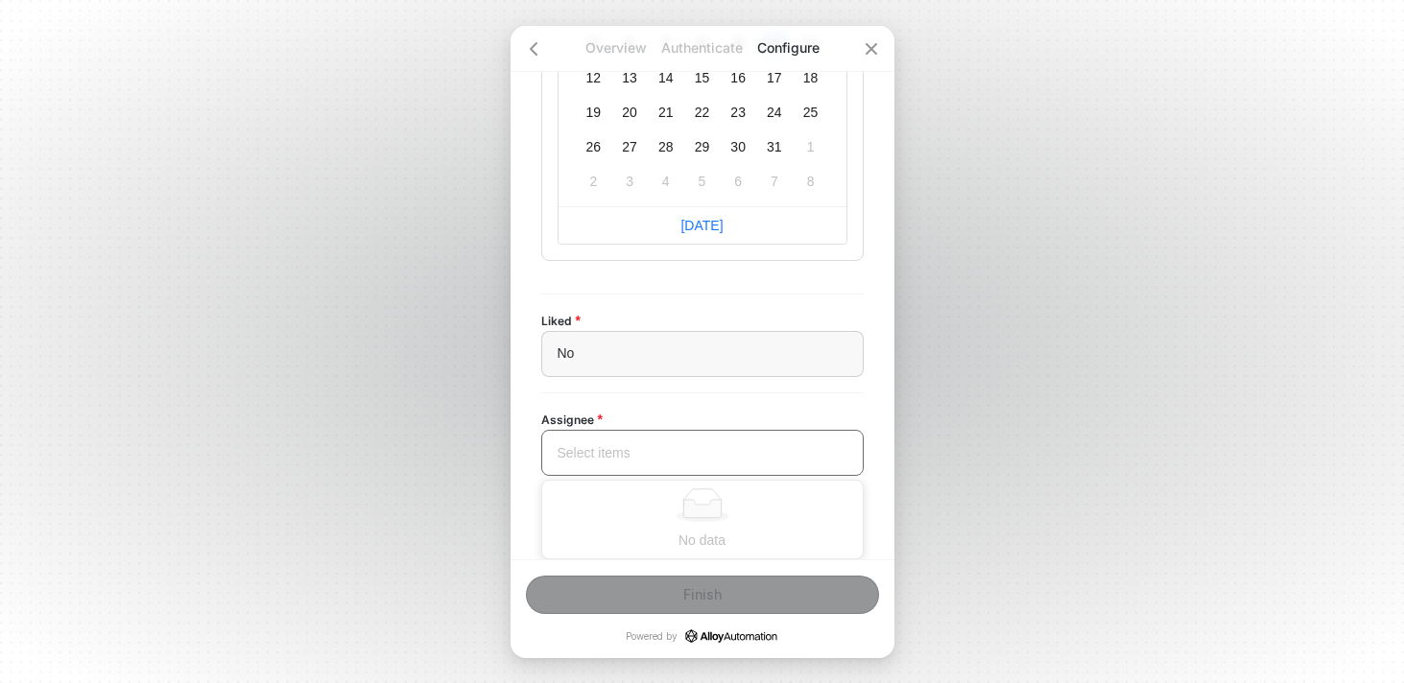
scroll to position [204, 0]
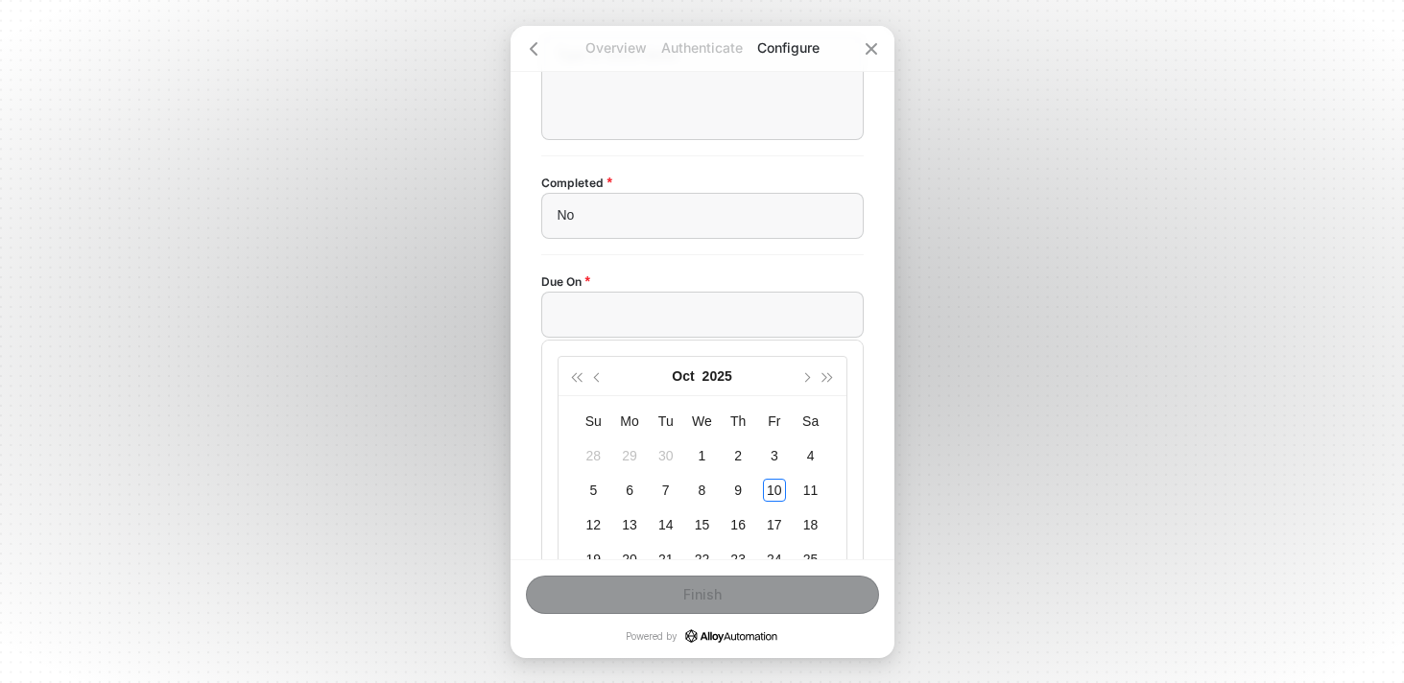
type input "2025-10-08"
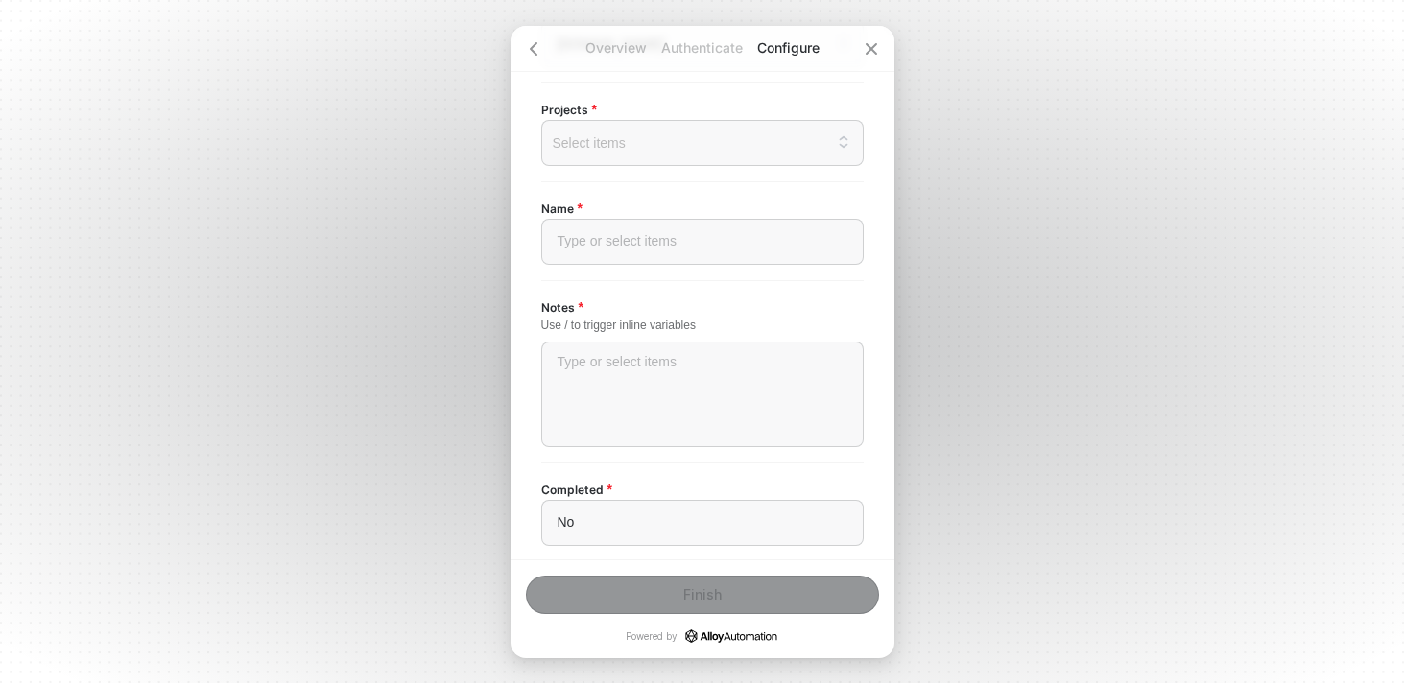
scroll to position [0, 0]
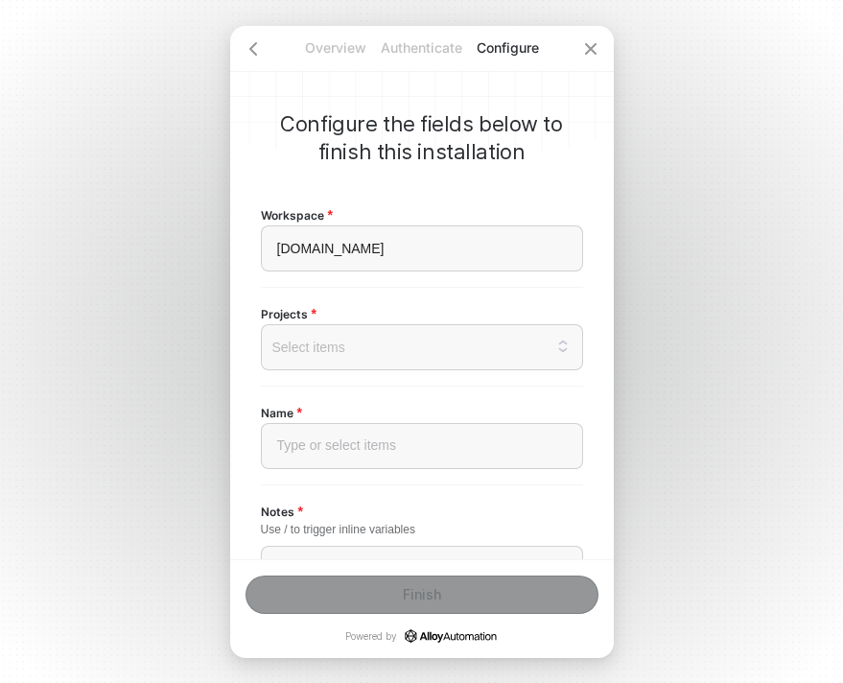
click at [450, 251] on span "[DOMAIN_NAME]" at bounding box center [422, 248] width 290 height 29
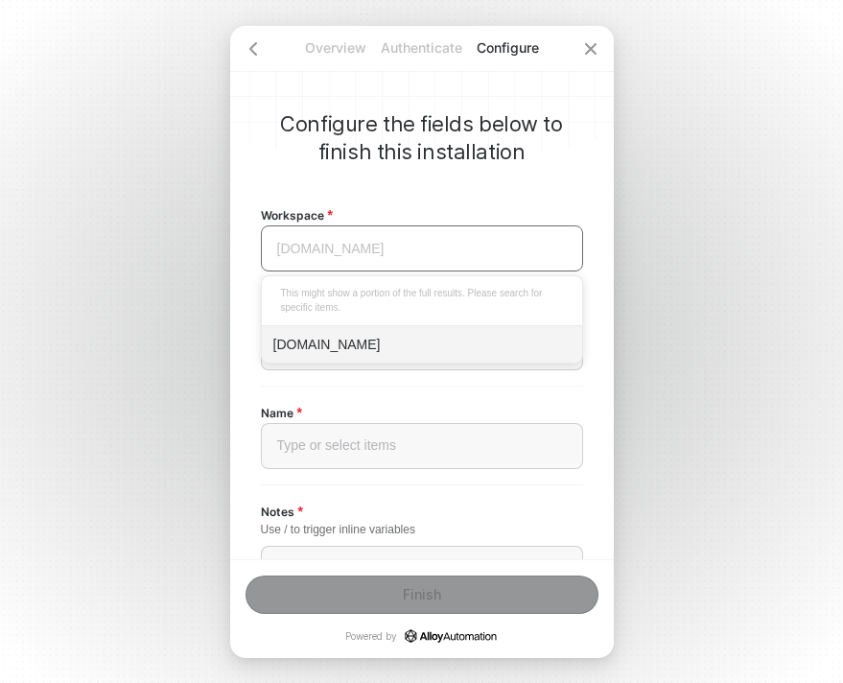
click at [382, 352] on div "[DOMAIN_NAME]" at bounding box center [421, 344] width 297 height 21
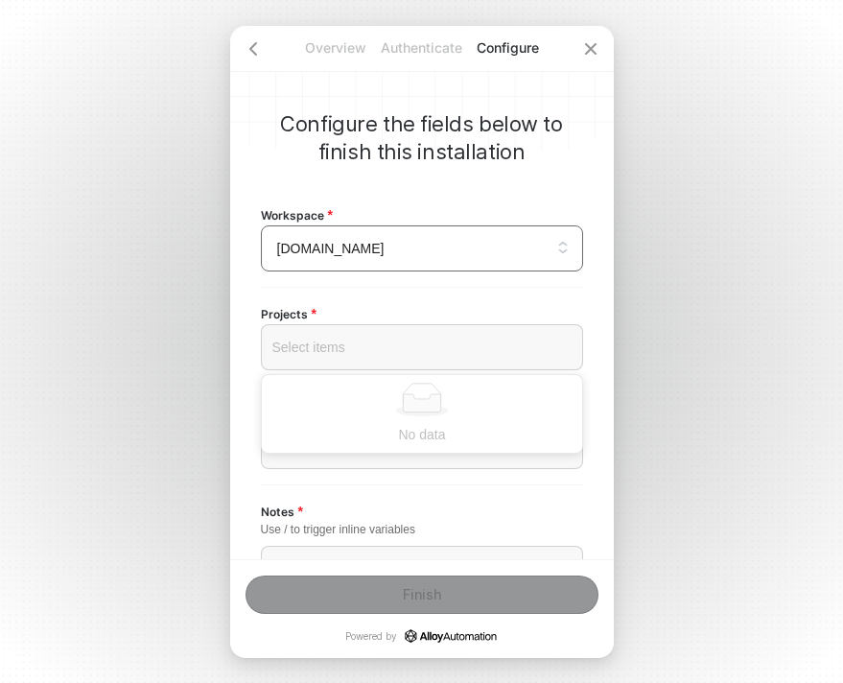
click at [424, 344] on div at bounding box center [422, 347] width 290 height 15
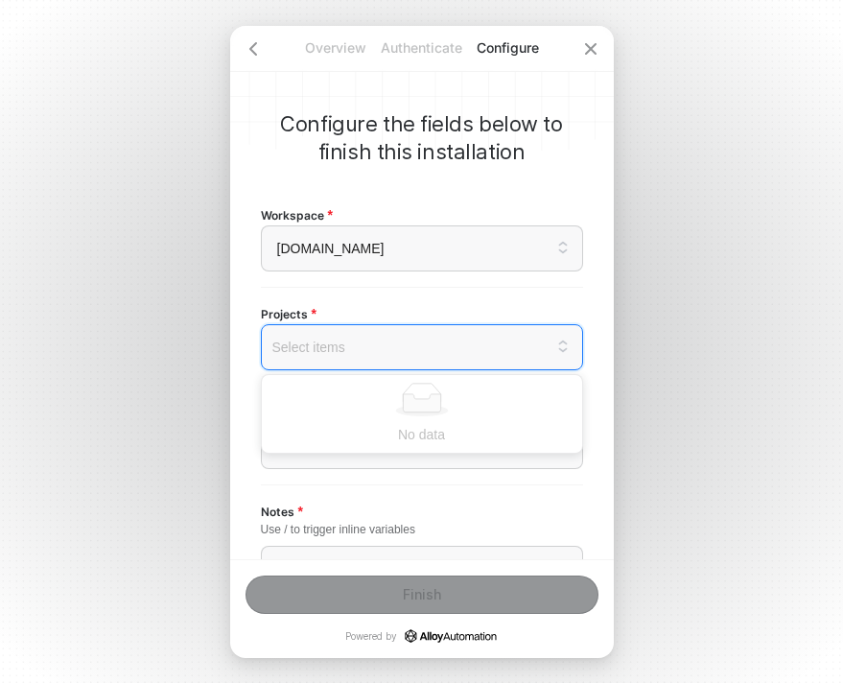
click at [586, 239] on div "Configure the fields below to finish this installation Workspace [DOMAIN_NAME] …" at bounding box center [422, 292] width 384 height 533
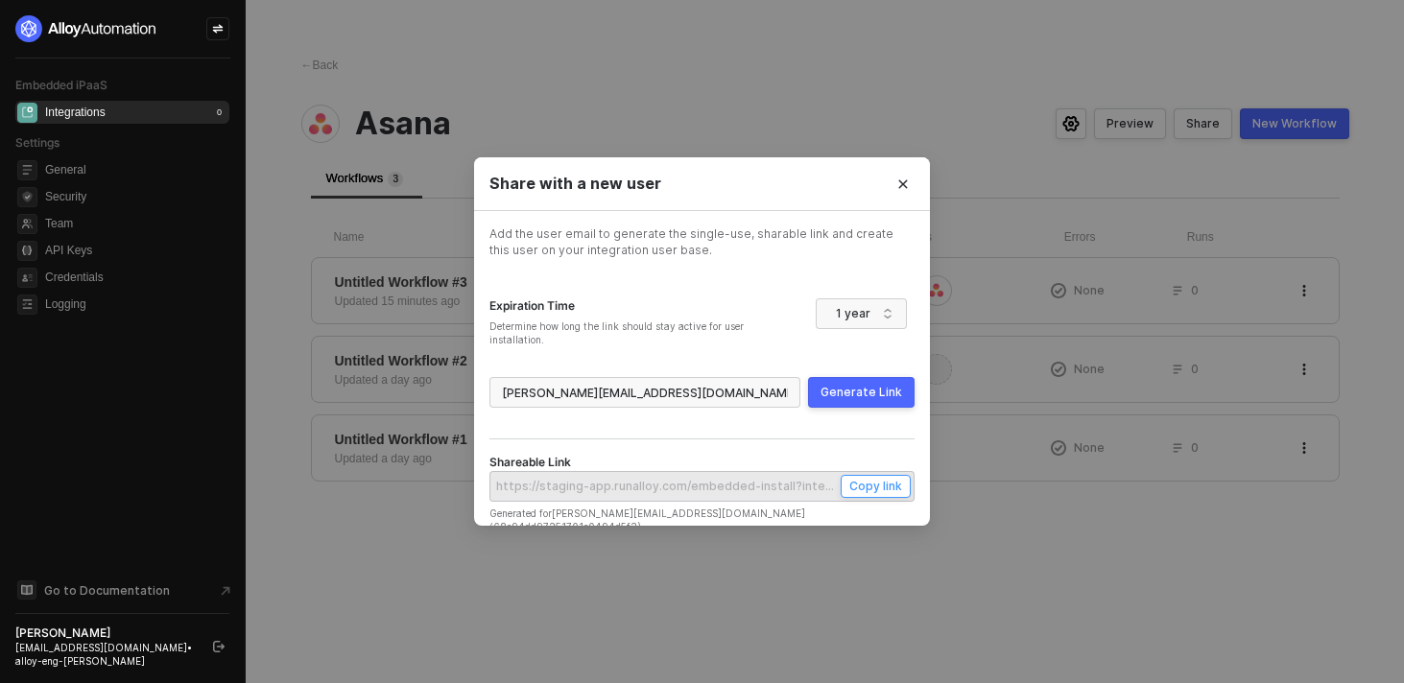
click at [884, 484] on div "Copy link" at bounding box center [875, 486] width 53 height 16
